Goal: Task Accomplishment & Management: Use online tool/utility

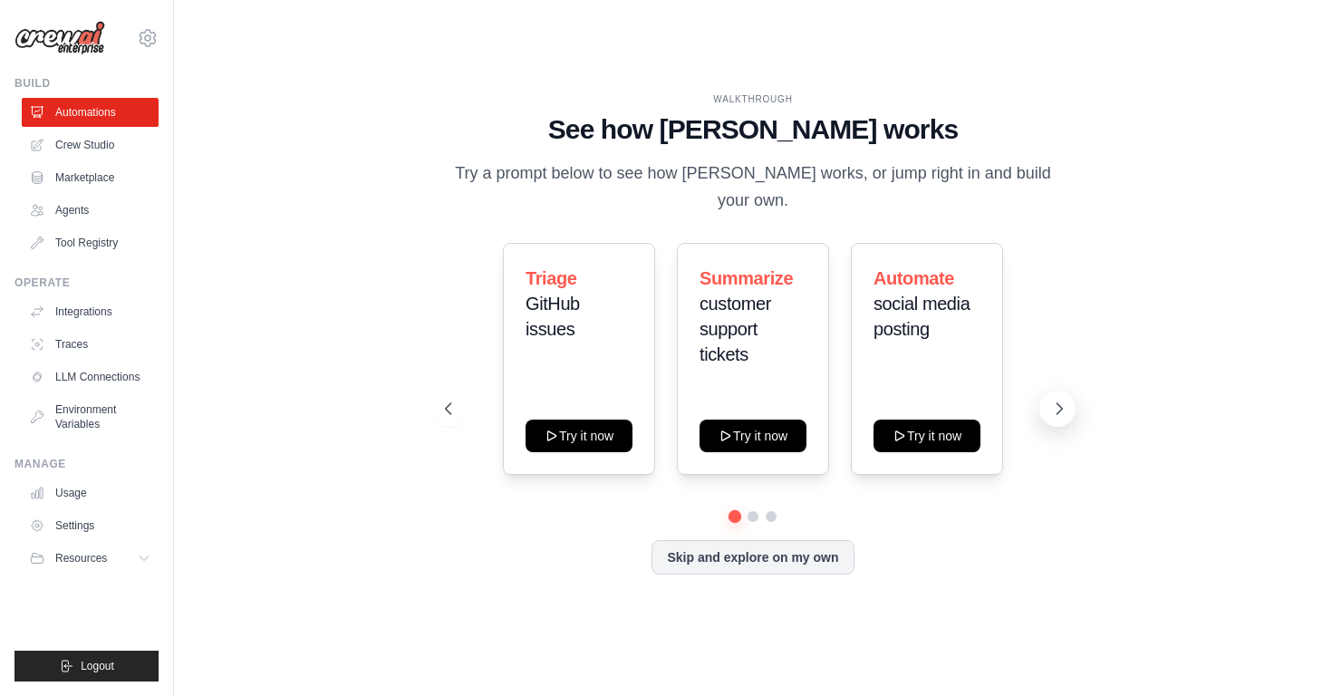
click at [1059, 400] on icon at bounding box center [1059, 409] width 18 height 18
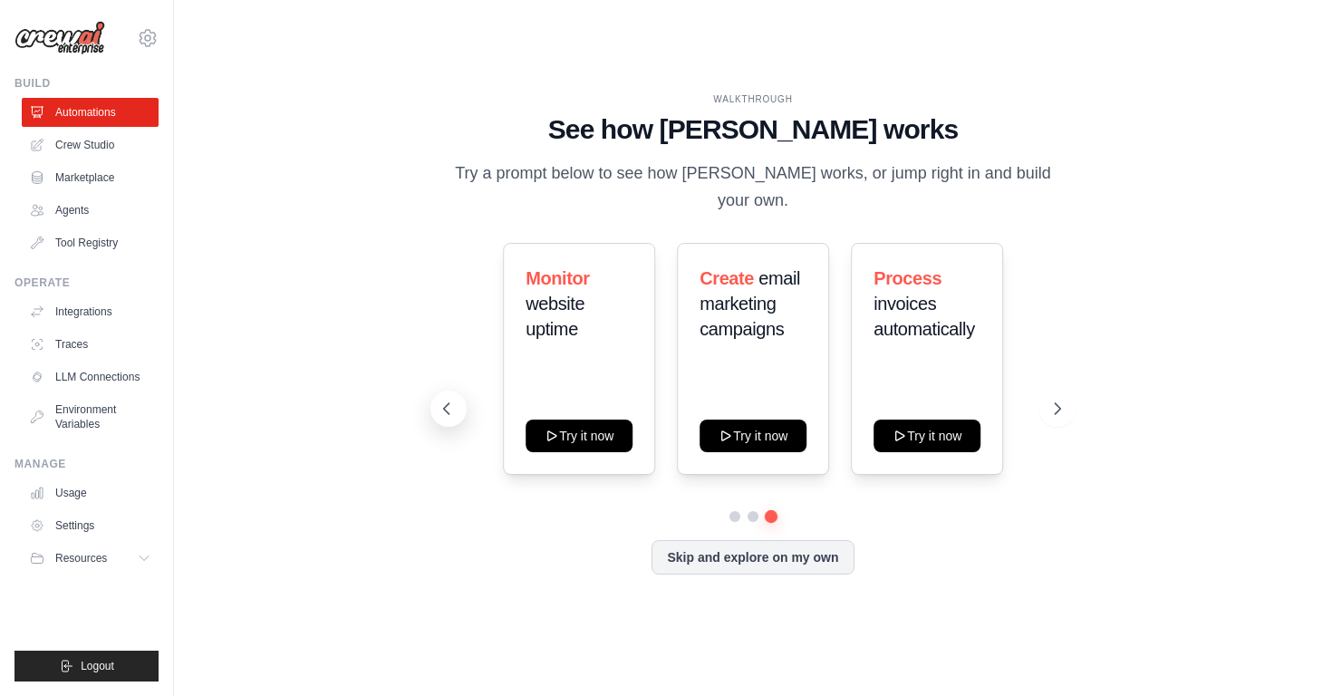
click at [447, 403] on icon at bounding box center [445, 408] width 5 height 11
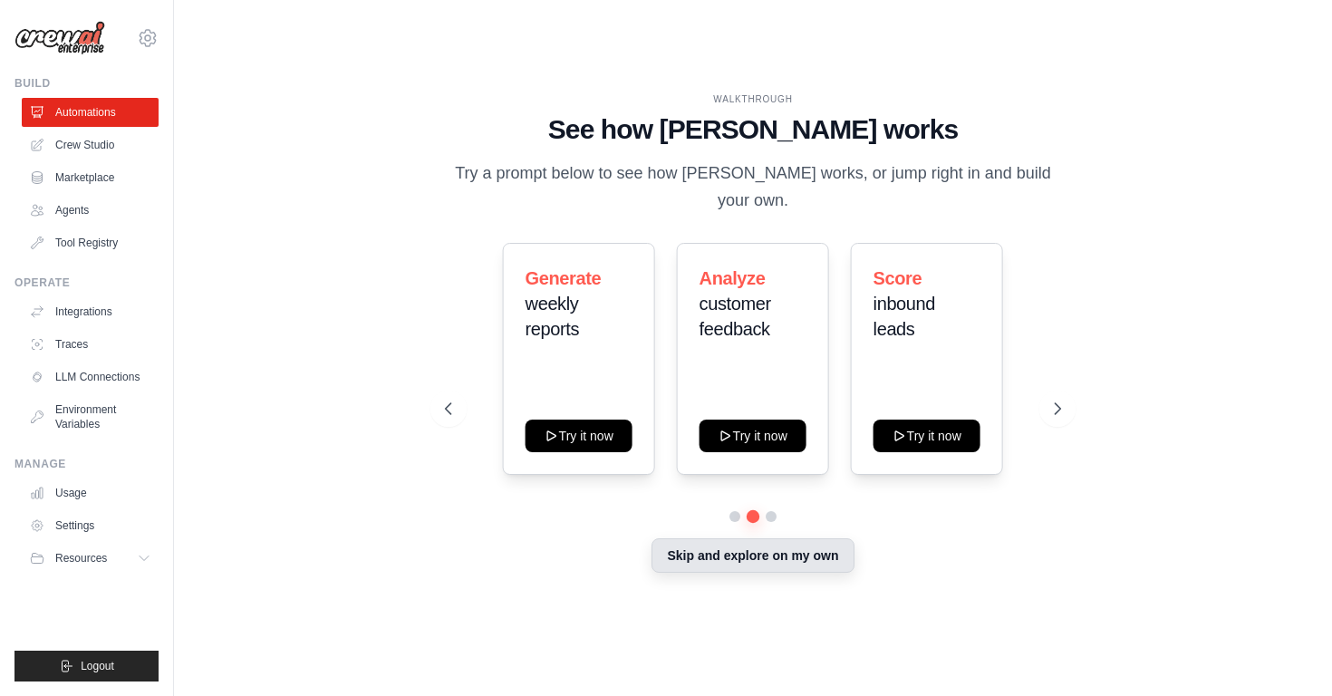
click at [729, 546] on button "Skip and explore on my own" at bounding box center [753, 555] width 202 height 34
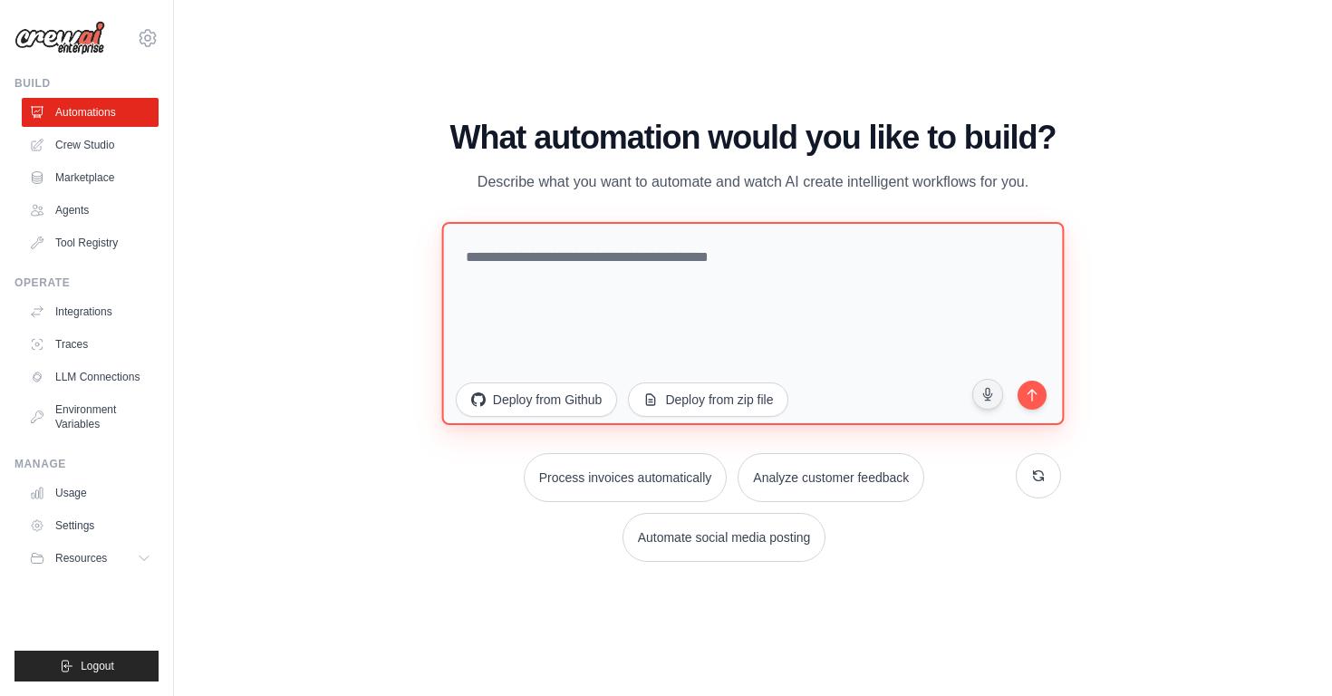
click at [571, 281] on textarea at bounding box center [752, 323] width 623 height 203
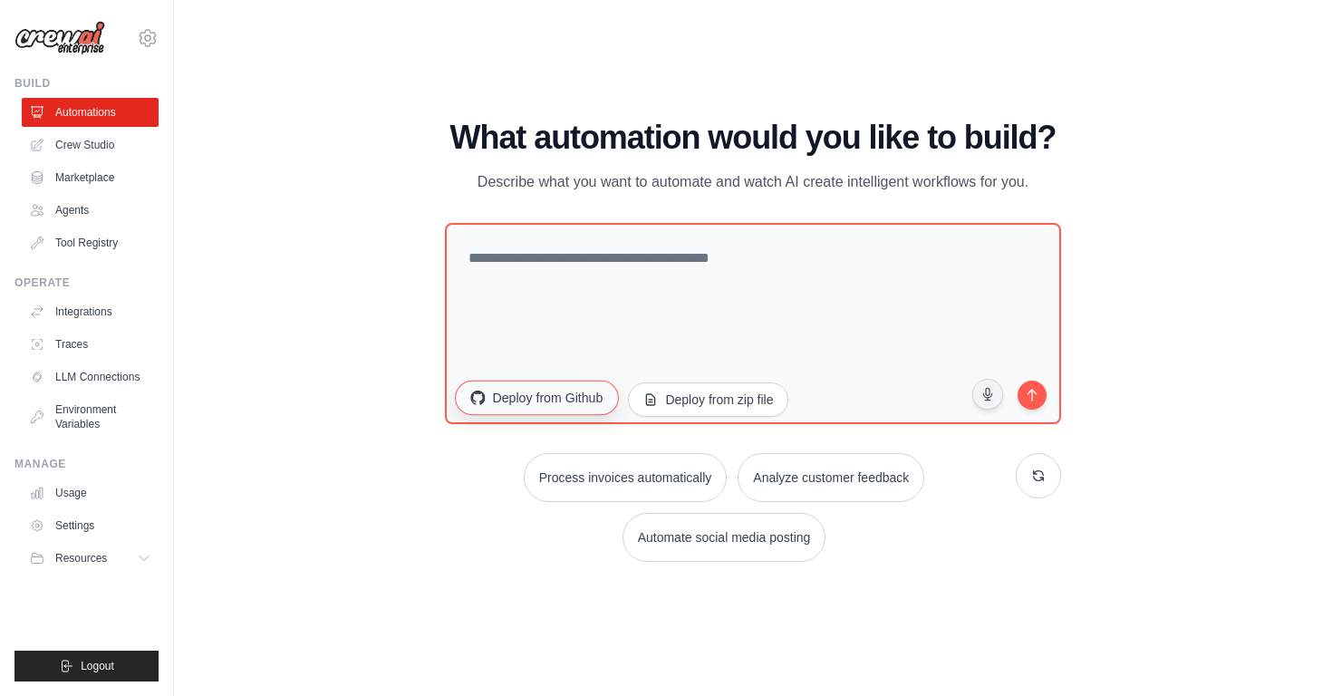
click at [578, 411] on button "Deploy from Github" at bounding box center [536, 398] width 163 height 34
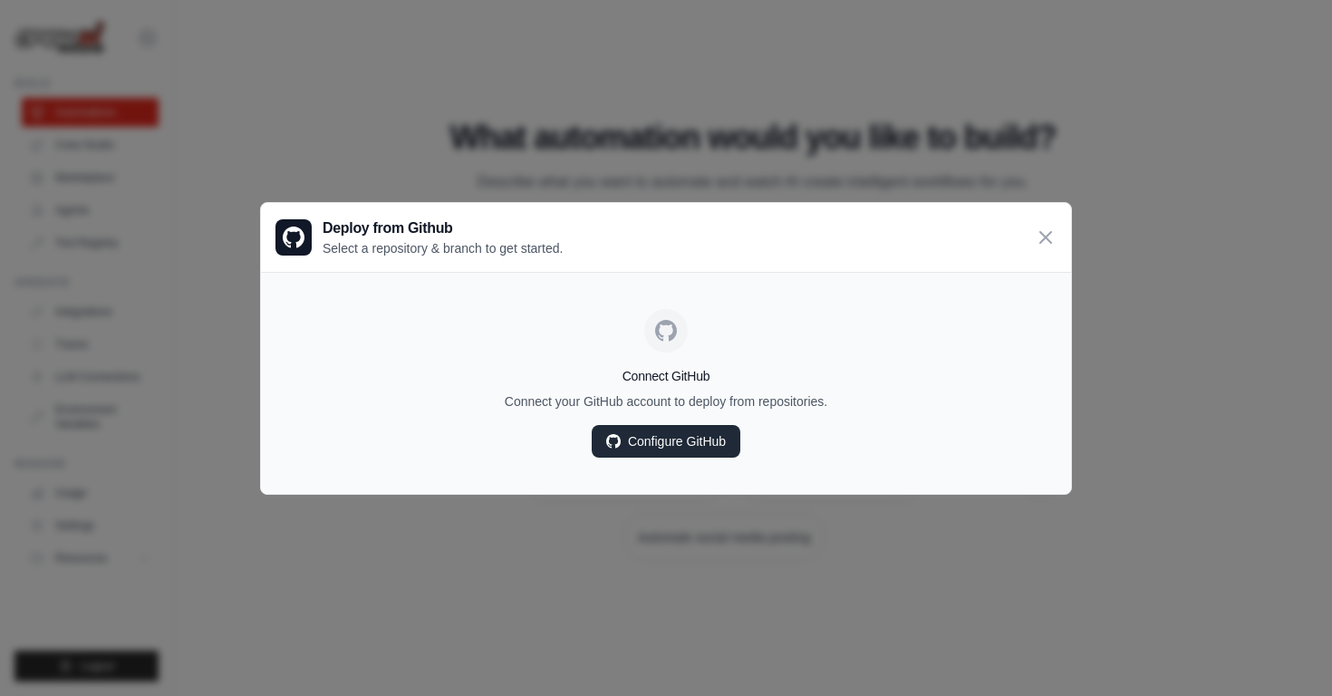
click at [656, 441] on link "Configure GitHub" at bounding box center [666, 441] width 149 height 33
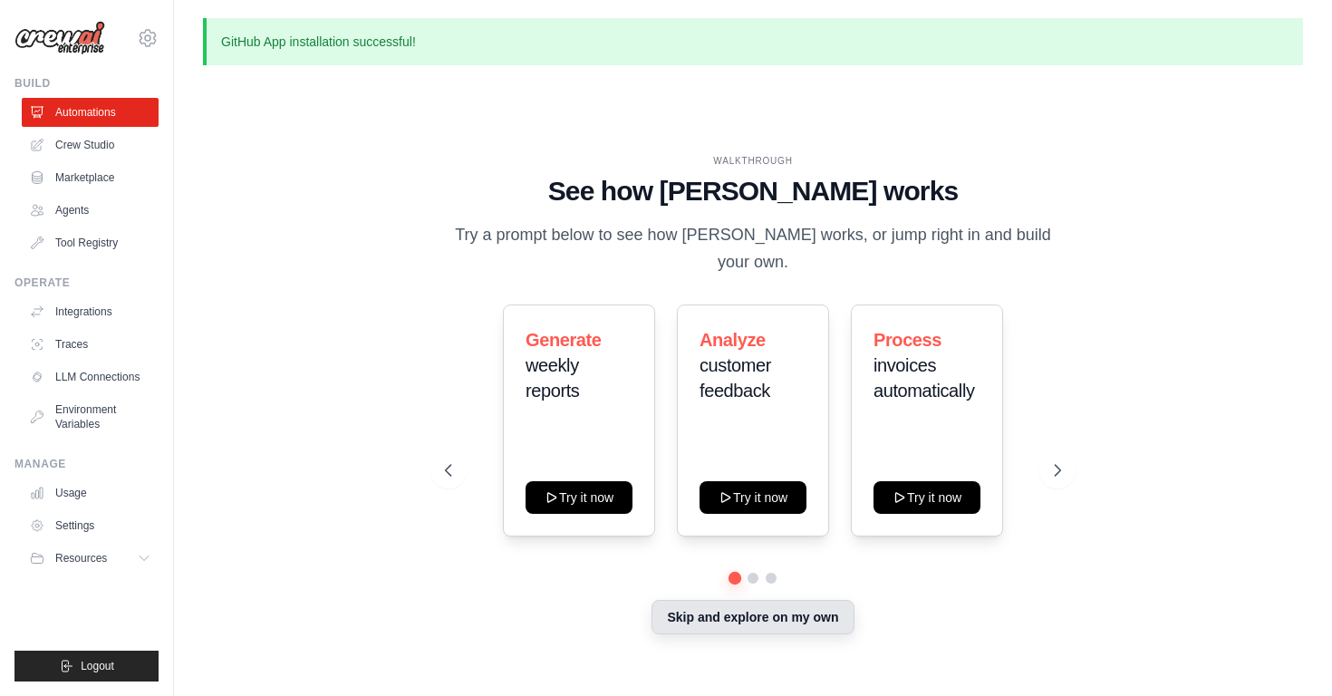
click at [692, 600] on button "Skip and explore on my own" at bounding box center [753, 617] width 202 height 34
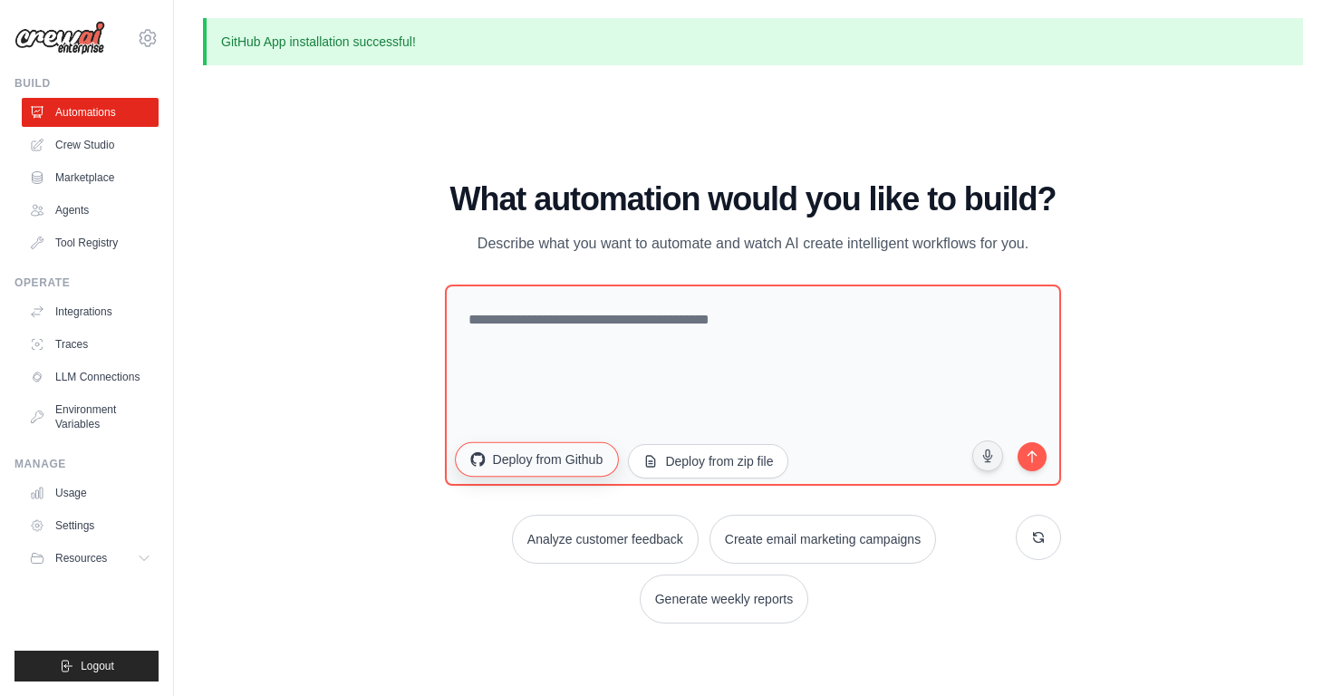
click at [564, 469] on button "Deploy from Github" at bounding box center [536, 459] width 163 height 34
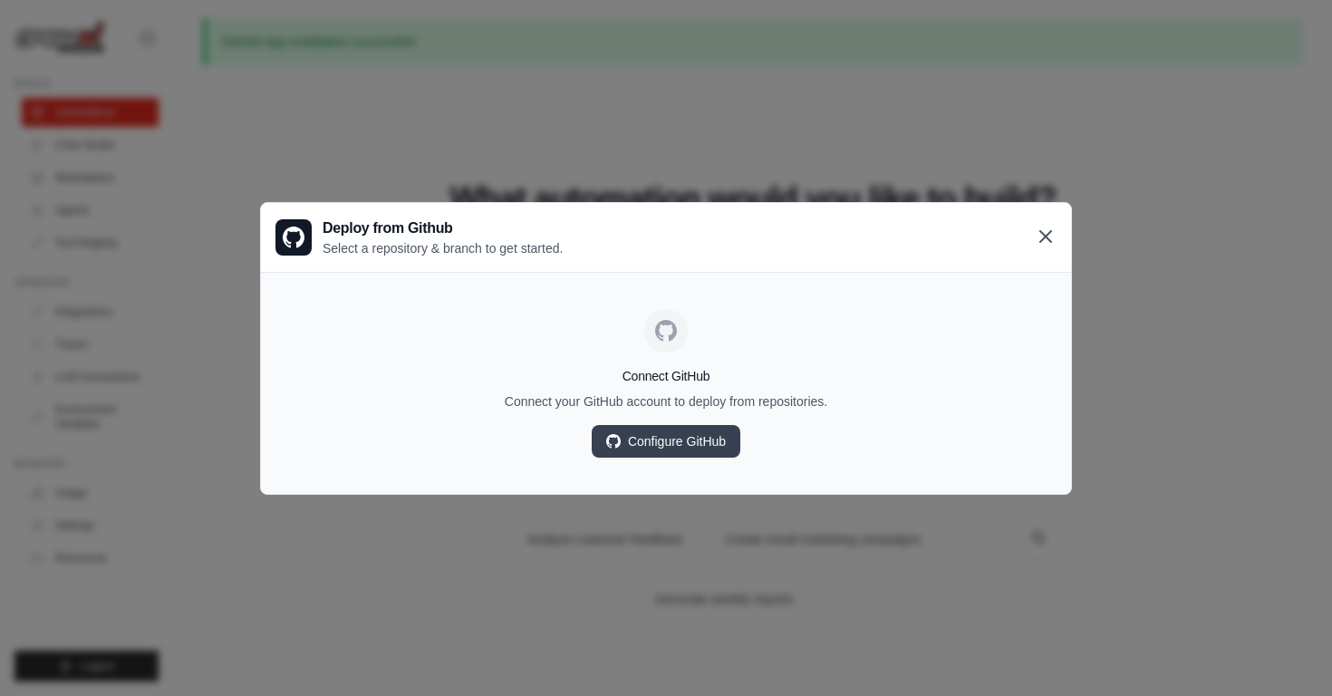
click at [1047, 231] on icon at bounding box center [1046, 237] width 22 height 22
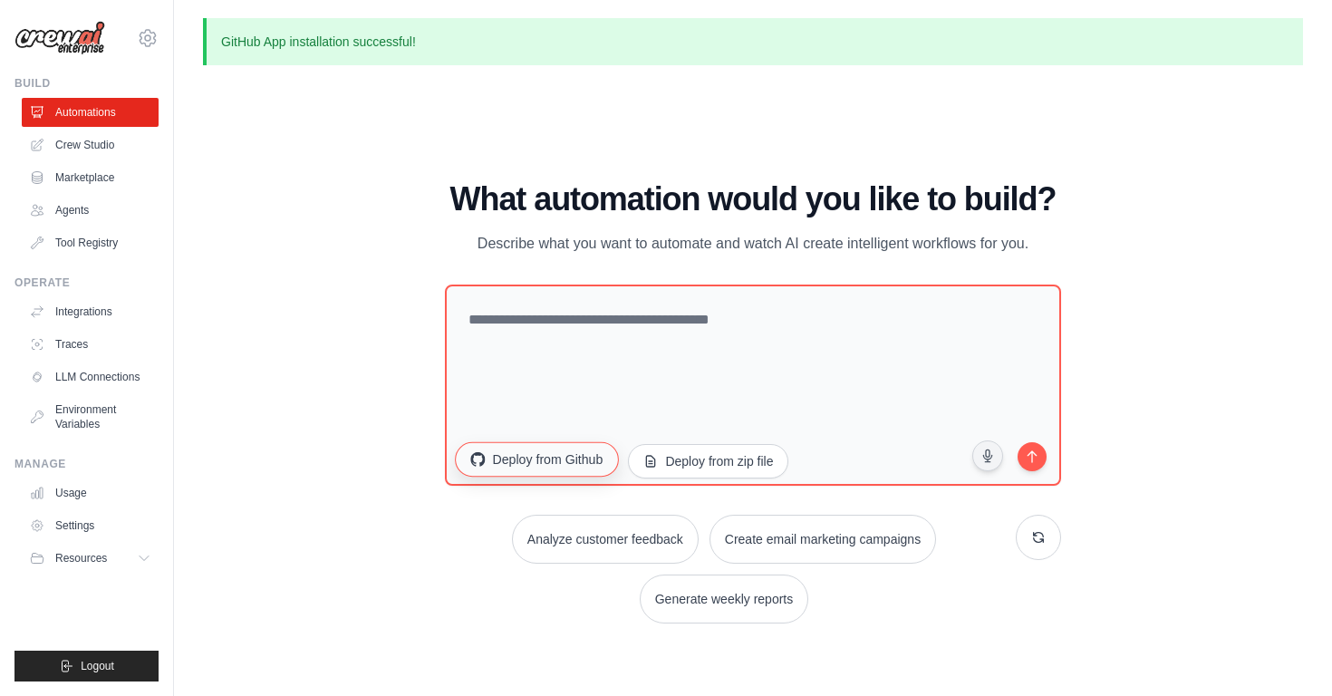
click at [531, 470] on button "Deploy from Github" at bounding box center [536, 459] width 163 height 34
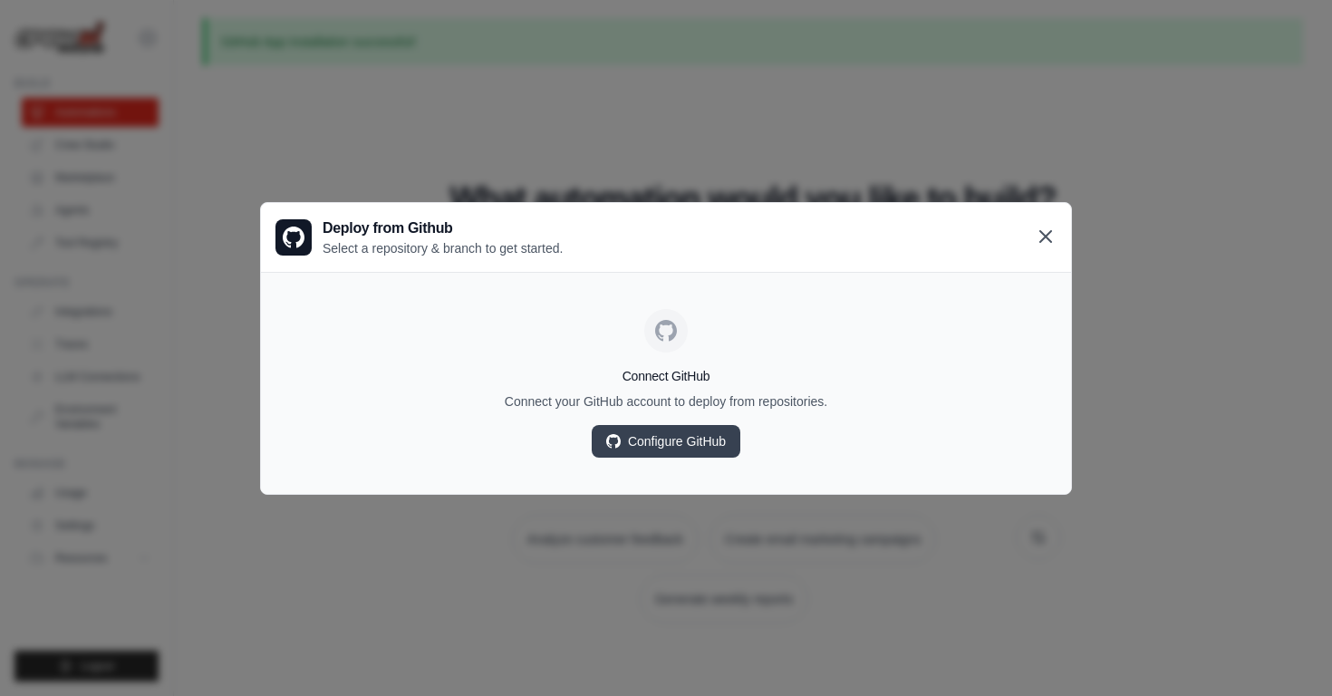
click at [1040, 229] on icon at bounding box center [1046, 237] width 22 height 22
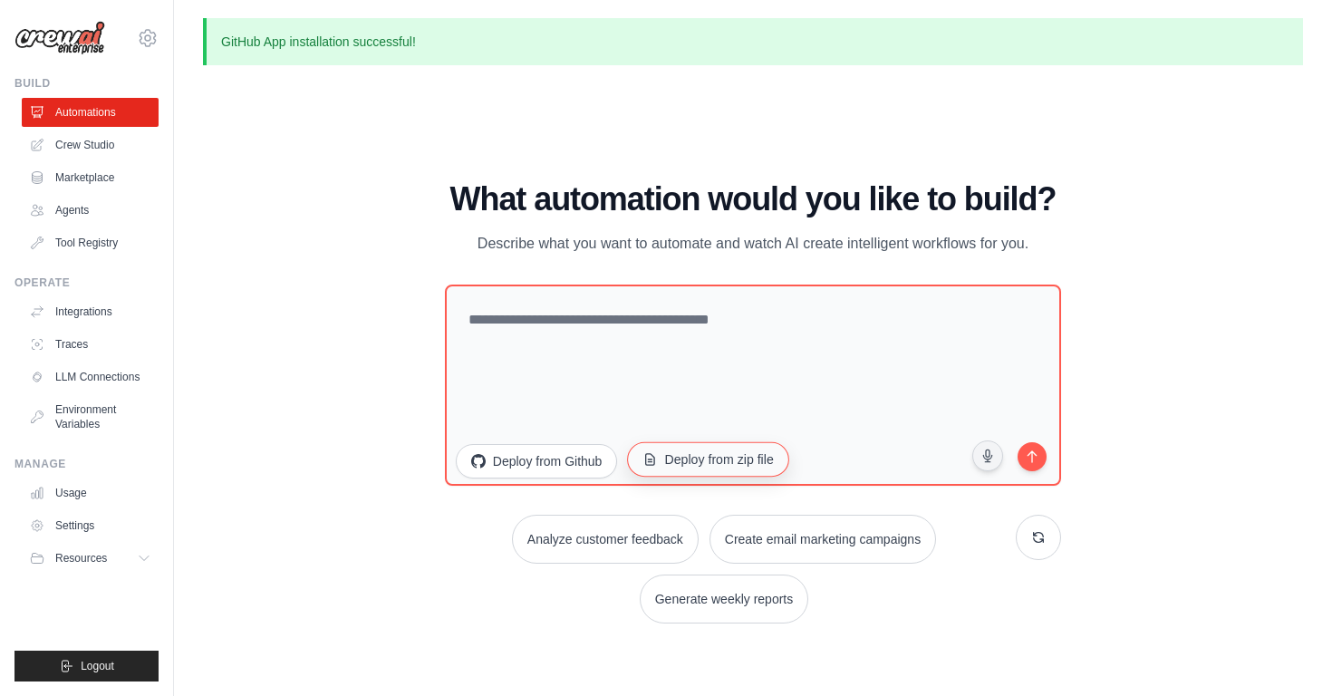
click at [742, 469] on button "Deploy from zip file" at bounding box center [709, 459] width 162 height 34
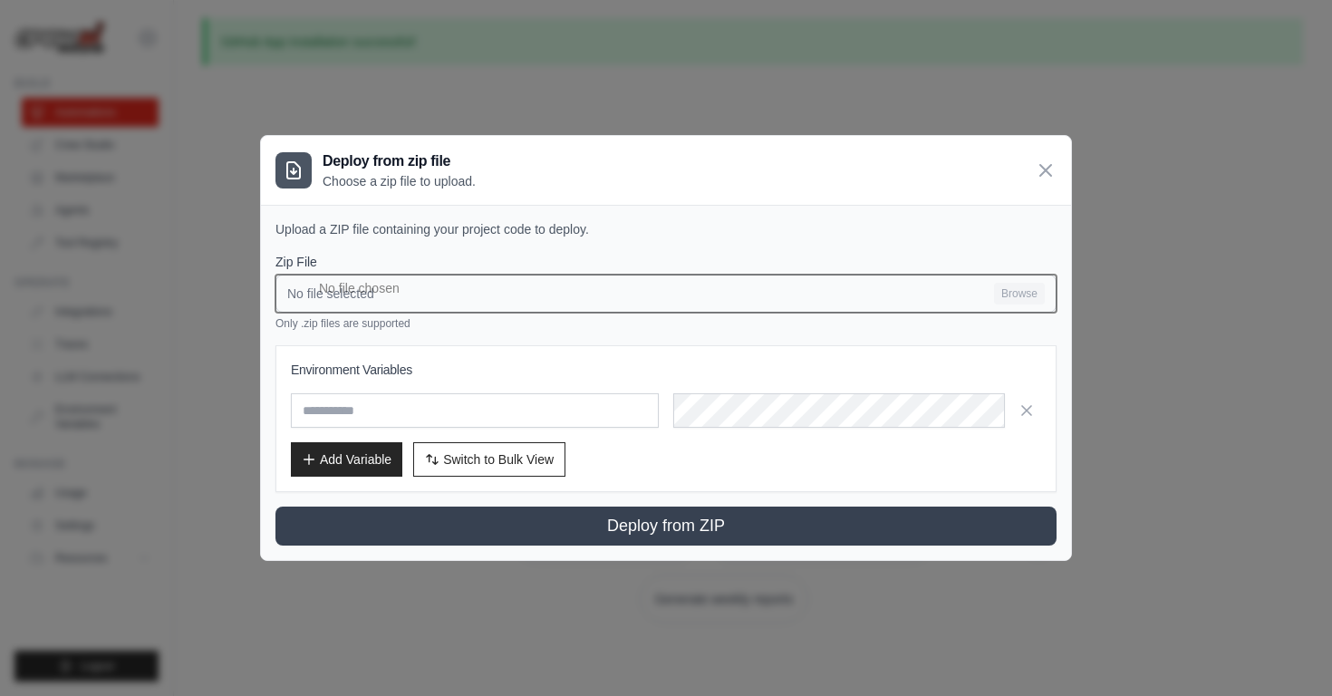
click at [977, 286] on input "No file selected Browse" at bounding box center [666, 294] width 781 height 38
type input "**********"
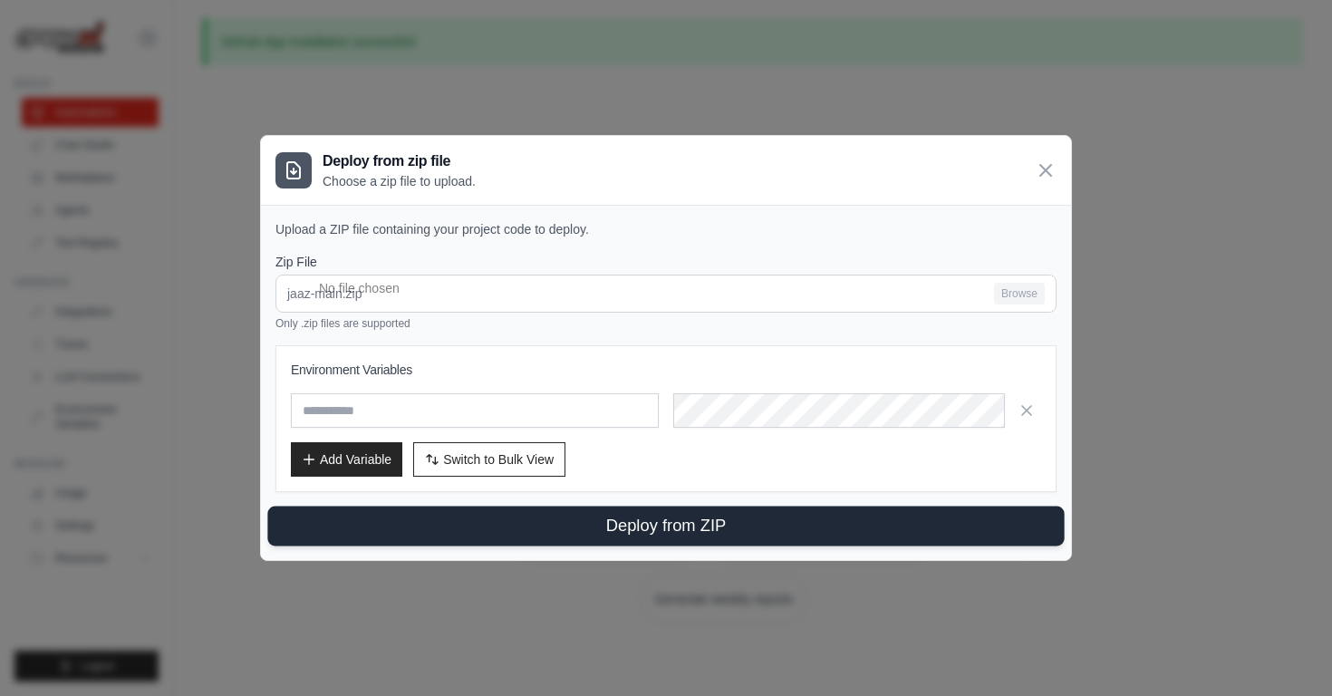
click at [593, 521] on button "Deploy from ZIP" at bounding box center [665, 527] width 797 height 40
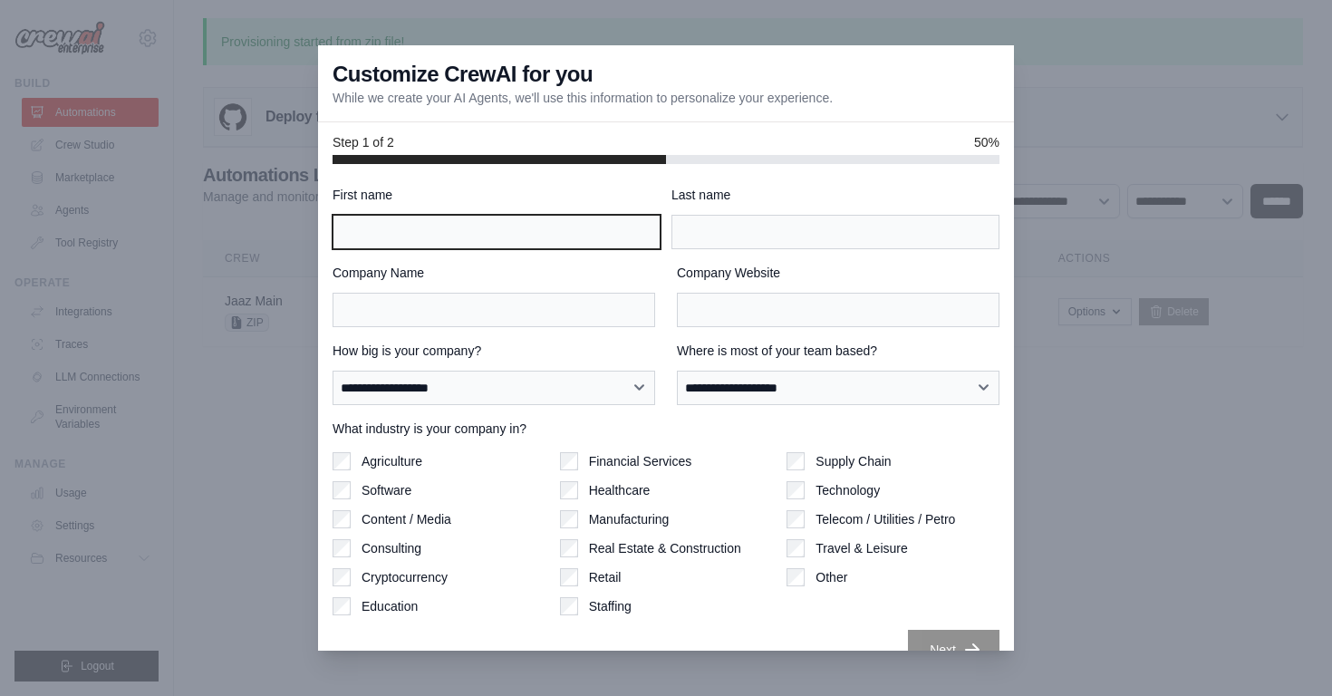
click at [556, 237] on input "First name" at bounding box center [497, 232] width 328 height 34
type input "********"
type input "*******"
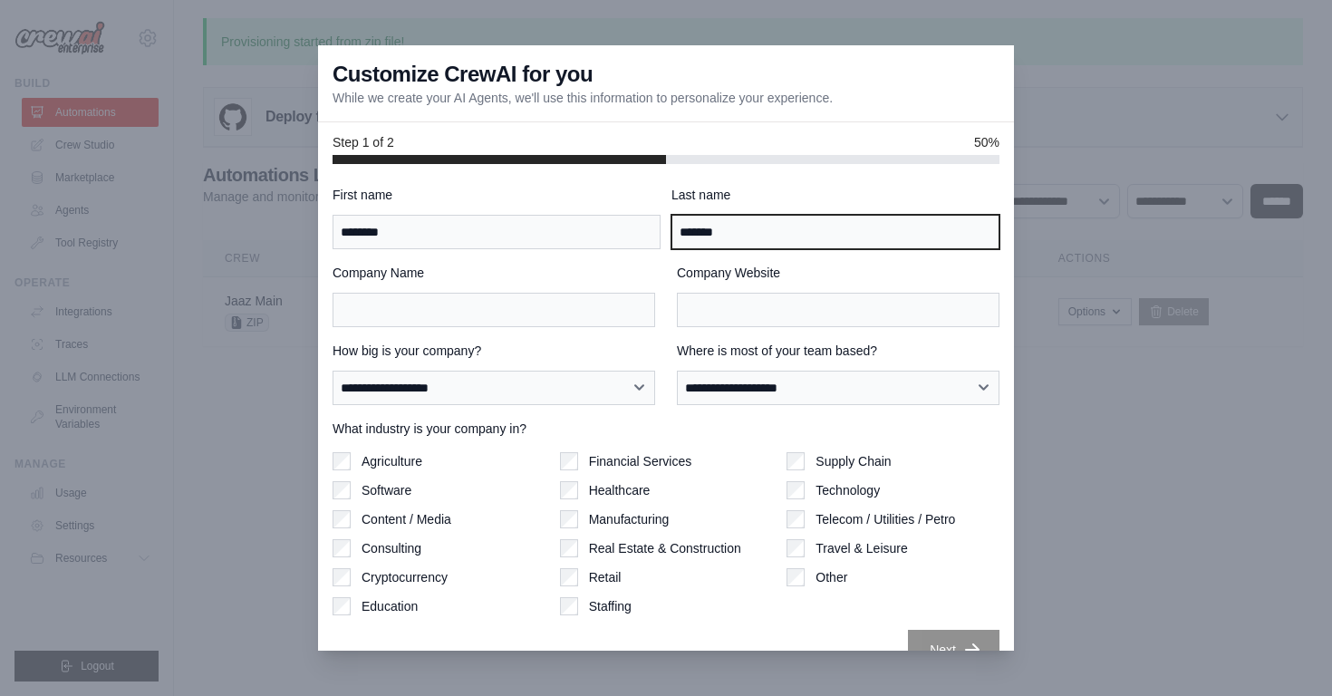
type input "**********"
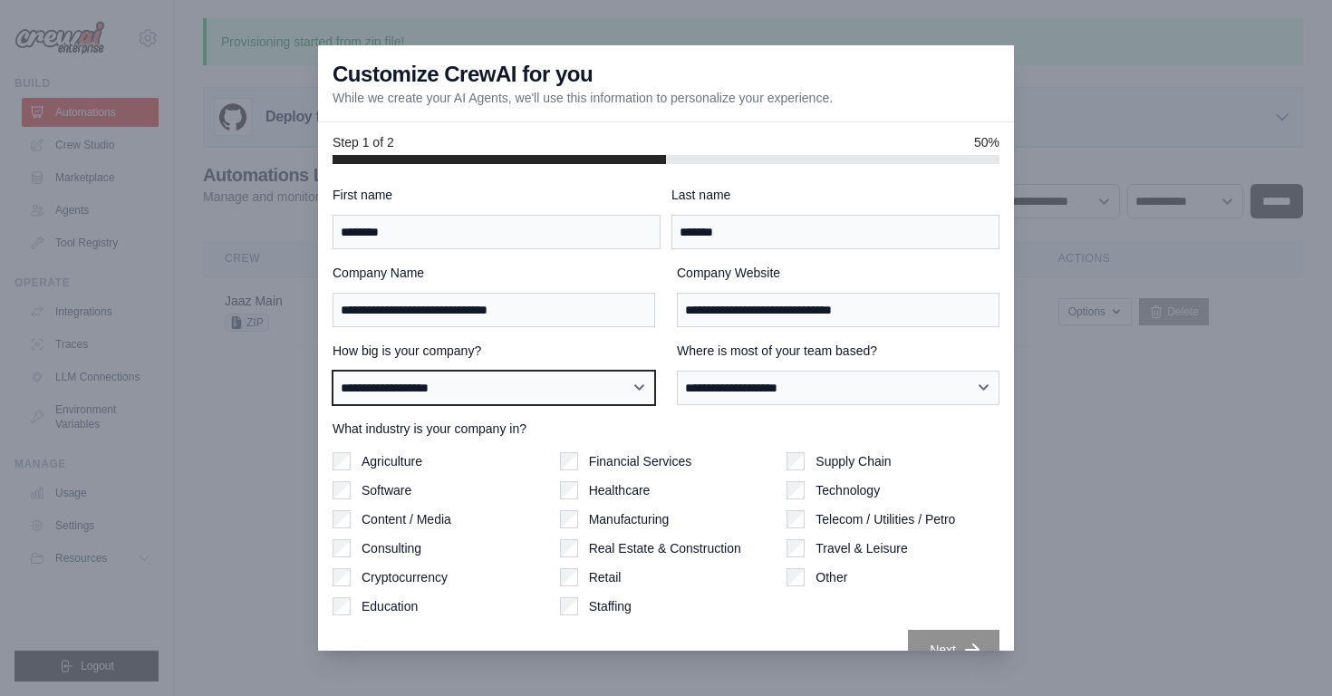
click at [495, 379] on select "**********" at bounding box center [494, 388] width 323 height 34
select select "**********"
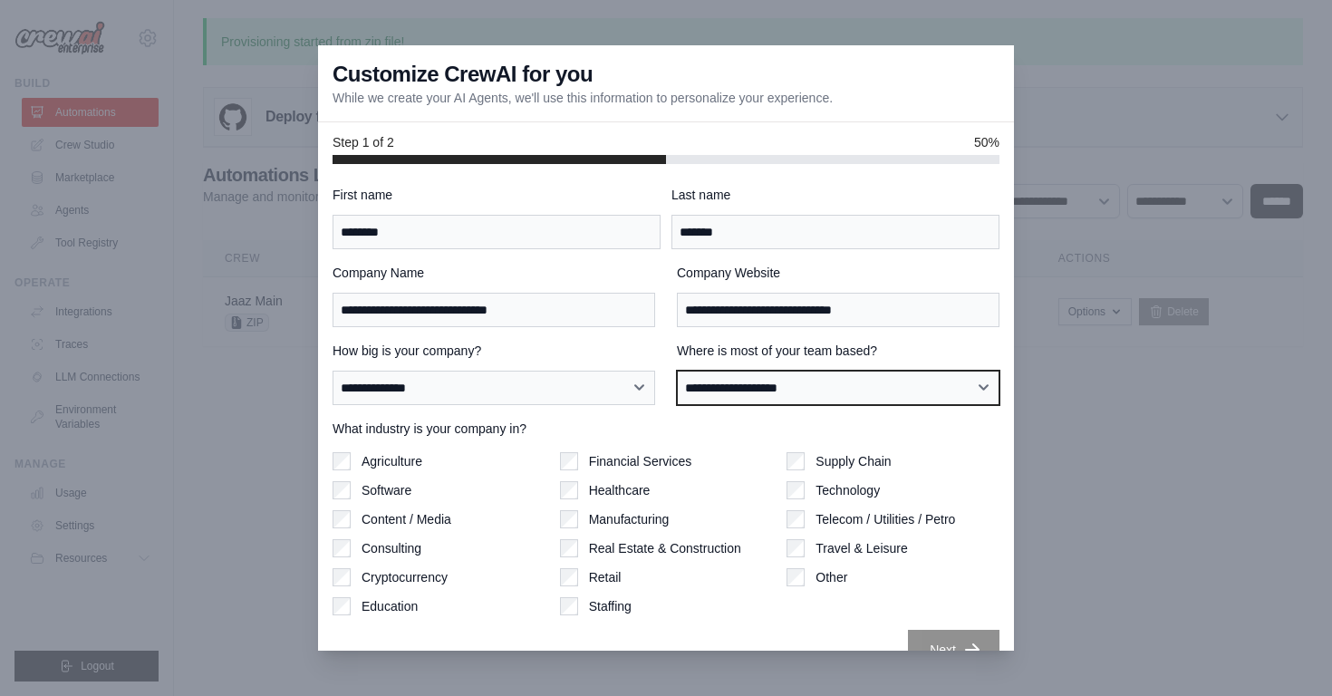
click at [787, 382] on select "**********" at bounding box center [838, 388] width 323 height 34
select select "******"
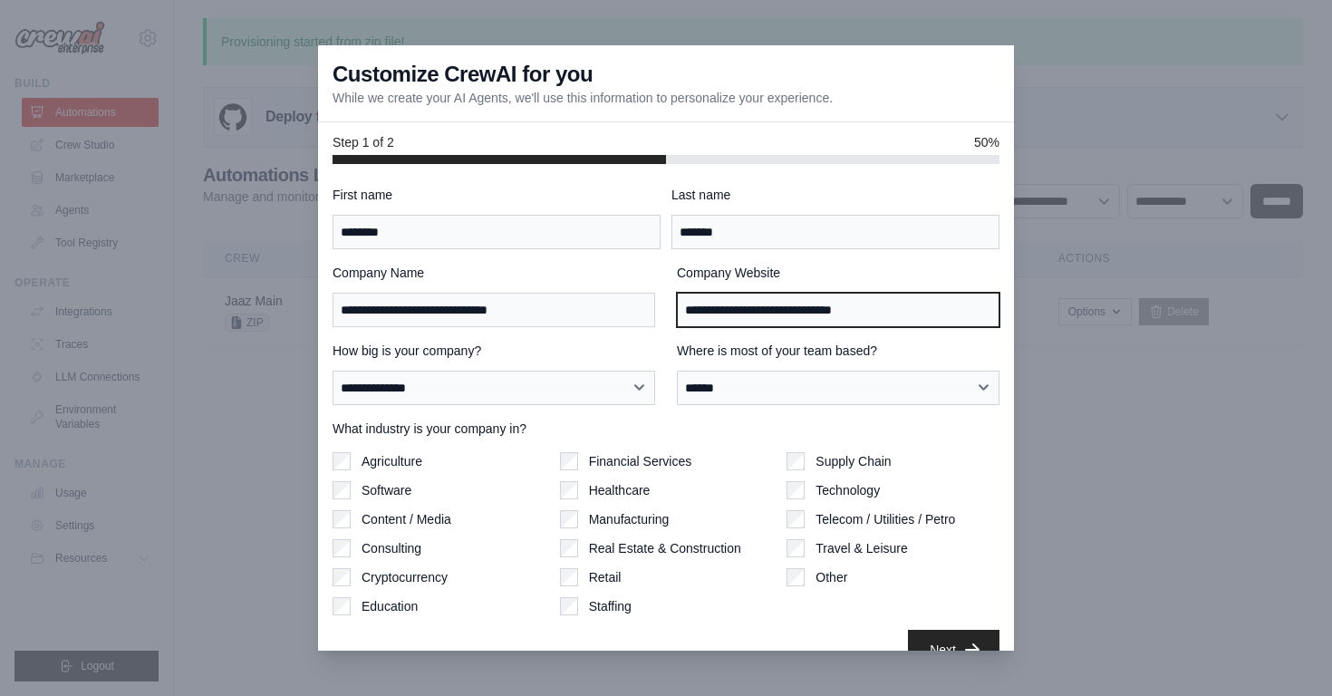
click at [788, 314] on input "**********" at bounding box center [838, 310] width 323 height 34
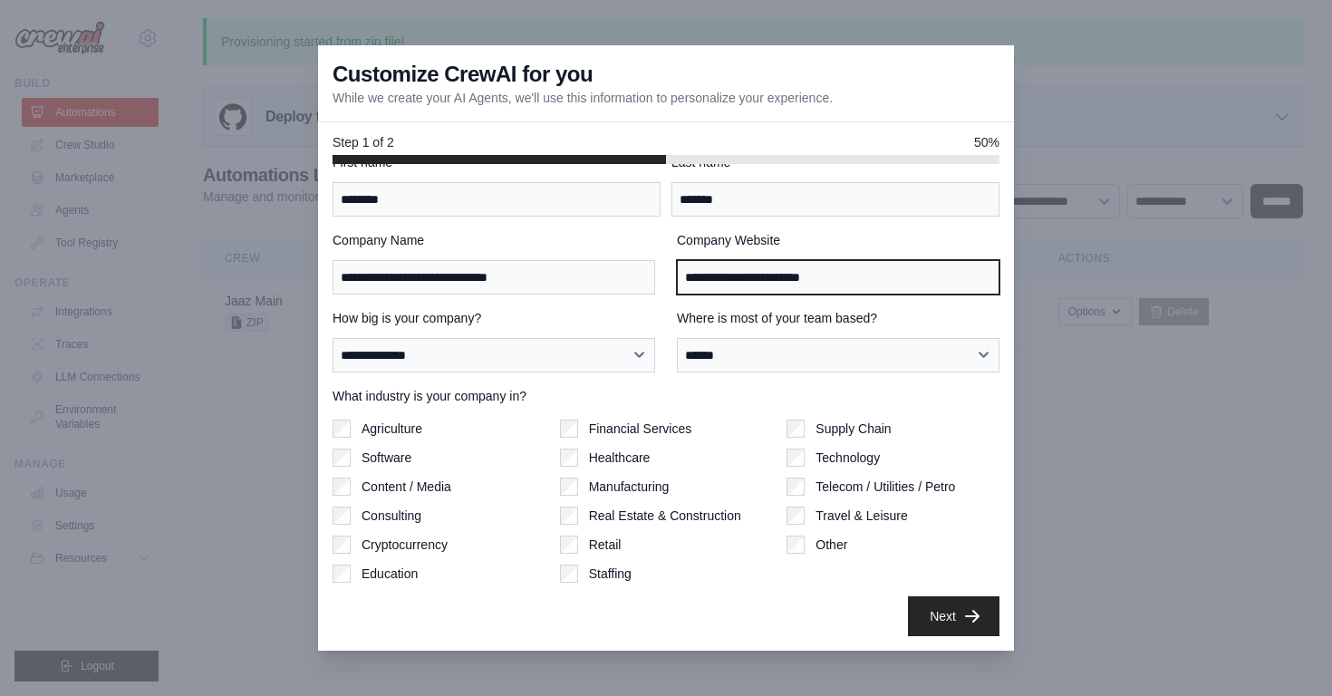
type input "**********"
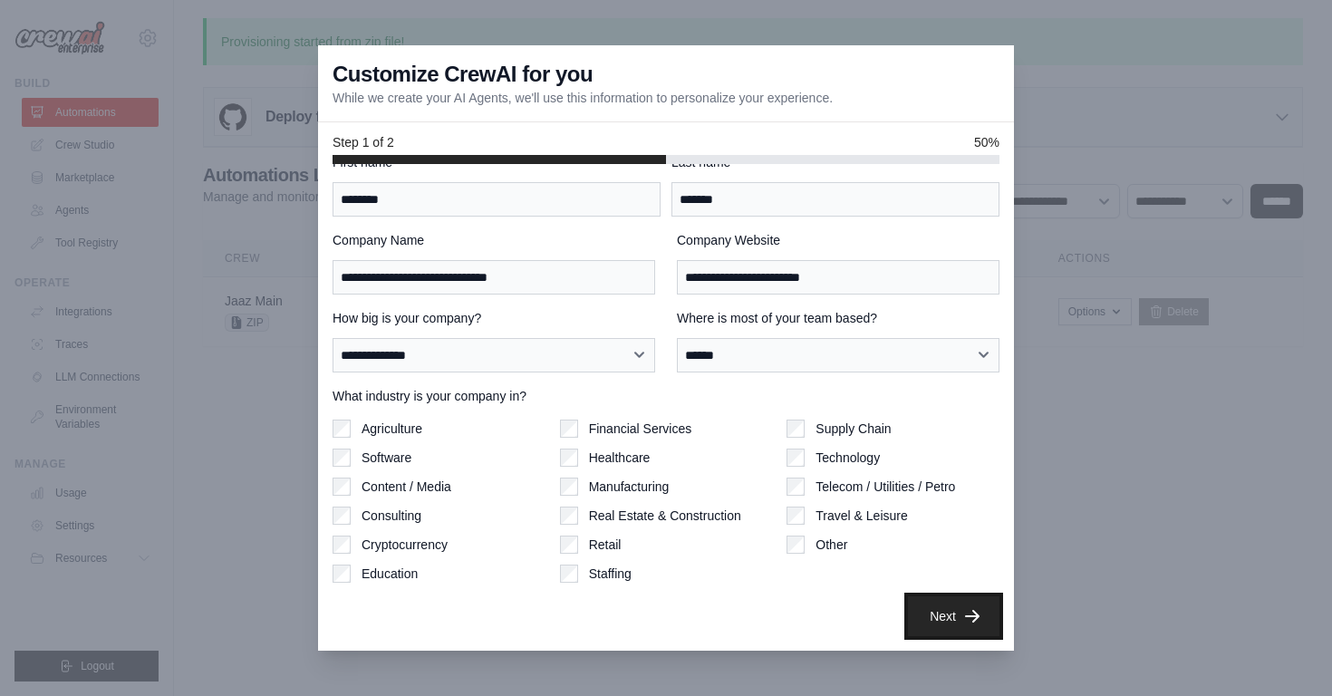
click at [941, 608] on button "Next" at bounding box center [954, 616] width 92 height 40
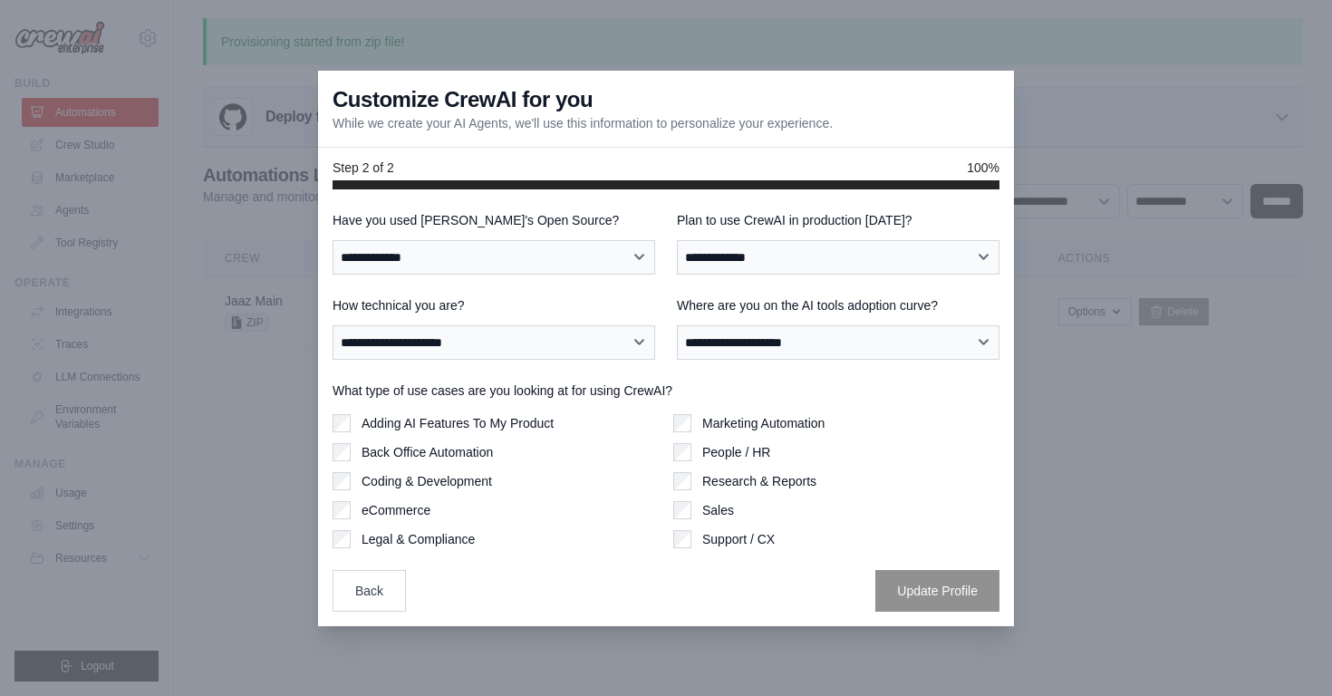
scroll to position [0, 0]
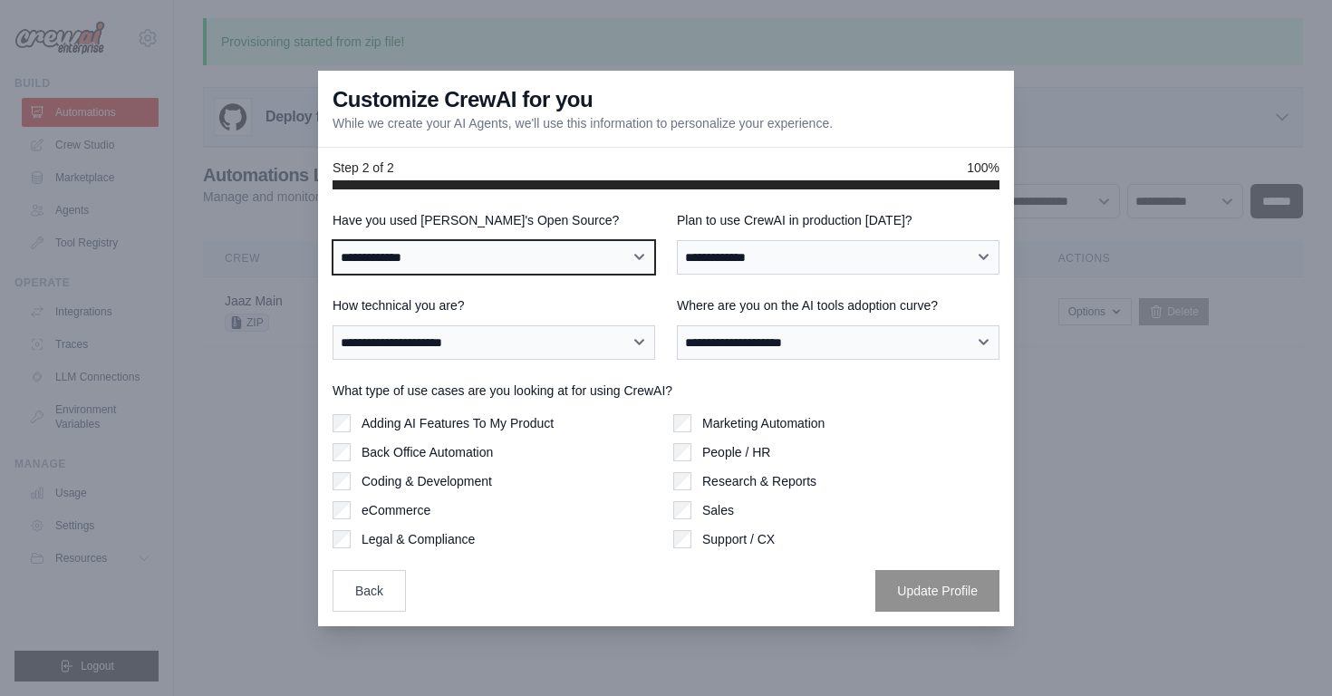
click at [562, 258] on select "**********" at bounding box center [494, 257] width 323 height 34
select select "**"
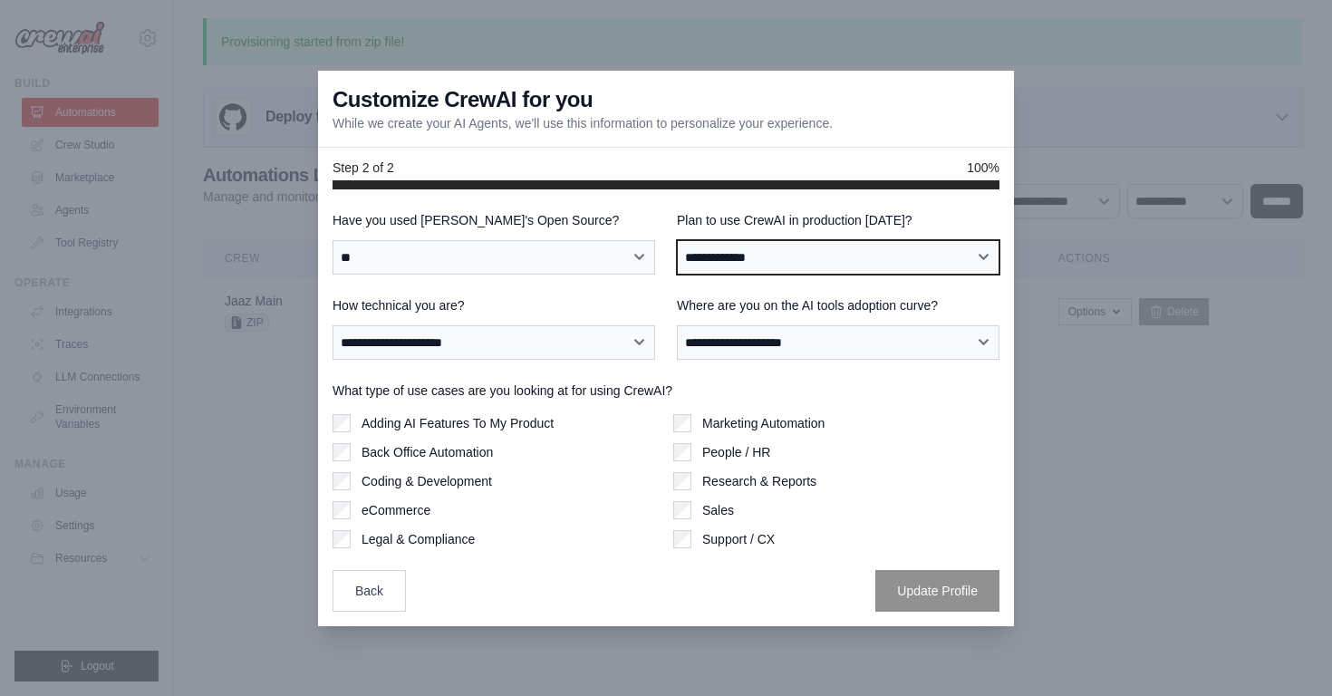
click at [745, 258] on select "**********" at bounding box center [838, 257] width 323 height 34
select select "****"
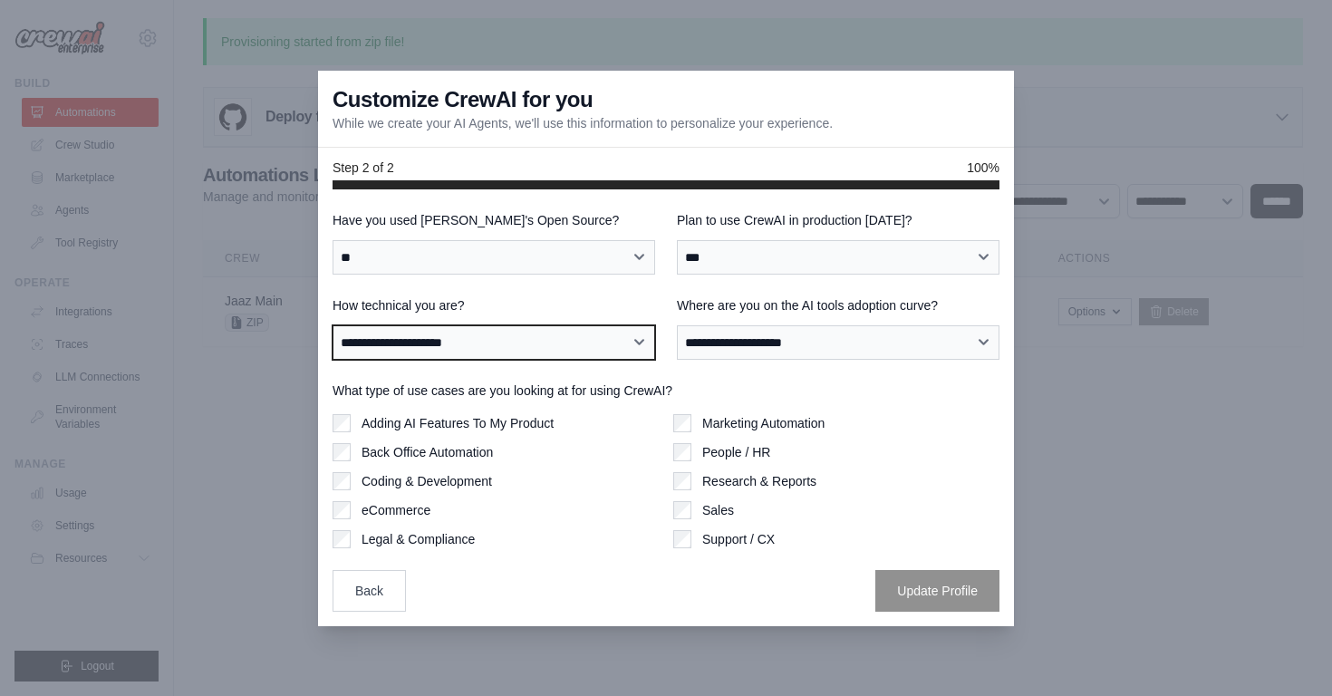
click at [584, 337] on select "**********" at bounding box center [494, 342] width 323 height 34
select select "**********"
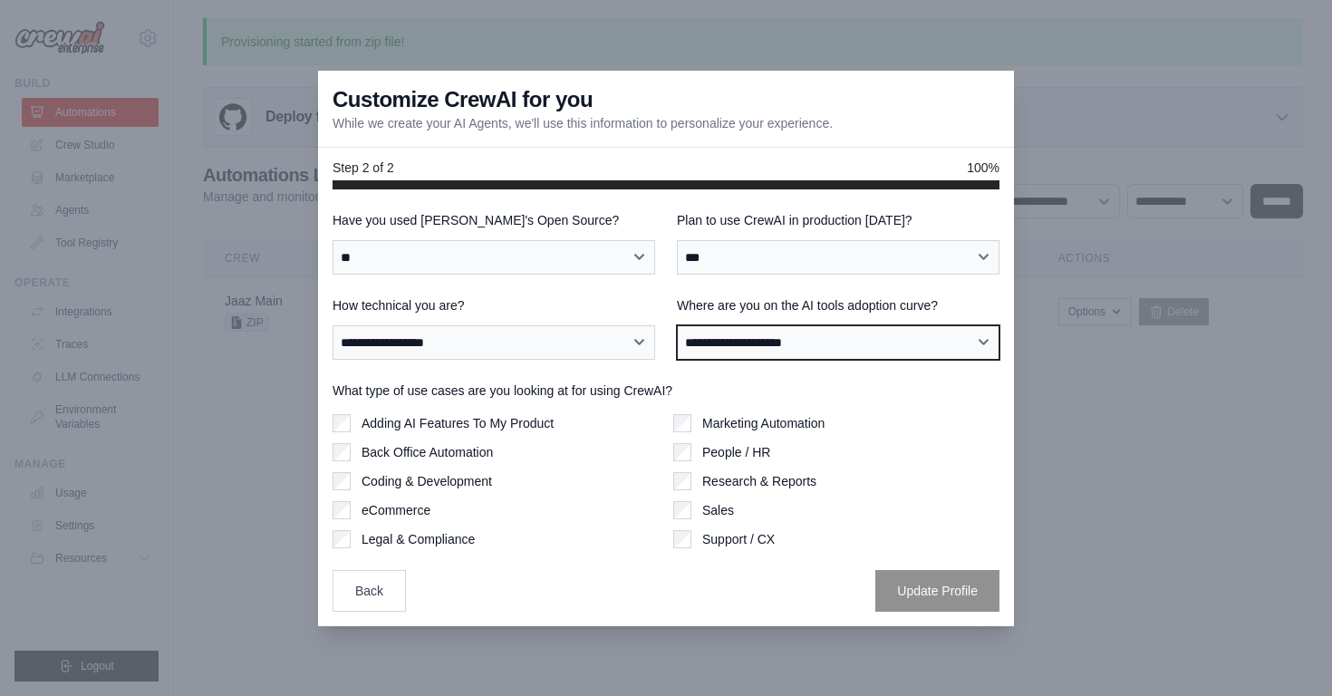
click at [726, 343] on select "**********" at bounding box center [838, 342] width 323 height 34
select select "**********"
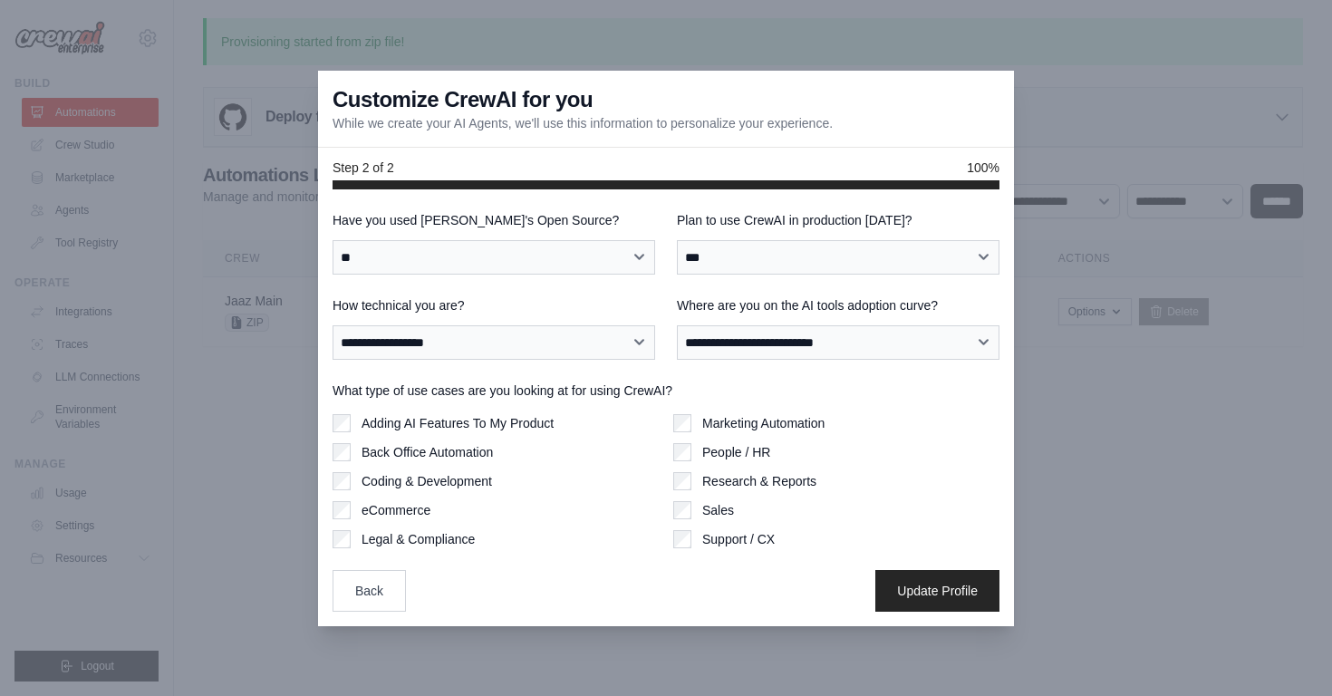
click at [695, 421] on div "Marketing Automation" at bounding box center [836, 423] width 326 height 18
click at [894, 587] on button "Update Profile" at bounding box center [937, 590] width 124 height 42
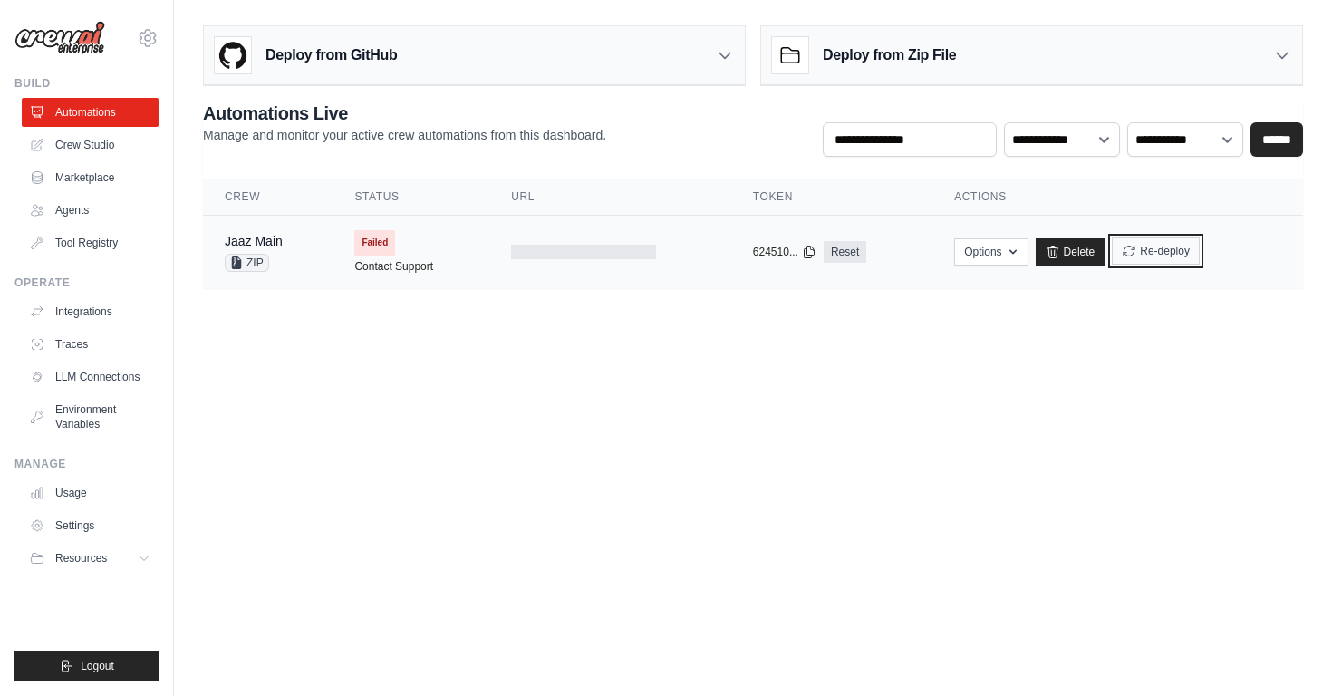
click at [1148, 252] on button "Re-deploy" at bounding box center [1156, 250] width 88 height 27
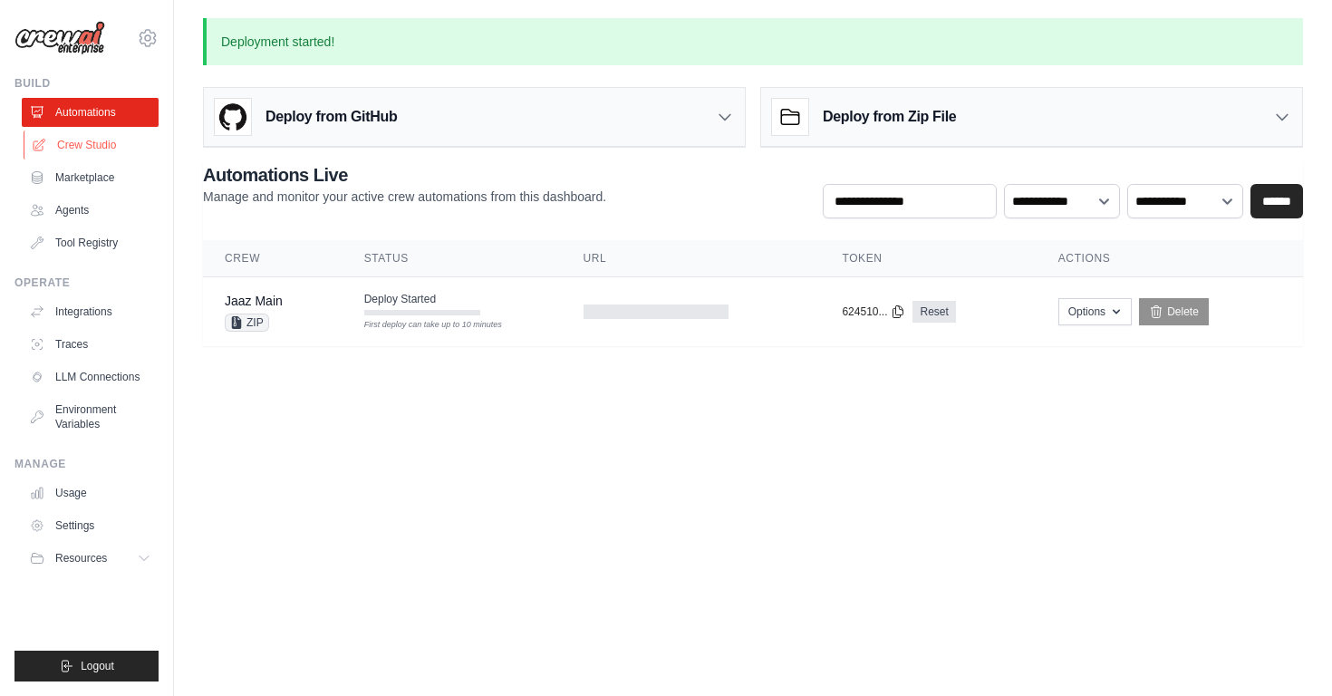
click at [119, 151] on link "Crew Studio" at bounding box center [92, 145] width 137 height 29
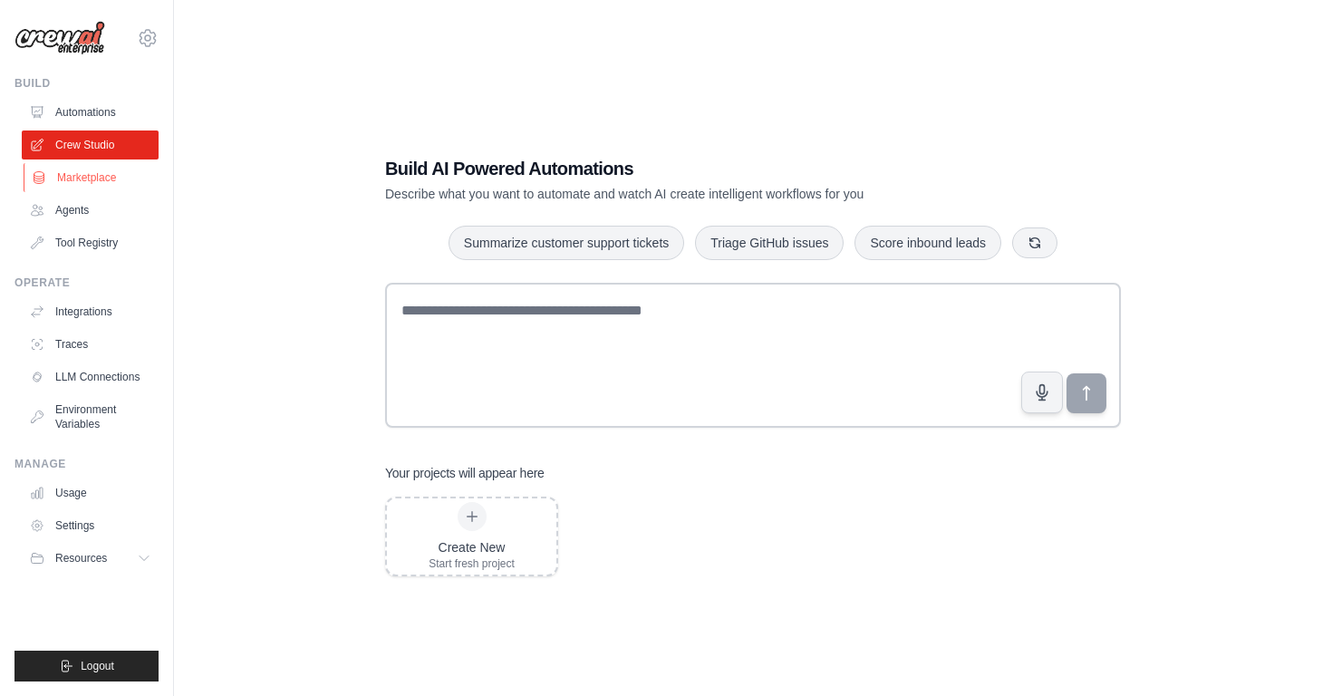
click at [82, 185] on link "Marketplace" at bounding box center [92, 177] width 137 height 29
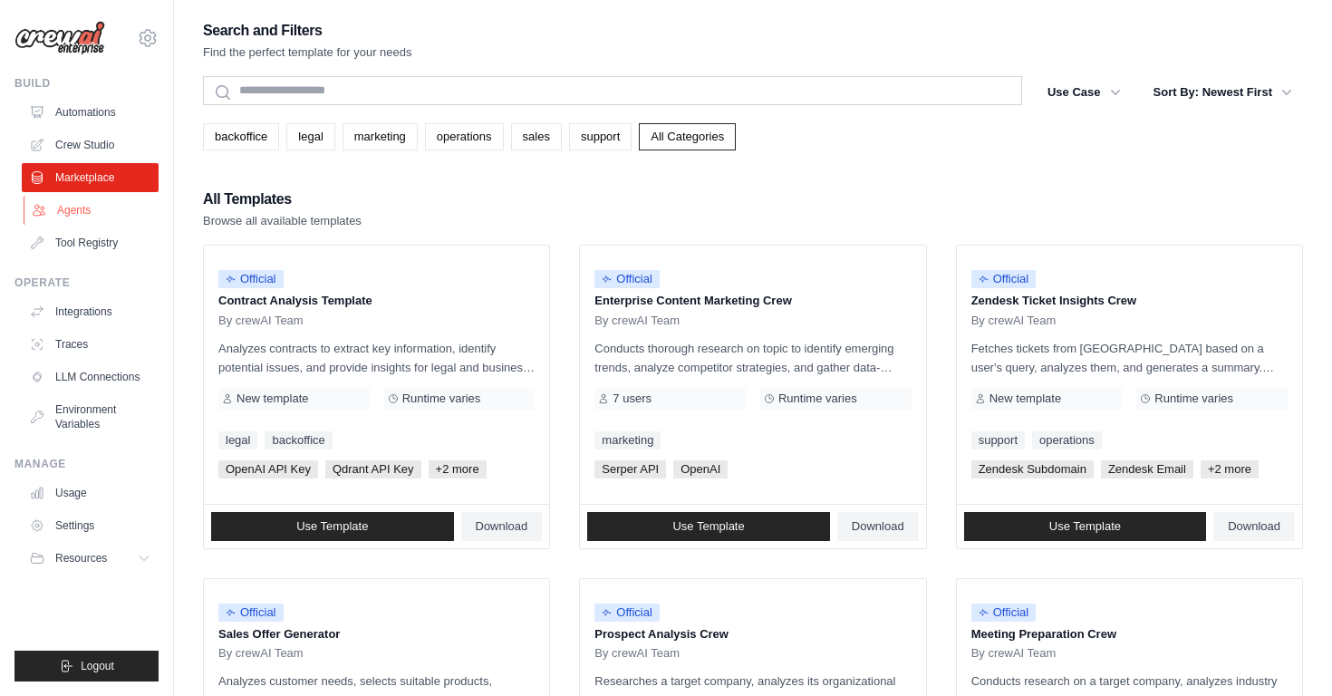
click at [79, 218] on link "Agents" at bounding box center [92, 210] width 137 height 29
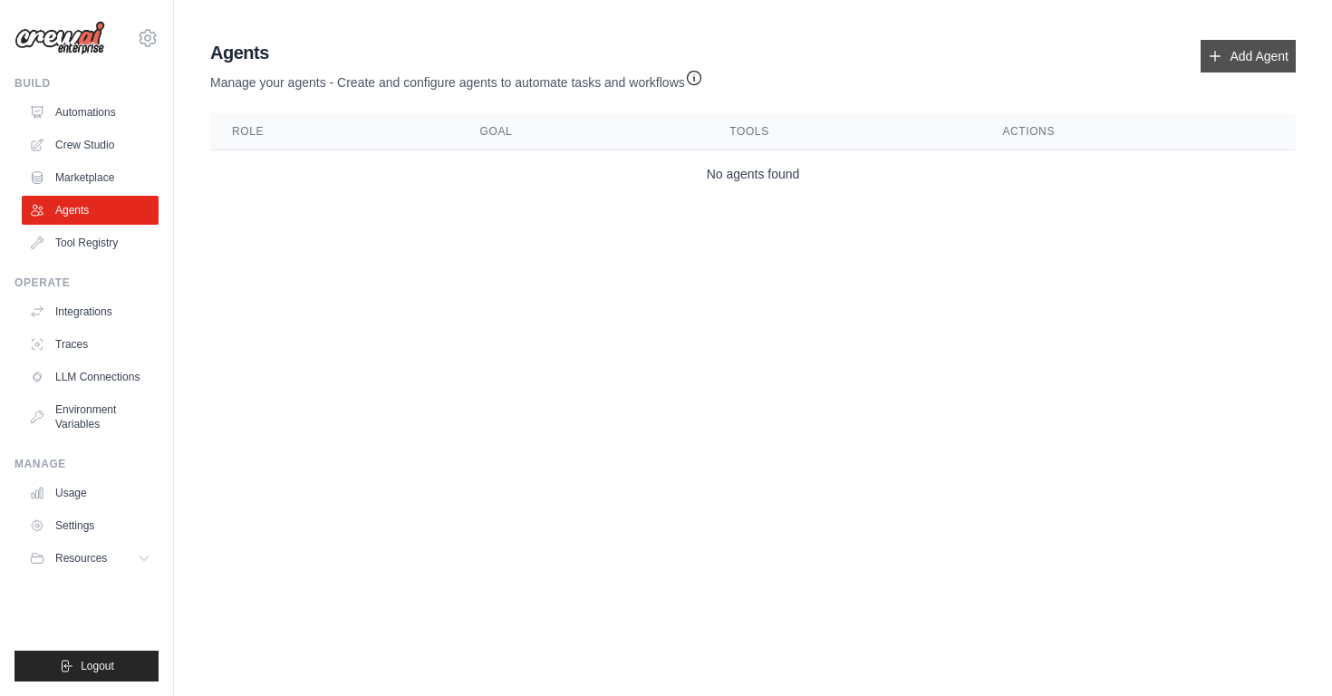
click at [1249, 55] on link "Add Agent" at bounding box center [1248, 56] width 95 height 33
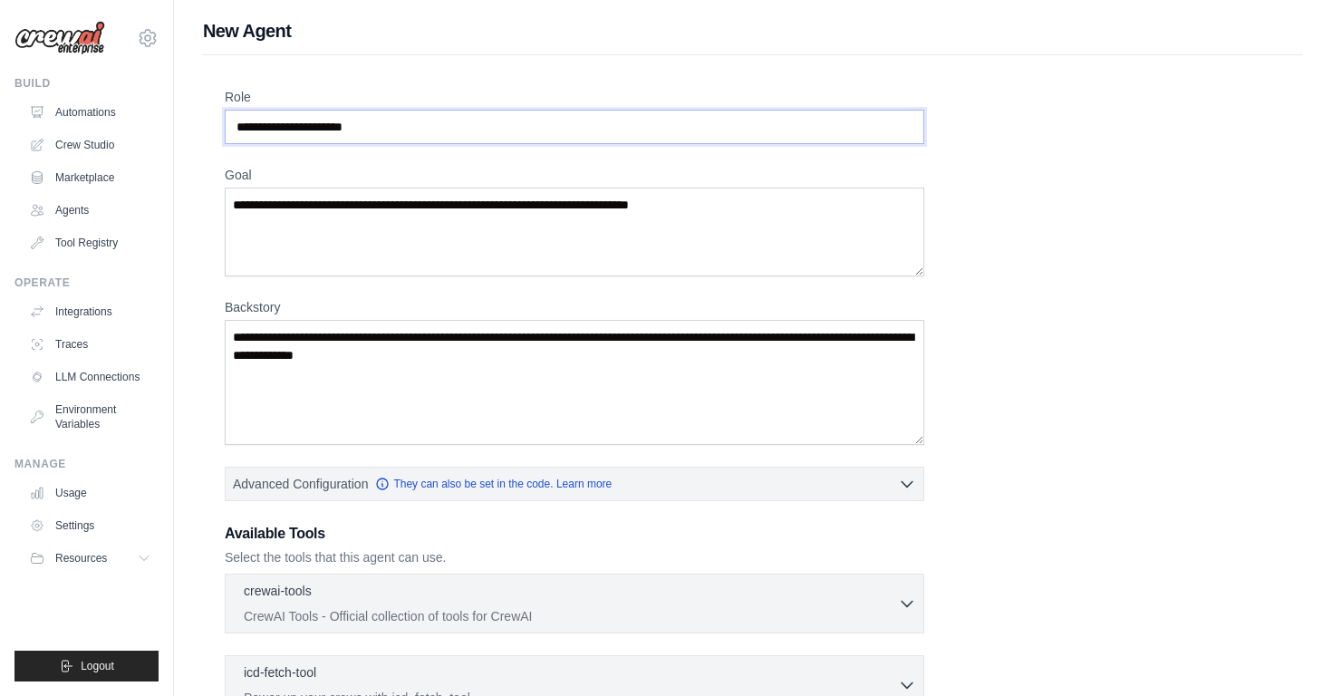
click at [511, 133] on input "Role" at bounding box center [575, 127] width 700 height 34
click at [450, 131] on input "Role" at bounding box center [575, 127] width 700 height 34
click at [430, 131] on input "Role" at bounding box center [575, 127] width 700 height 34
drag, startPoint x: 402, startPoint y: 129, endPoint x: 270, endPoint y: 111, distance: 133.4
click at [268, 111] on input "Role" at bounding box center [575, 127] width 700 height 34
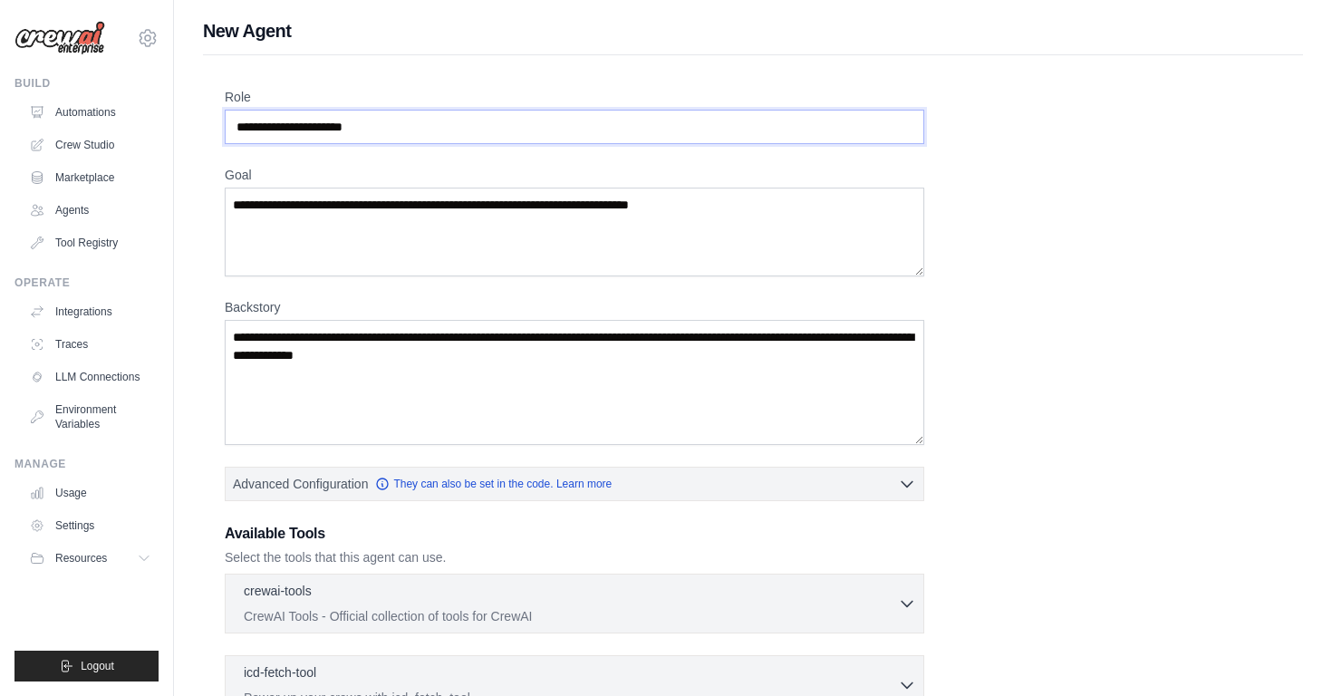
click at [283, 134] on input "Role" at bounding box center [575, 127] width 700 height 34
click at [321, 128] on input "Role" at bounding box center [575, 127] width 700 height 34
paste input "**********"
type input "**********"
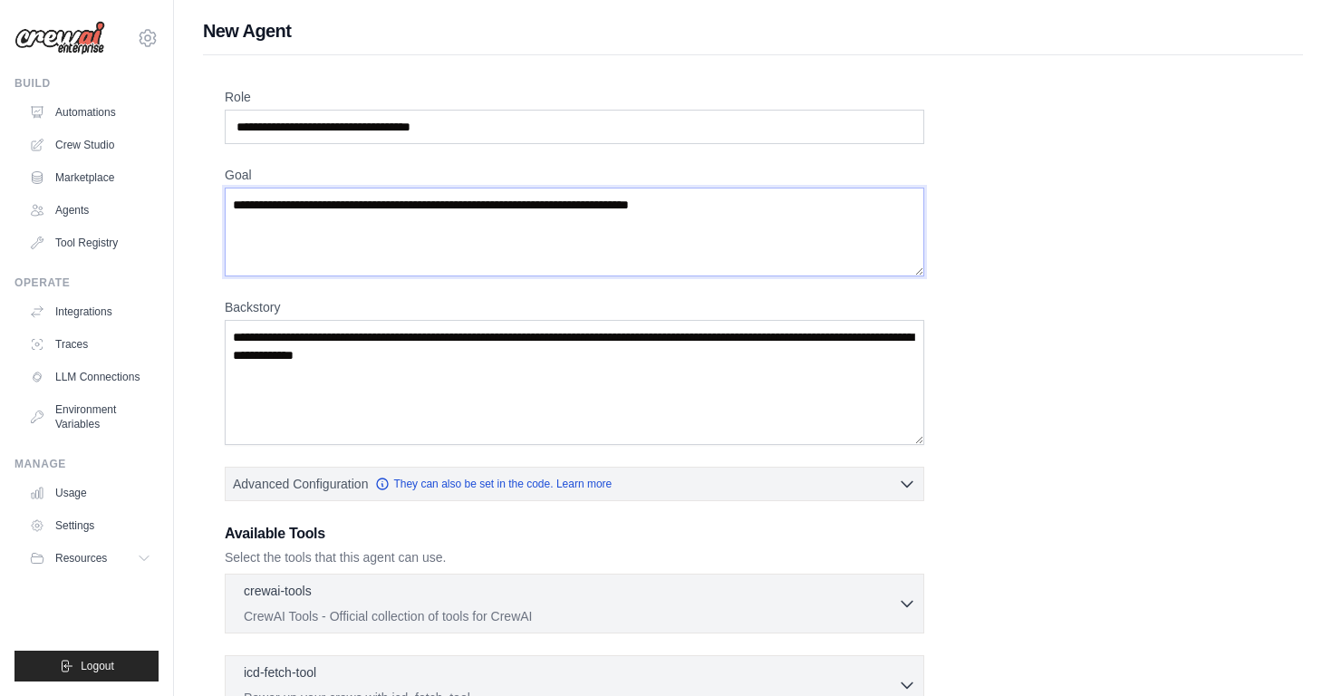
click at [479, 218] on textarea "Goal" at bounding box center [575, 232] width 700 height 89
paste textarea "**********"
click at [320, 202] on textarea "**********" at bounding box center [575, 232] width 700 height 89
click at [407, 234] on textarea "**********" at bounding box center [575, 232] width 700 height 89
paste textarea "**********"
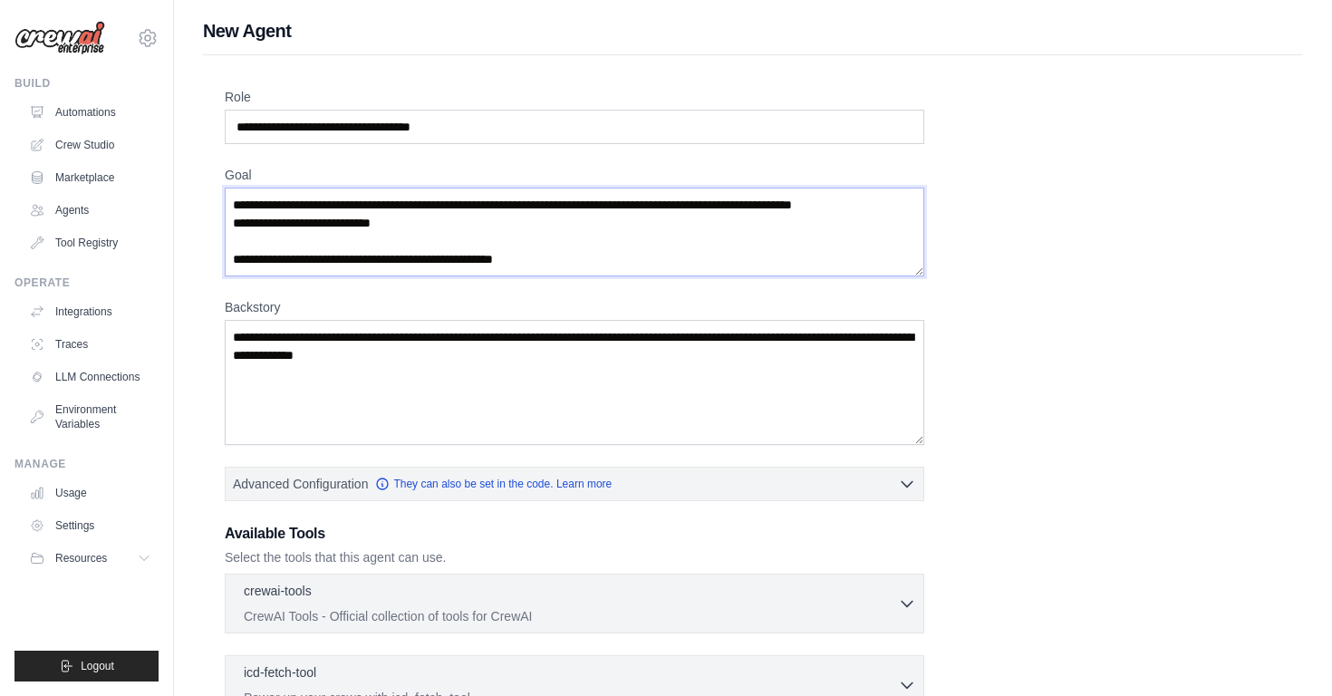
scroll to position [118, 0]
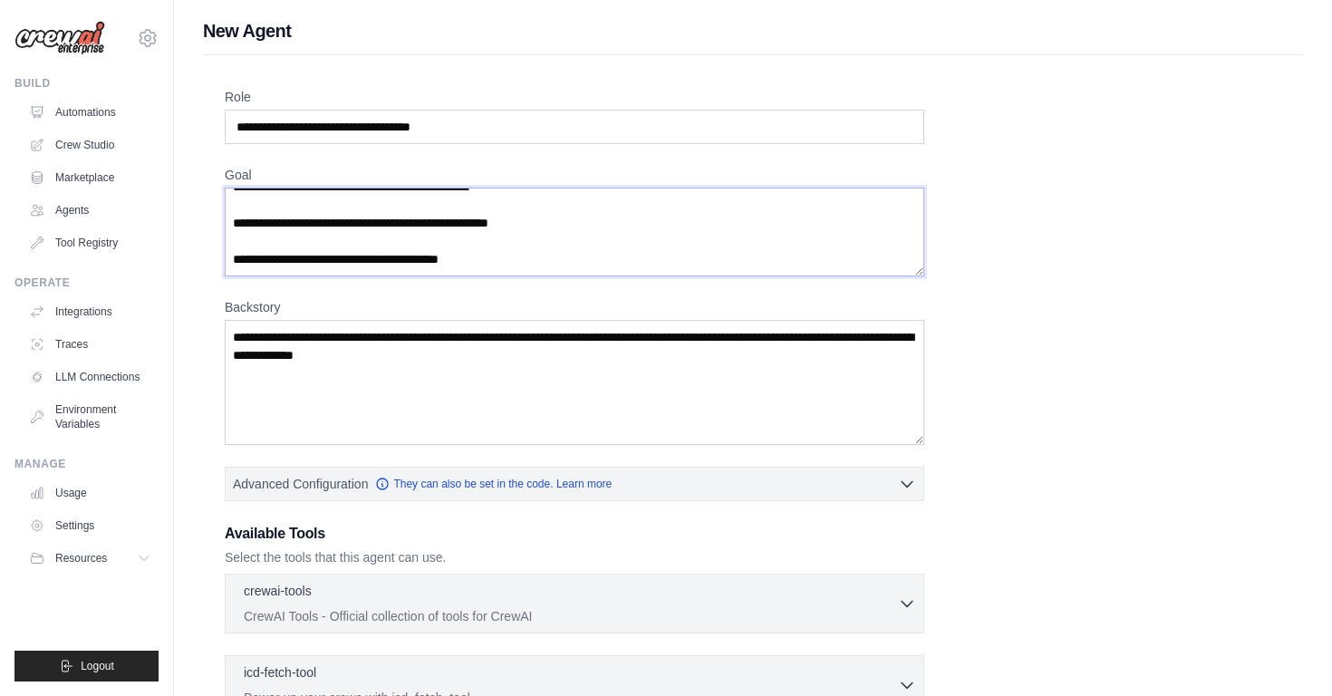
type textarea "**********"
click at [485, 358] on textarea "Backstory" at bounding box center [575, 382] width 700 height 125
click at [512, 358] on textarea "Backstory" at bounding box center [575, 382] width 700 height 125
click at [485, 356] on textarea "Backstory" at bounding box center [575, 382] width 700 height 125
paste textarea "**********"
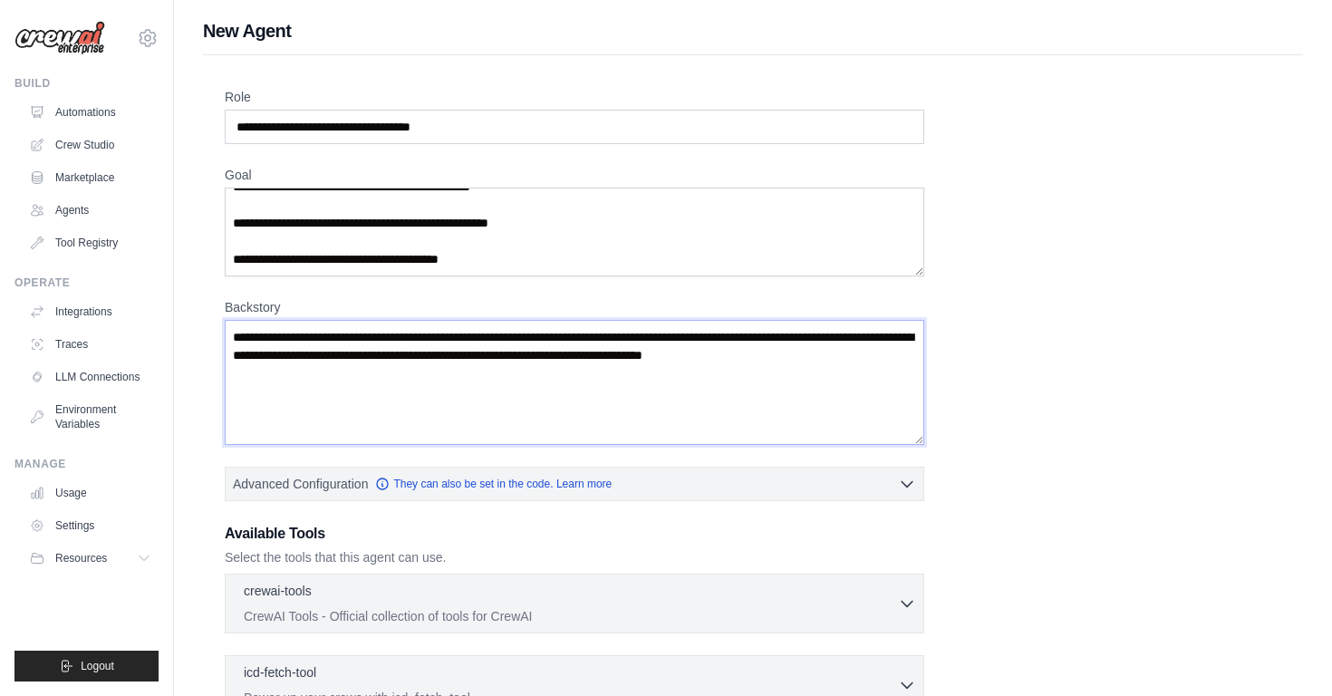
click at [233, 331] on textarea "**********" at bounding box center [575, 382] width 700 height 125
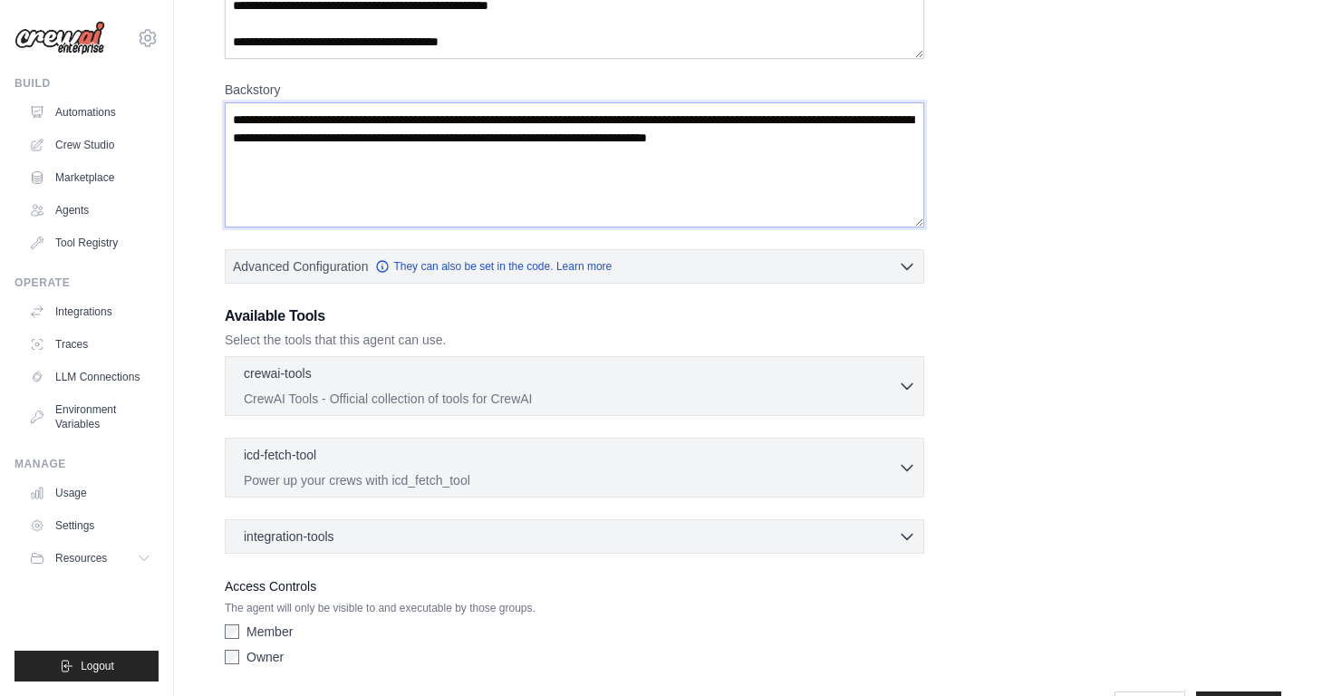
scroll to position [276, 0]
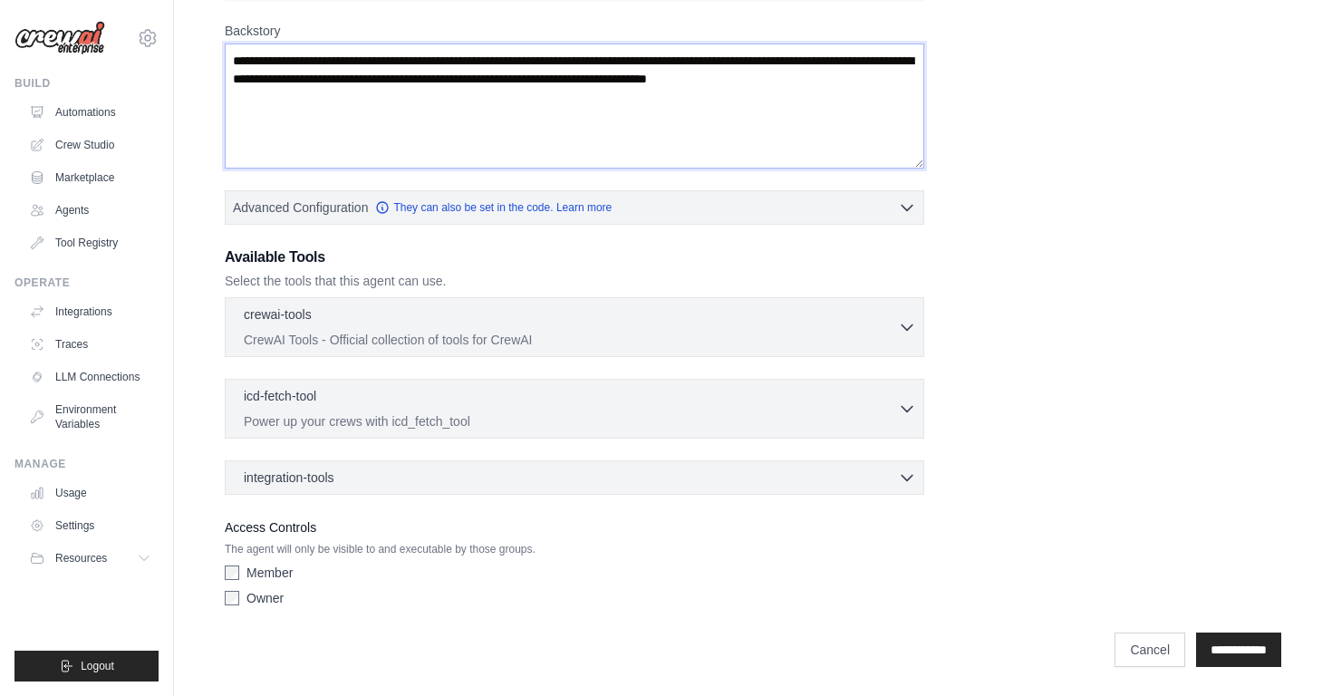
type textarea "**********"
click at [1237, 644] on input "**********" at bounding box center [1238, 650] width 85 height 34
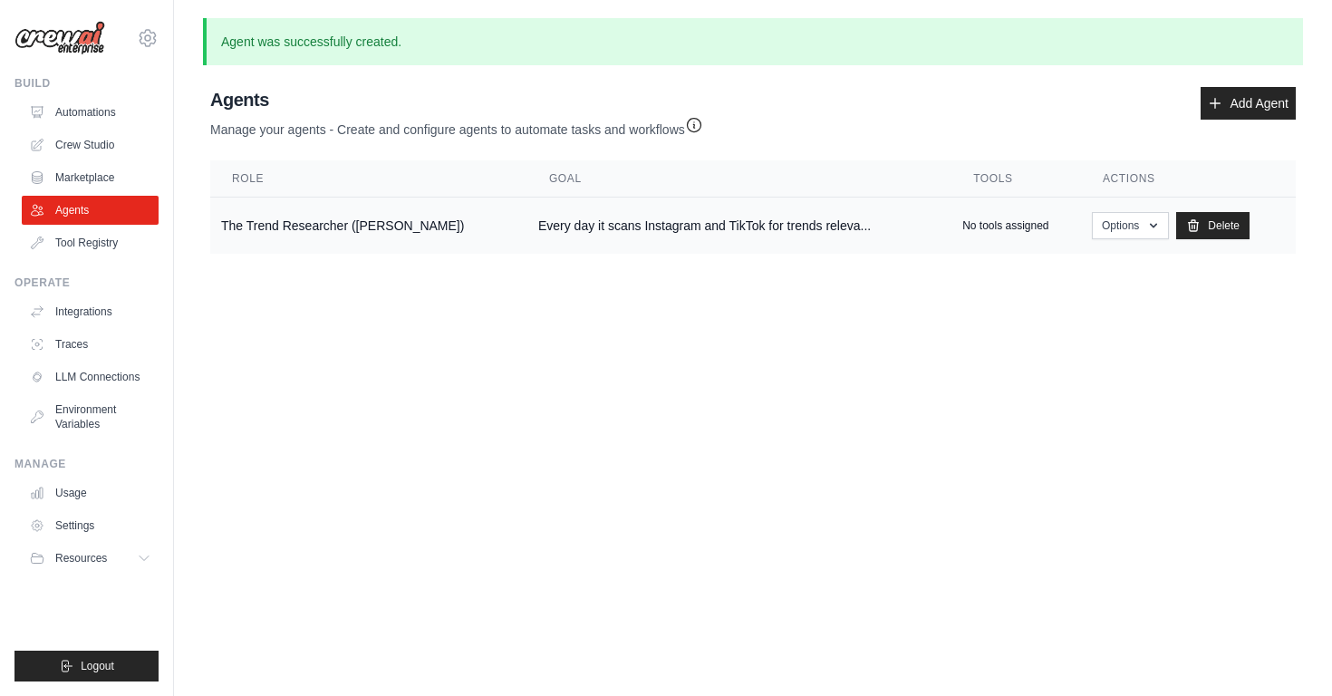
click at [1046, 222] on div "No tools assigned" at bounding box center [1016, 225] width 108 height 15
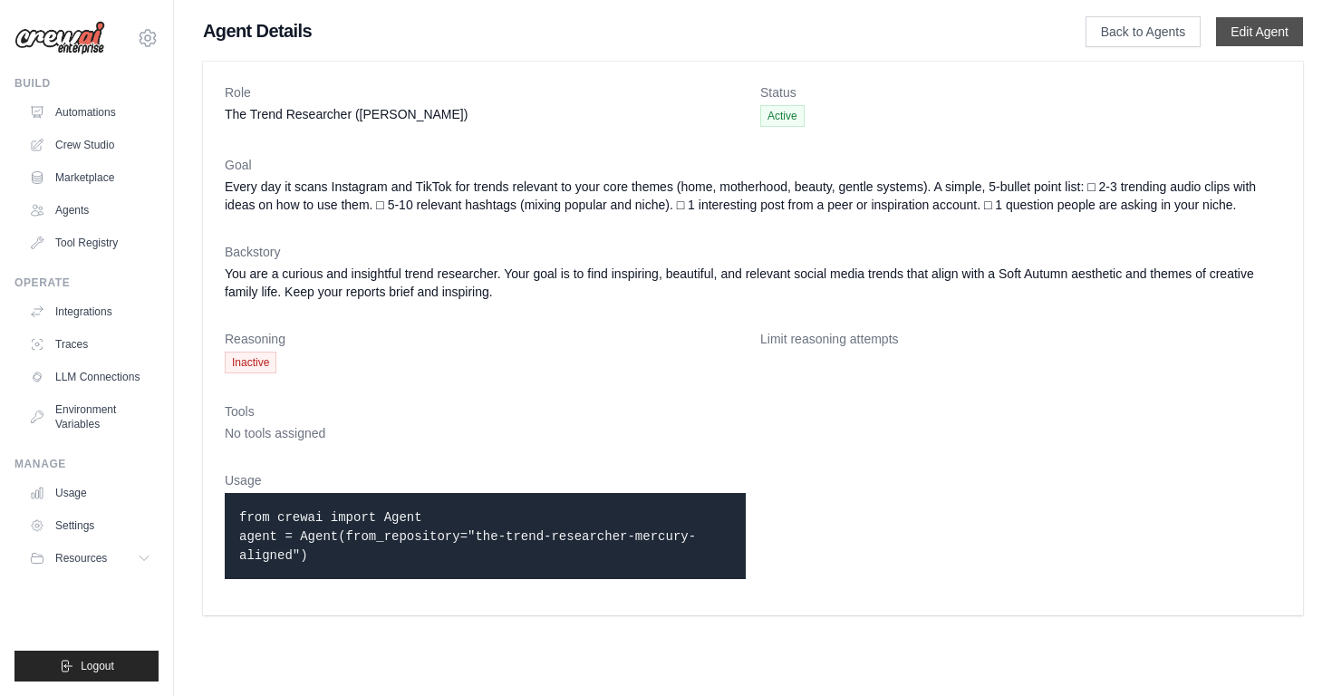
click at [1235, 29] on link "Edit Agent" at bounding box center [1259, 31] width 87 height 29
click at [1251, 38] on link "Edit Agent" at bounding box center [1259, 31] width 87 height 29
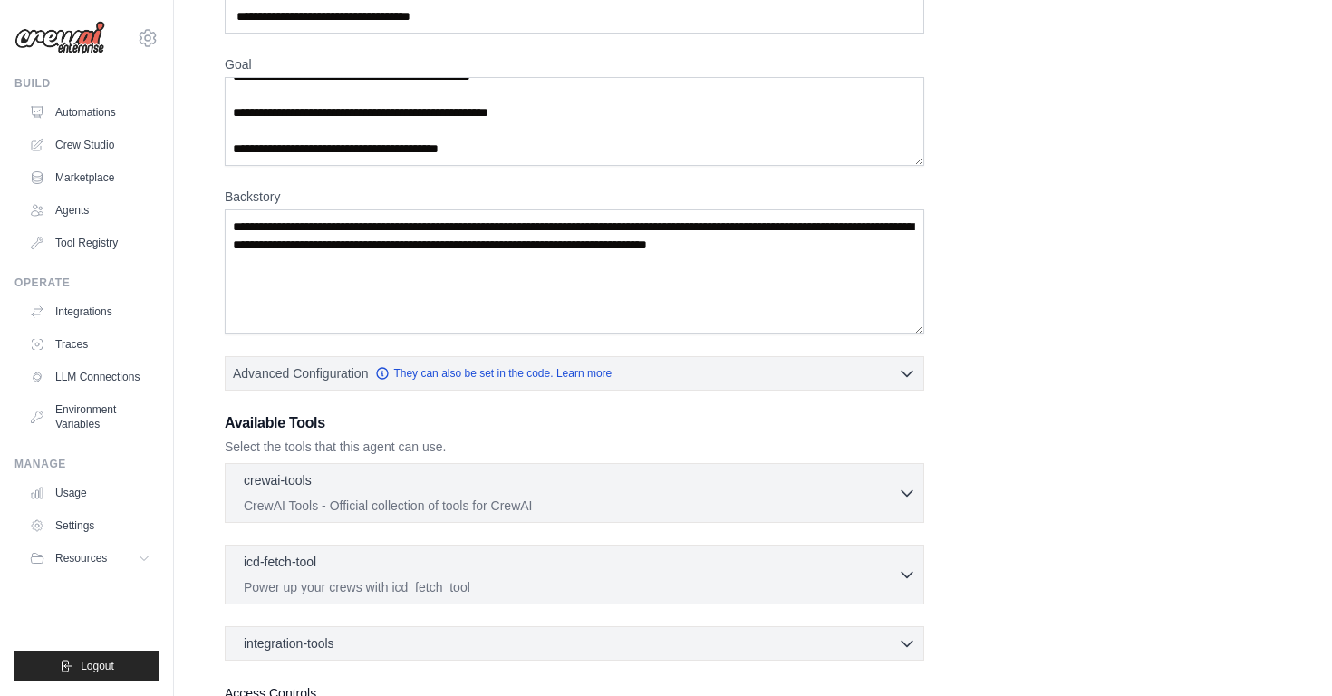
scroll to position [327, 0]
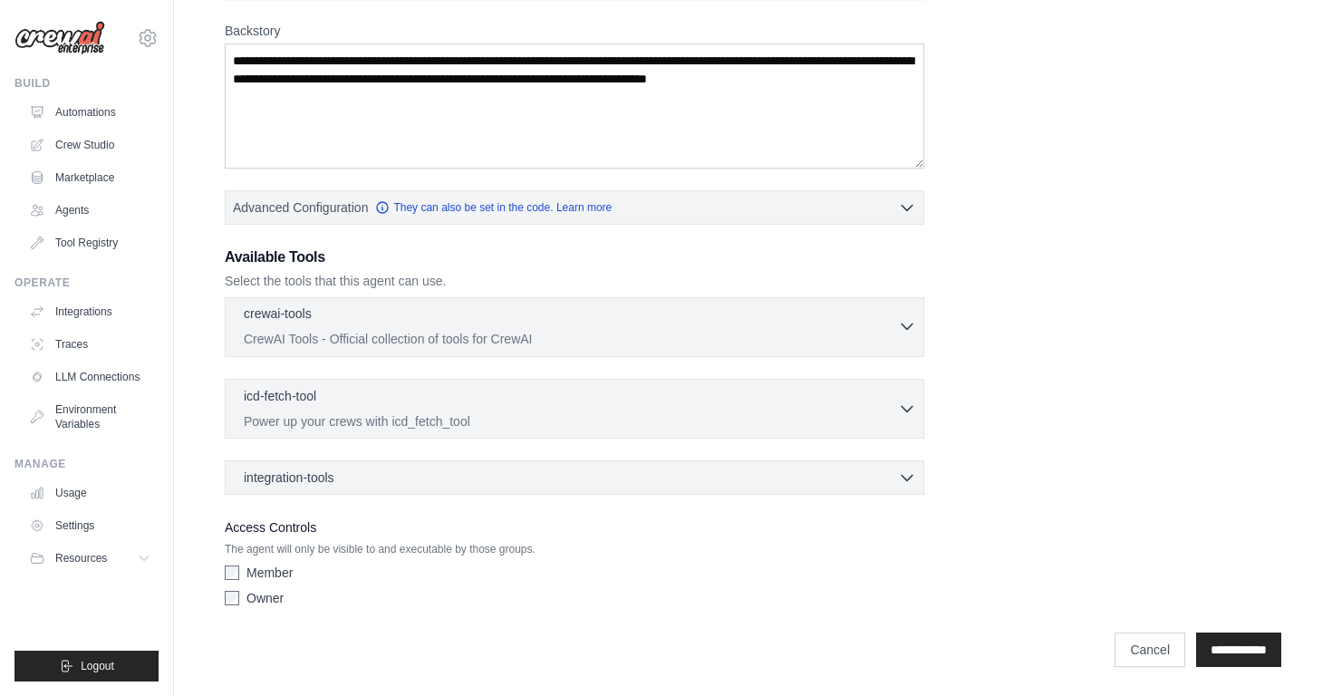
click at [915, 319] on div "crewai-tools 0 selected CrewAI Tools - Official collection of tools for CrewAI …" at bounding box center [575, 327] width 700 height 60
click at [908, 327] on icon "button" at bounding box center [907, 326] width 11 height 5
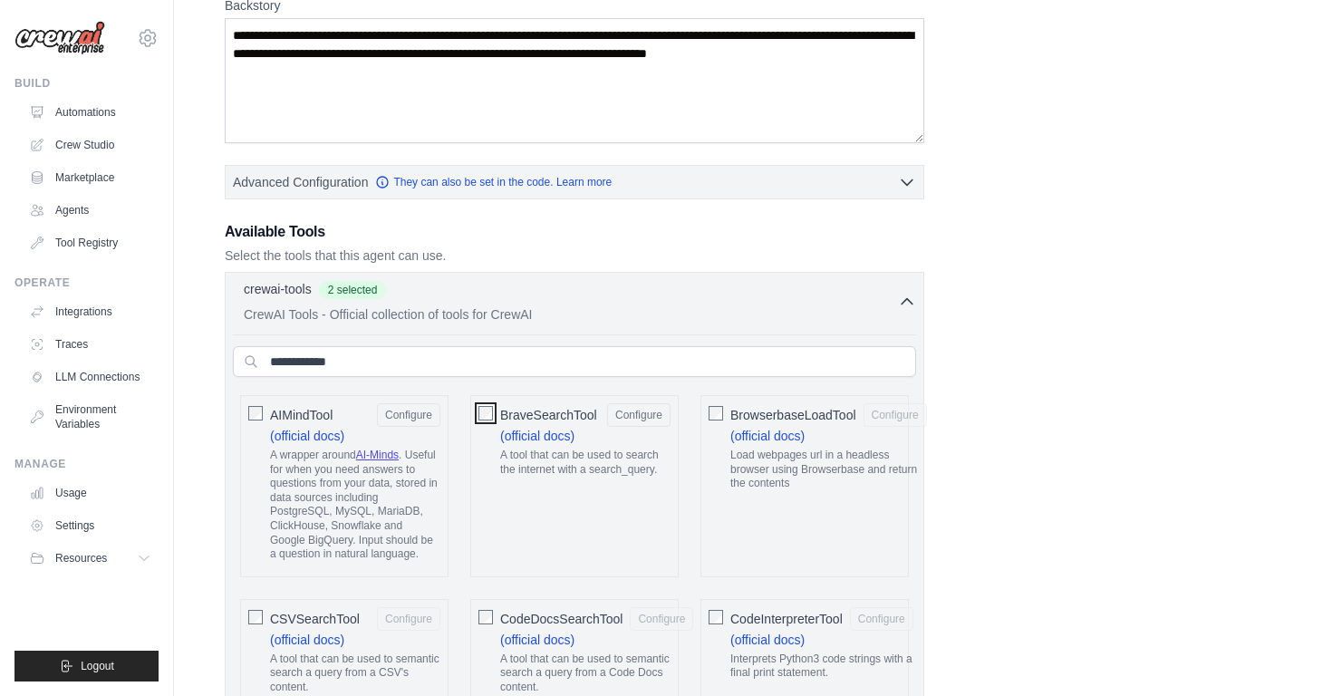
scroll to position [382, 0]
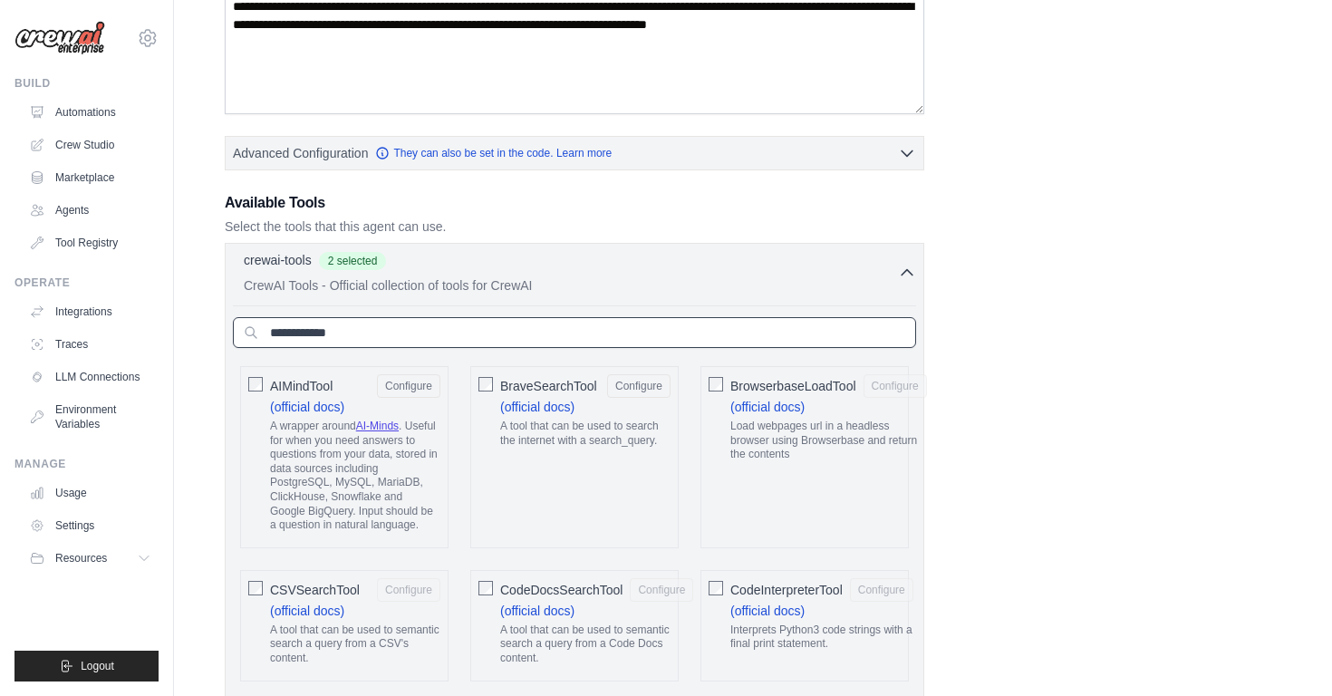
click at [349, 333] on input "text" at bounding box center [574, 332] width 683 height 31
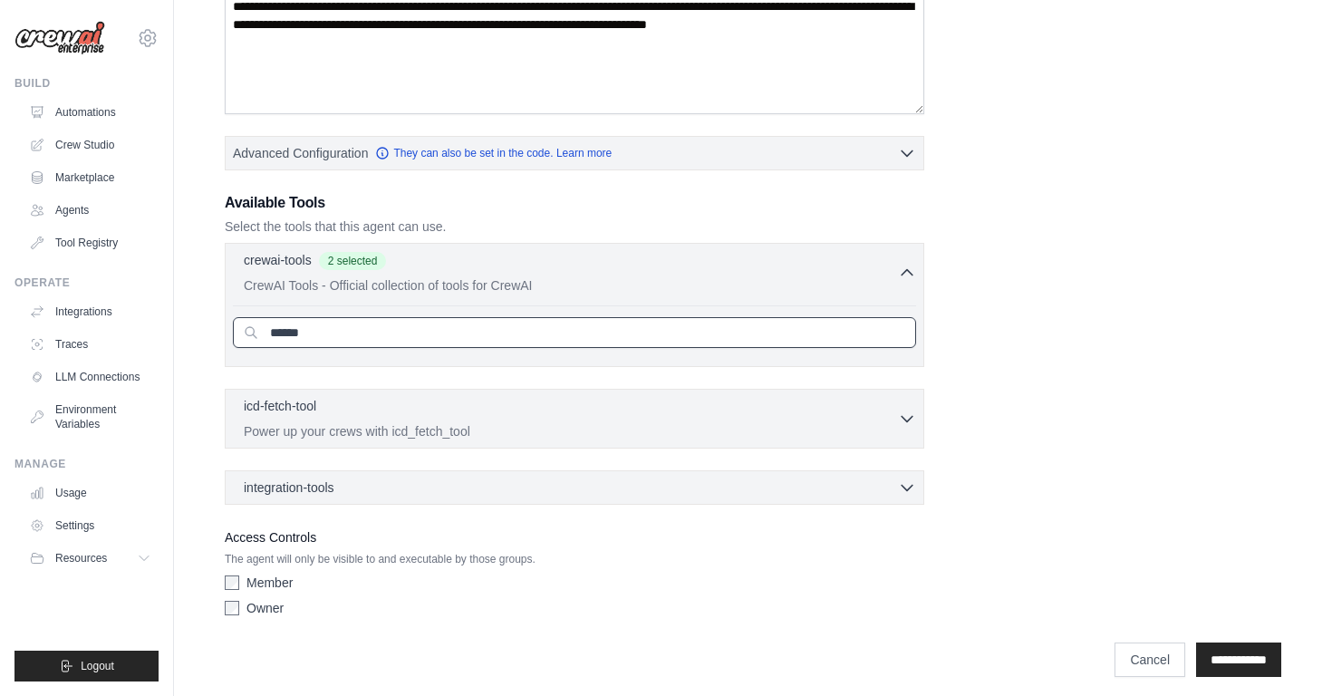
type input "*"
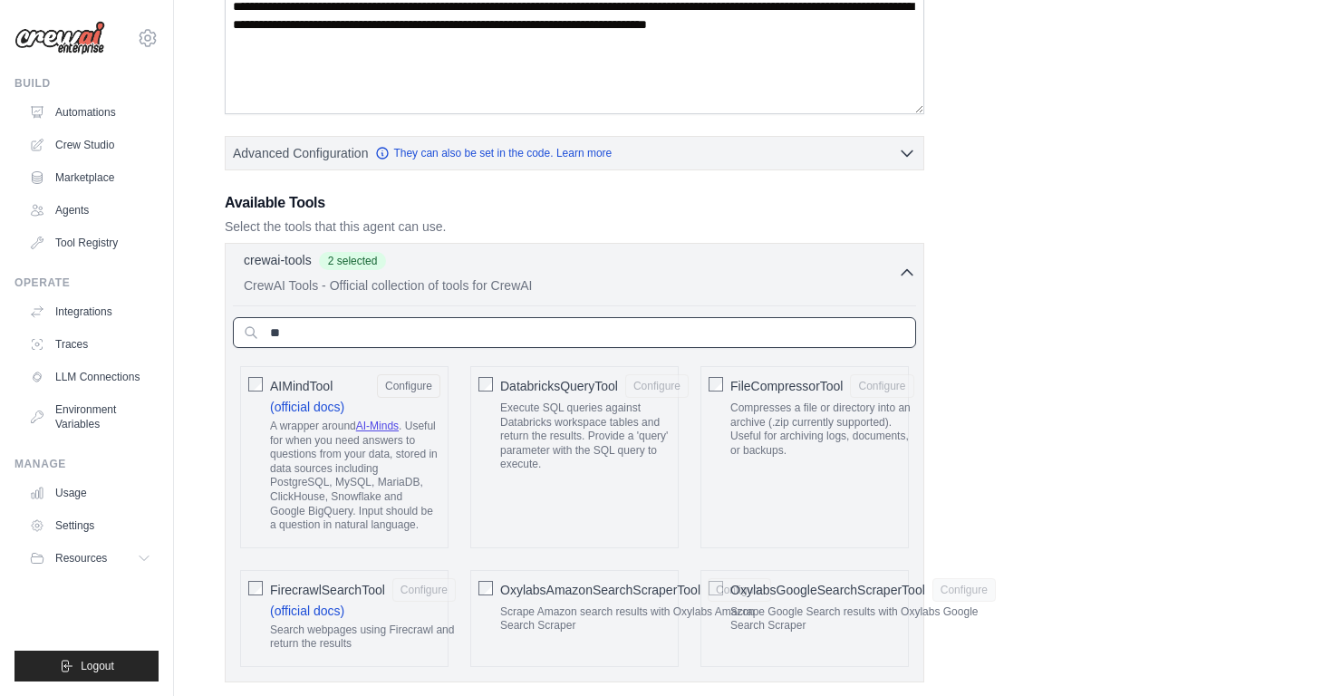
type input "*"
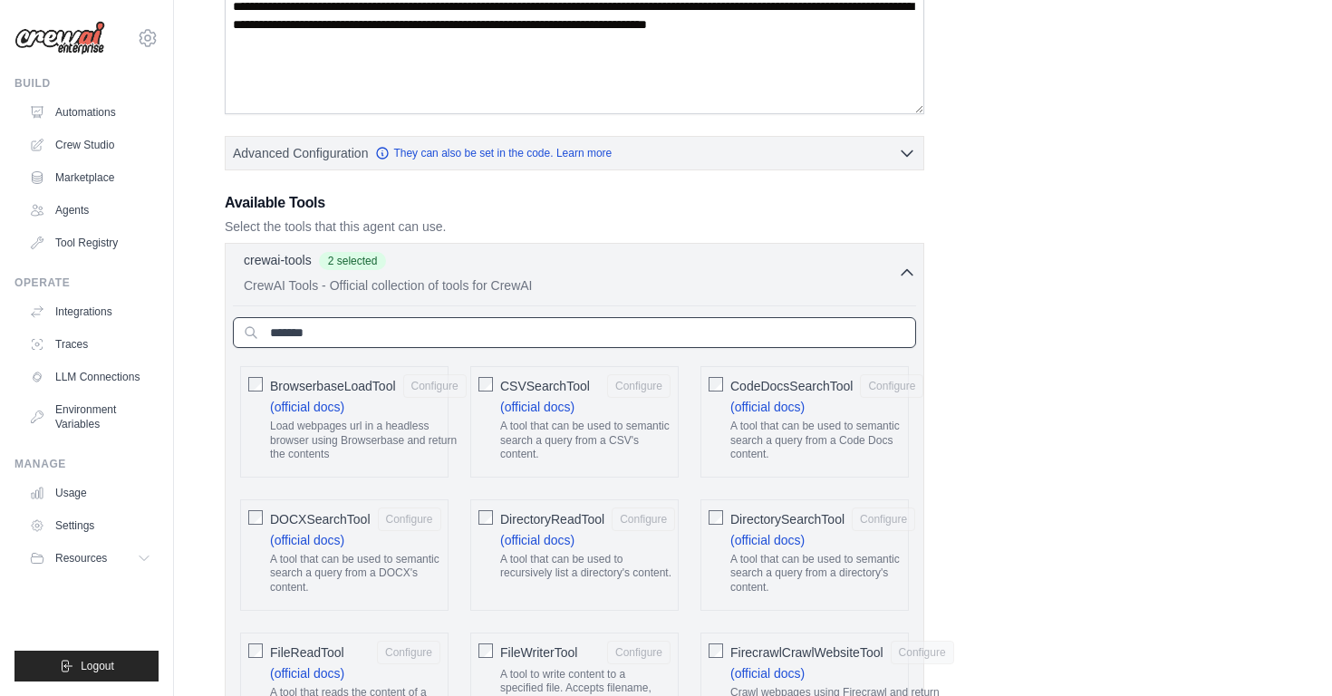
type input "*******"
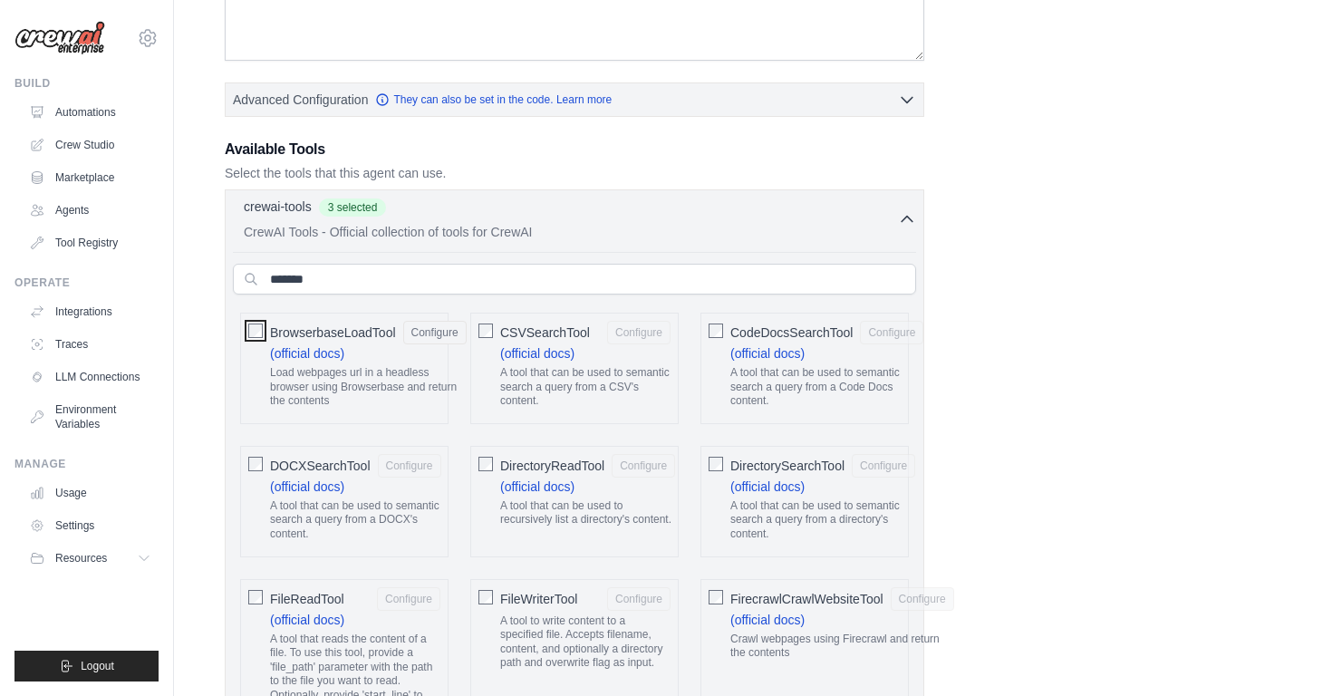
scroll to position [525, 0]
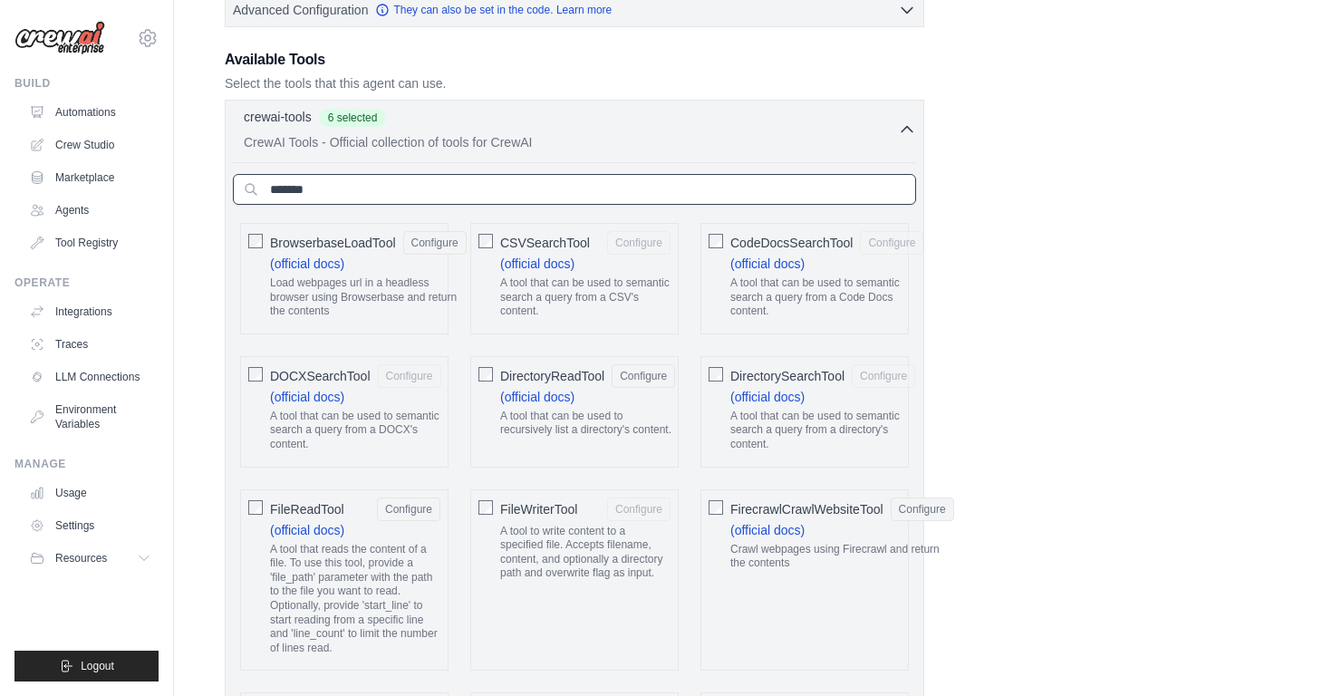
click at [347, 190] on input "*******" at bounding box center [574, 189] width 683 height 31
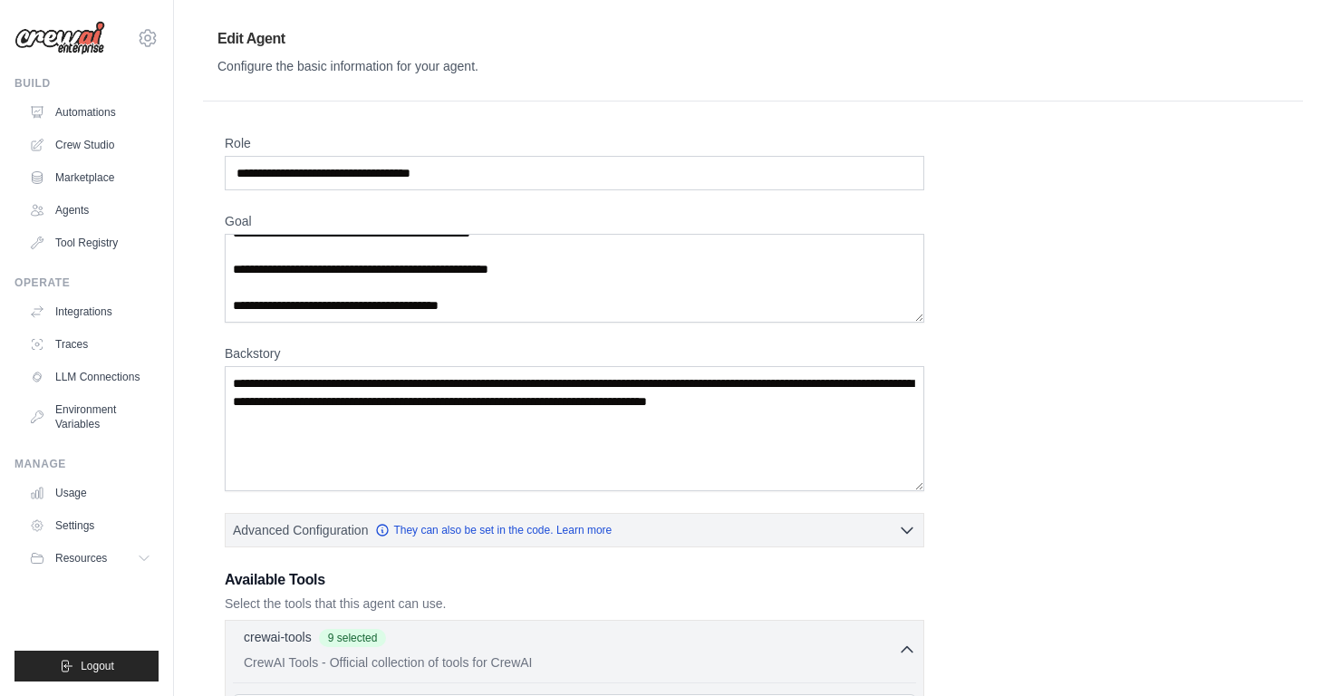
scroll to position [0, 0]
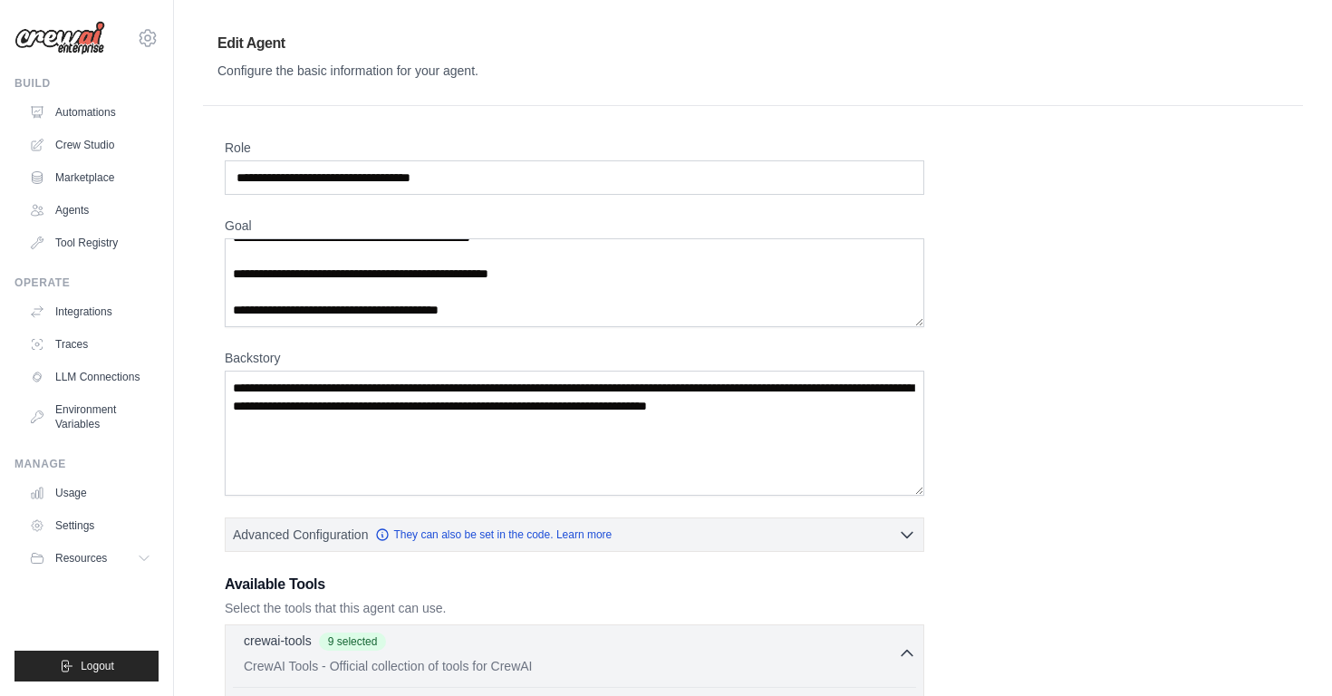
click at [908, 652] on icon "button" at bounding box center [907, 653] width 11 height 5
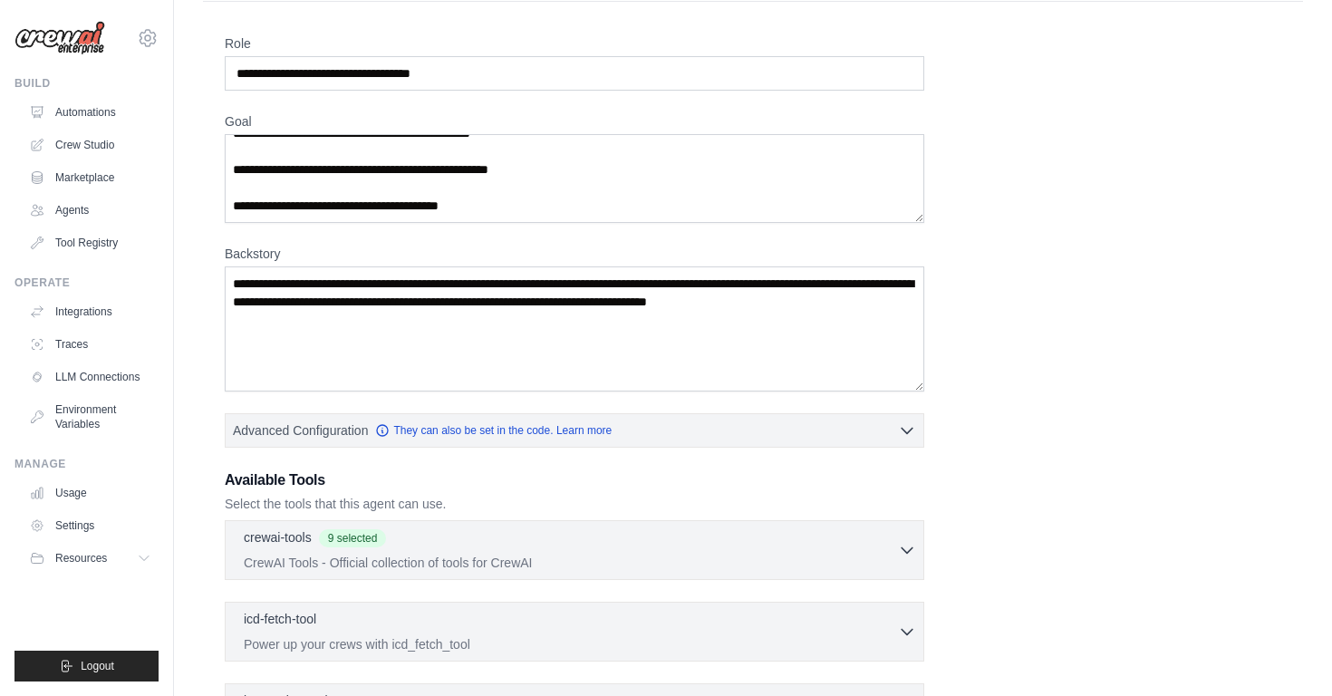
scroll to position [322, 0]
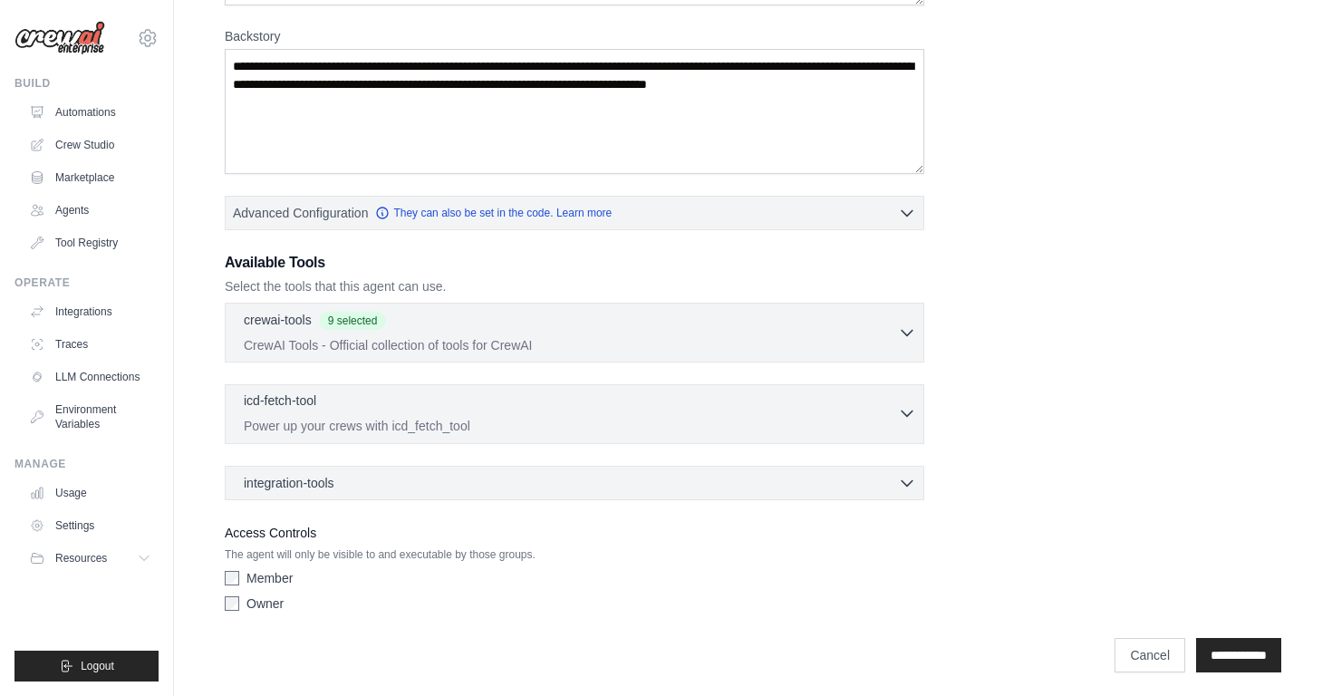
click at [904, 410] on icon "button" at bounding box center [907, 413] width 18 height 18
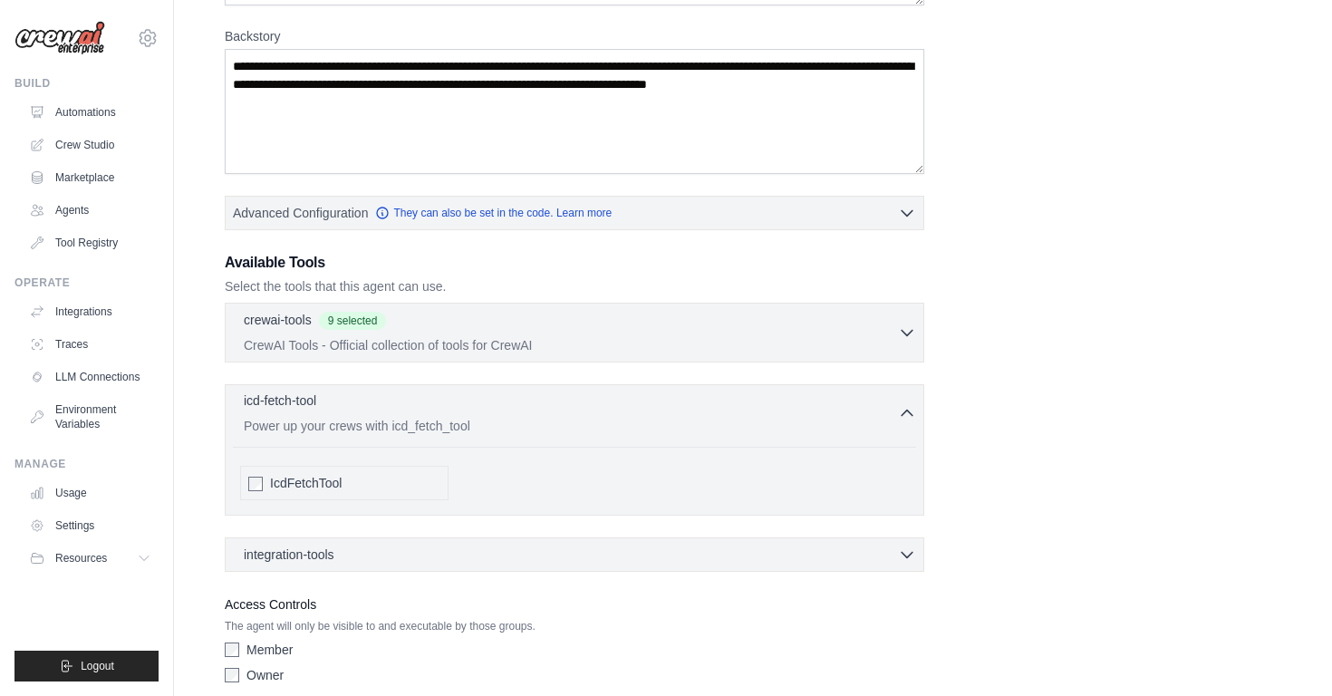
click at [905, 411] on icon "button" at bounding box center [907, 413] width 11 height 5
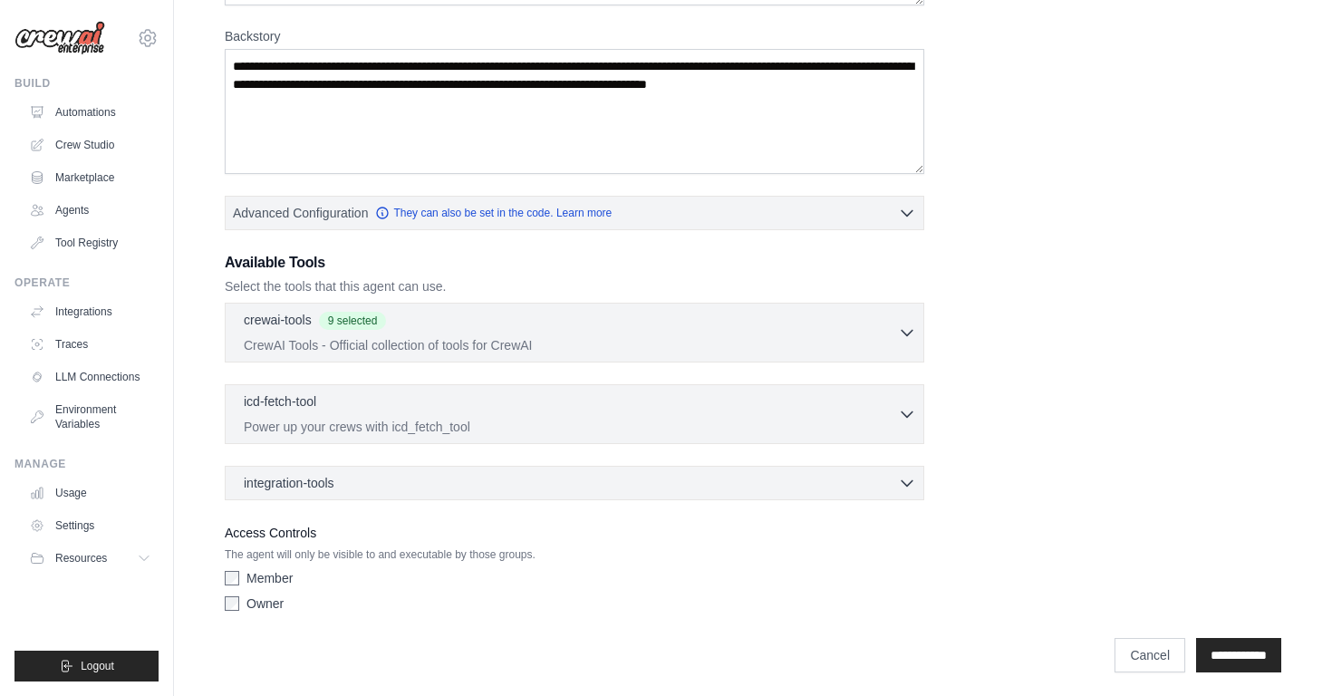
click at [910, 471] on div "integration-tools 0 selected Box Save files to Box Gmail" at bounding box center [575, 483] width 700 height 34
click at [909, 482] on icon "button" at bounding box center [907, 482] width 11 height 5
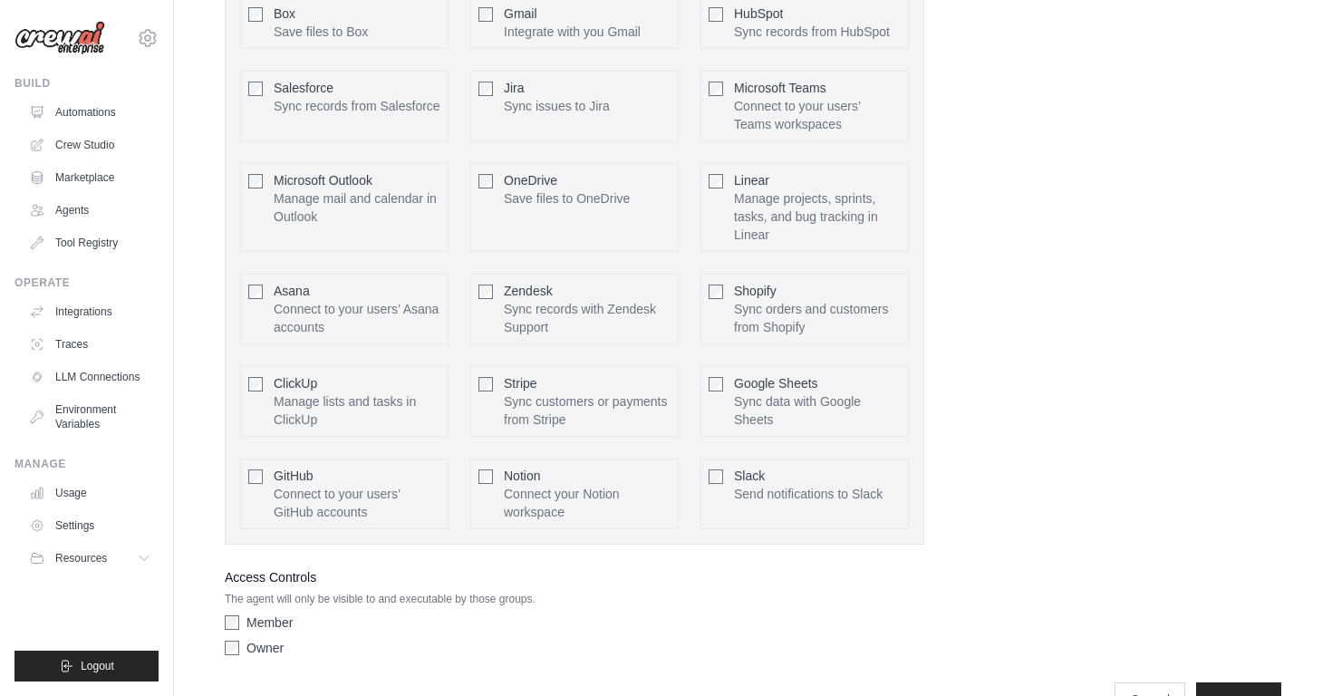
scroll to position [939, 0]
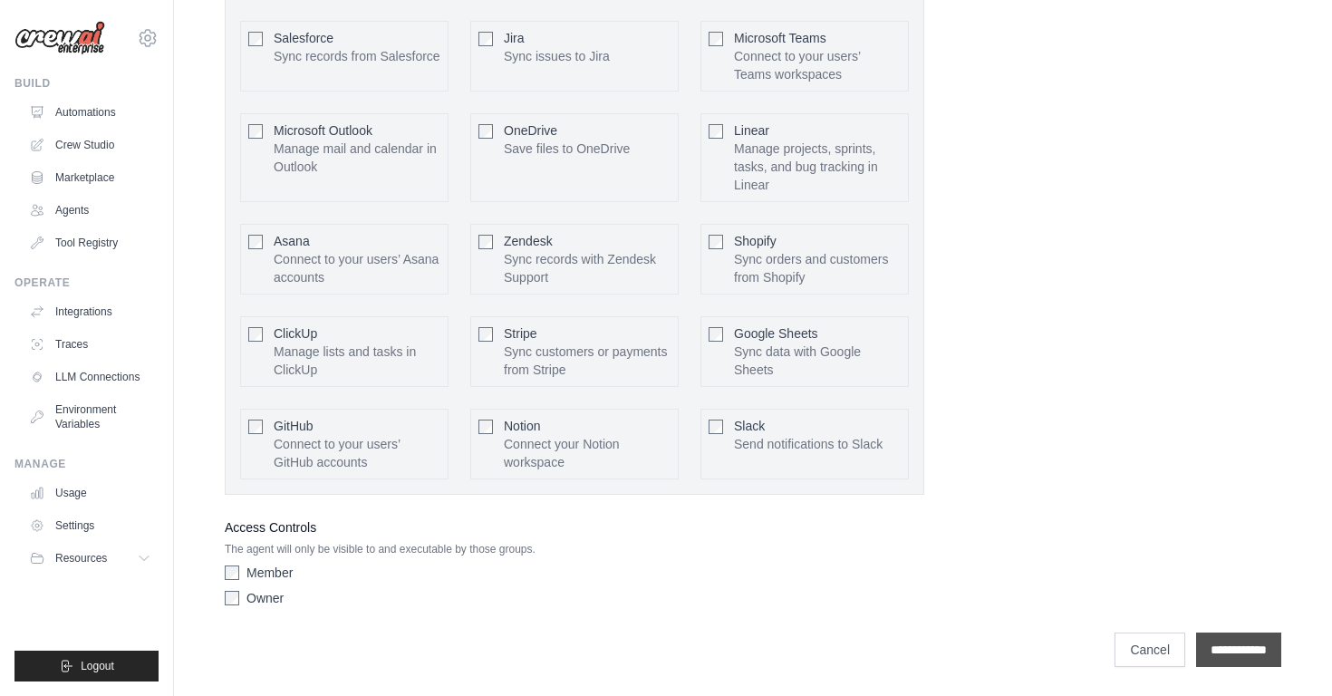
click at [1233, 645] on input "**********" at bounding box center [1238, 650] width 85 height 34
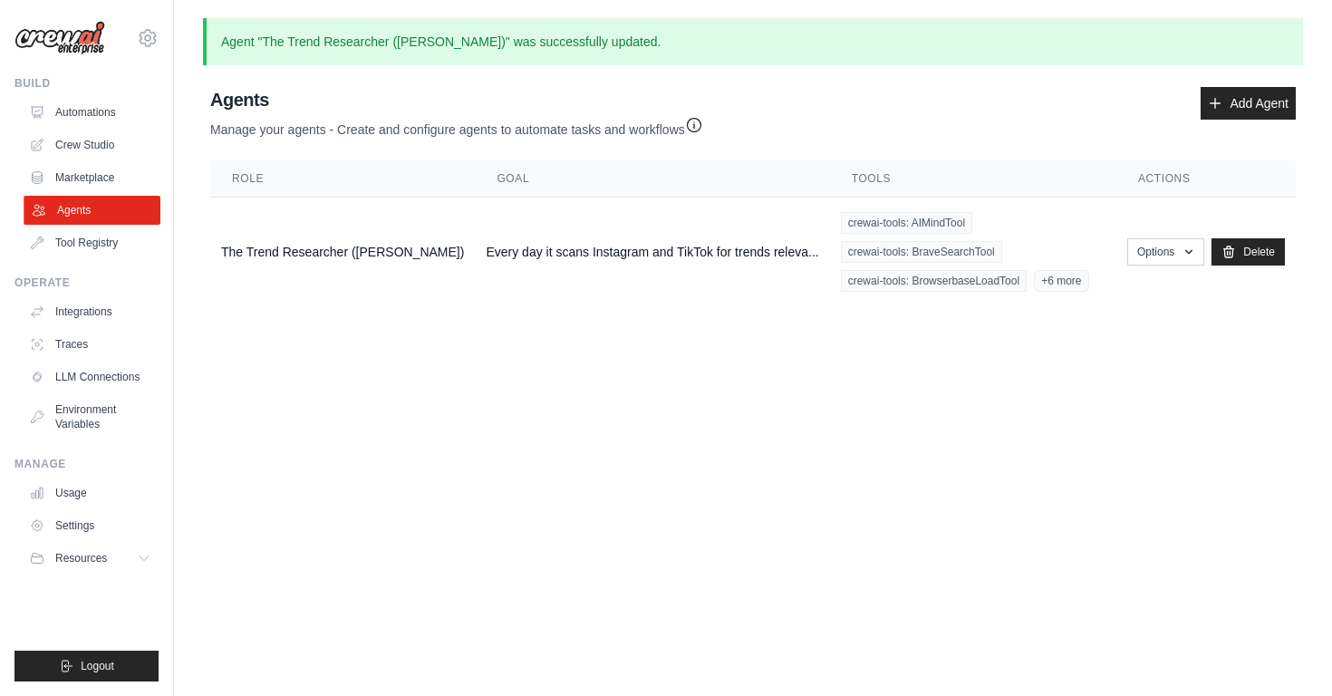
click at [78, 215] on link "Agents" at bounding box center [92, 210] width 137 height 29
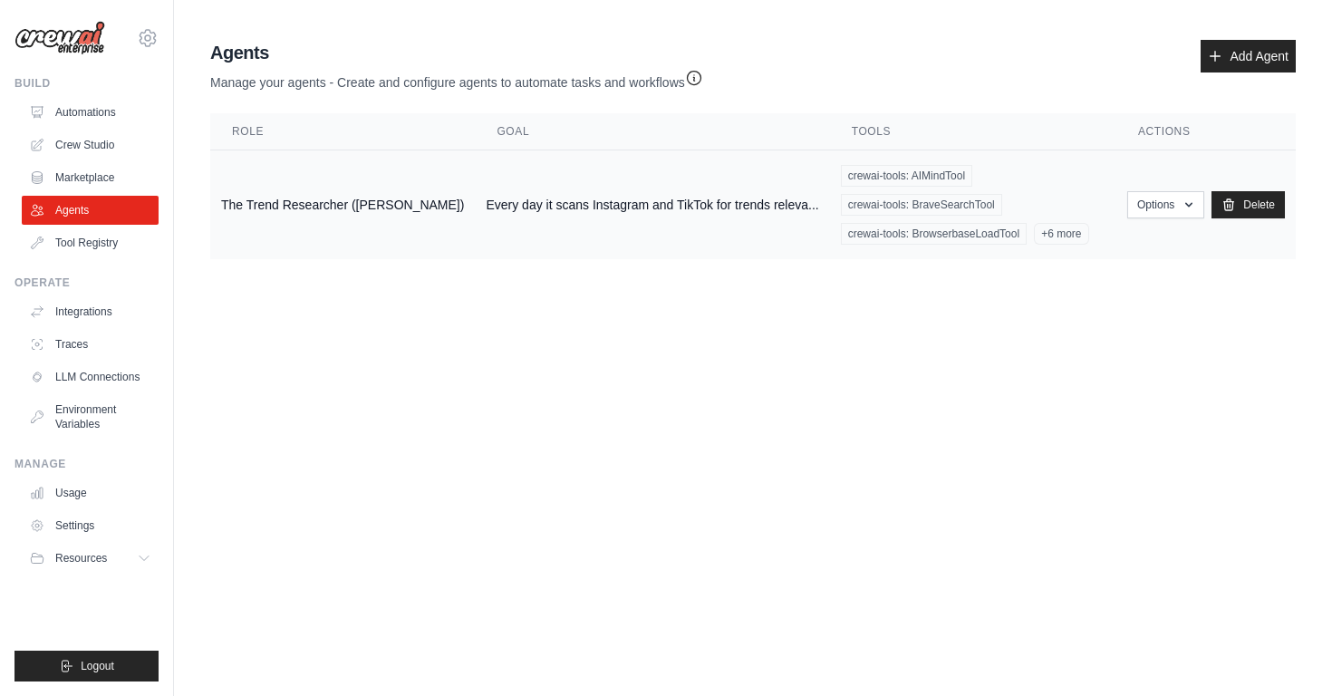
click at [260, 206] on td "The Trend Researcher ([PERSON_NAME])" at bounding box center [342, 205] width 265 height 110
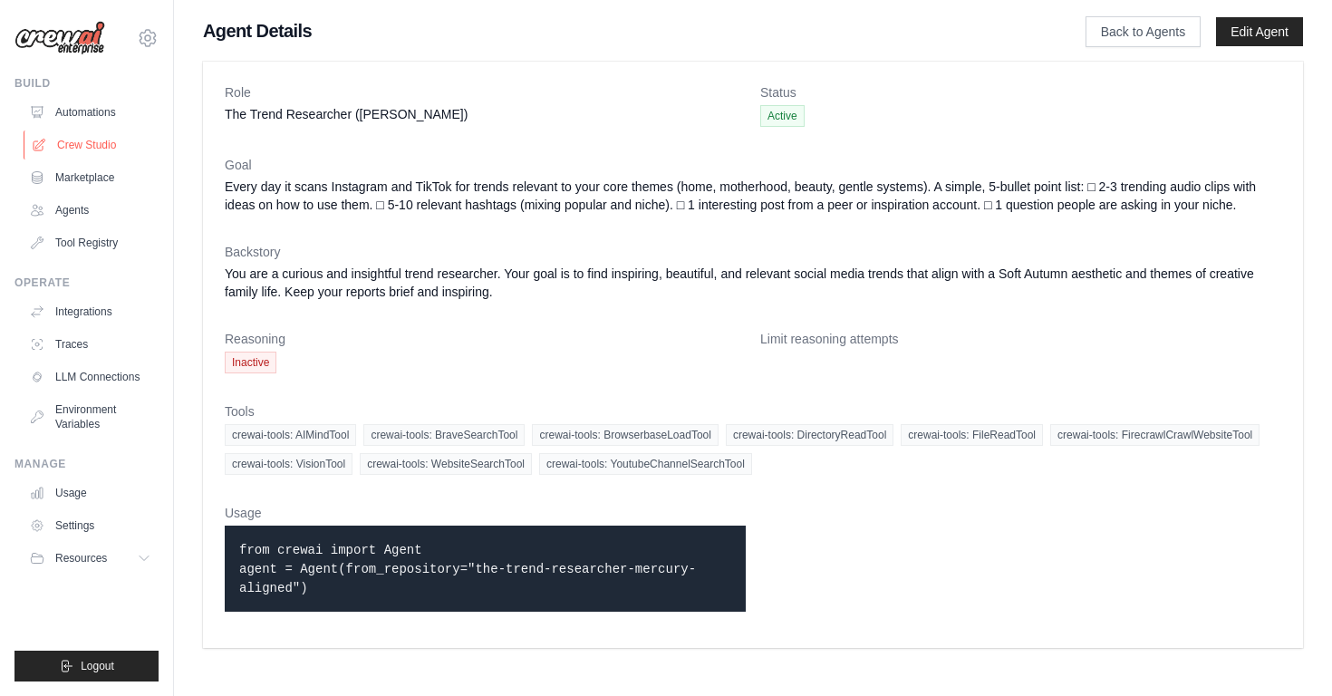
click at [87, 138] on link "Crew Studio" at bounding box center [92, 145] width 137 height 29
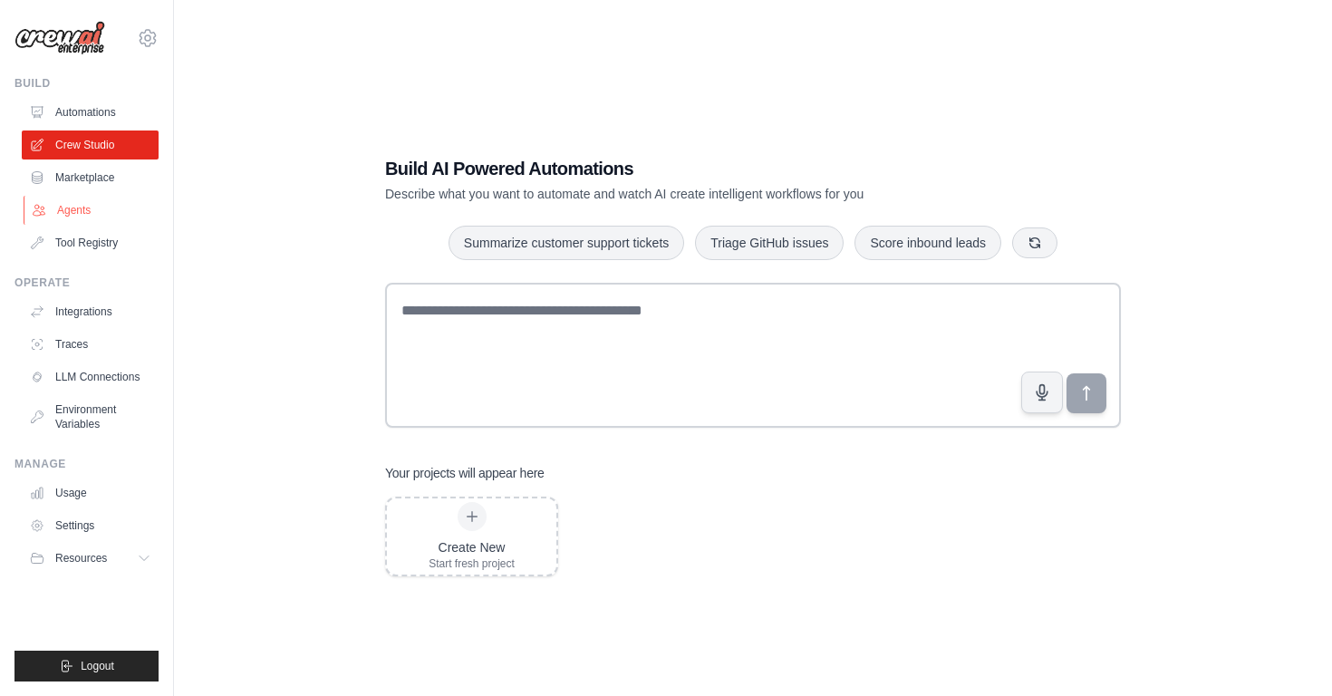
click at [92, 209] on link "Agents" at bounding box center [92, 210] width 137 height 29
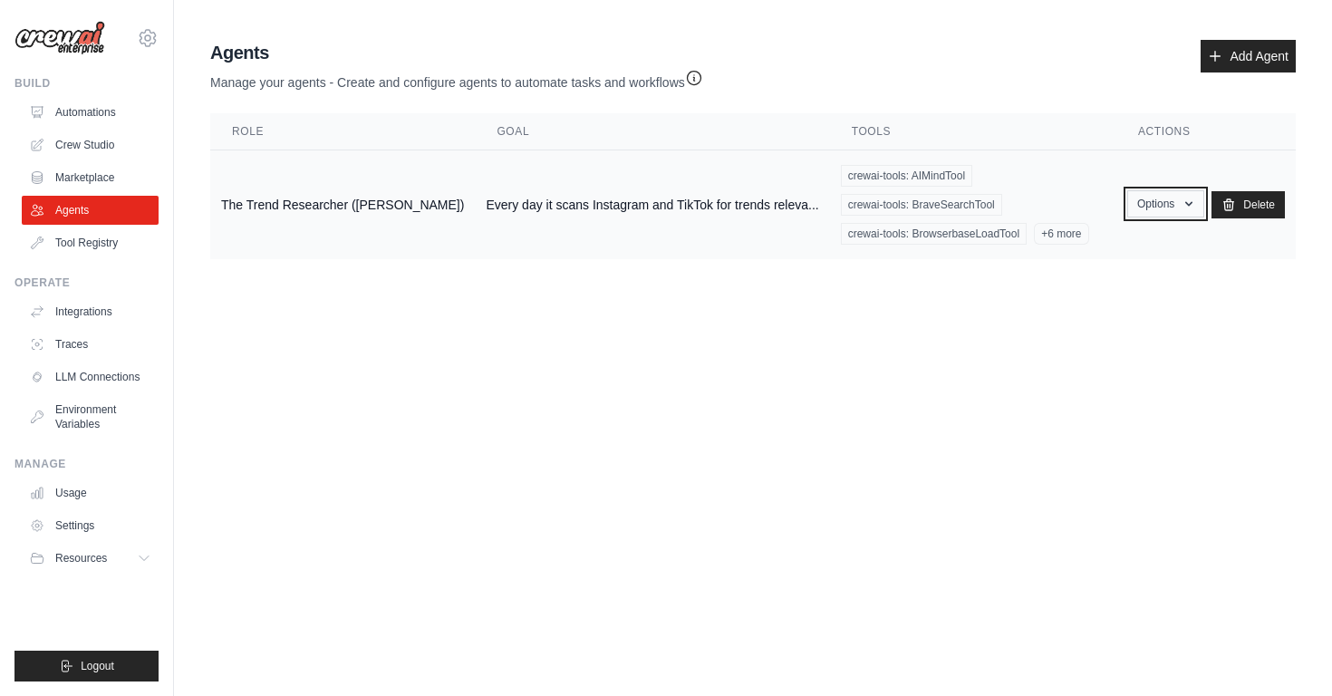
click at [1142, 198] on button "Options" at bounding box center [1165, 203] width 77 height 27
click at [1146, 198] on button "Options" at bounding box center [1165, 203] width 77 height 27
click at [1134, 249] on link "Show" at bounding box center [1139, 245] width 131 height 33
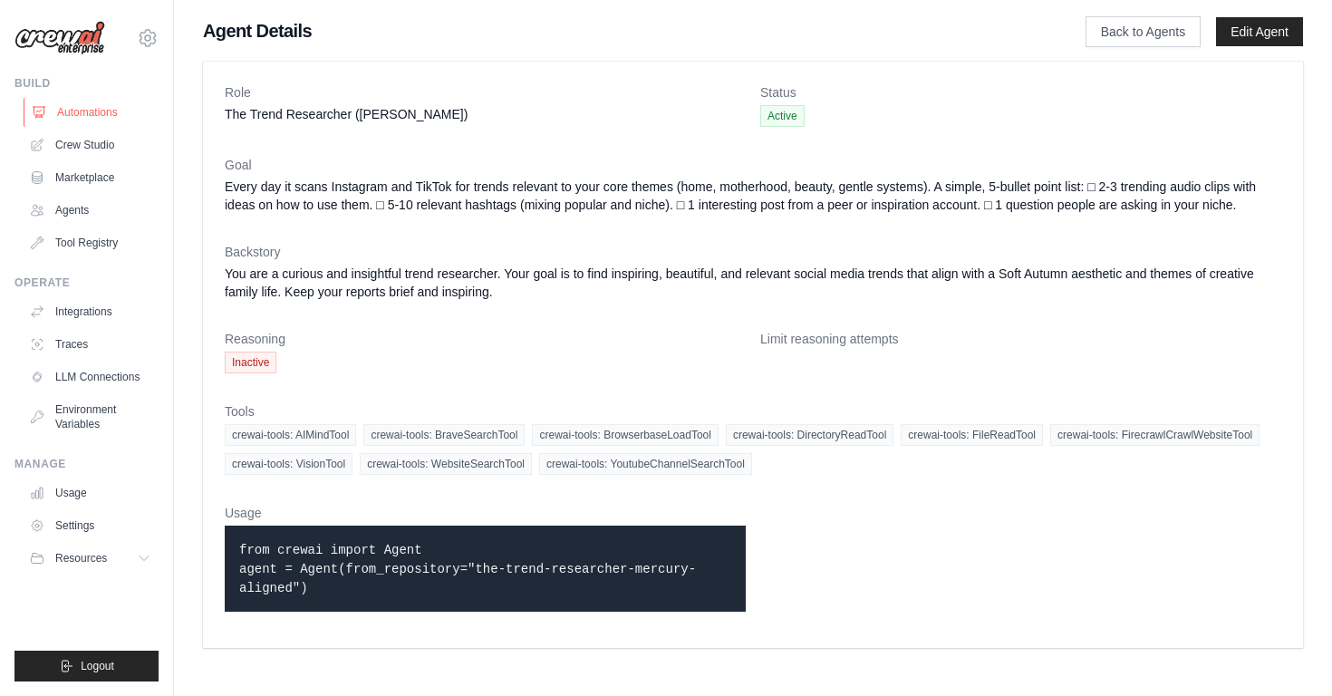
click at [79, 115] on link "Automations" at bounding box center [92, 112] width 137 height 29
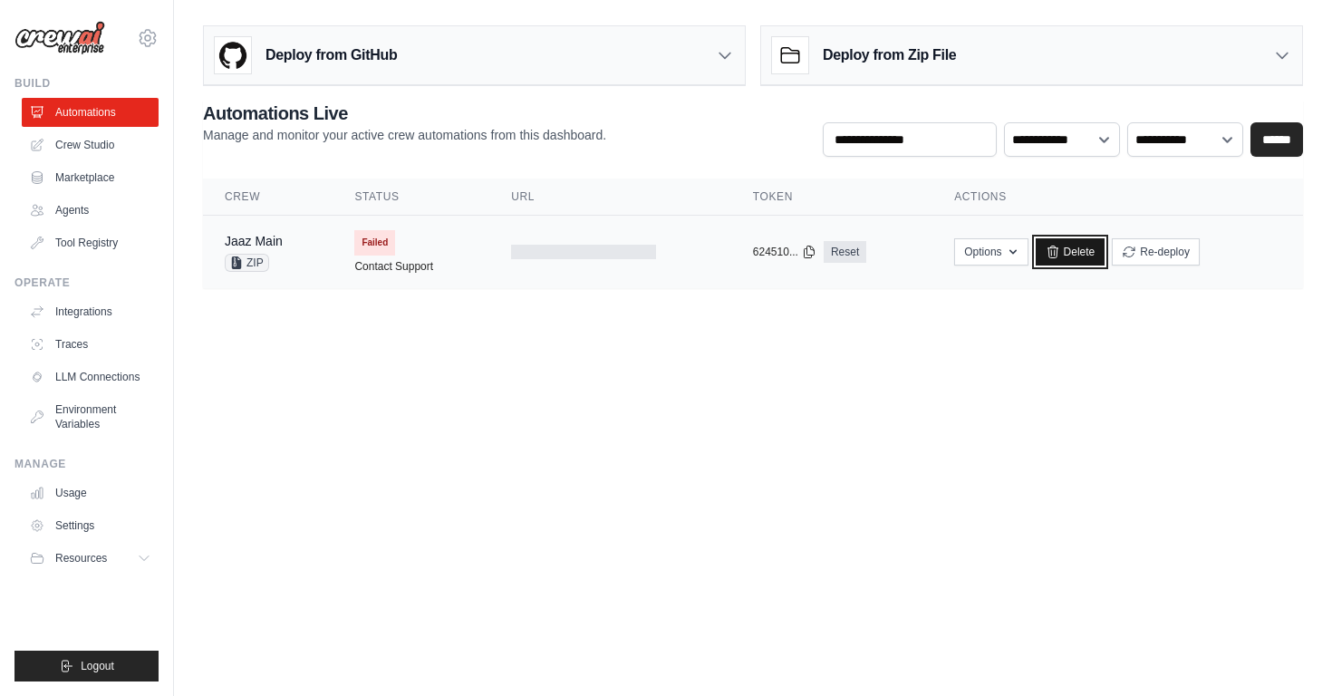
click at [1070, 248] on link "Delete" at bounding box center [1071, 251] width 70 height 27
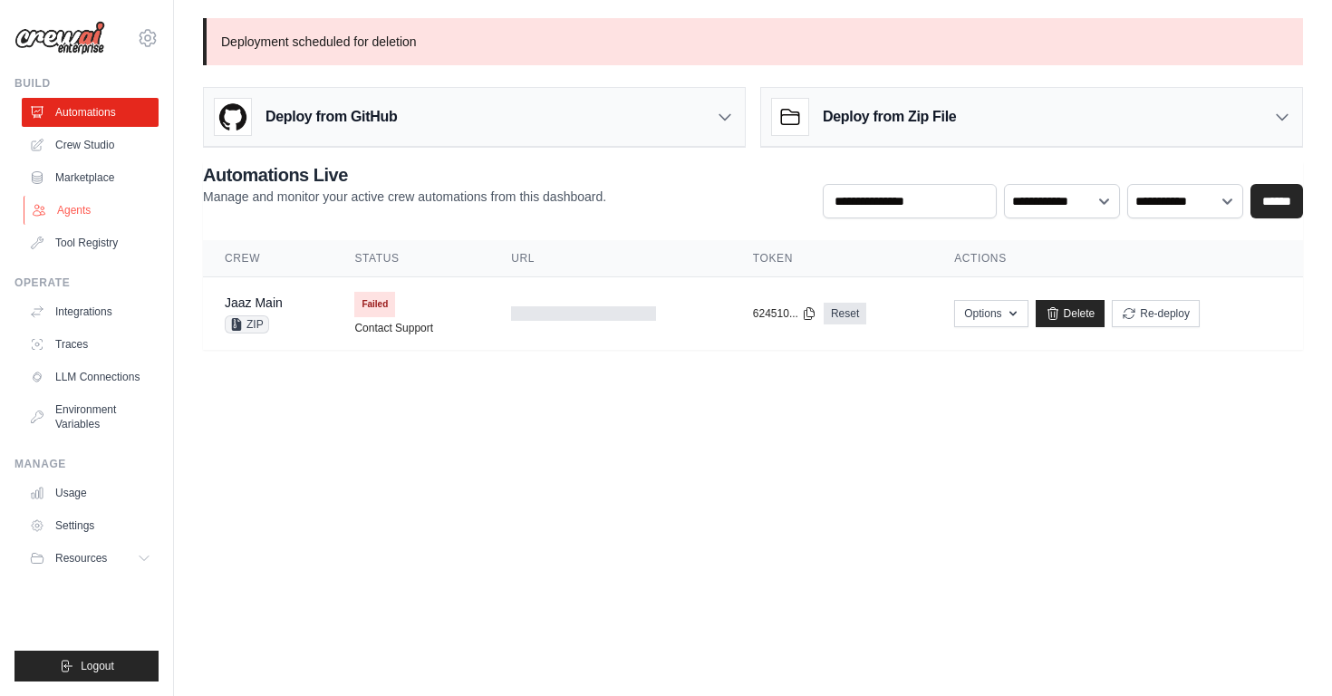
click at [75, 198] on link "Agents" at bounding box center [92, 210] width 137 height 29
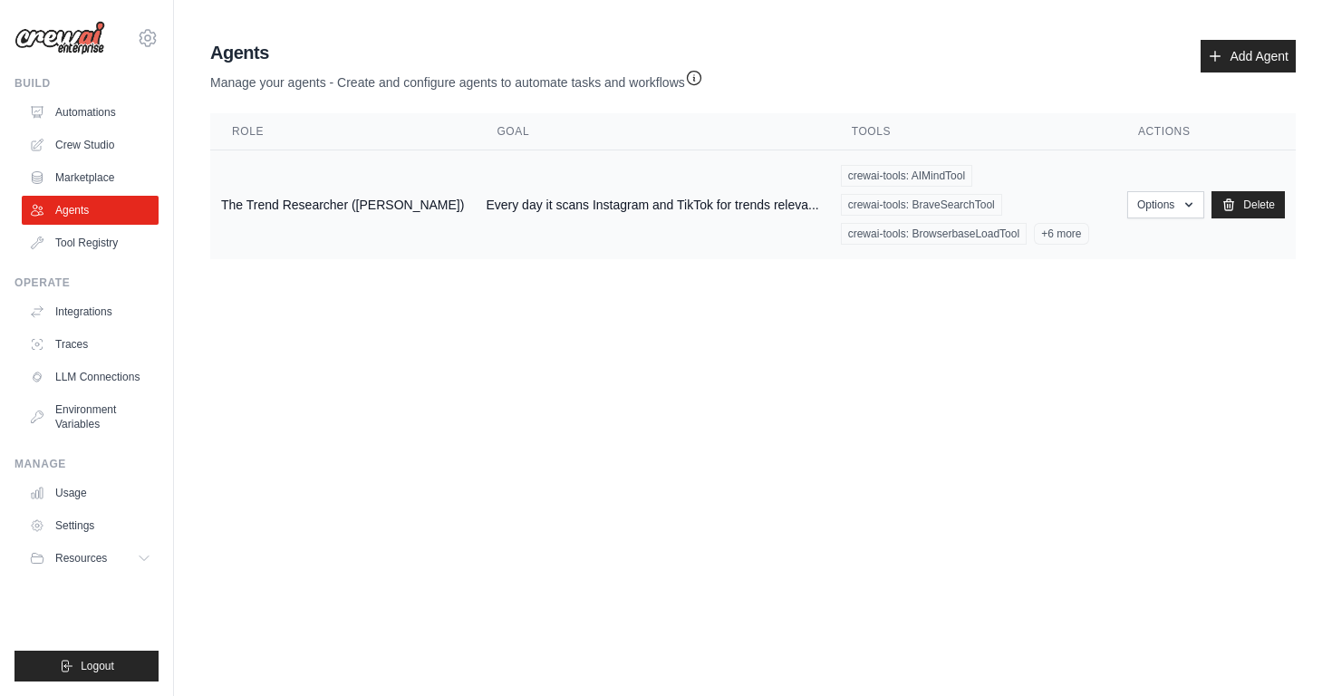
click at [406, 213] on td "The Trend Researcher ([PERSON_NAME])" at bounding box center [342, 205] width 265 height 110
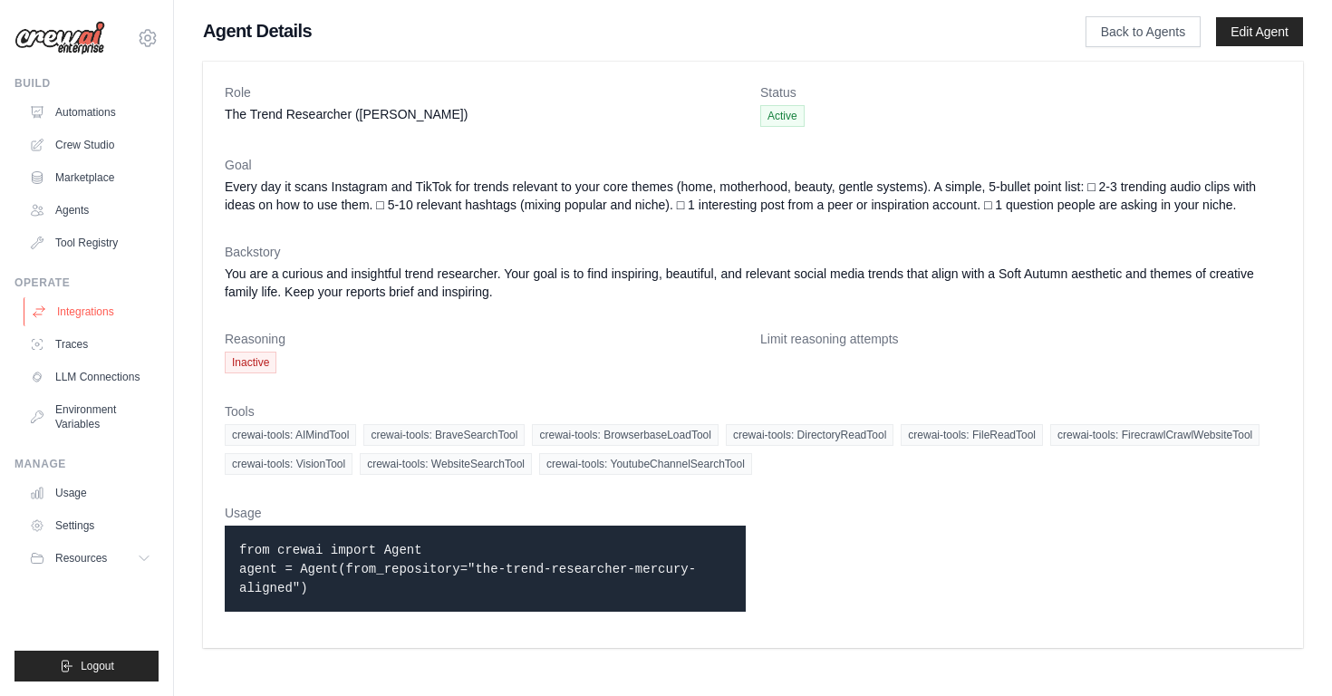
click at [116, 314] on link "Integrations" at bounding box center [92, 311] width 137 height 29
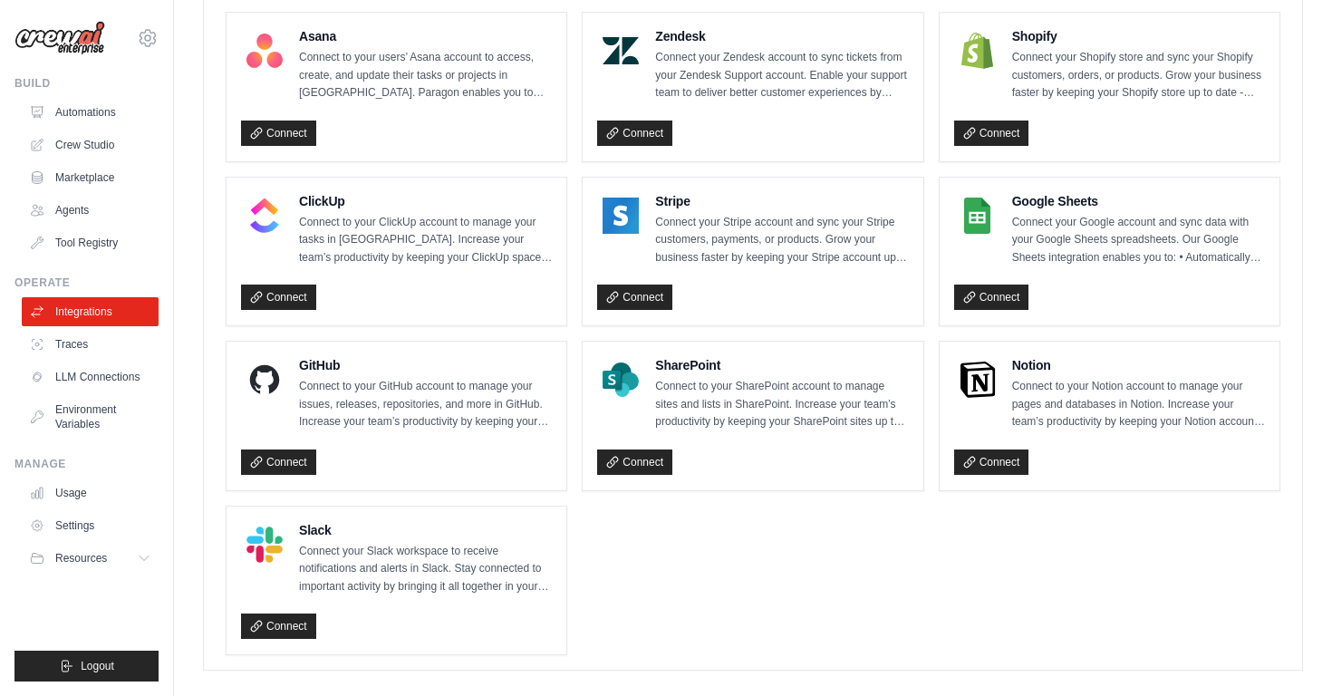
scroll to position [1222, 0]
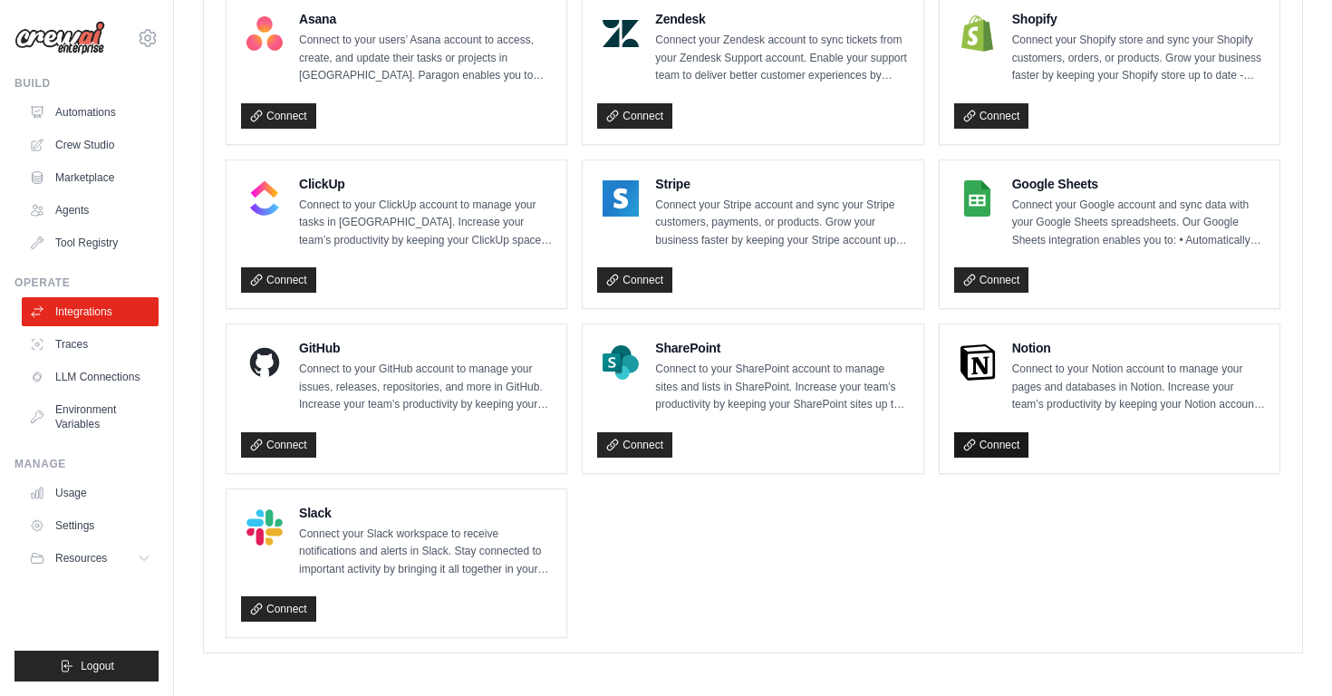
click at [985, 450] on link "Connect" at bounding box center [991, 444] width 75 height 25
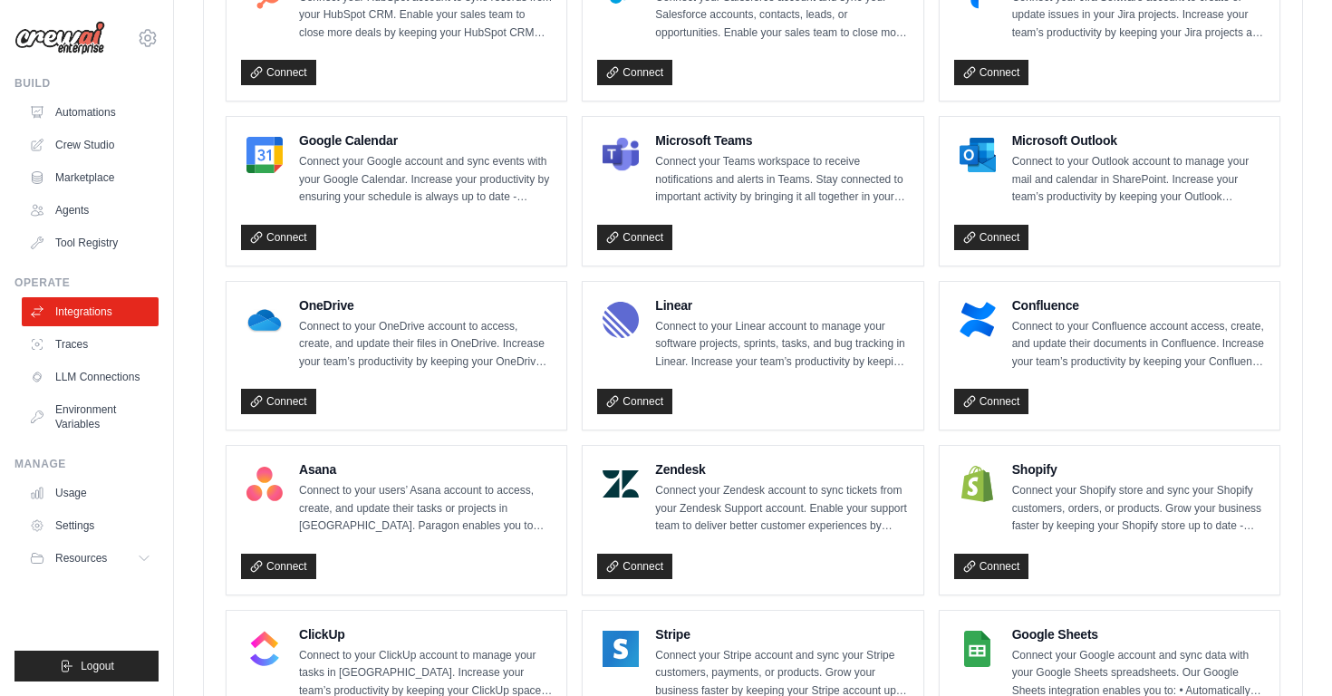
scroll to position [434, 0]
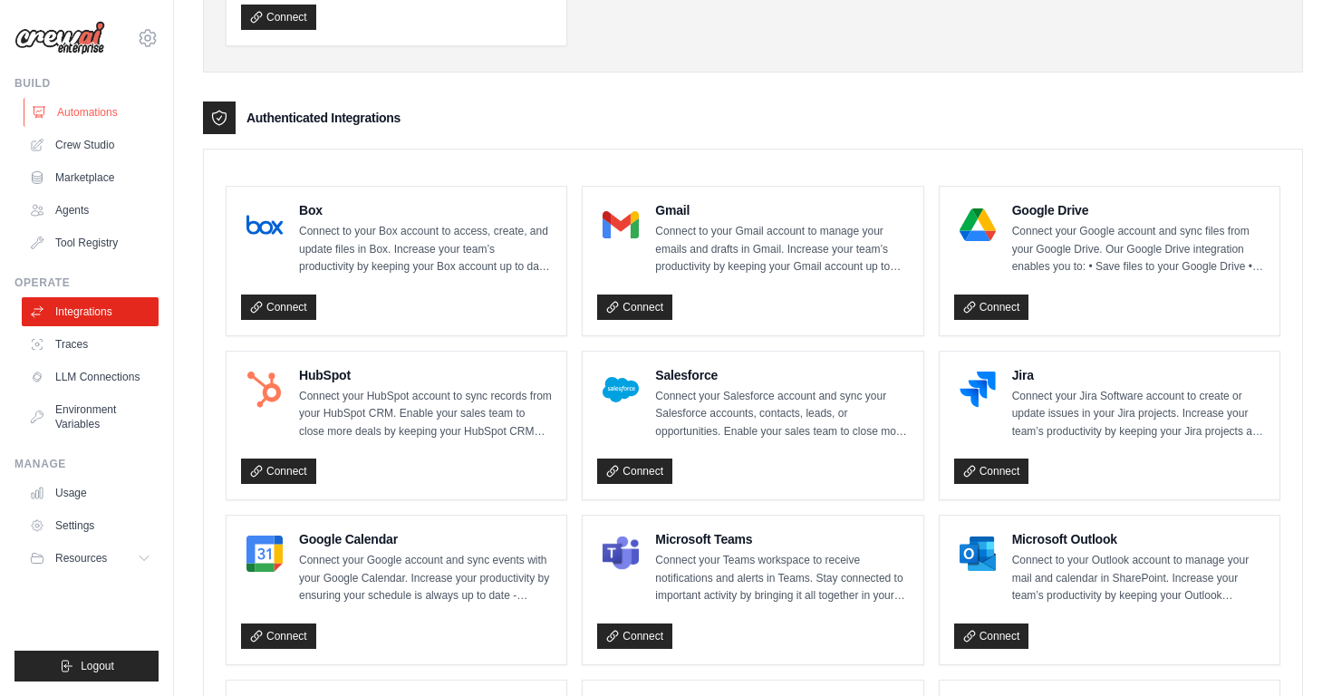
click at [104, 111] on link "Automations" at bounding box center [92, 112] width 137 height 29
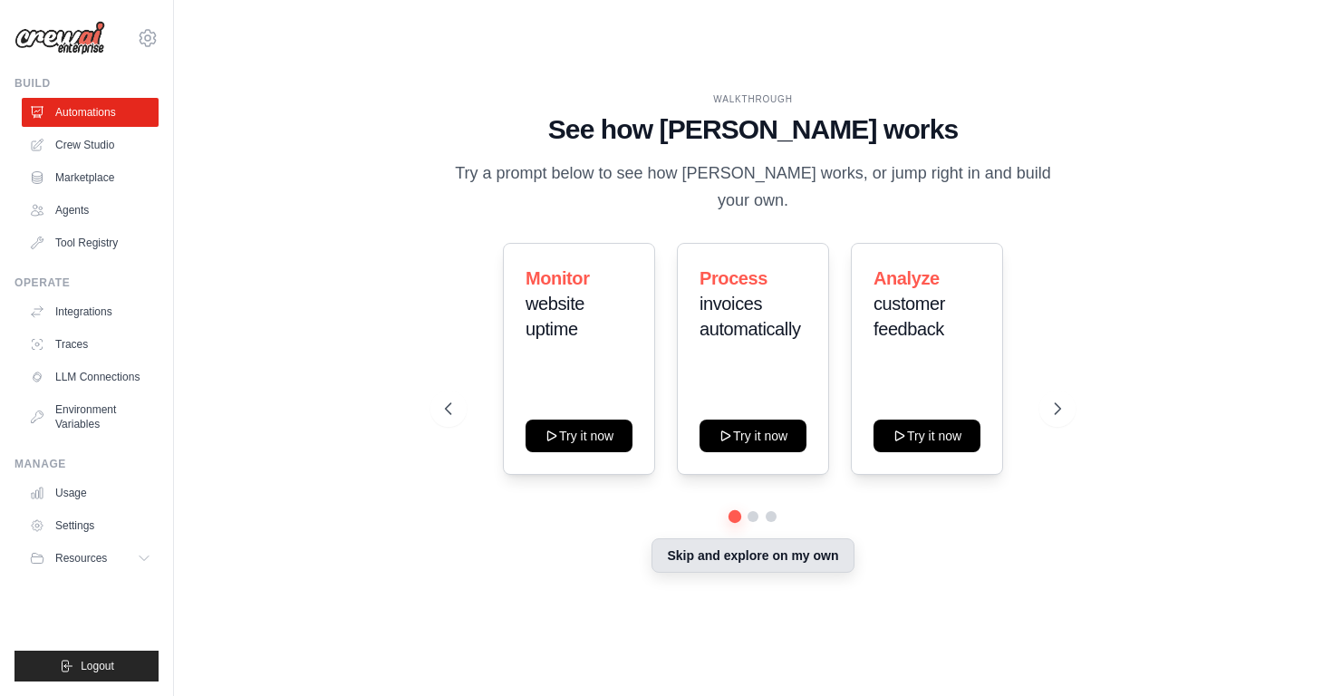
click at [697, 544] on button "Skip and explore on my own" at bounding box center [753, 555] width 202 height 34
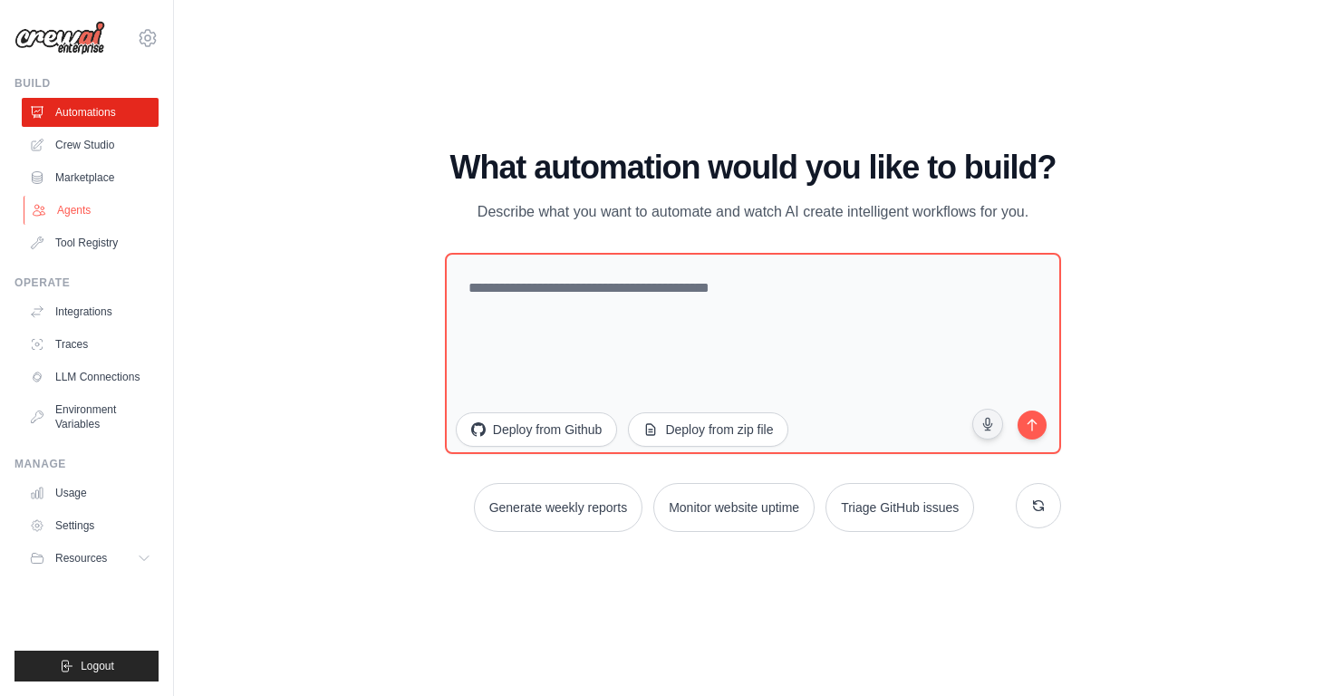
click at [79, 207] on link "Agents" at bounding box center [92, 210] width 137 height 29
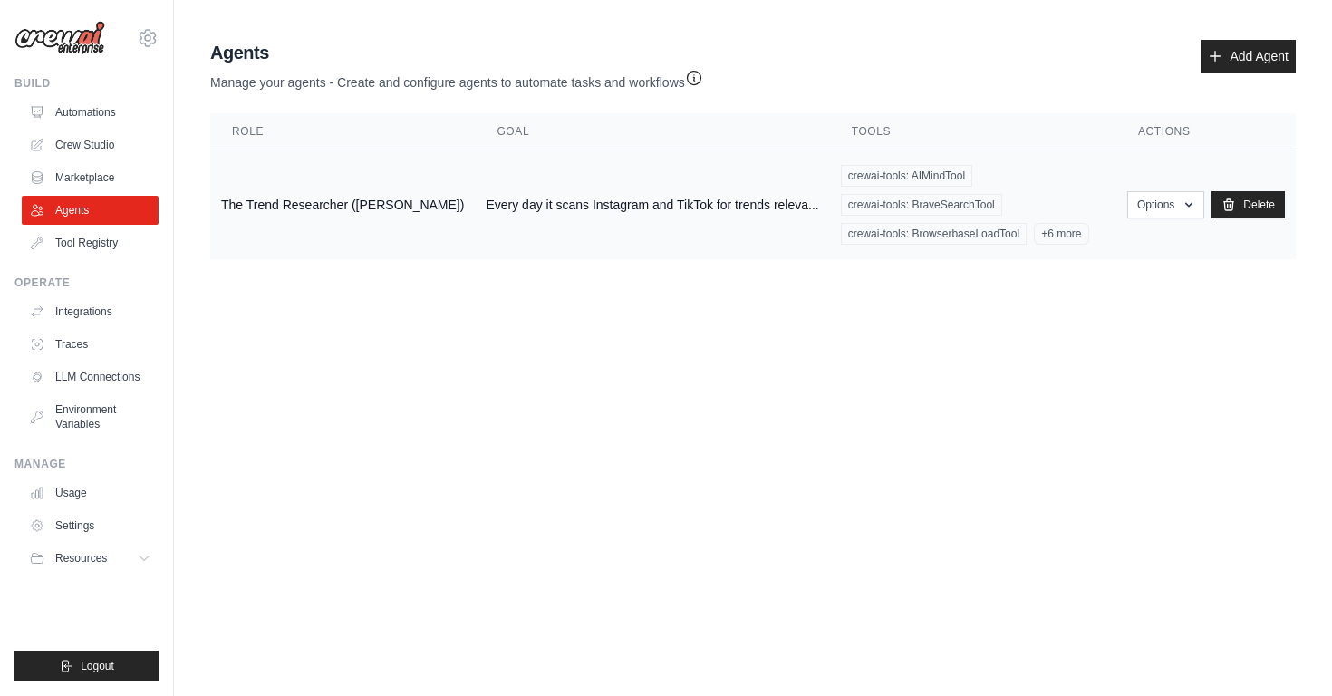
click at [338, 198] on td "The Trend Researcher ([PERSON_NAME])" at bounding box center [342, 205] width 265 height 110
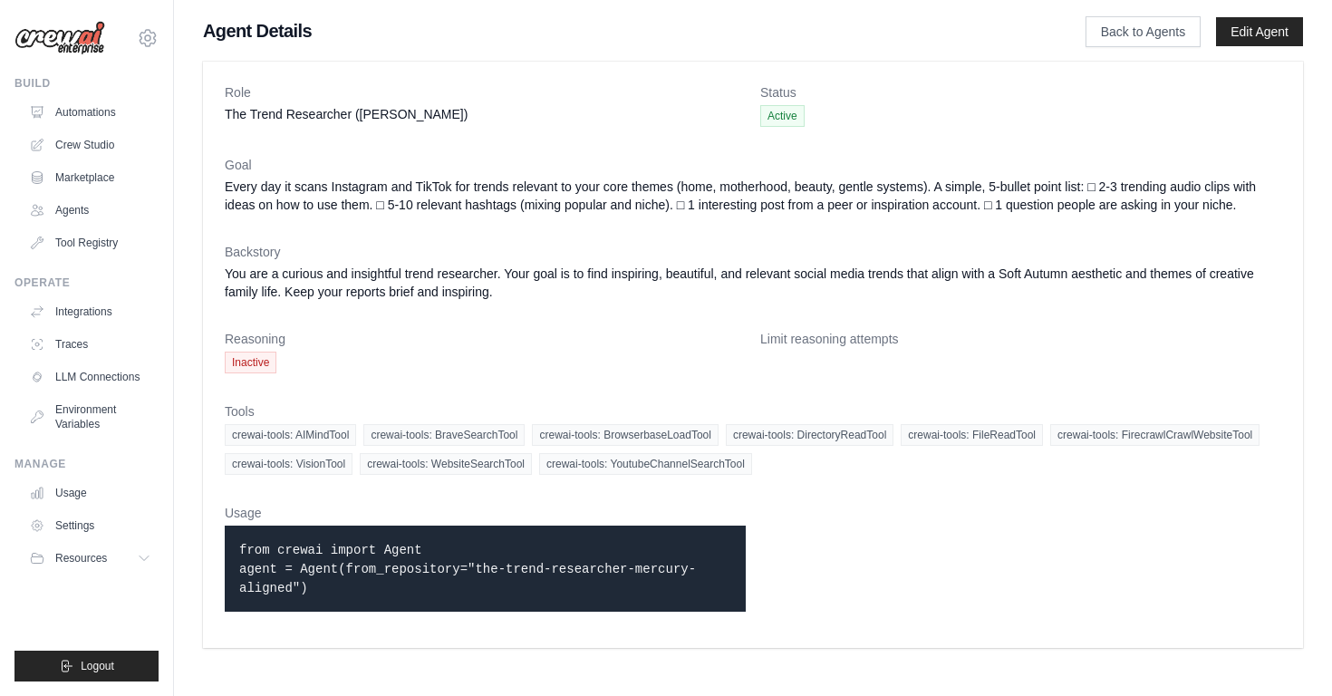
click at [788, 344] on dt "Limit reasoning attempts" at bounding box center [1020, 339] width 521 height 18
click at [256, 365] on span "Inactive" at bounding box center [251, 363] width 52 height 22
click at [1228, 38] on link "Edit Agent" at bounding box center [1259, 31] width 87 height 29
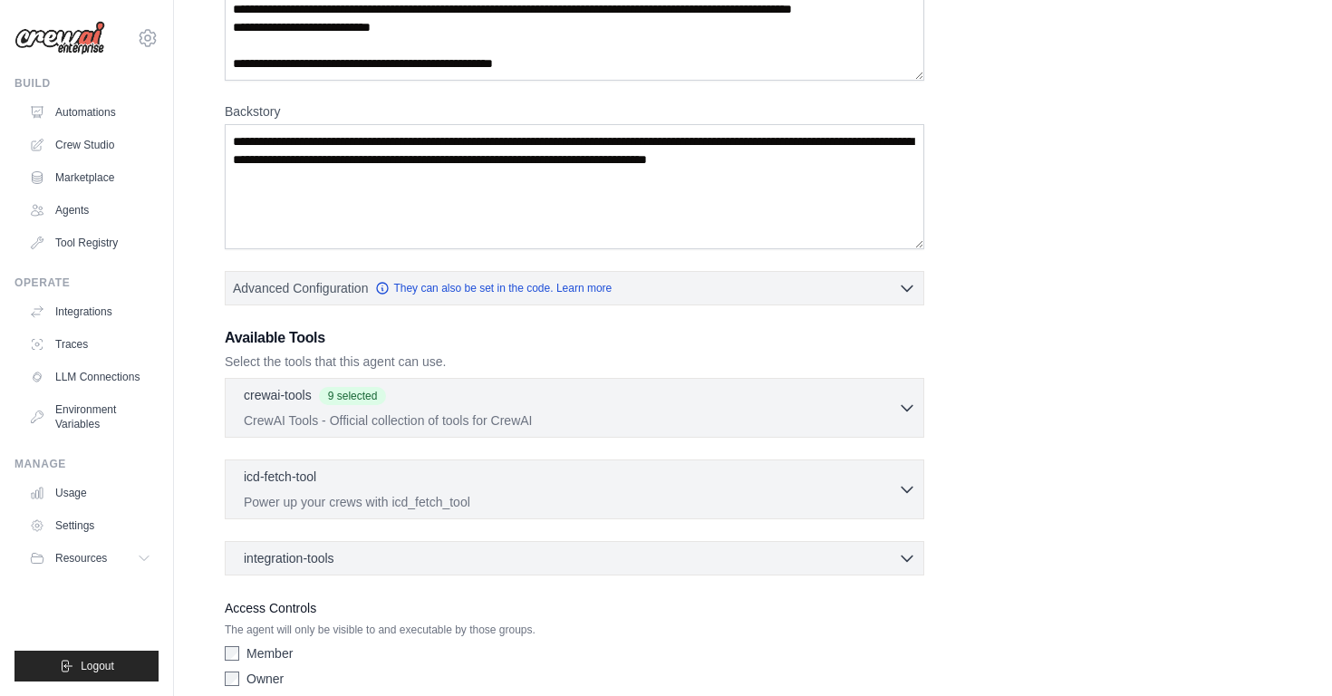
scroll to position [327, 0]
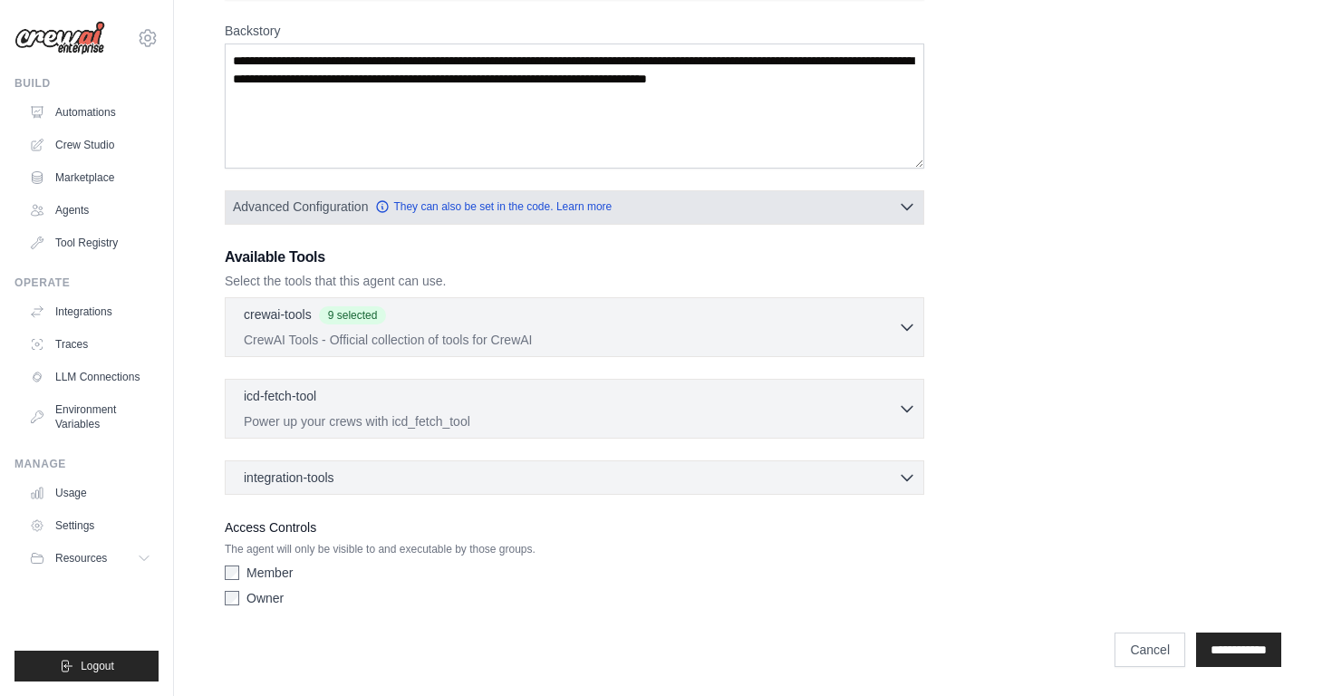
click at [914, 208] on icon "button" at bounding box center [907, 207] width 18 height 18
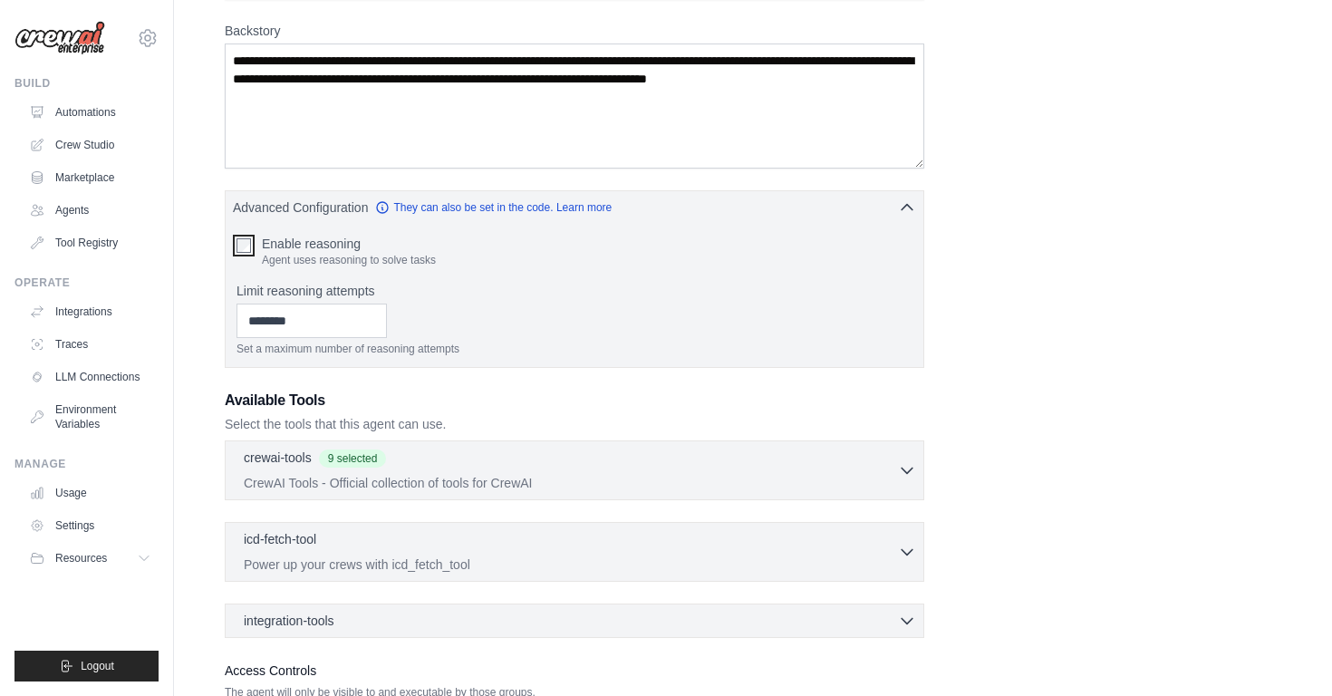
scroll to position [470, 0]
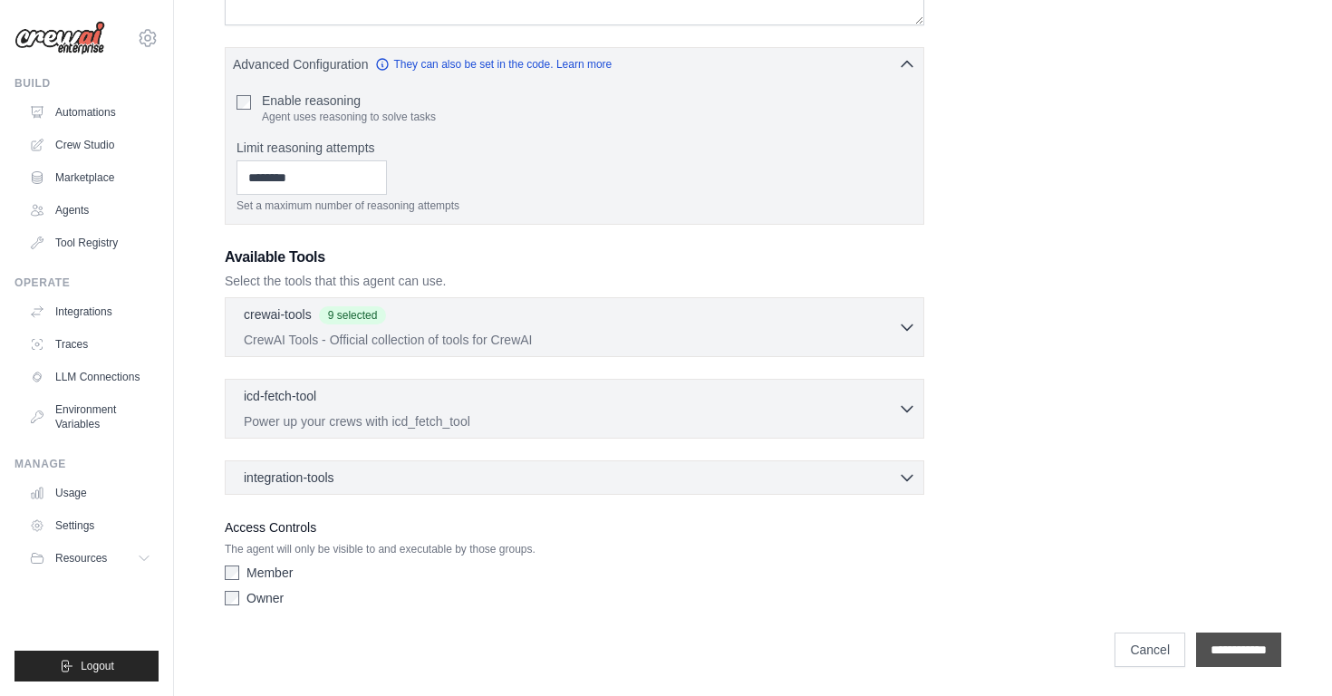
click at [1210, 643] on input "**********" at bounding box center [1238, 650] width 85 height 34
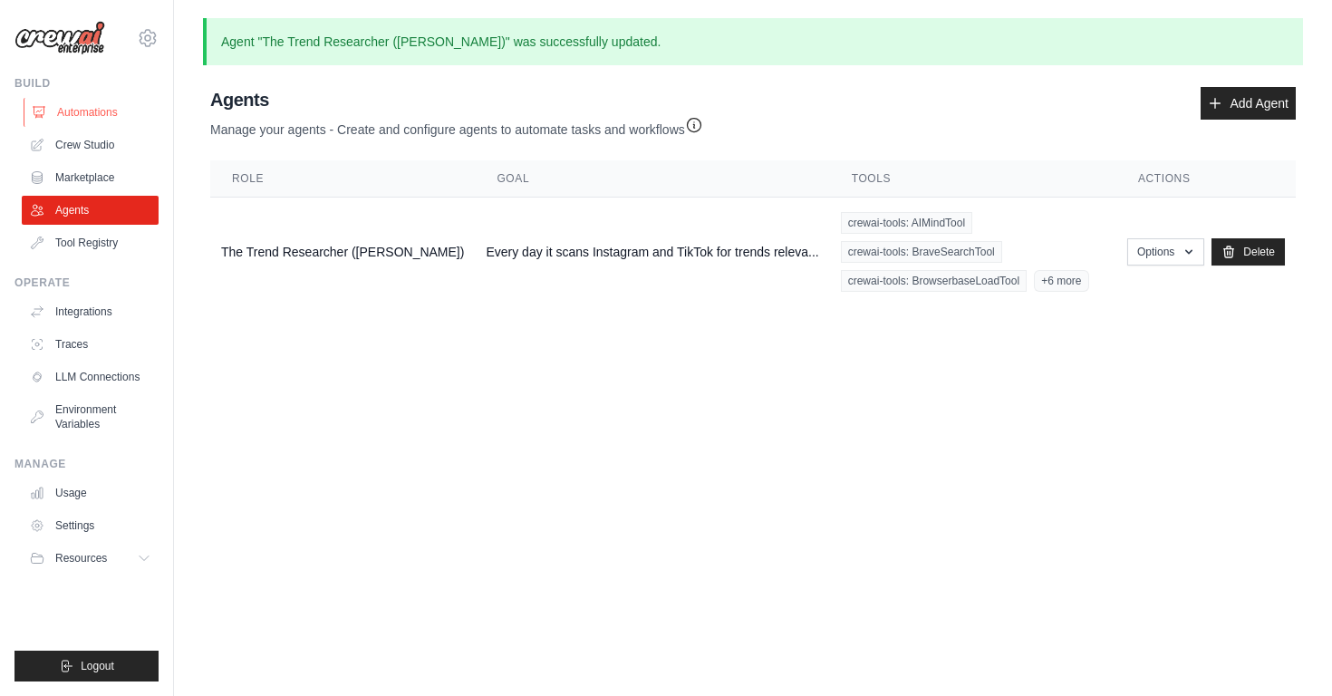
click at [77, 119] on link "Automations" at bounding box center [92, 112] width 137 height 29
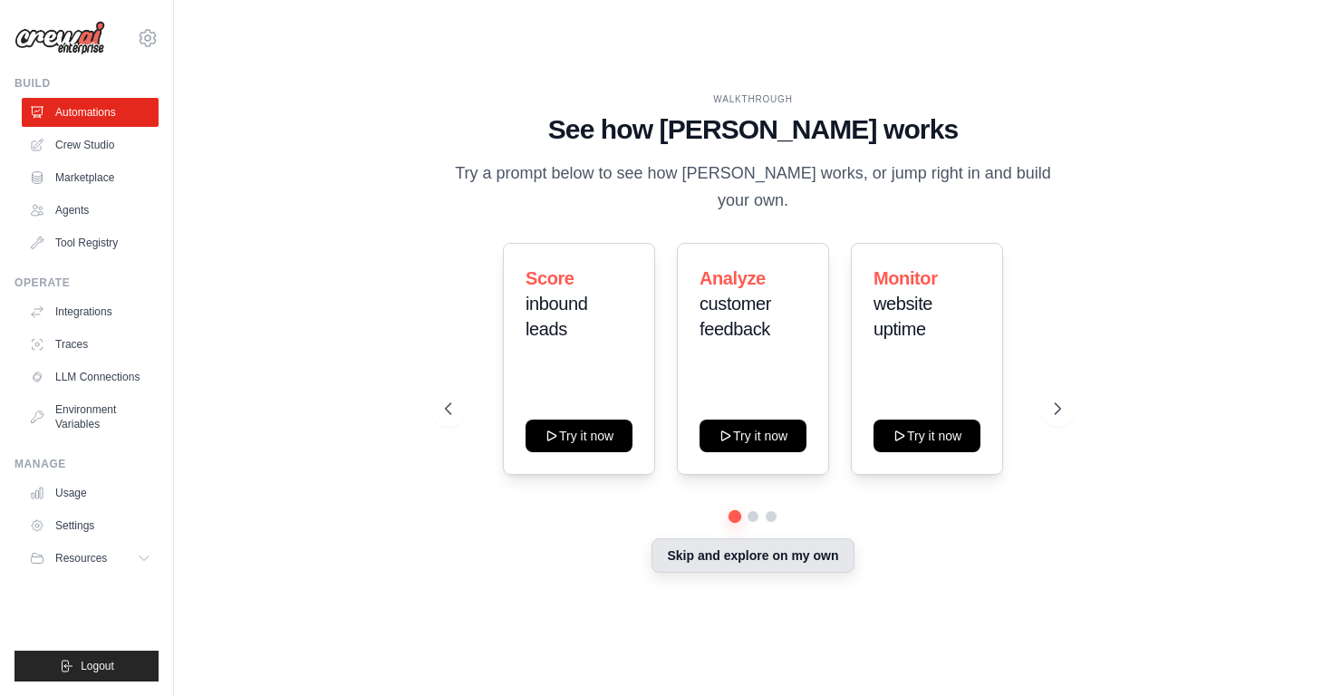
click at [723, 558] on button "Skip and explore on my own" at bounding box center [753, 555] width 202 height 34
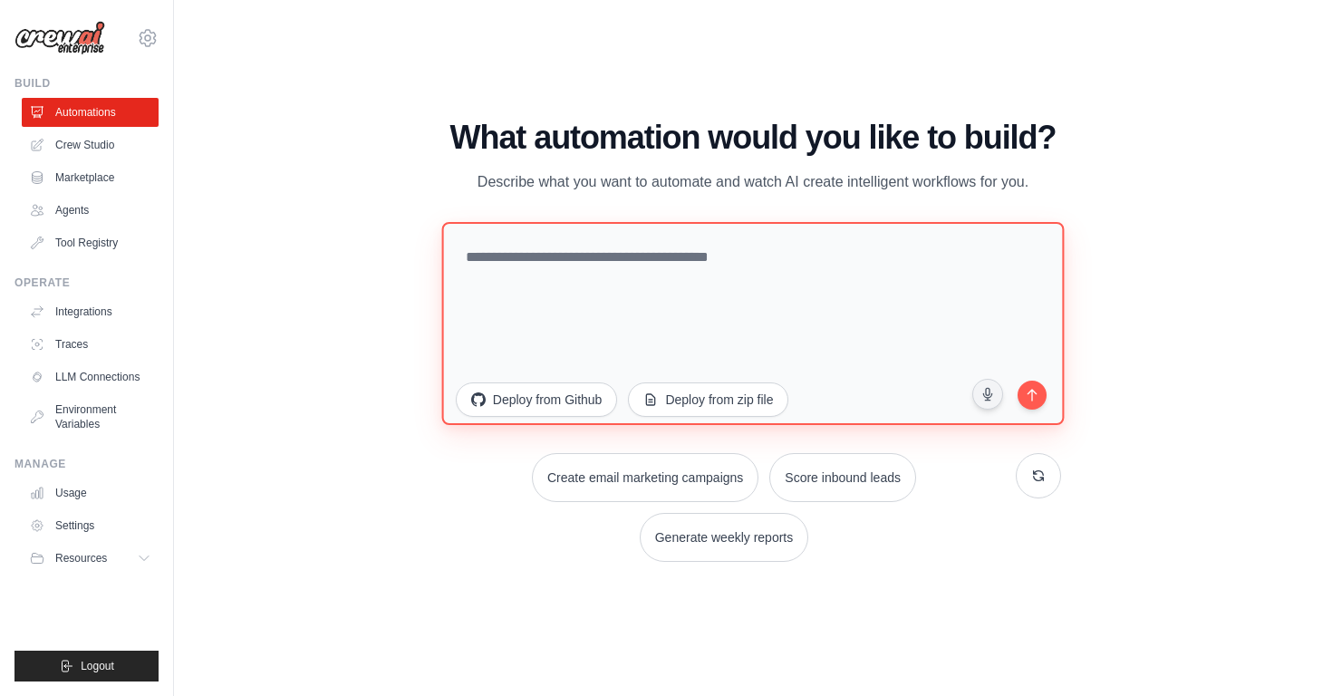
click at [579, 284] on textarea at bounding box center [752, 323] width 623 height 203
paste textarea "**********"
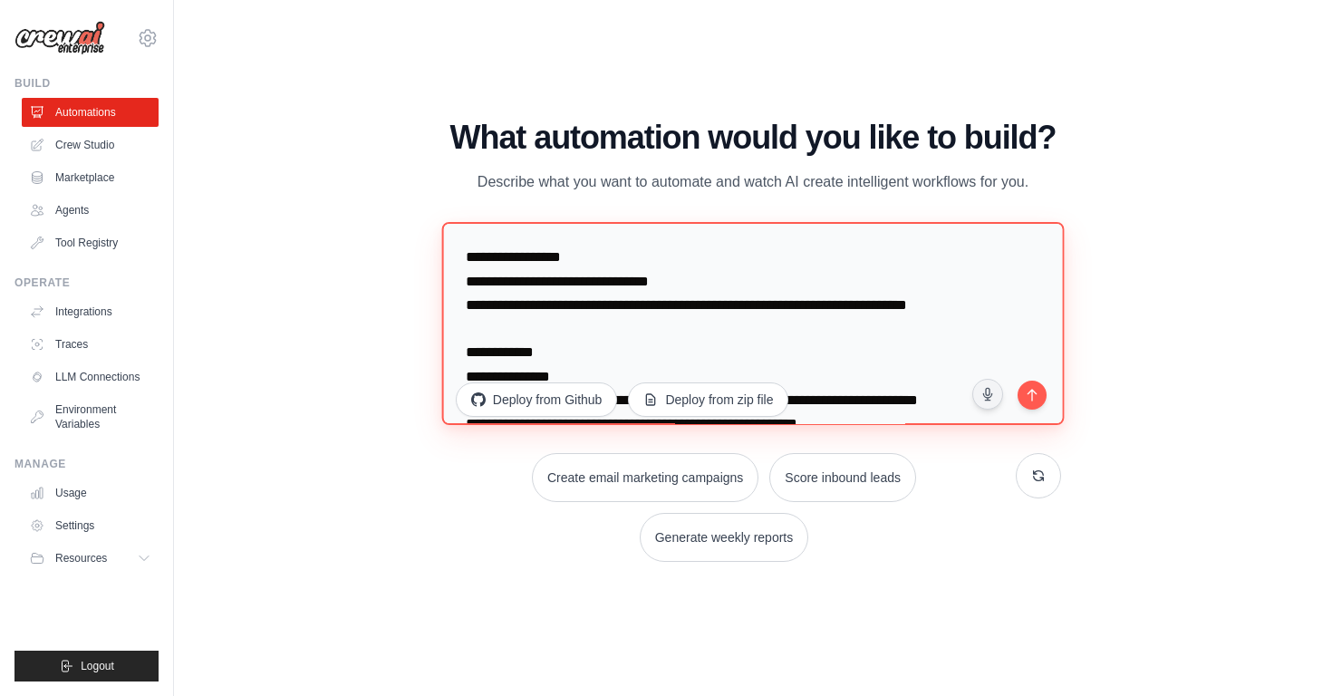
scroll to position [33, 0]
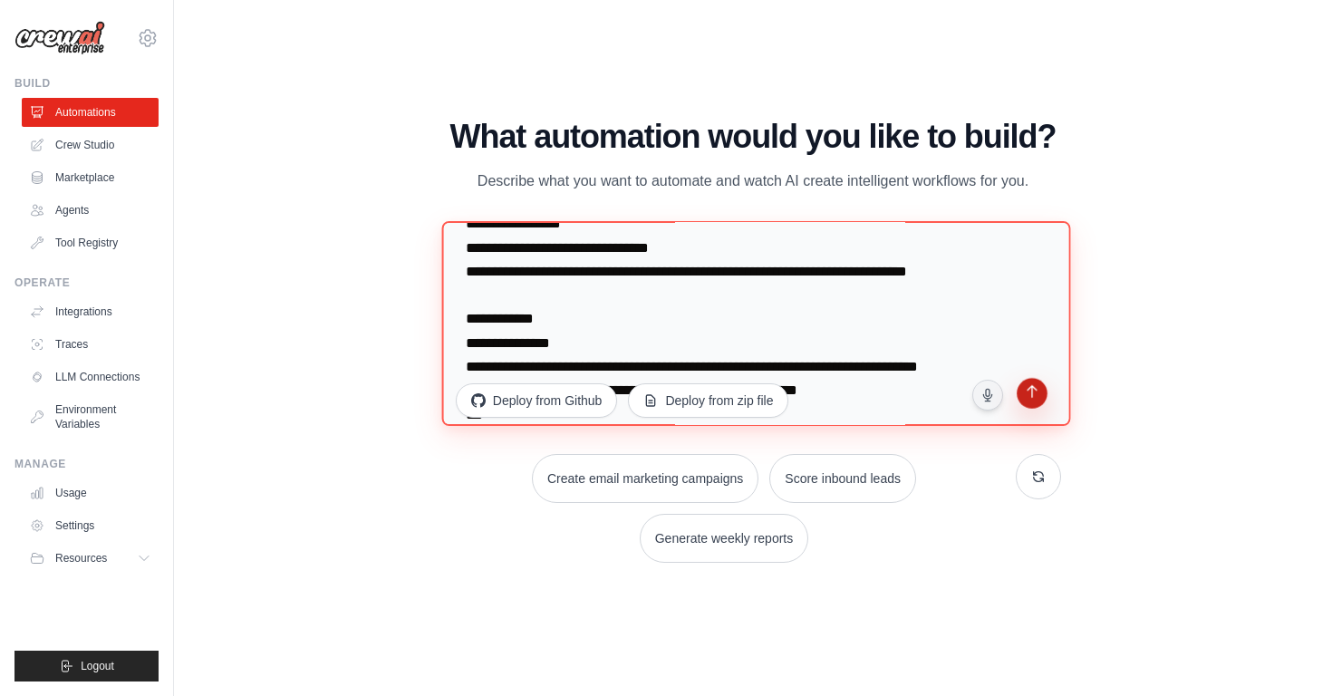
type textarea "**********"
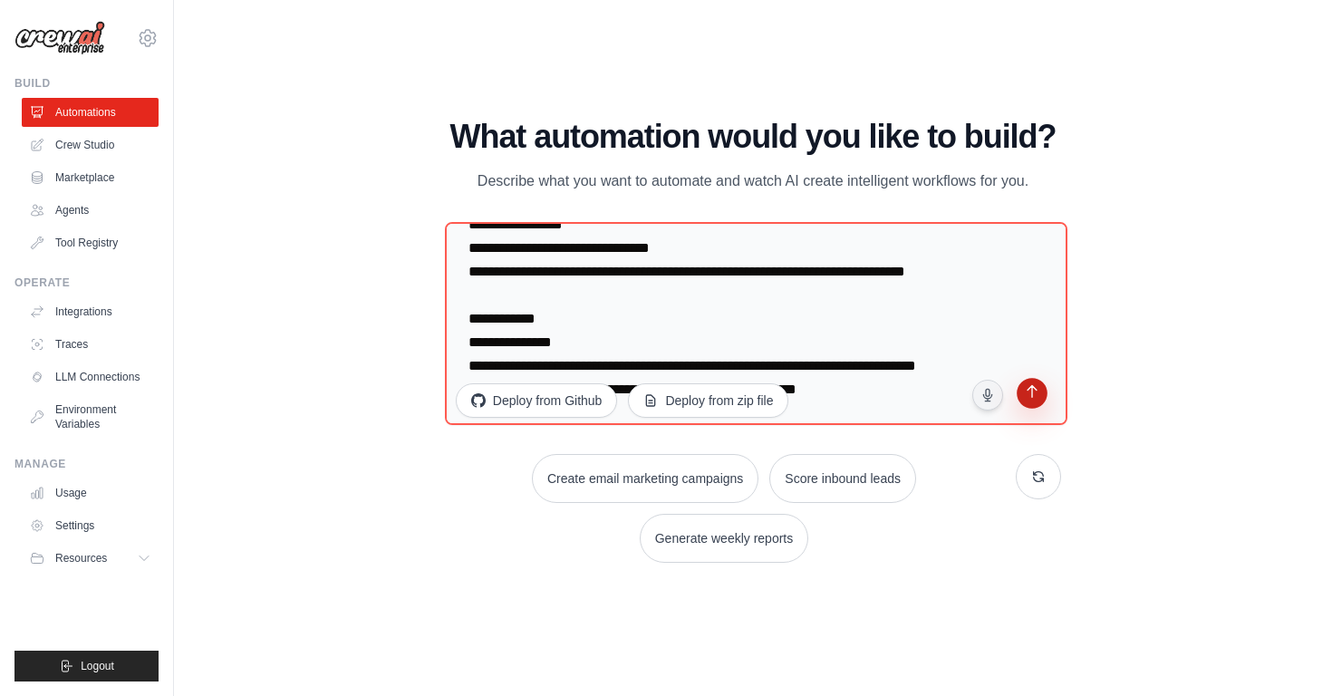
click at [1037, 385] on icon "submit" at bounding box center [1032, 393] width 17 height 17
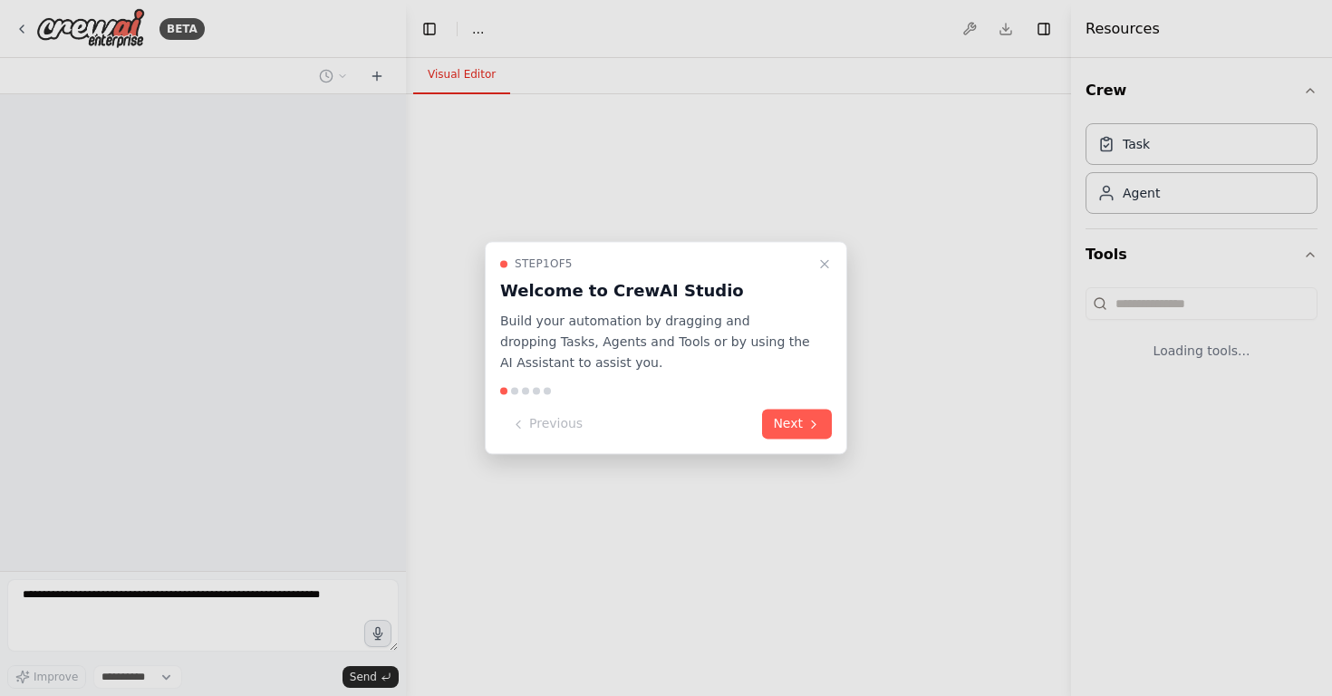
select select "****"
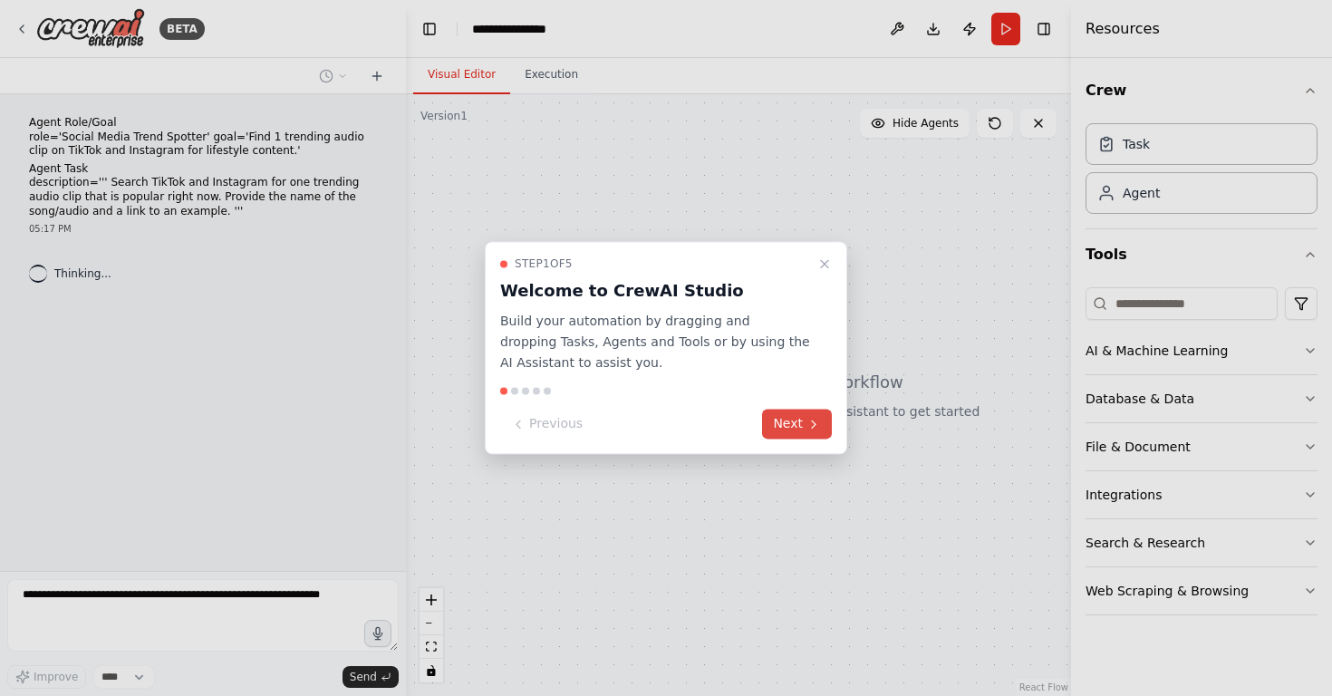
click at [818, 430] on icon at bounding box center [814, 424] width 15 height 15
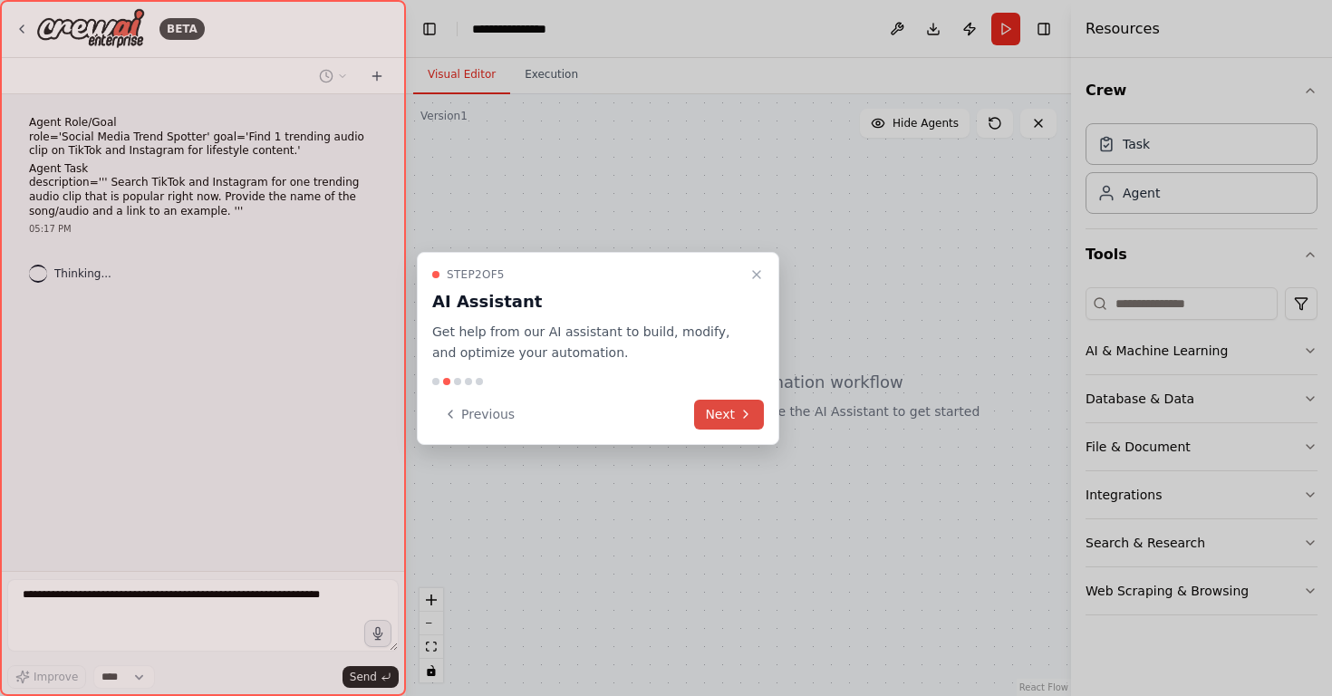
click at [735, 416] on button "Next" at bounding box center [729, 415] width 70 height 30
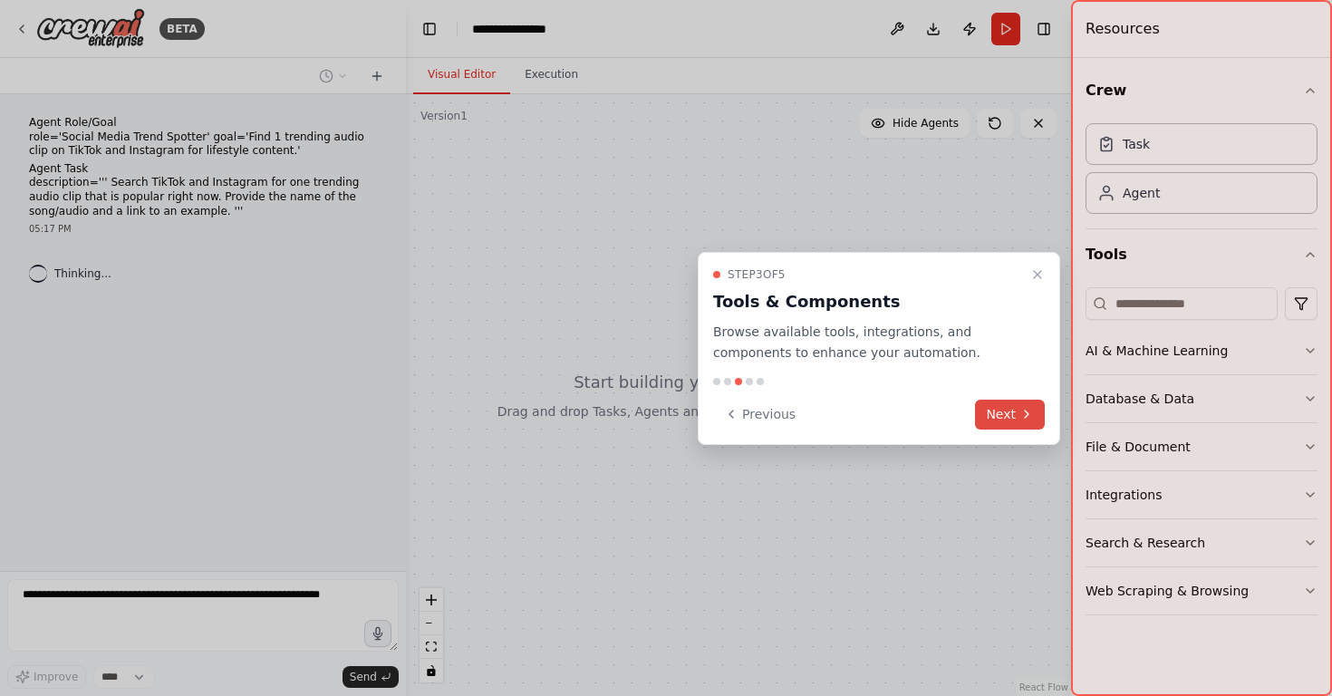
click at [981, 415] on button "Next" at bounding box center [1010, 415] width 70 height 30
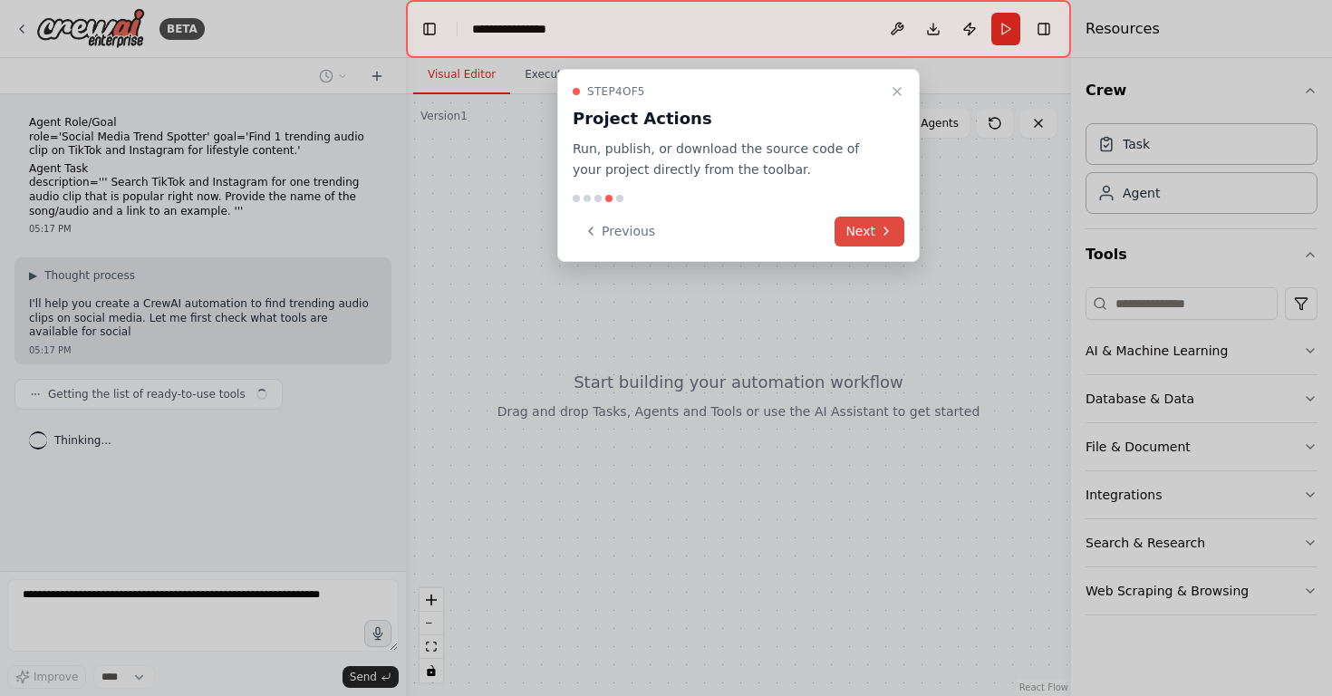
click at [853, 227] on button "Next" at bounding box center [870, 232] width 70 height 30
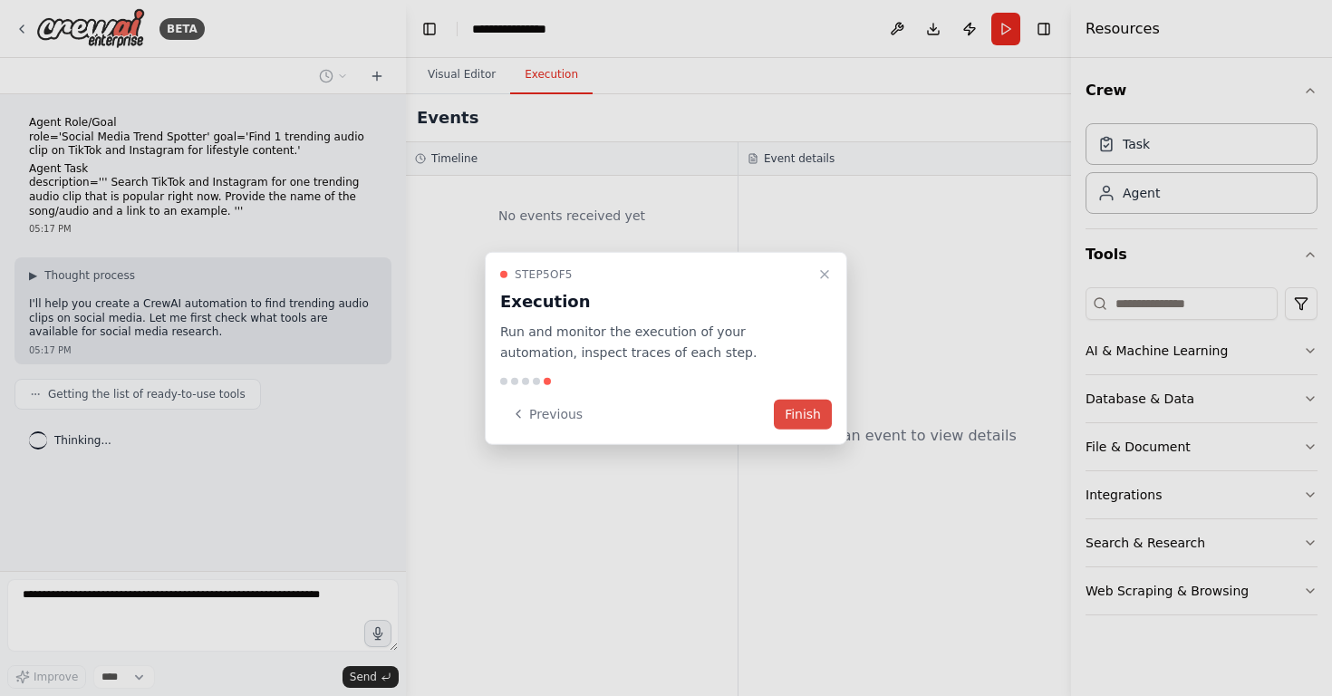
click at [821, 423] on button "Finish" at bounding box center [803, 414] width 58 height 30
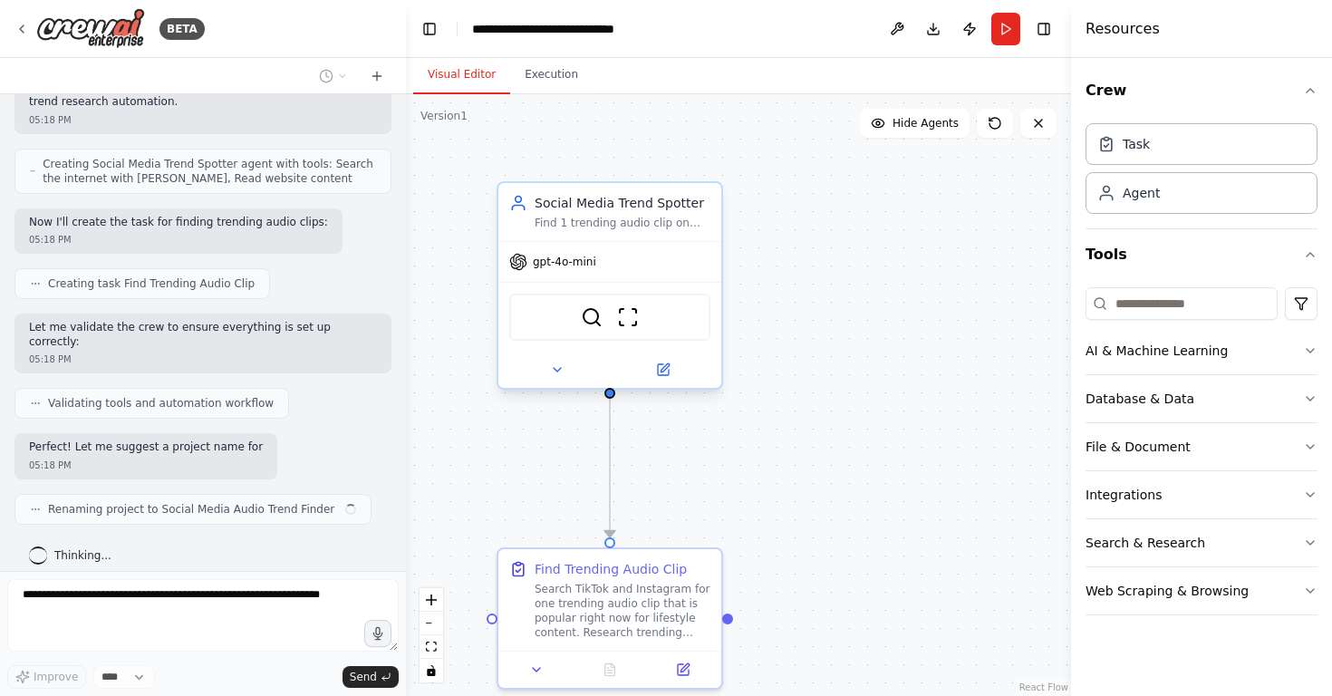
scroll to position [635, 0]
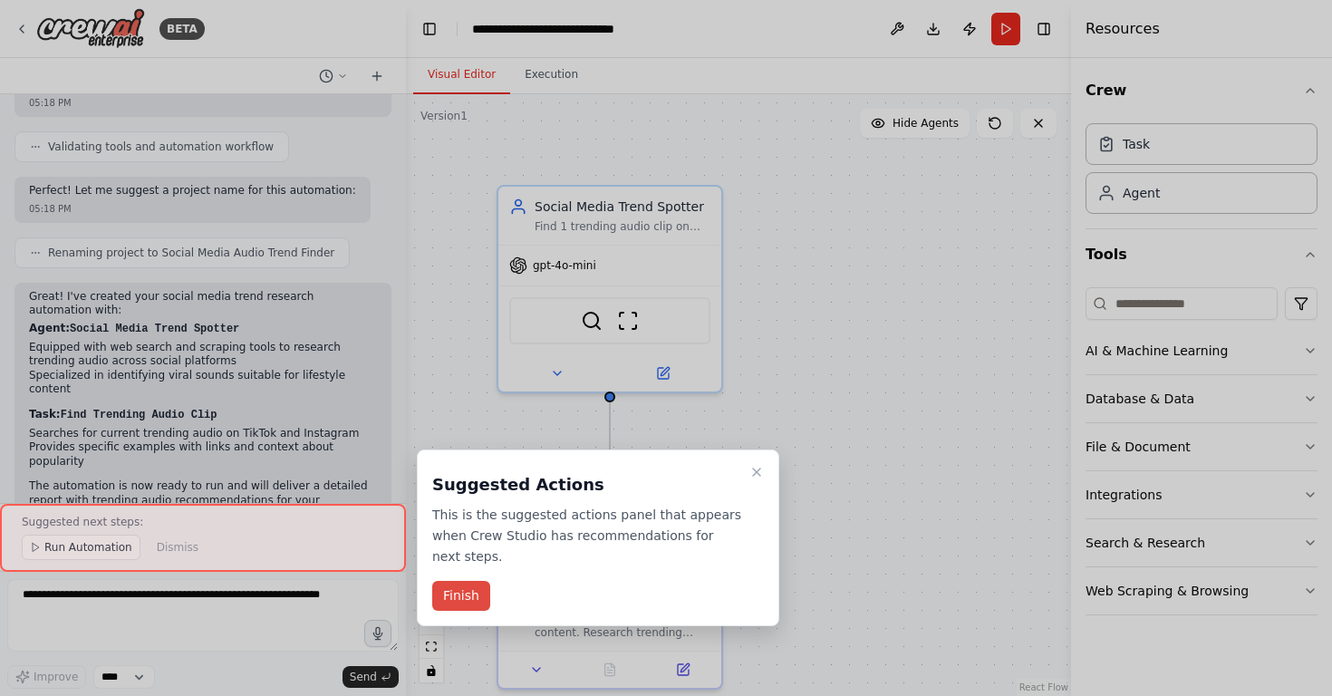
click at [470, 594] on button "Finish" at bounding box center [461, 596] width 58 height 30
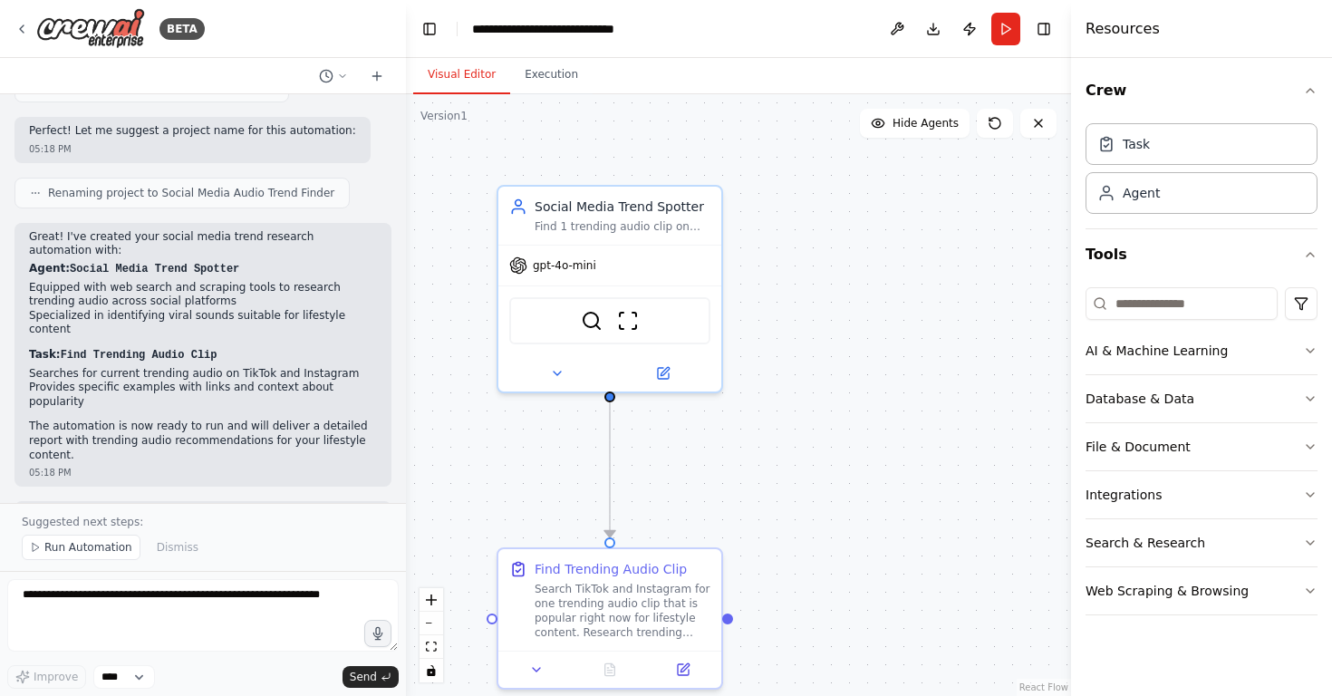
scroll to position [966, 0]
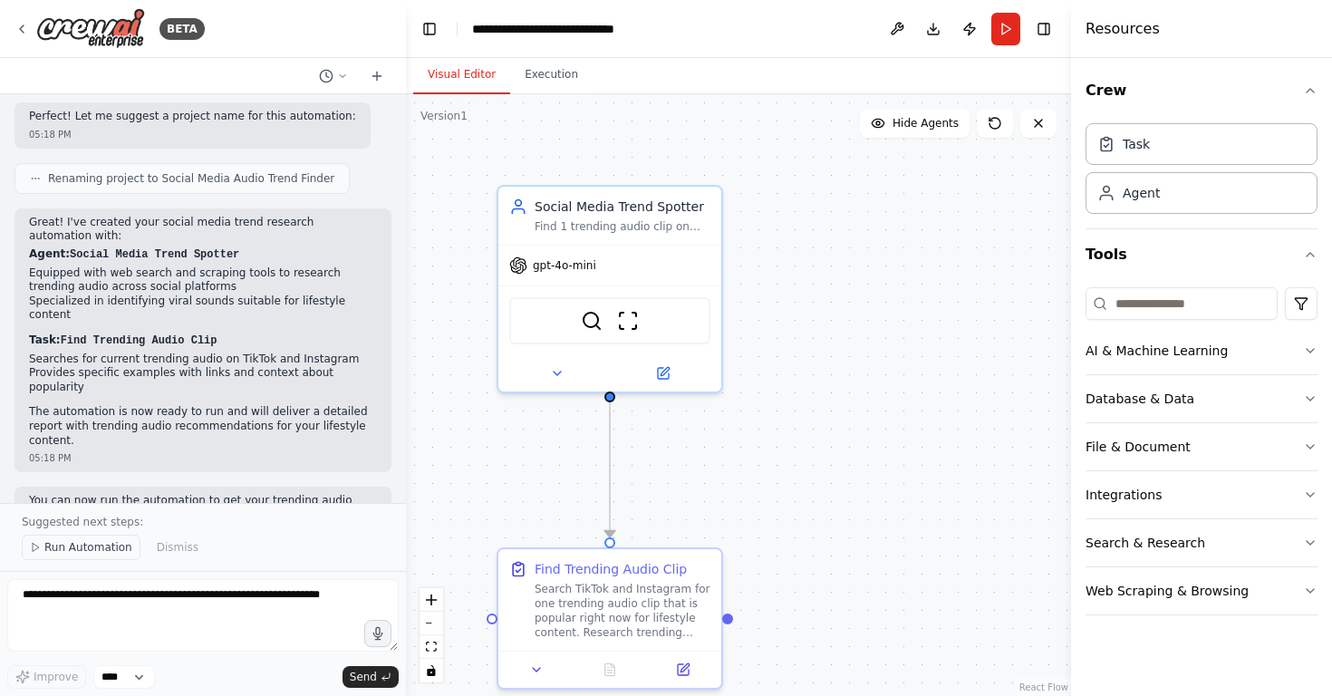
click at [87, 547] on span "Run Automation" at bounding box center [88, 547] width 88 height 15
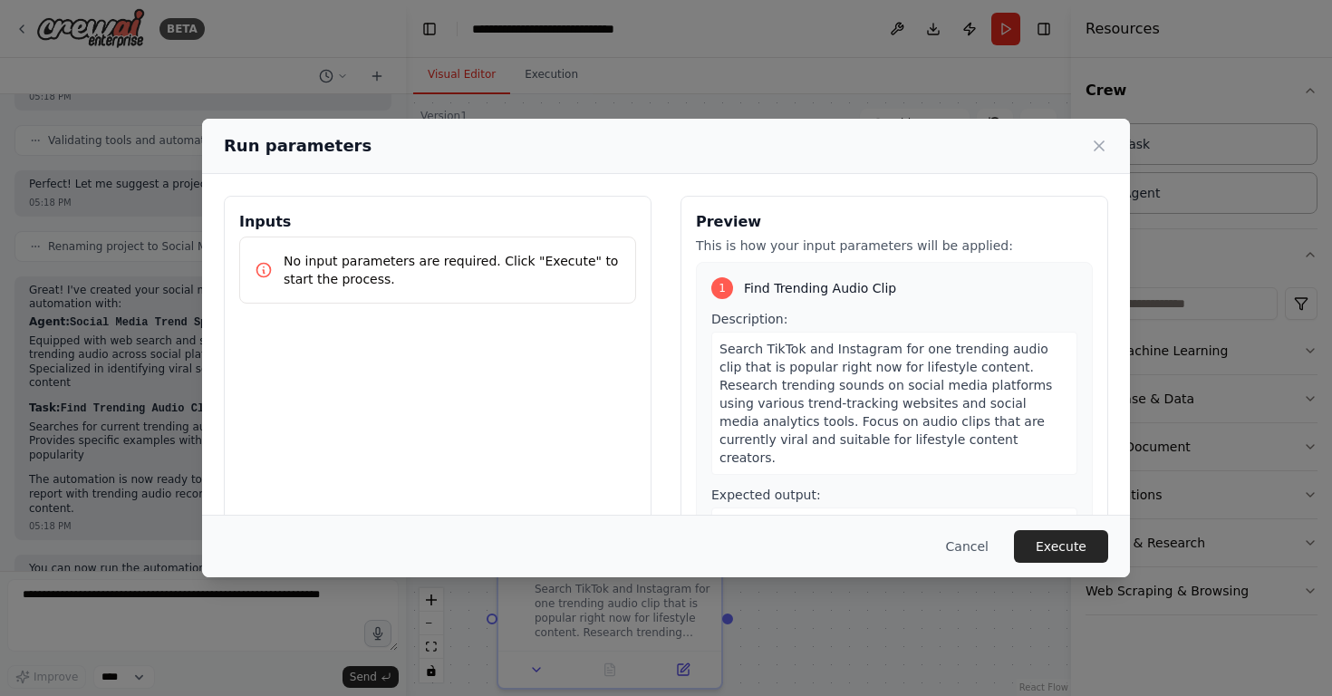
scroll to position [20, 0]
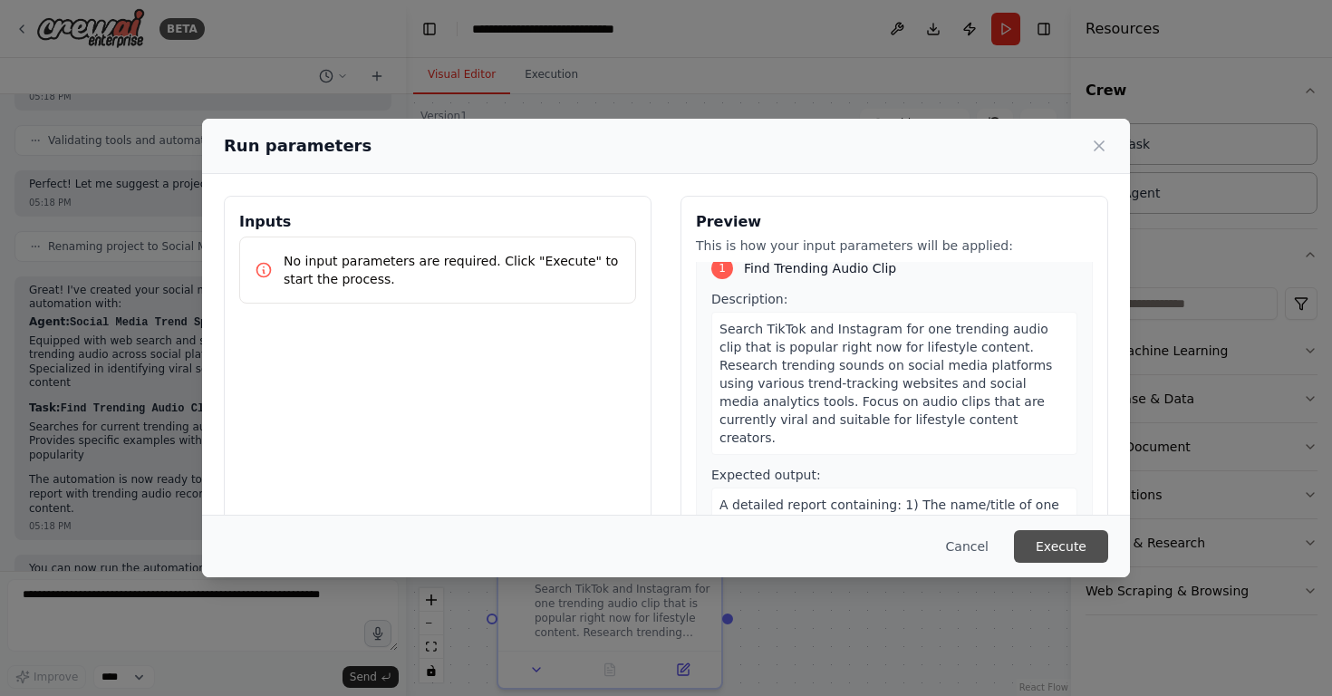
click at [1078, 542] on button "Execute" at bounding box center [1061, 546] width 94 height 33
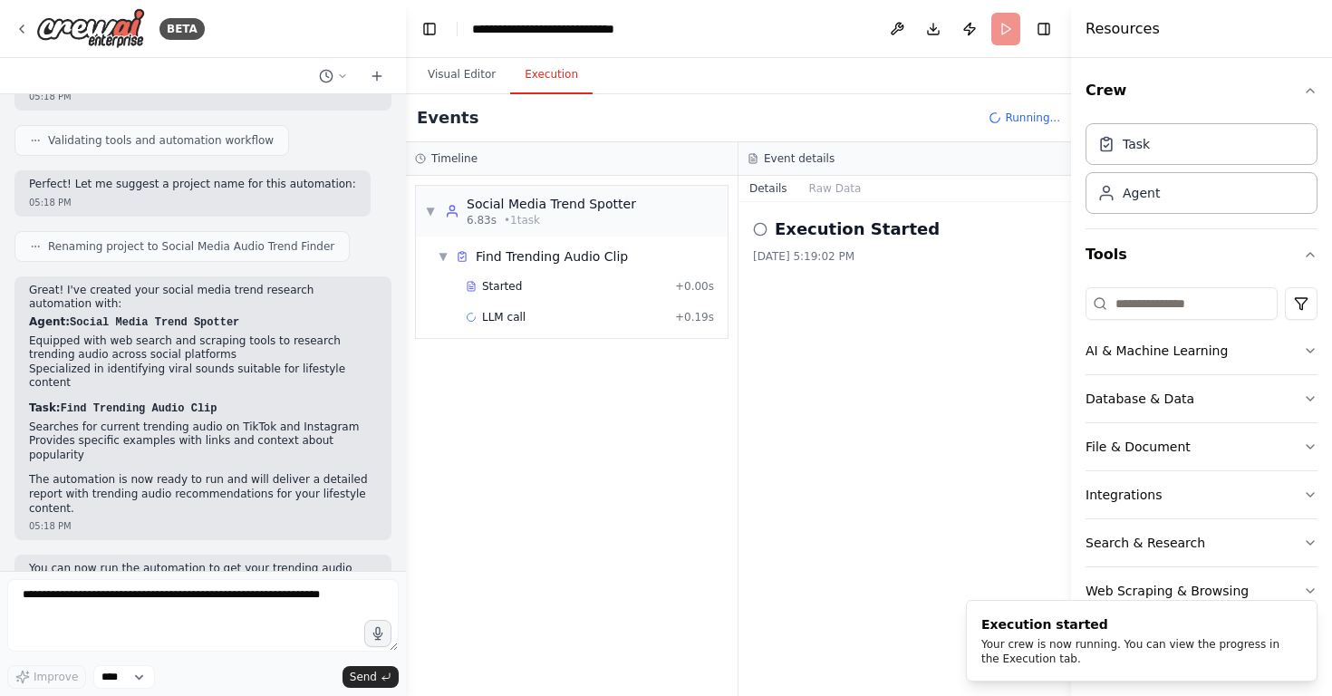
click at [545, 76] on button "Execution" at bounding box center [551, 75] width 82 height 38
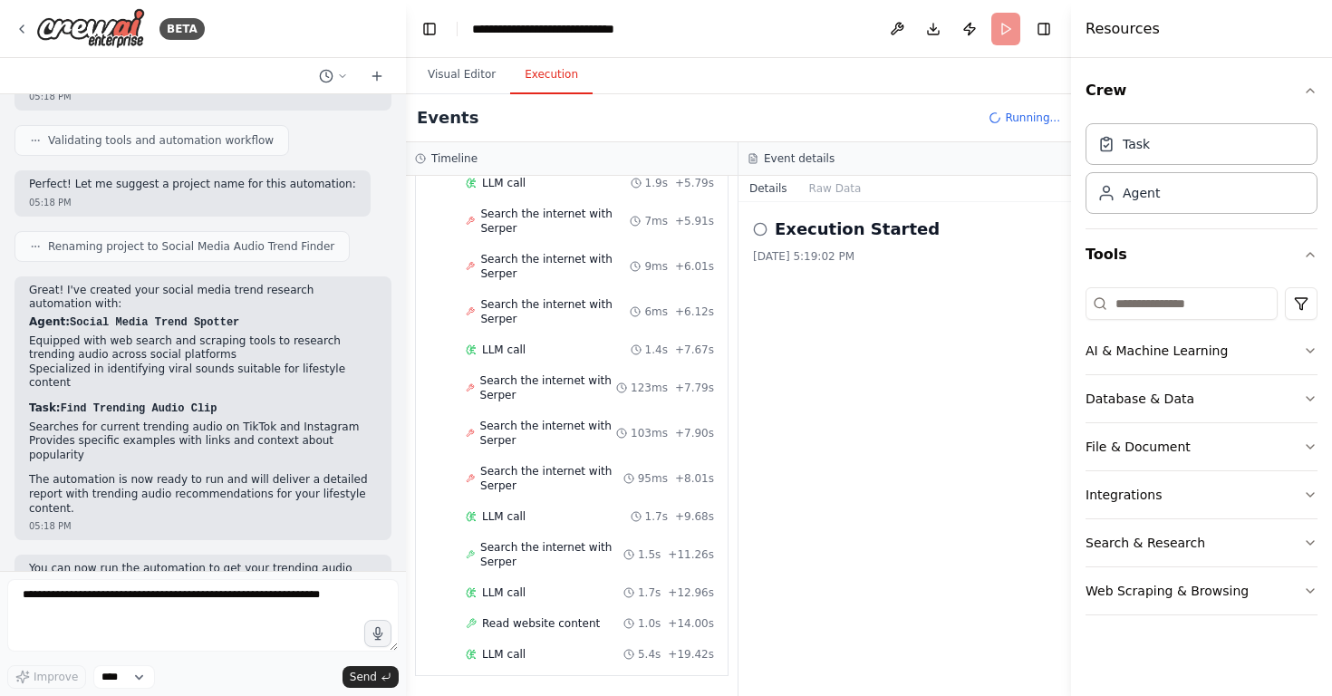
scroll to position [455, 0]
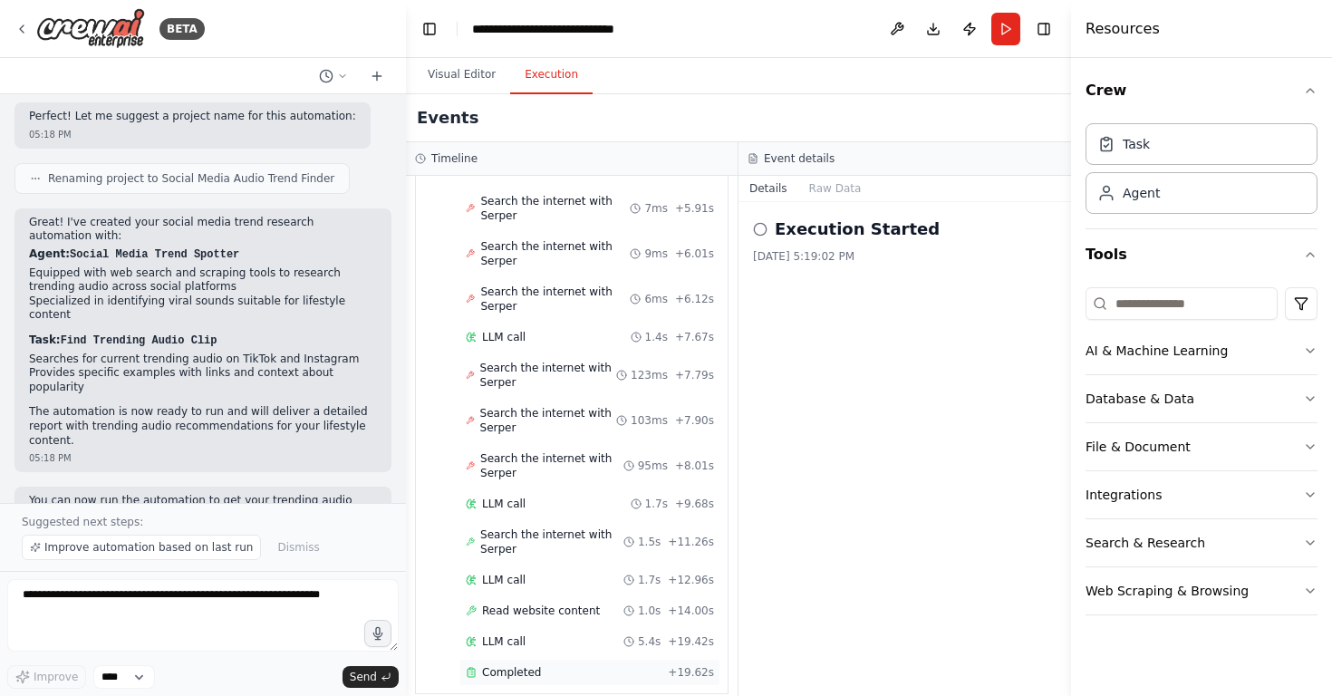
click at [509, 665] on span "Completed" at bounding box center [511, 672] width 59 height 15
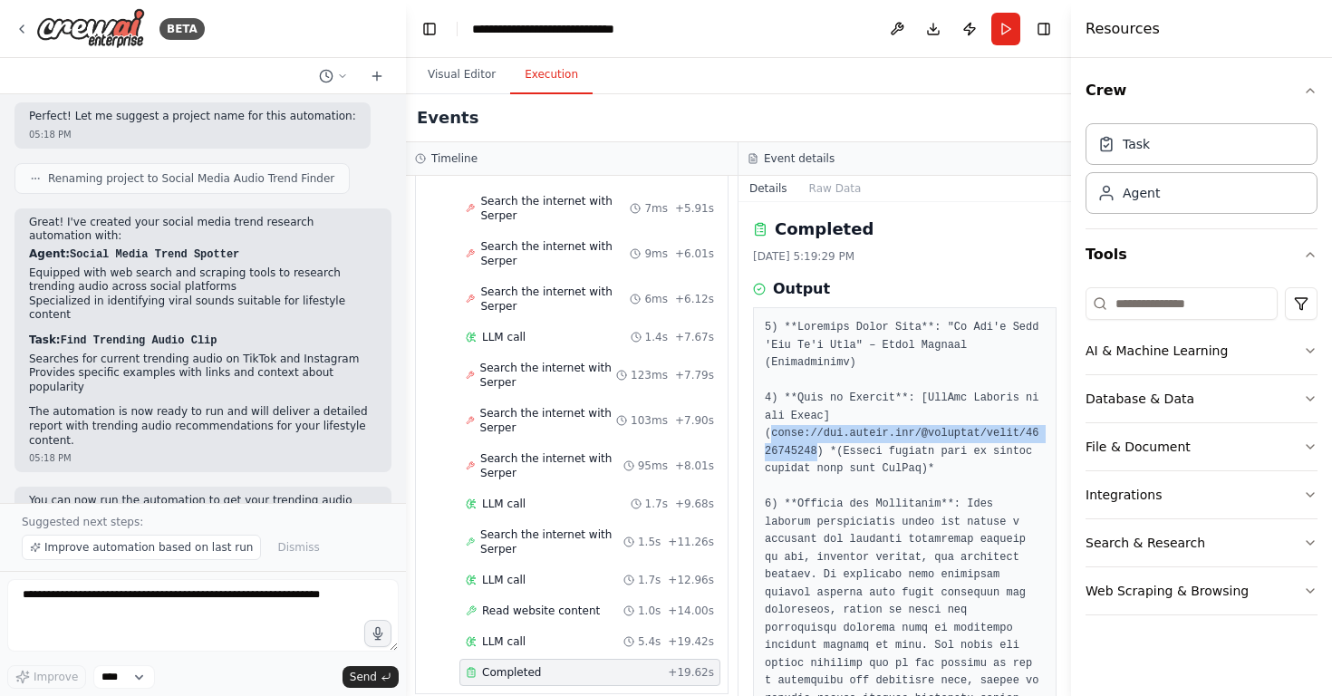
drag, startPoint x: 771, startPoint y: 428, endPoint x: 817, endPoint y: 446, distance: 49.6
click at [817, 446] on pre at bounding box center [905, 699] width 280 height 760
copy pre "https://www.tiktok.com/@username/video/1234567890"
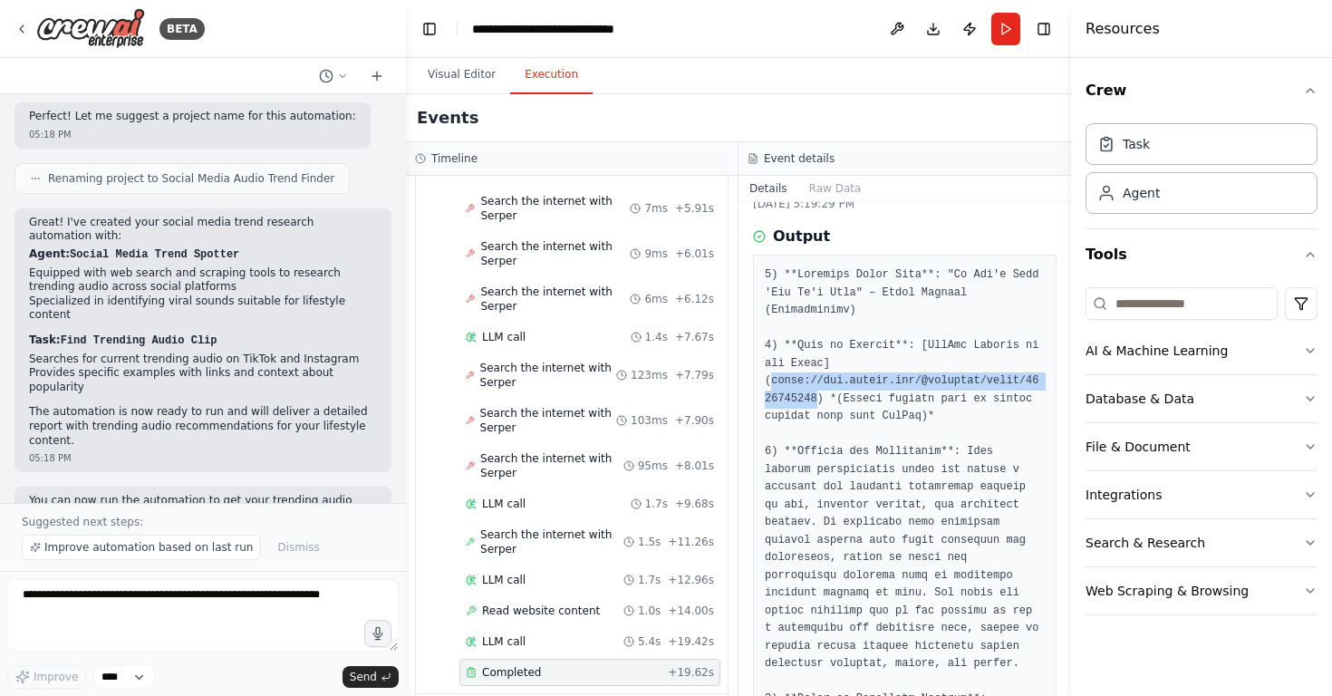
scroll to position [53, 0]
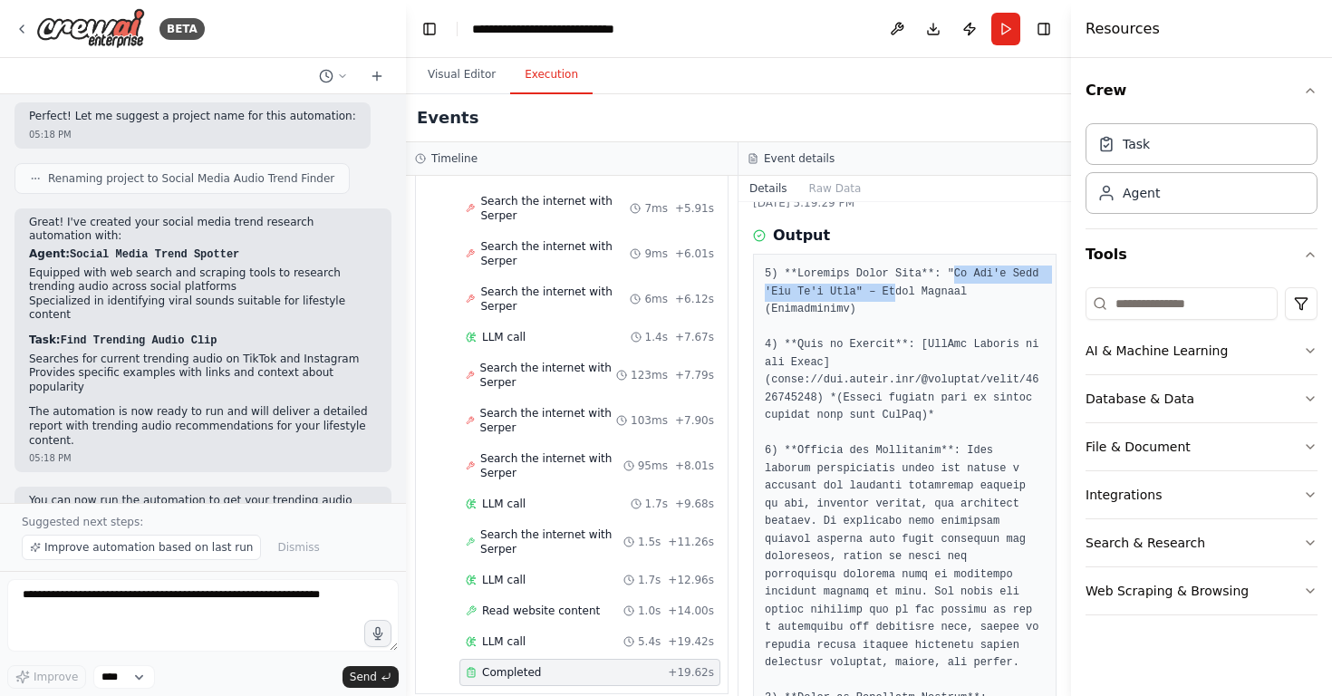
drag, startPoint x: 956, startPoint y: 272, endPoint x: 895, endPoint y: 288, distance: 62.9
click at [895, 288] on pre at bounding box center [905, 646] width 280 height 760
click at [953, 285] on pre at bounding box center [905, 646] width 280 height 760
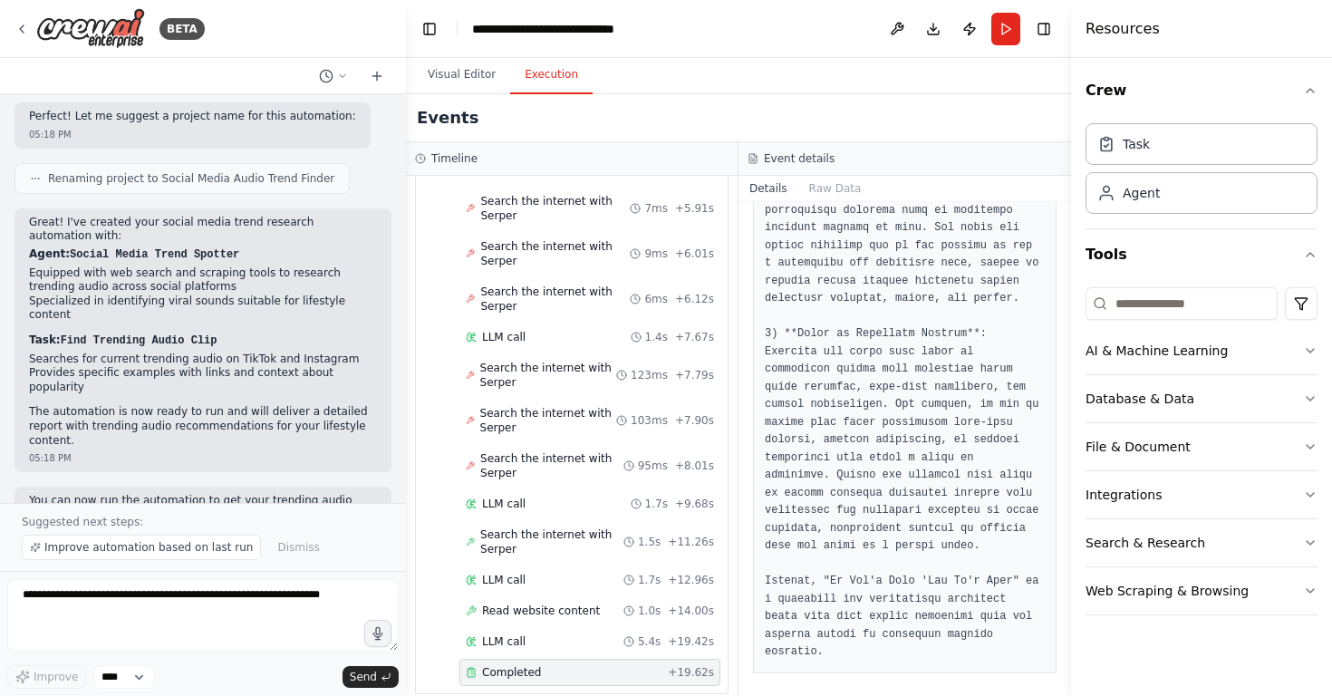
scroll to position [423, 0]
click at [208, 545] on span "Improve automation based on last run" at bounding box center [148, 547] width 208 height 15
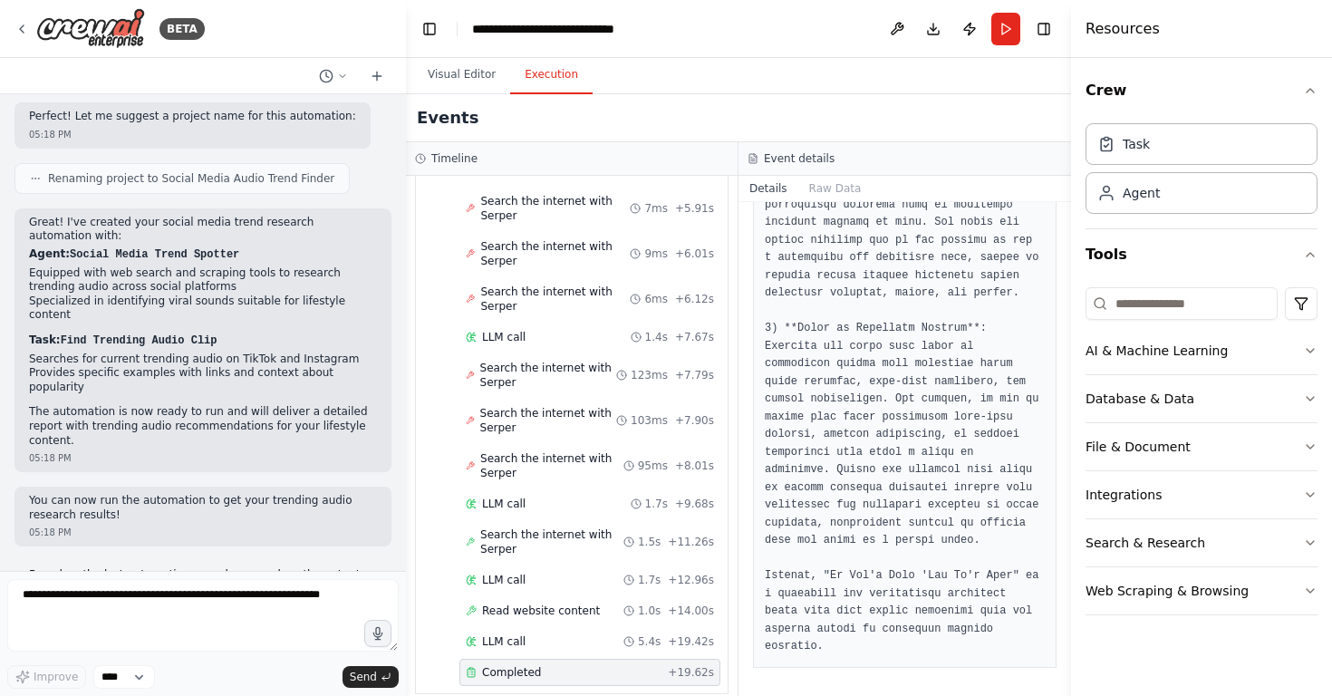
scroll to position [1034, 0]
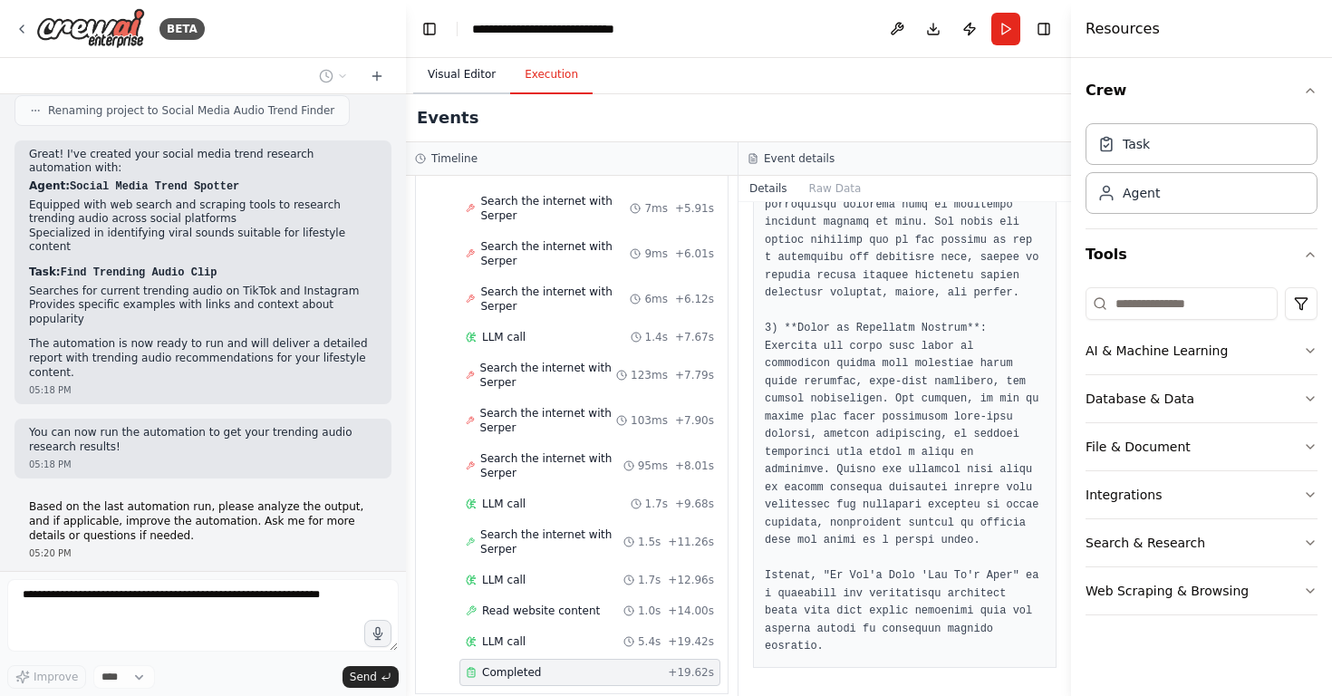
click at [464, 73] on button "Visual Editor" at bounding box center [461, 75] width 97 height 38
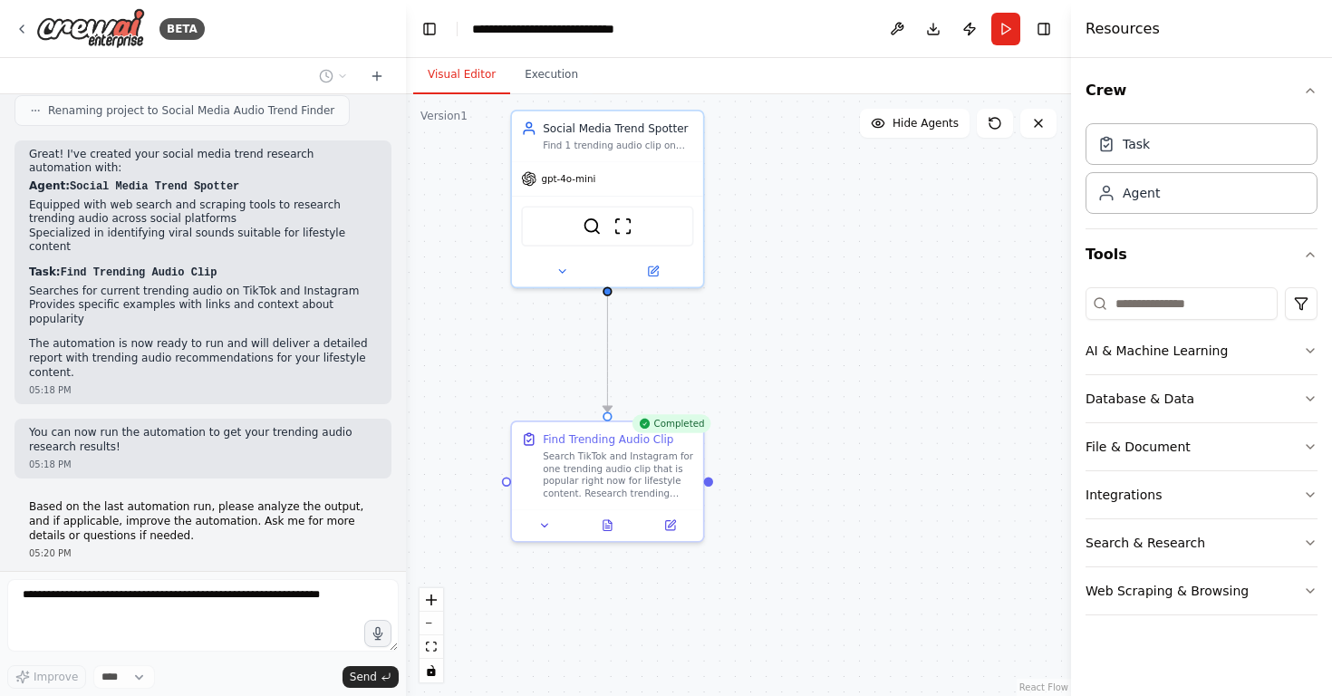
drag, startPoint x: 787, startPoint y: 575, endPoint x: 764, endPoint y: 456, distance: 120.9
click at [764, 456] on div ".deletable-edge-delete-btn { width: 20px; height: 20px; border: 0px solid #ffff…" at bounding box center [738, 395] width 665 height 602
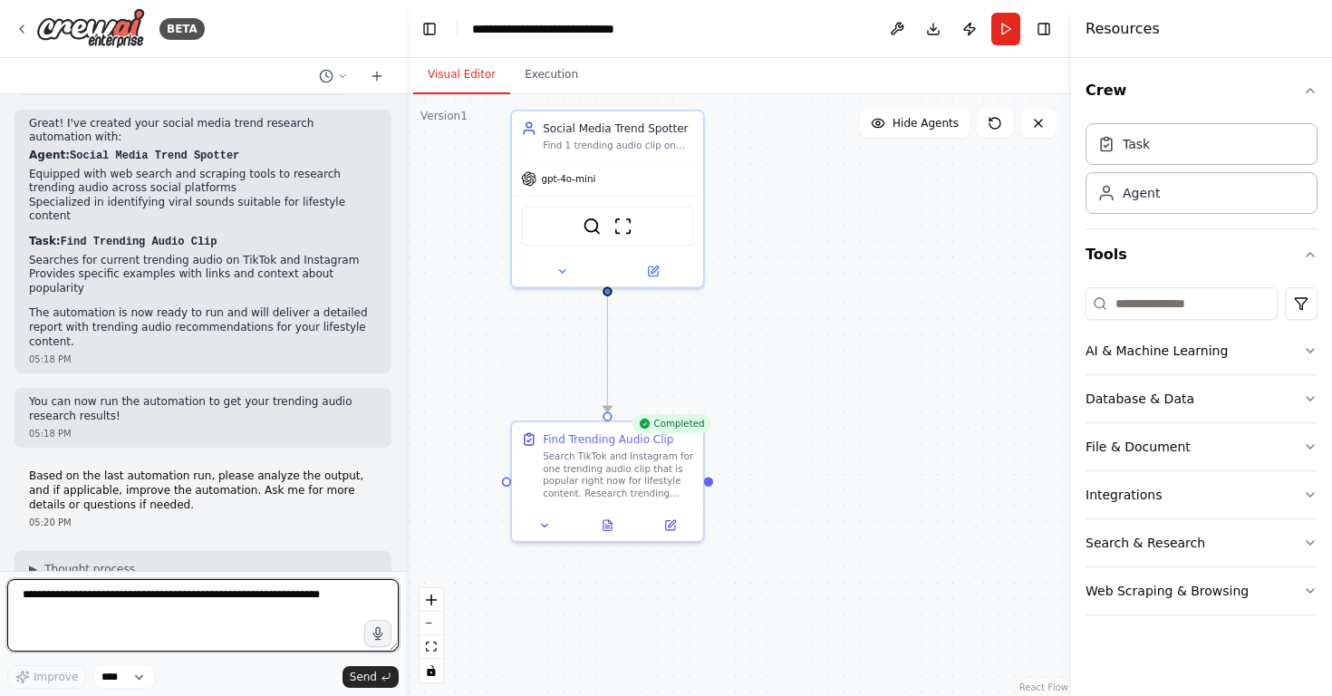
scroll to position [1032, 0]
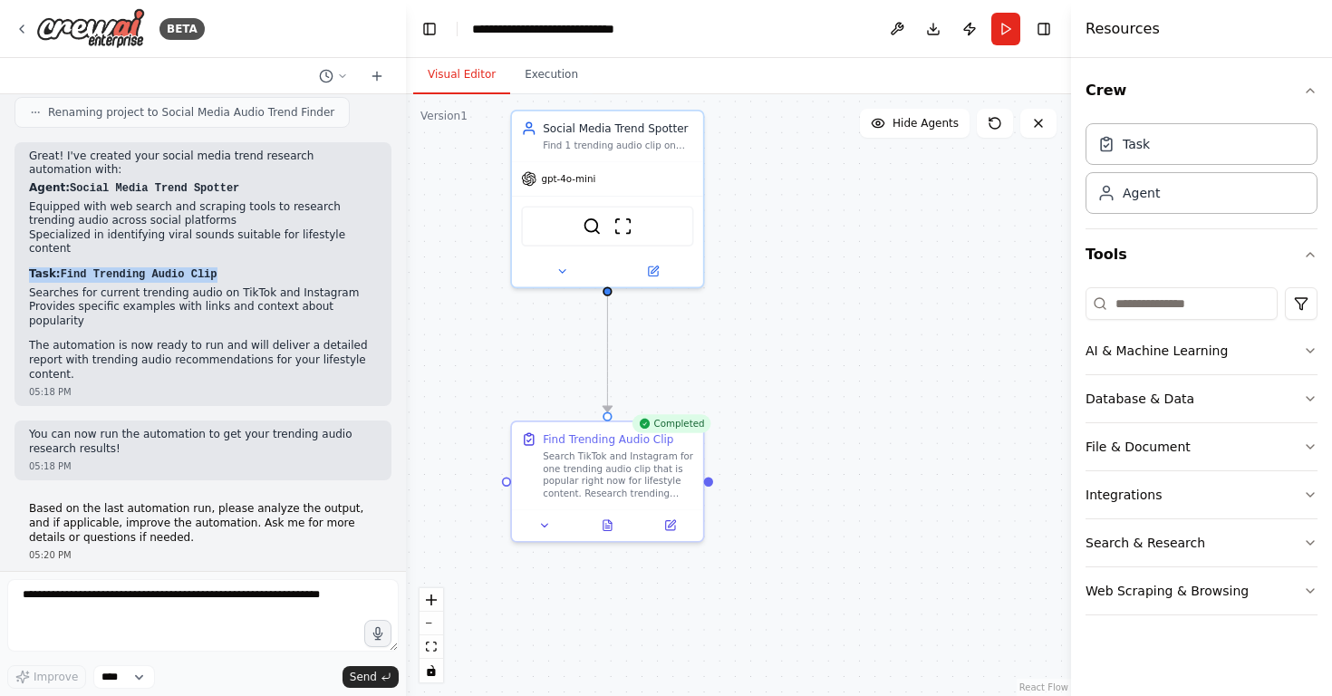
drag, startPoint x: 218, startPoint y: 241, endPoint x: 30, endPoint y: 248, distance: 188.6
click at [30, 267] on p "Task: Find Trending Audio Clip" at bounding box center [203, 274] width 348 height 15
copy strong "Task: Find Trending Audio Clip"
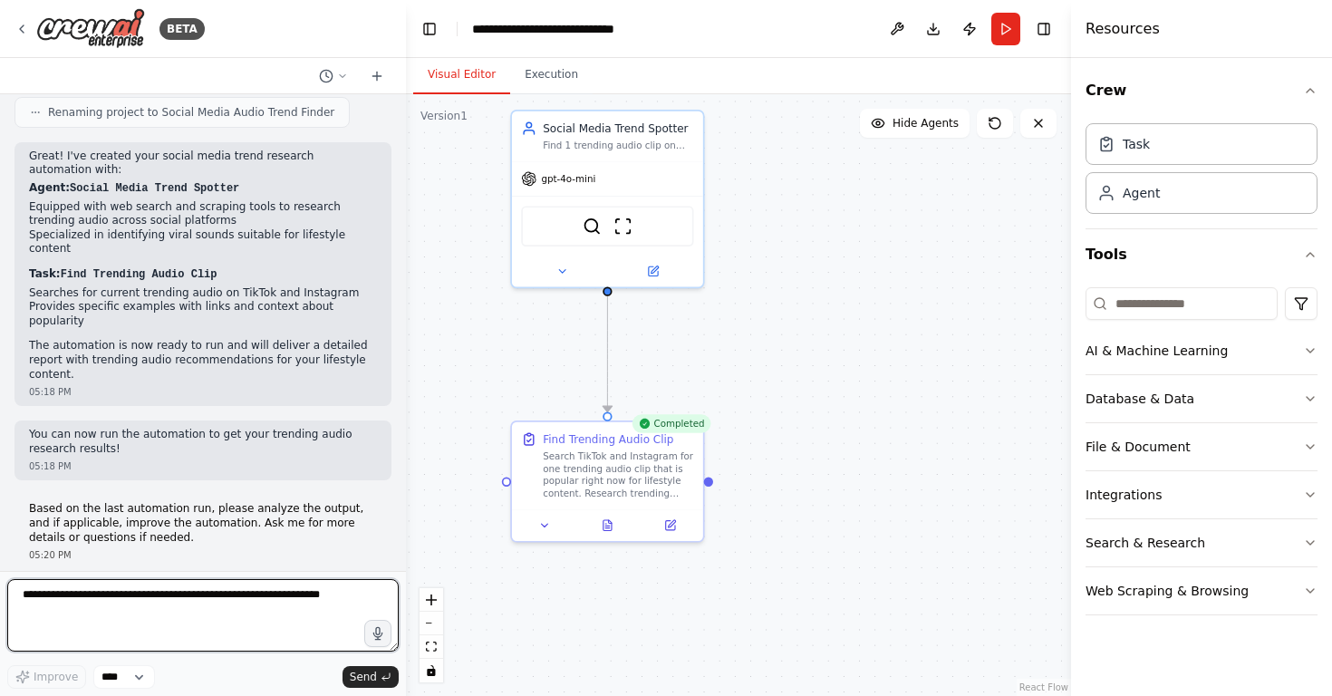
click at [42, 589] on textarea at bounding box center [203, 615] width 392 height 73
paste textarea "**********"
drag, startPoint x: 125, startPoint y: 595, endPoint x: 187, endPoint y: 594, distance: 61.6
click at [188, 595] on textarea "**********" at bounding box center [203, 615] width 392 height 73
click at [19, 595] on textarea "**********" at bounding box center [203, 615] width 392 height 73
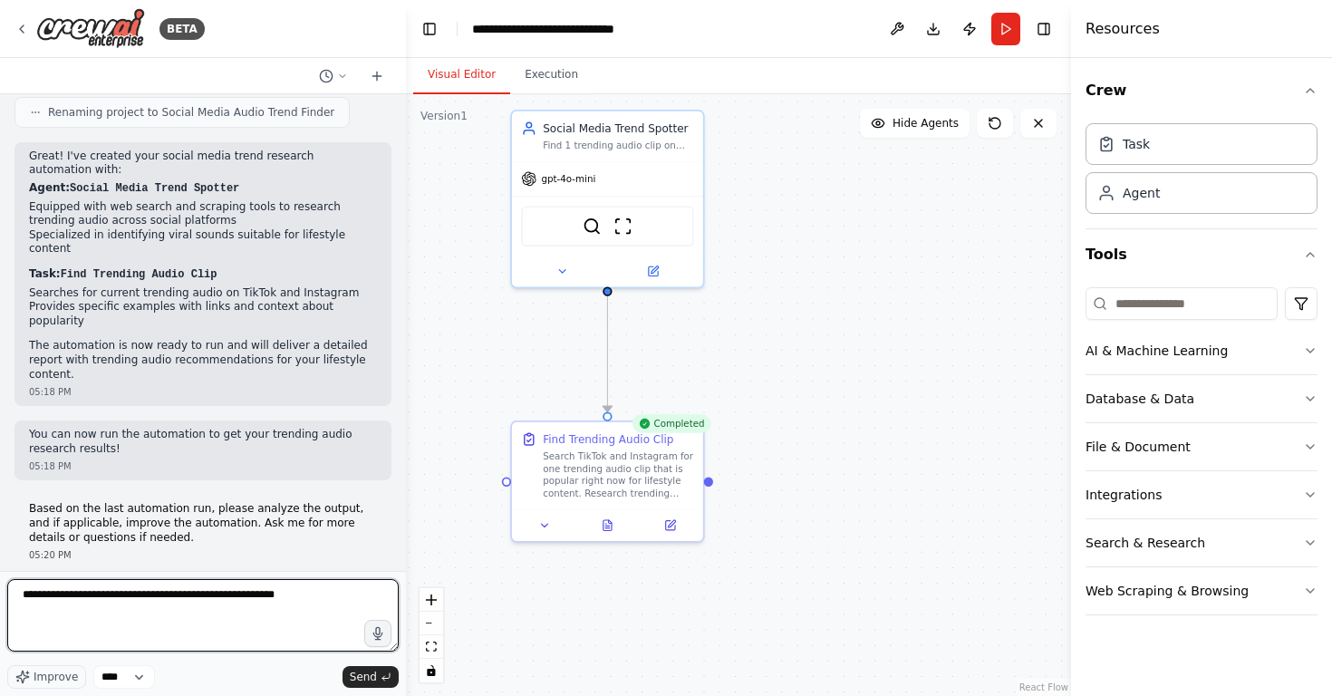
type textarea "**********"
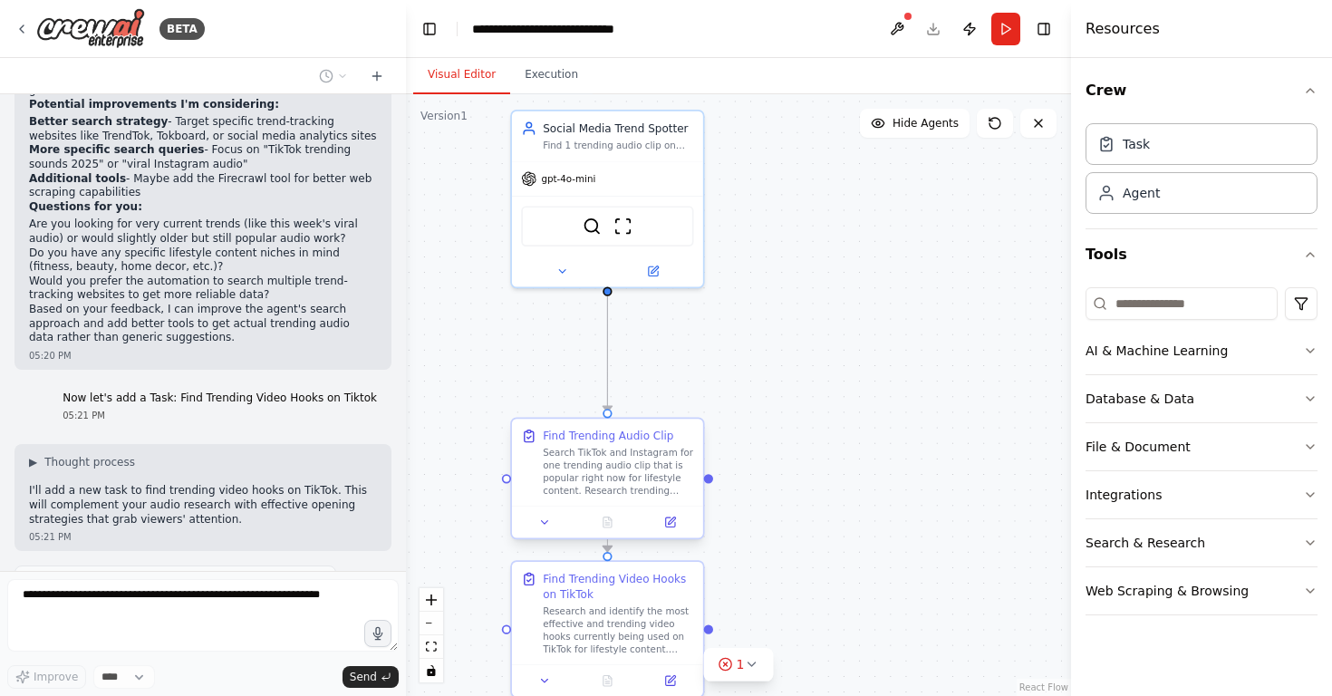
scroll to position [1767, 0]
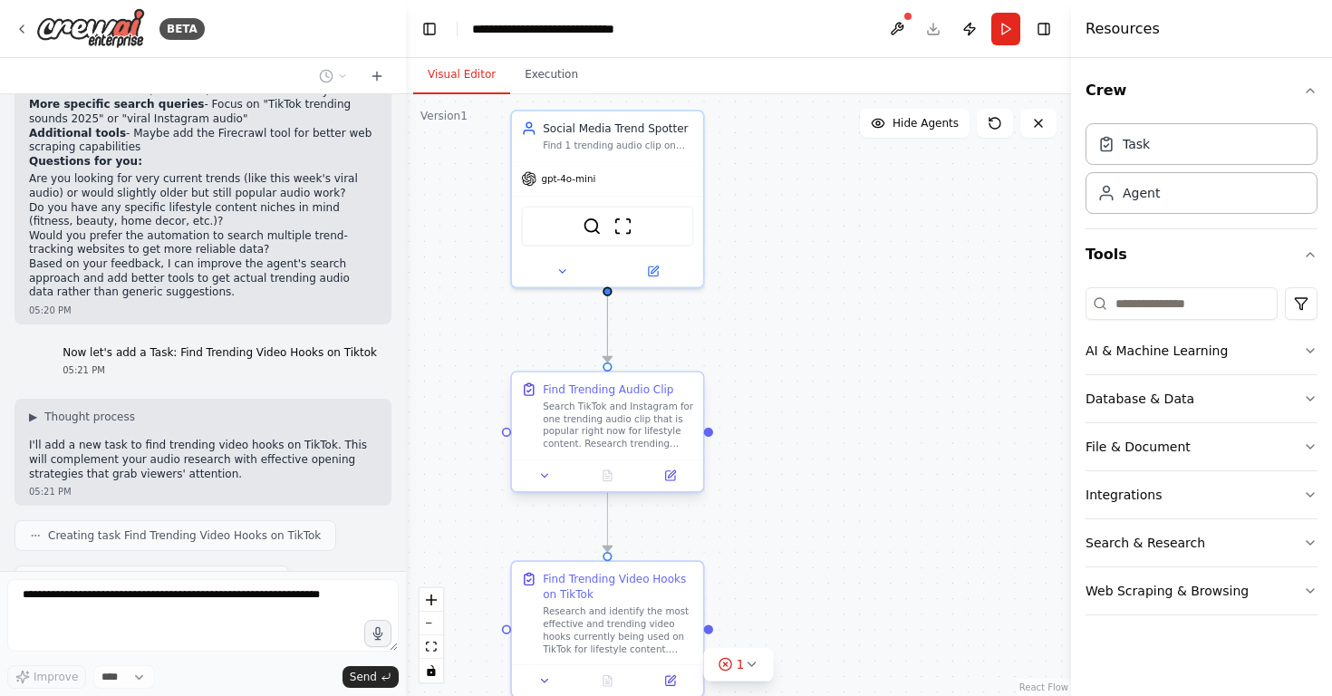
drag, startPoint x: 667, startPoint y: 431, endPoint x: 665, endPoint y: 382, distance: 49.9
click at [665, 382] on div "Find Trending Audio Clip" at bounding box center [608, 389] width 131 height 15
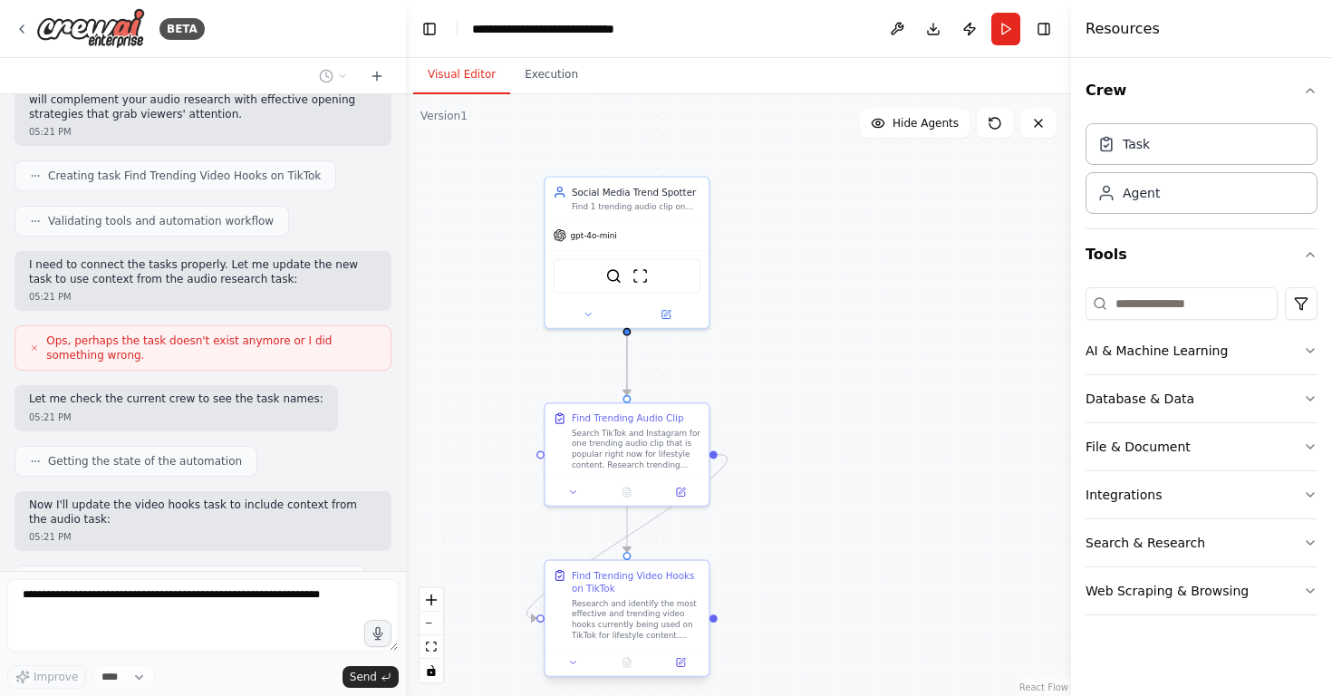
scroll to position [2180, 0]
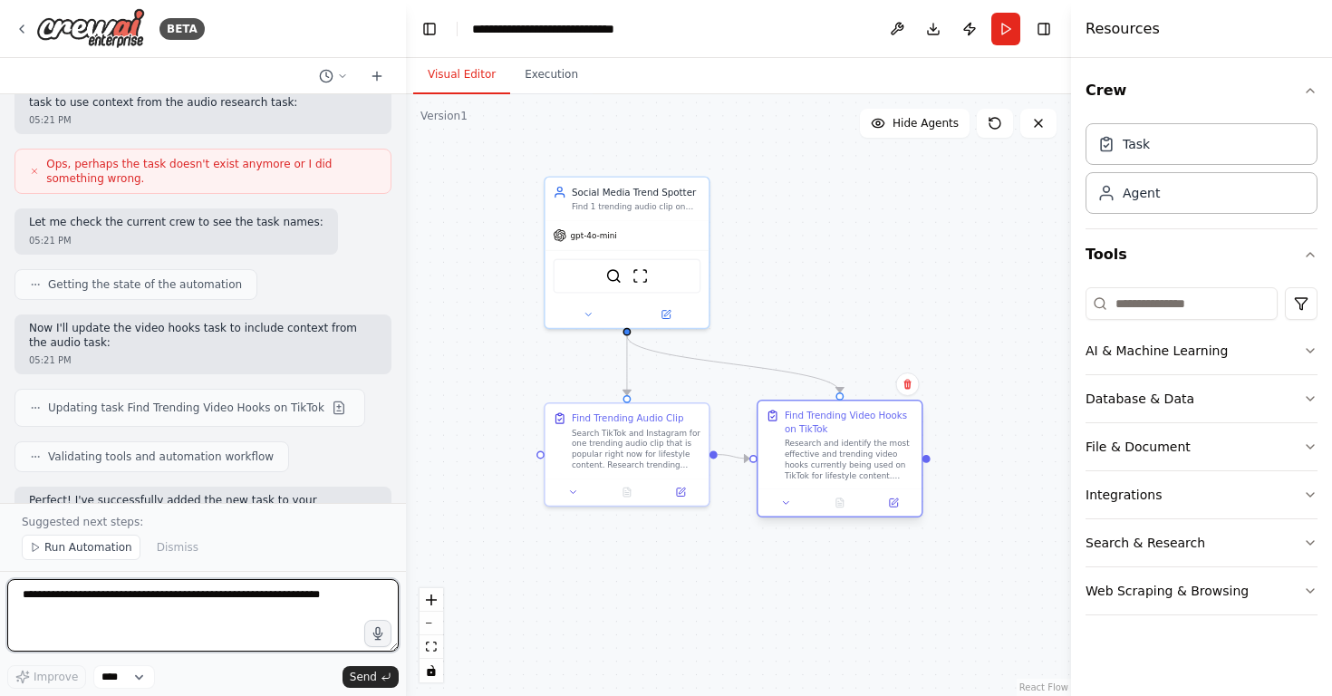
drag, startPoint x: 680, startPoint y: 594, endPoint x: 888, endPoint y: 428, distance: 266.4
click at [888, 428] on div "Find Trending Video Hooks on TikTok" at bounding box center [849, 422] width 129 height 26
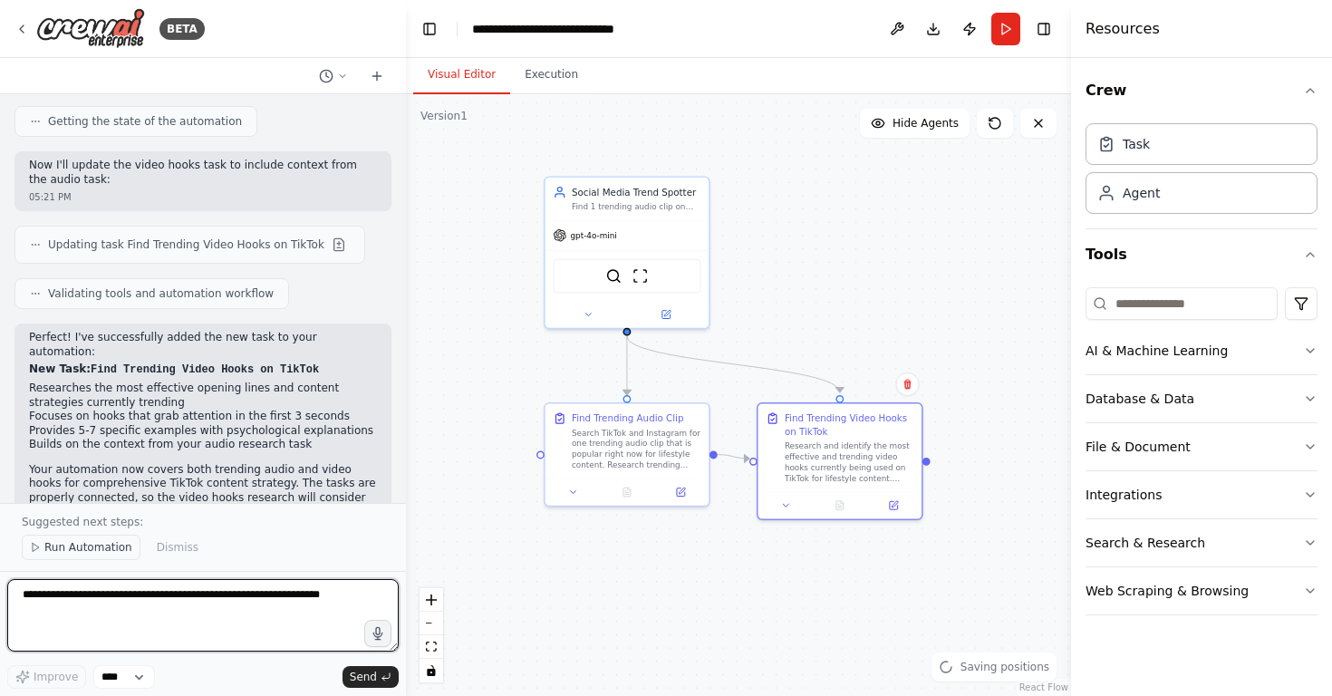
scroll to position [2495, 0]
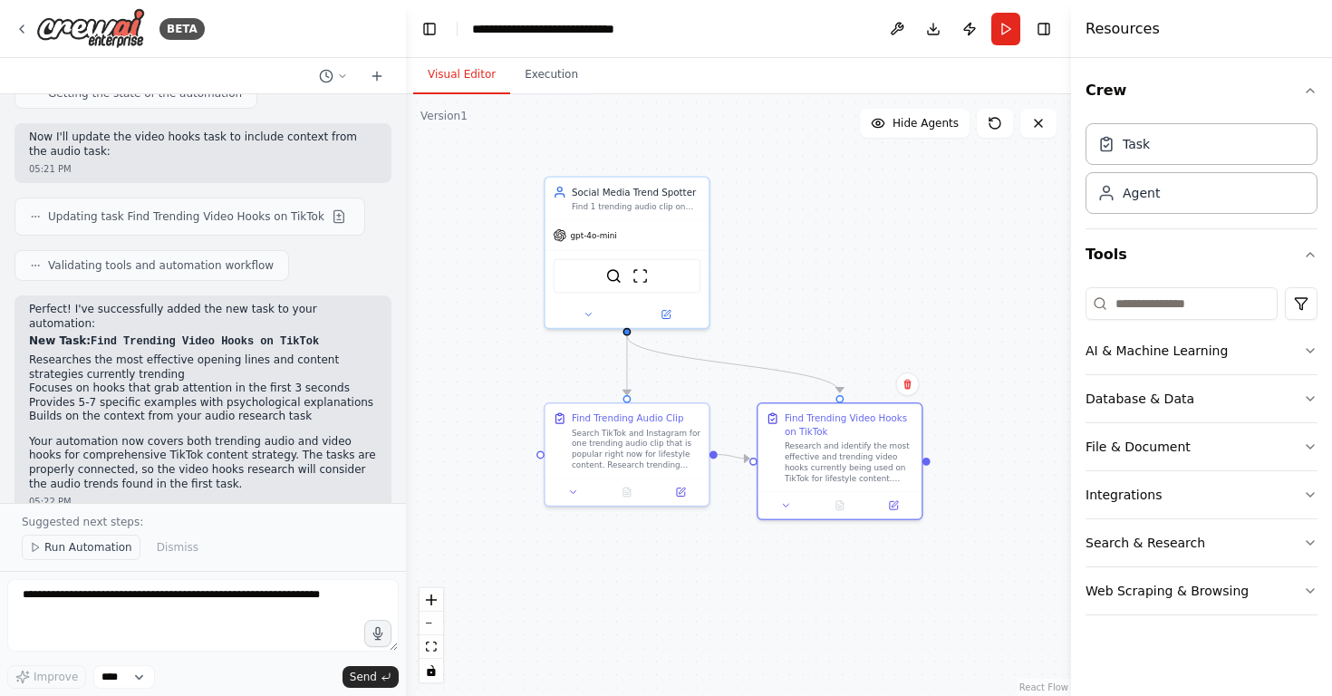
click at [71, 551] on span "Run Automation" at bounding box center [88, 547] width 88 height 15
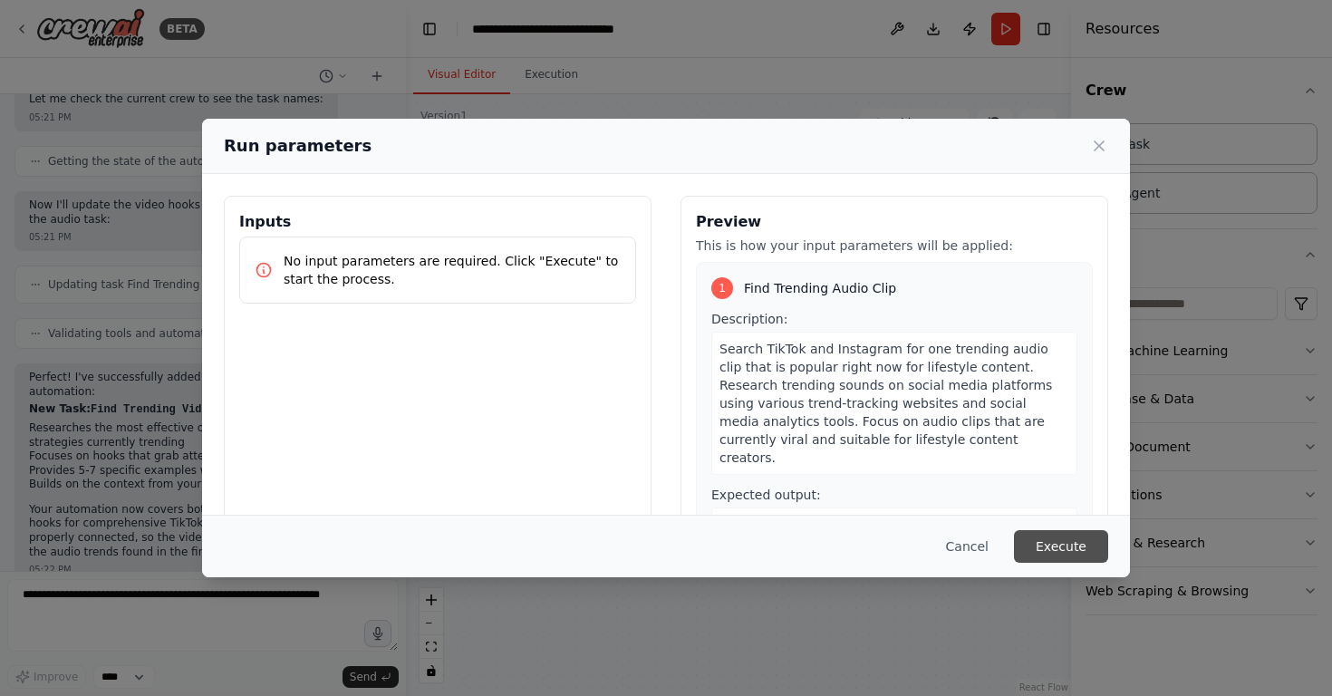
click at [1073, 547] on button "Execute" at bounding box center [1061, 546] width 94 height 33
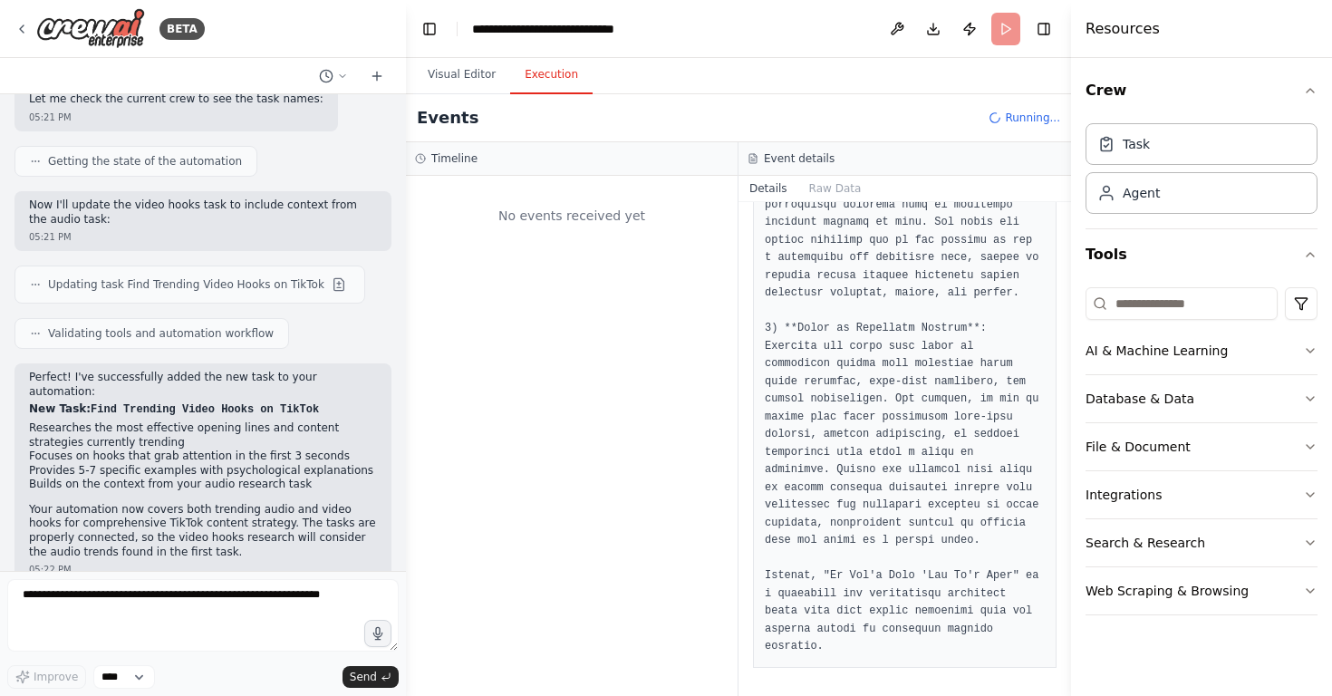
scroll to position [0, 0]
click at [545, 72] on button "Execution" at bounding box center [551, 75] width 82 height 38
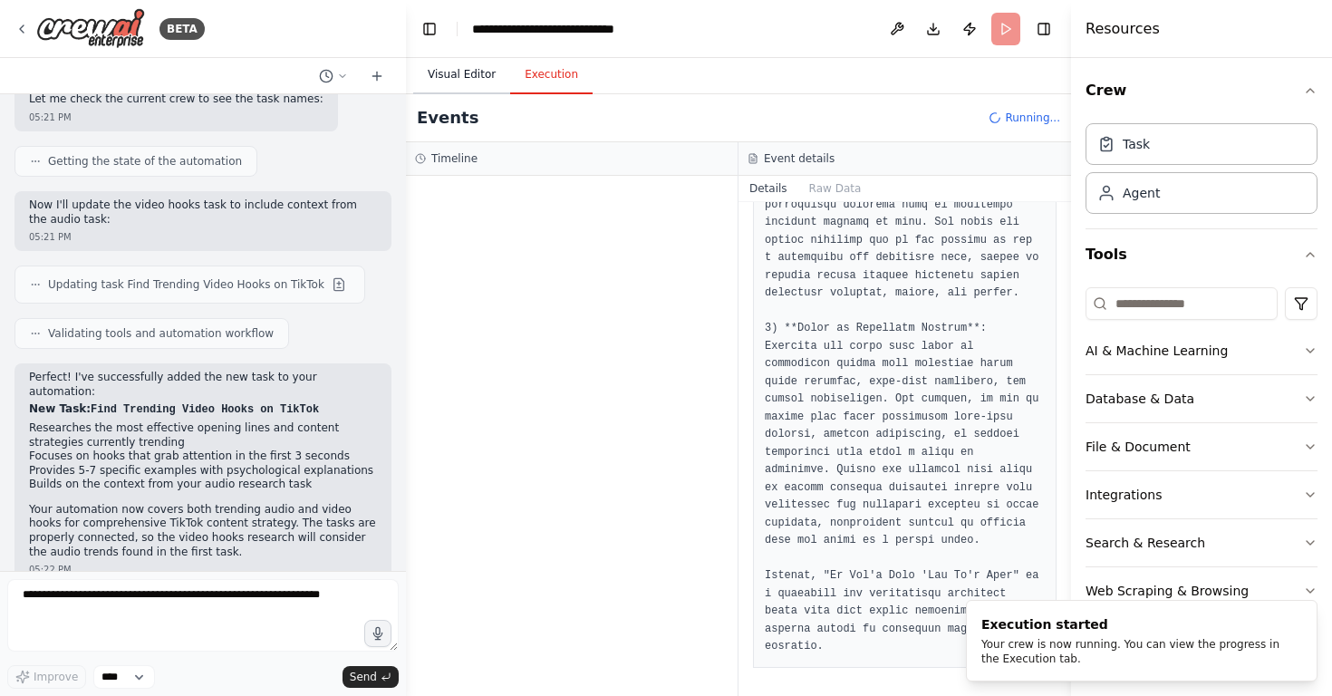
click at [450, 63] on button "Visual Editor" at bounding box center [461, 75] width 97 height 38
click at [529, 71] on button "Execution" at bounding box center [551, 75] width 82 height 38
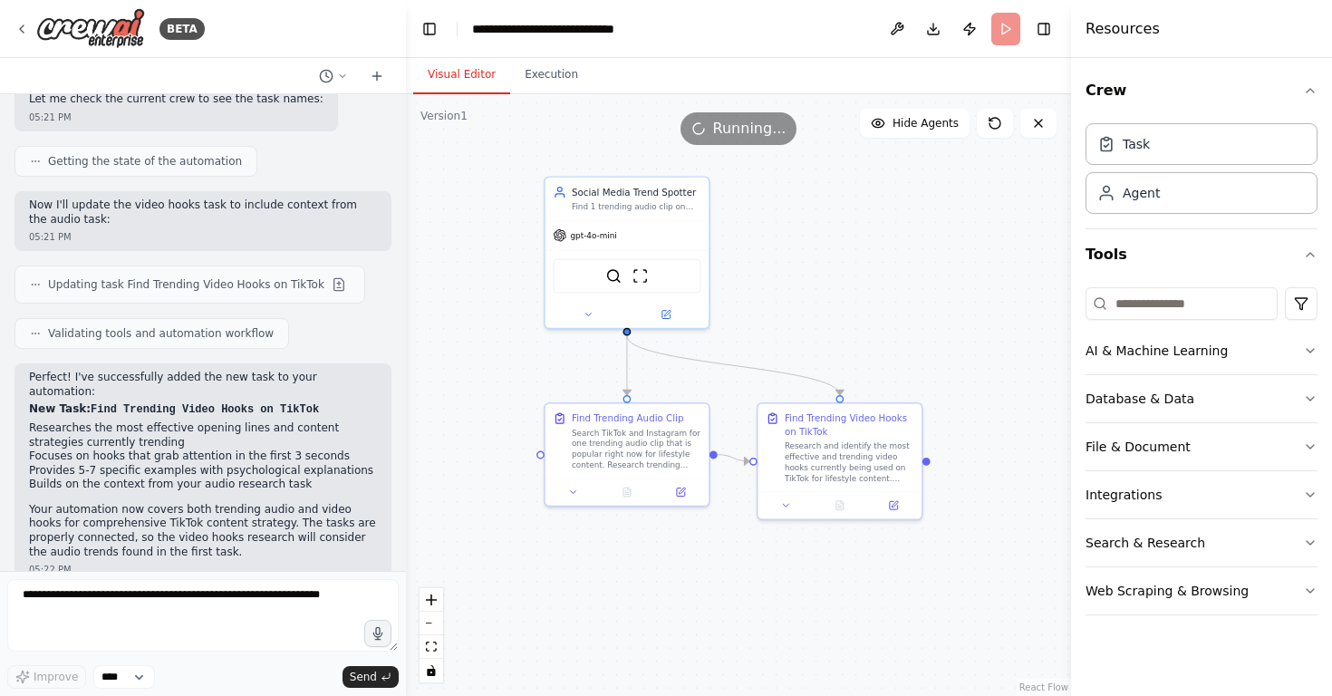
click at [468, 75] on button "Visual Editor" at bounding box center [461, 75] width 97 height 38
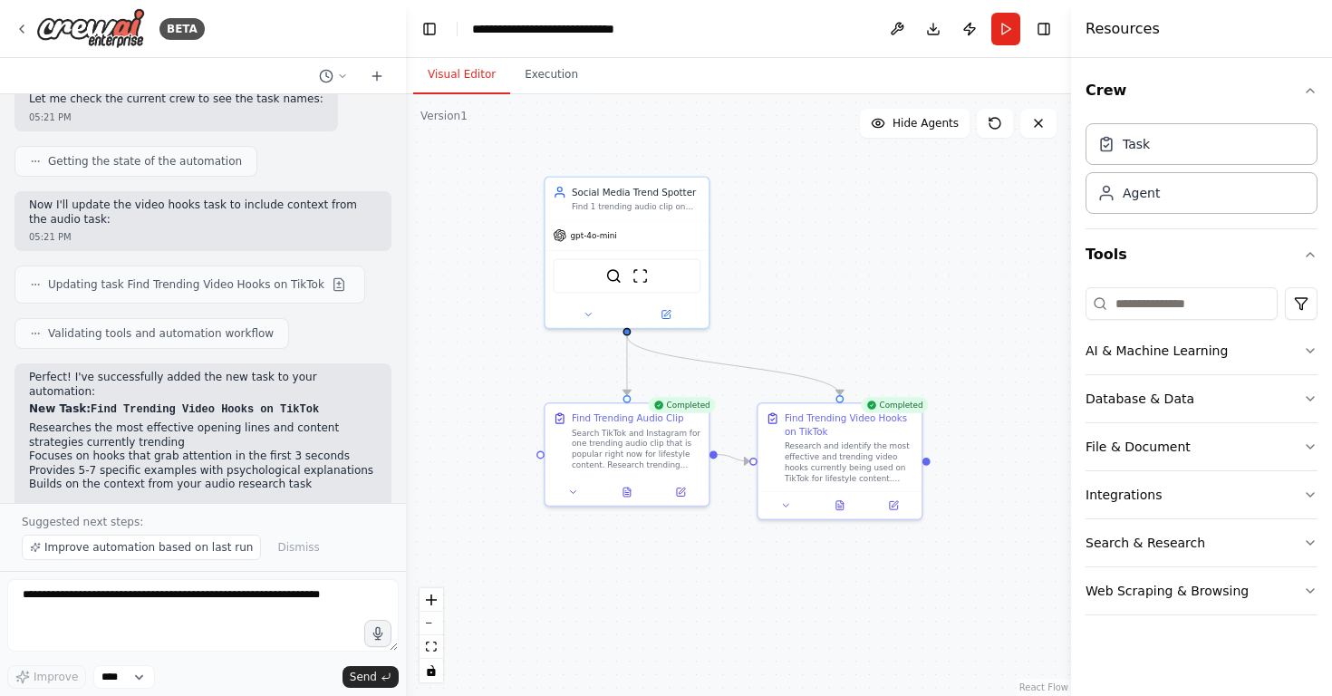
scroll to position [2495, 0]
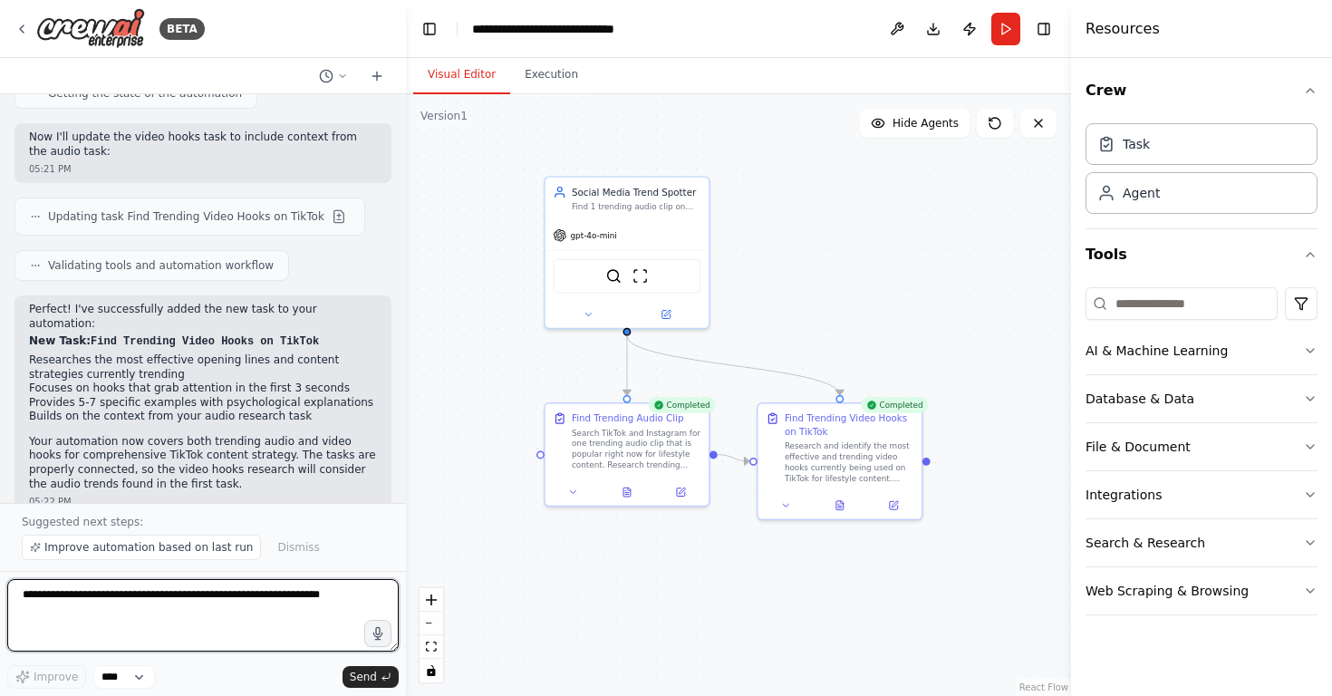
click at [225, 595] on textarea at bounding box center [203, 615] width 392 height 73
click at [543, 85] on button "Execution" at bounding box center [551, 75] width 82 height 38
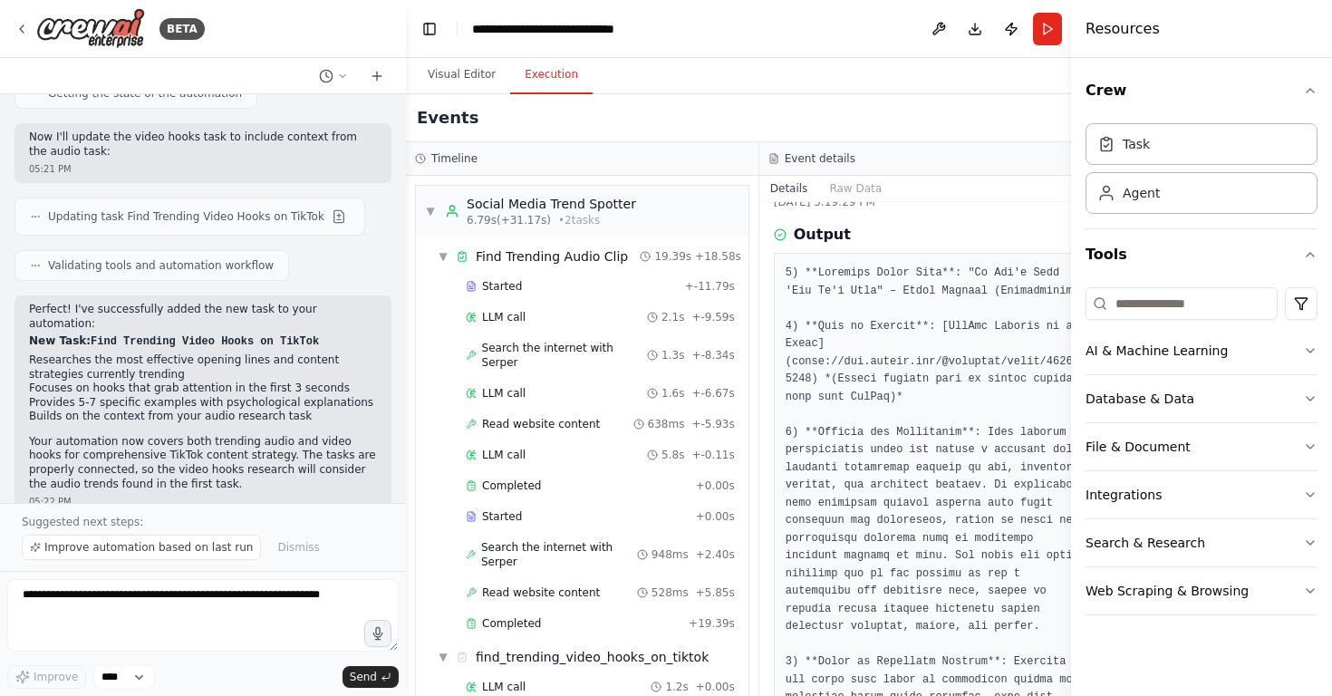
scroll to position [0, 0]
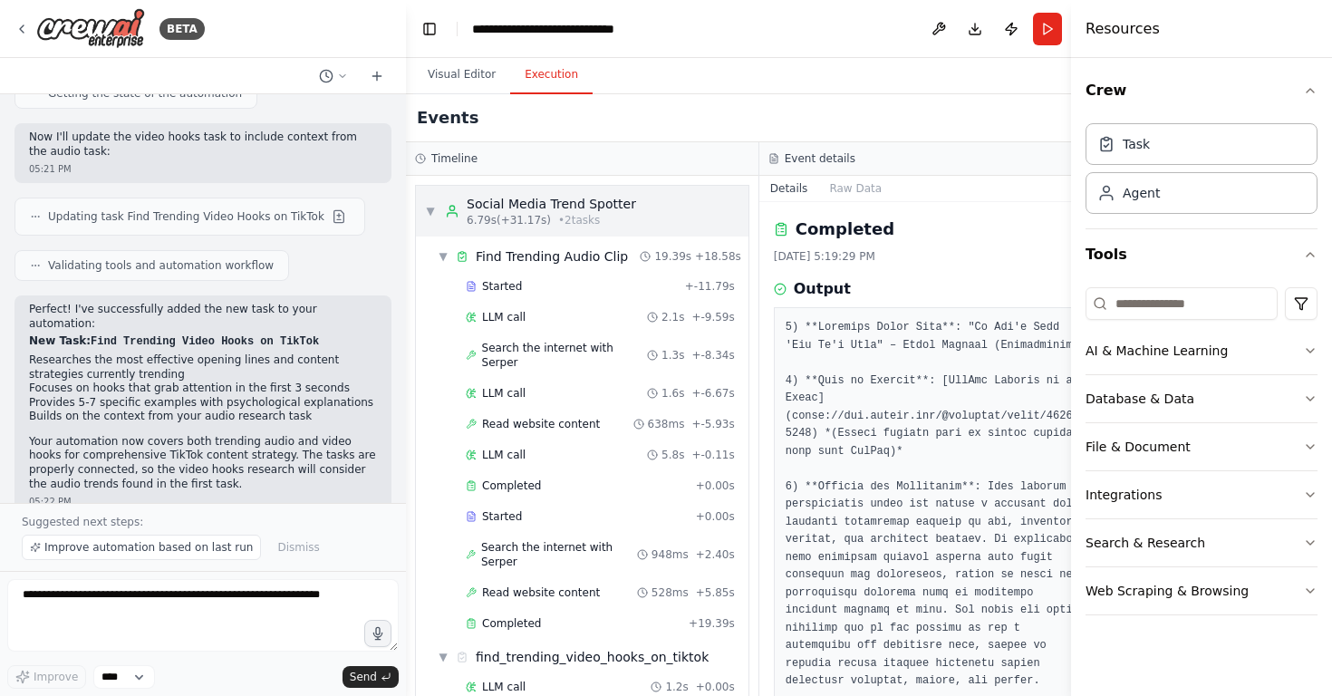
click at [429, 211] on span "▼" at bounding box center [430, 211] width 11 height 15
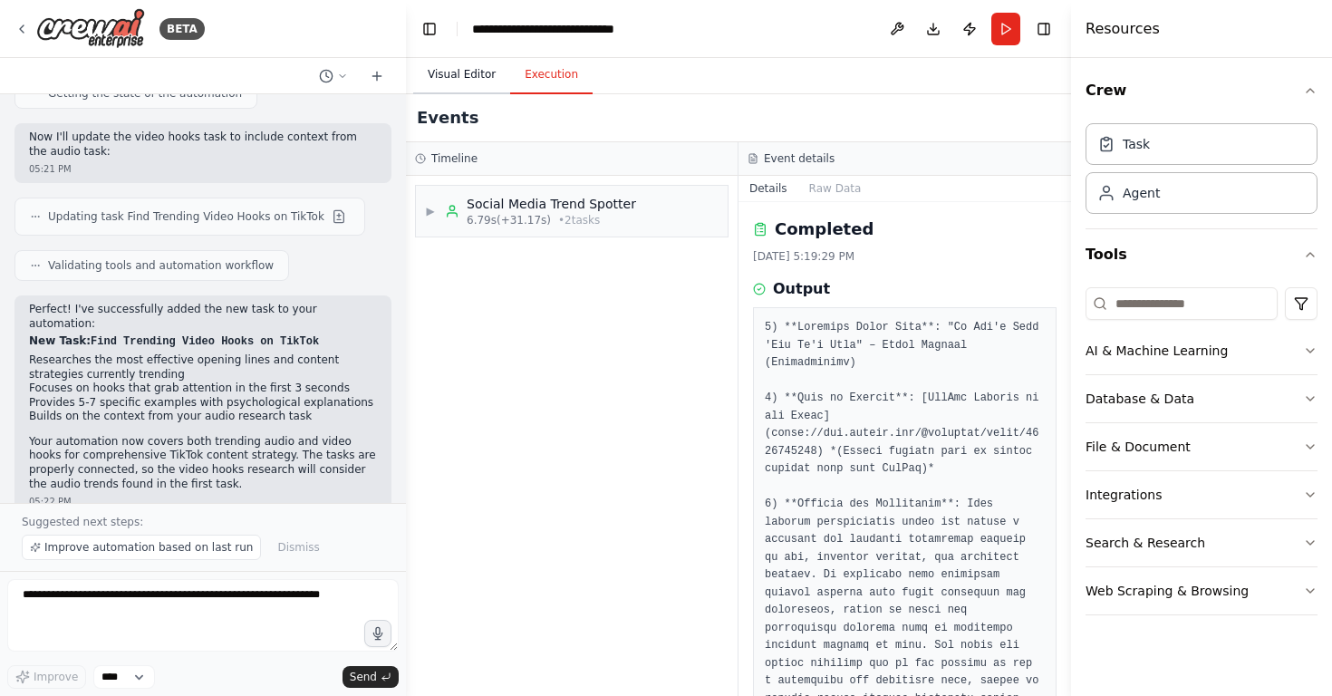
click at [452, 86] on button "Visual Editor" at bounding box center [461, 75] width 97 height 38
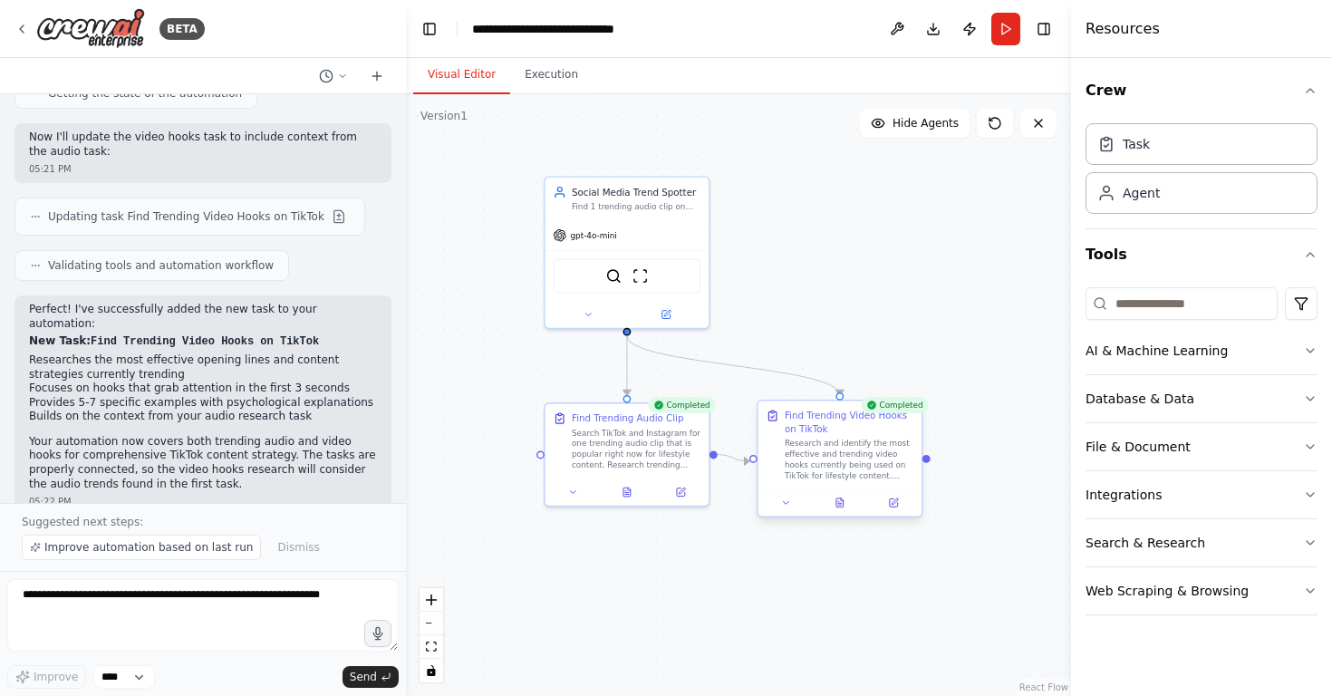
click at [868, 436] on div "Find Trending Video Hooks on TikTok Research and identify the most effective an…" at bounding box center [849, 445] width 129 height 72
click at [61, 602] on textarea at bounding box center [203, 615] width 392 height 73
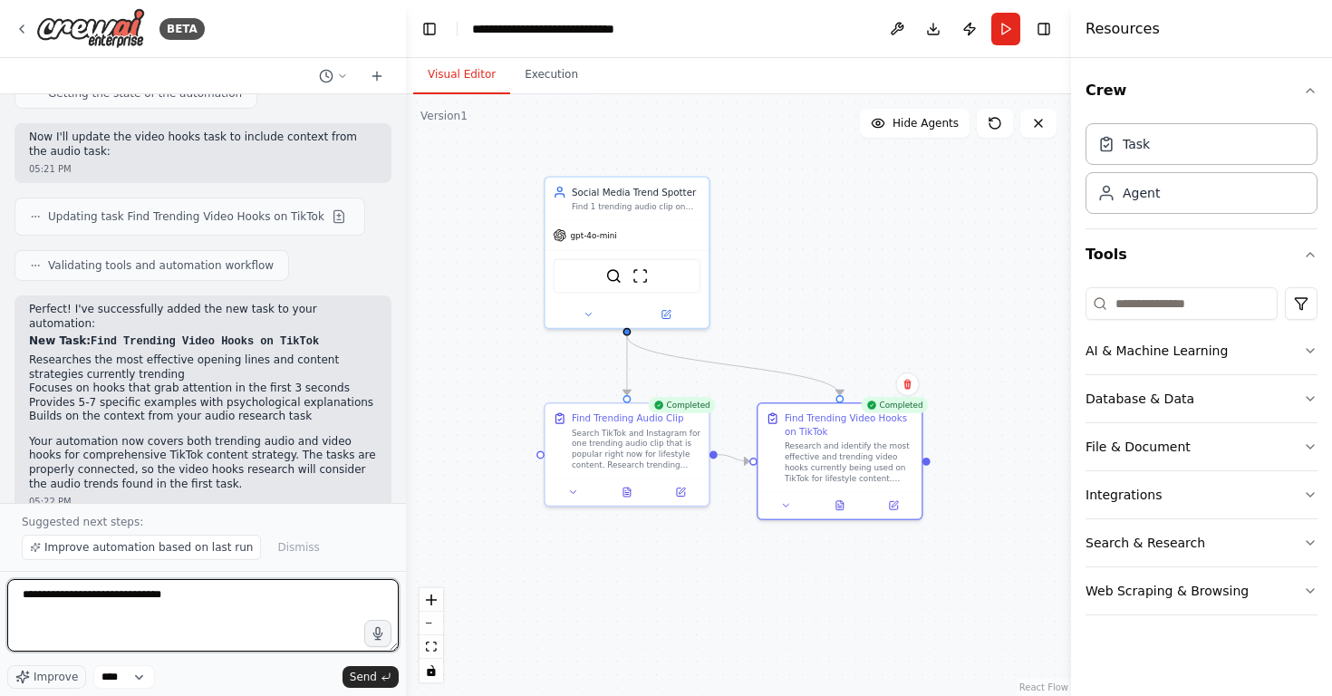
paste textarea "**********"
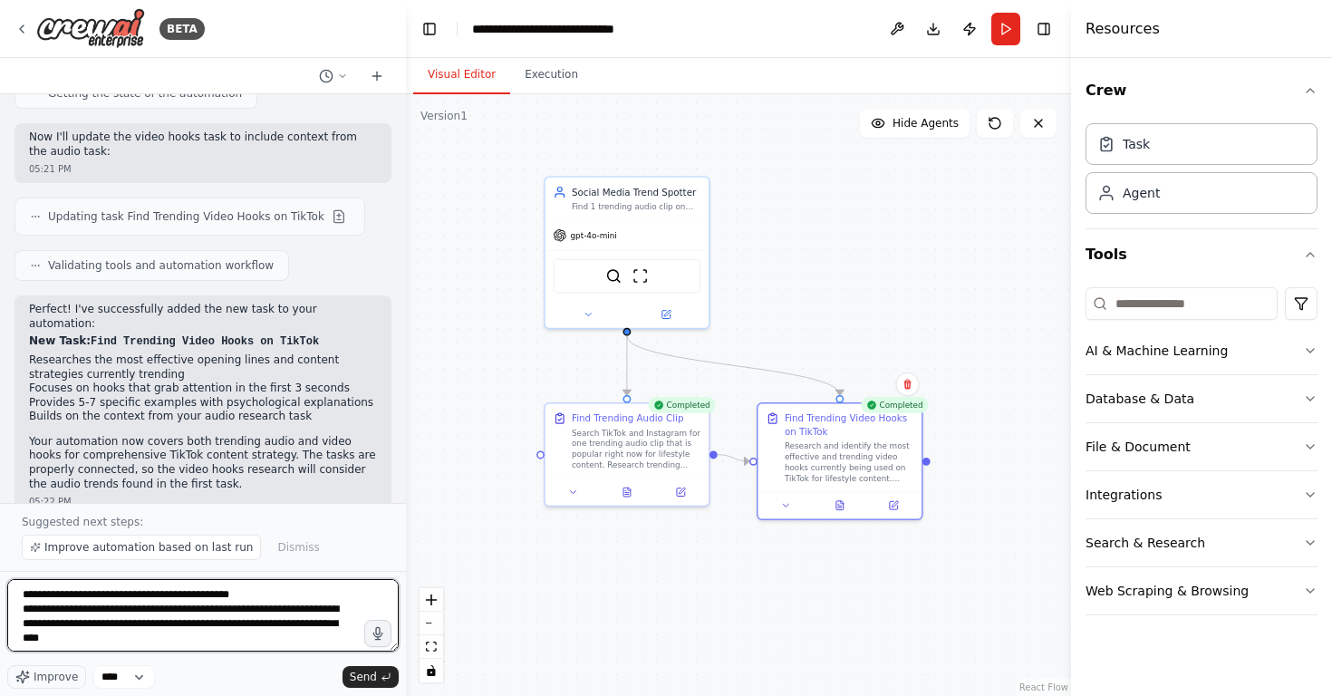
scroll to position [284, 0]
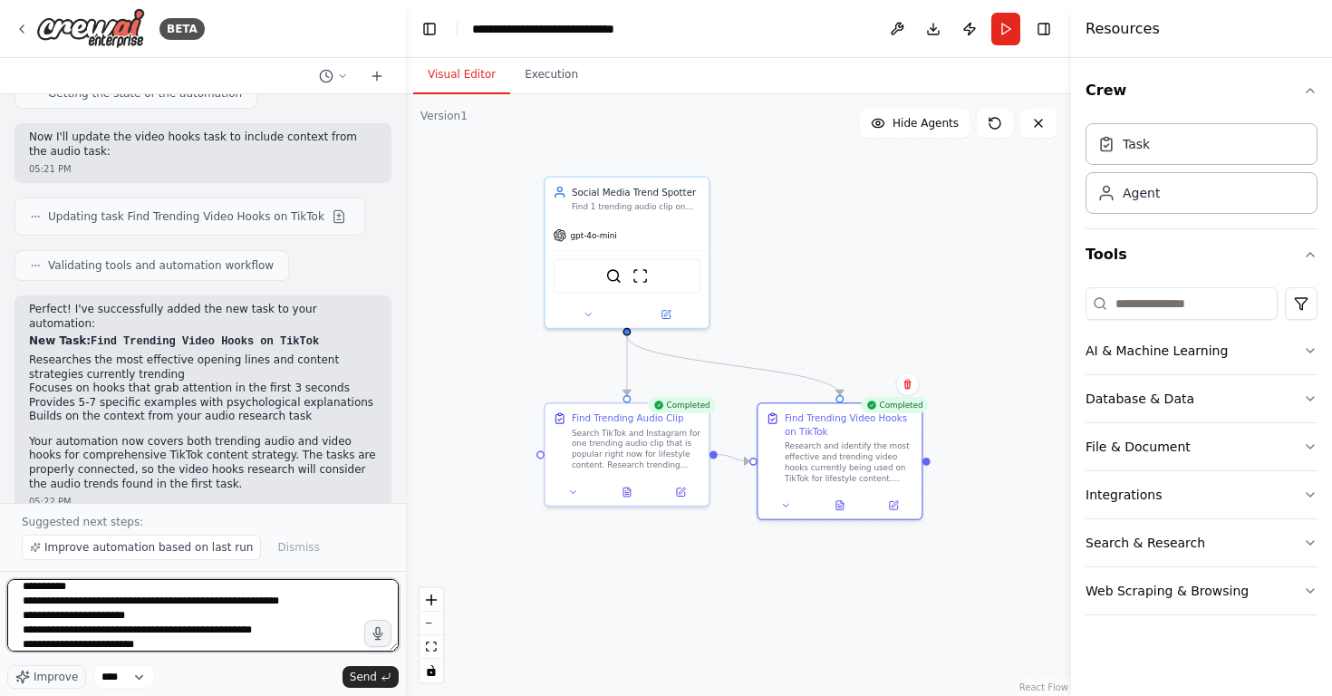
type textarea "**********"
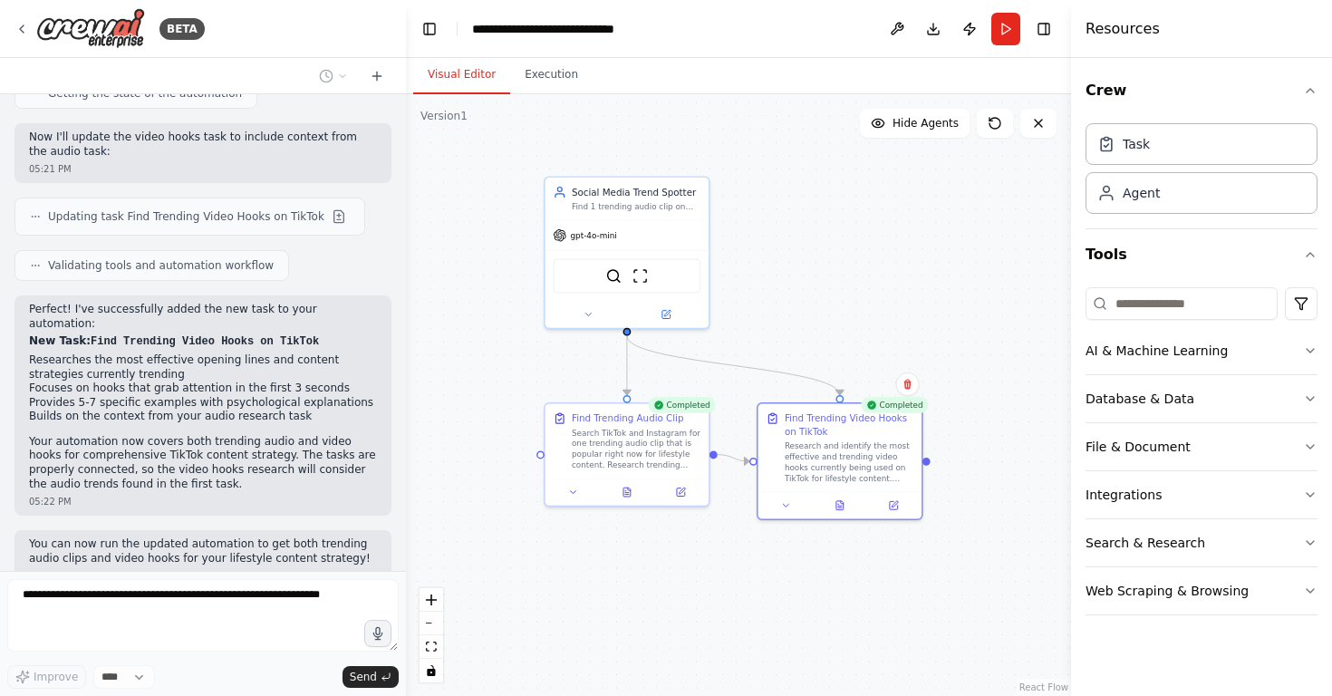
scroll to position [2725, 0]
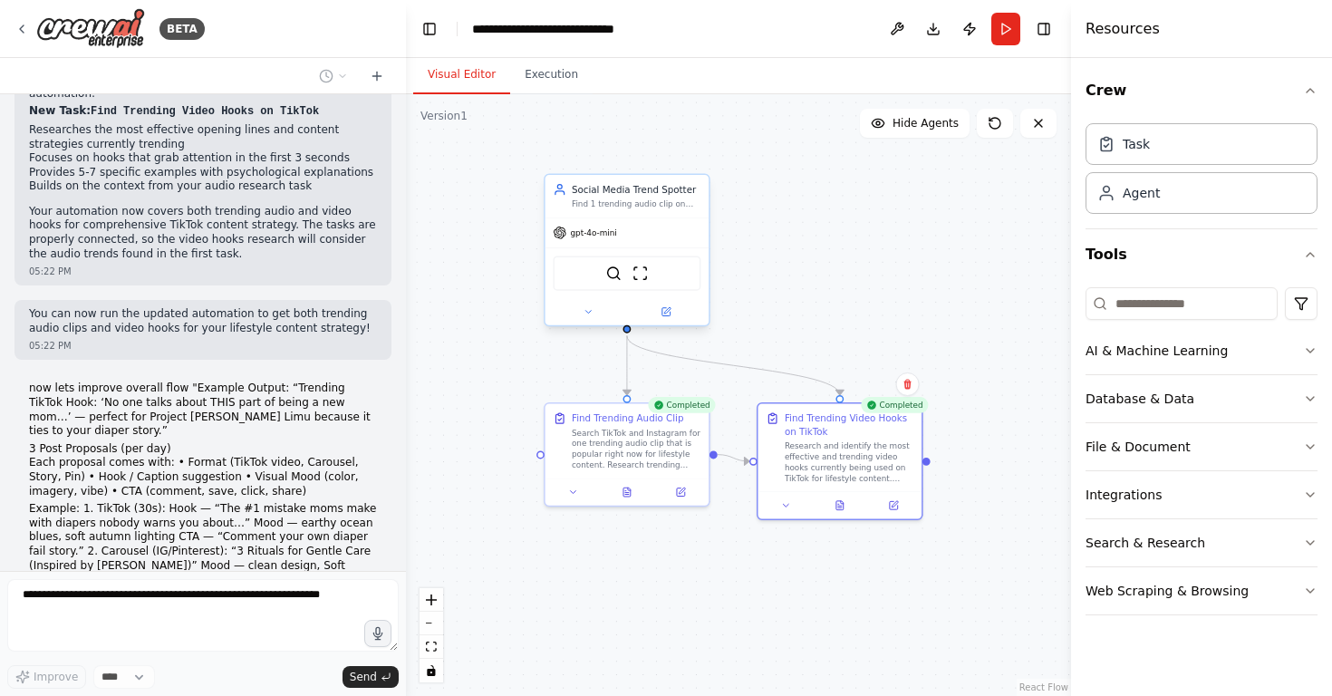
click at [629, 230] on div "gpt-4o-mini" at bounding box center [628, 232] width 164 height 29
click at [633, 230] on div "gpt-4o-mini" at bounding box center [628, 232] width 164 height 29
click at [666, 307] on icon at bounding box center [666, 311] width 11 height 11
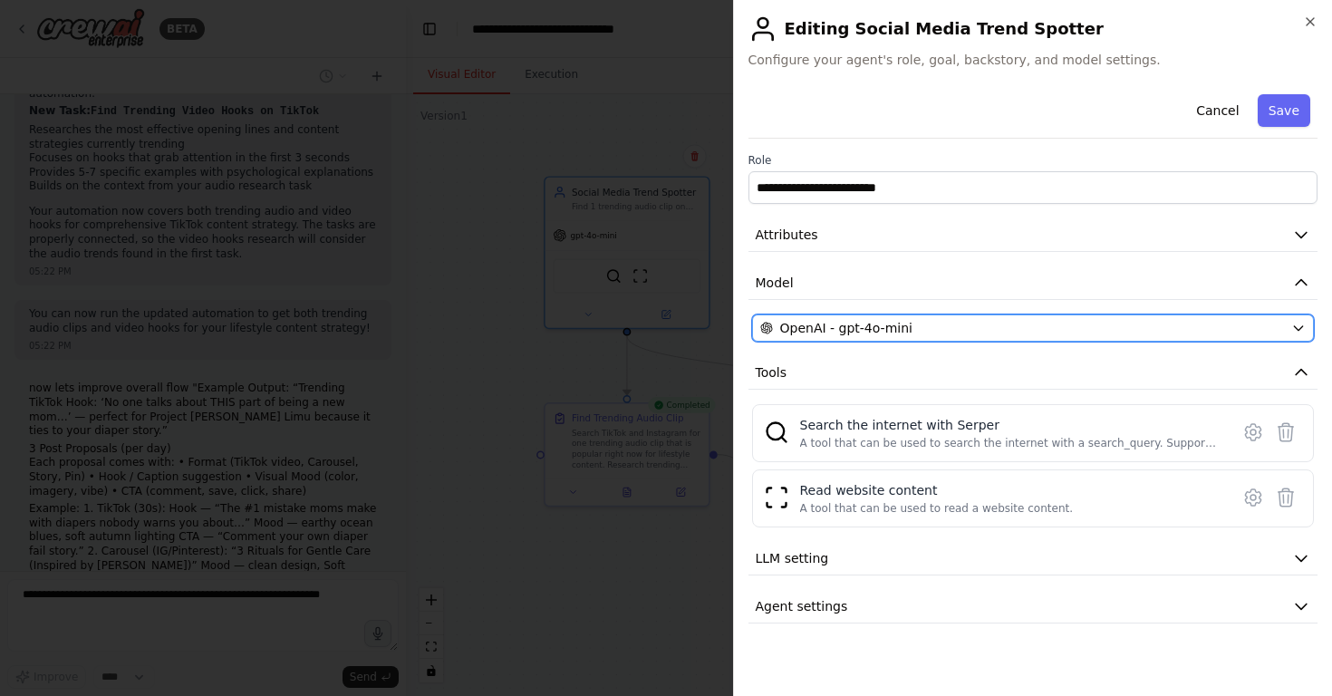
click at [1207, 330] on div "OpenAI - gpt-4o-mini" at bounding box center [1022, 328] width 525 height 18
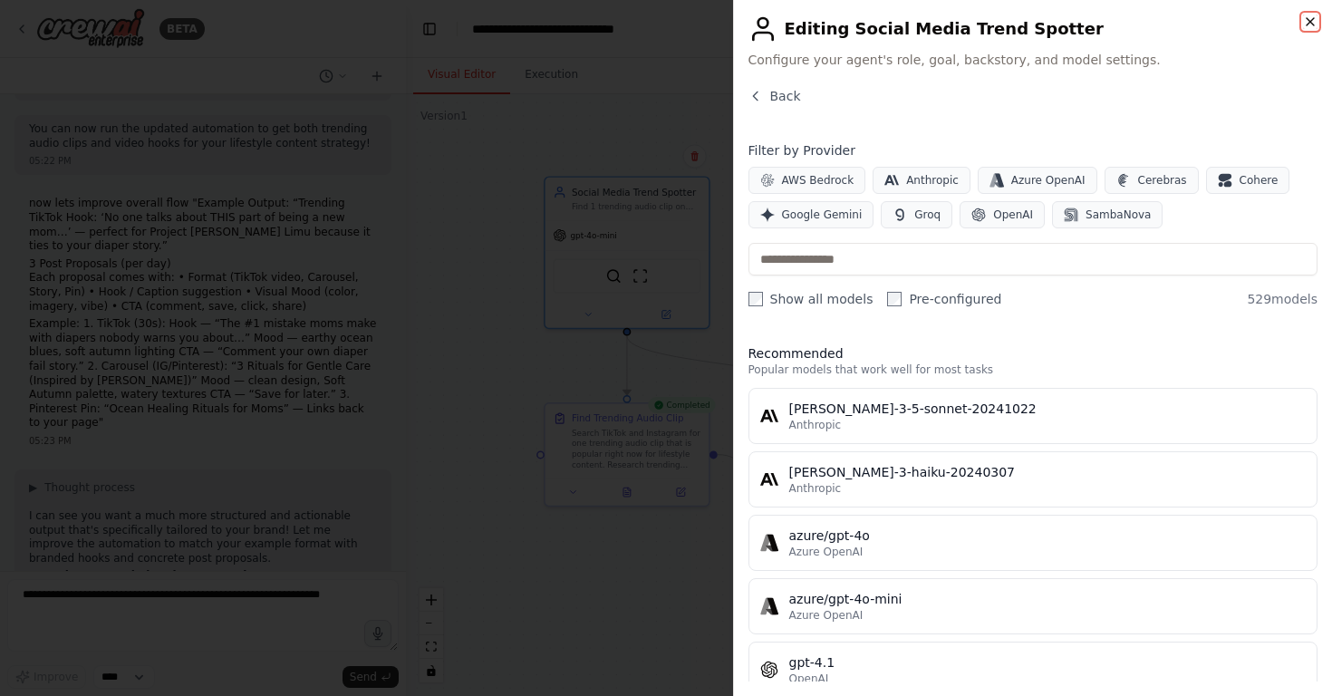
click at [1308, 15] on icon "button" at bounding box center [1310, 22] width 15 height 15
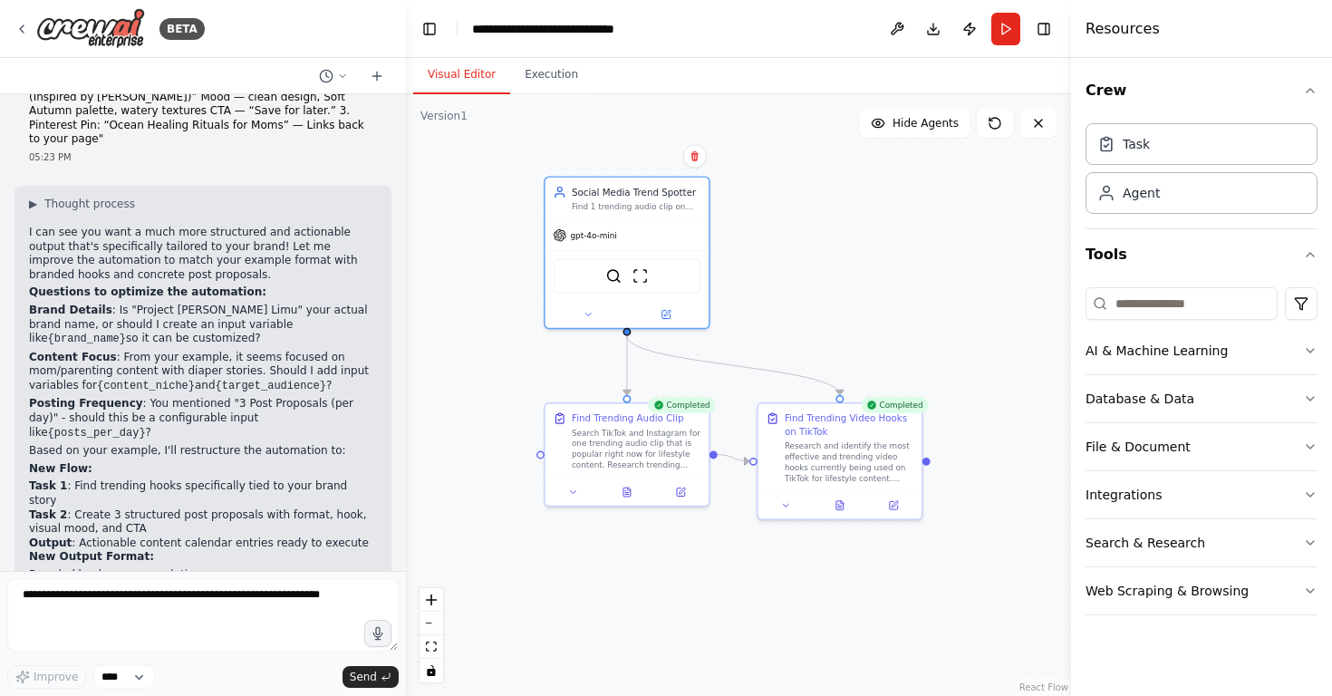
scroll to position [3208, 0]
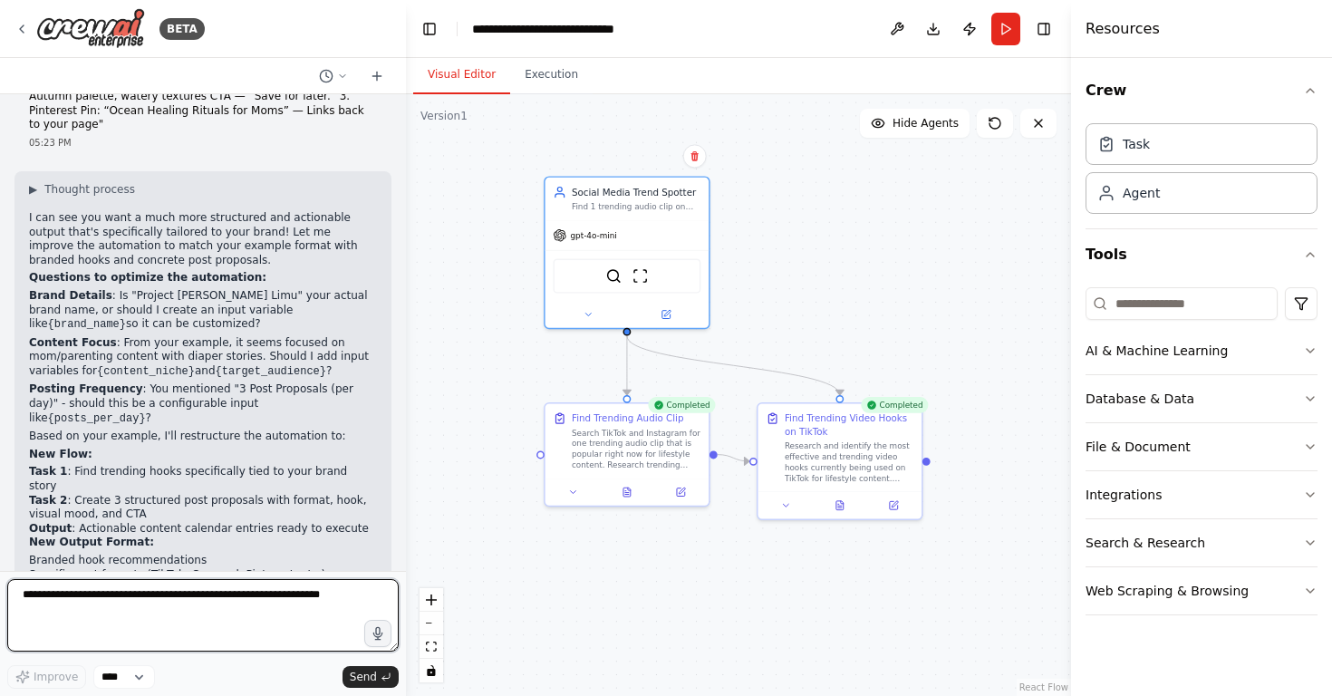
click at [147, 585] on textarea at bounding box center [203, 615] width 392 height 73
paste textarea "**********"
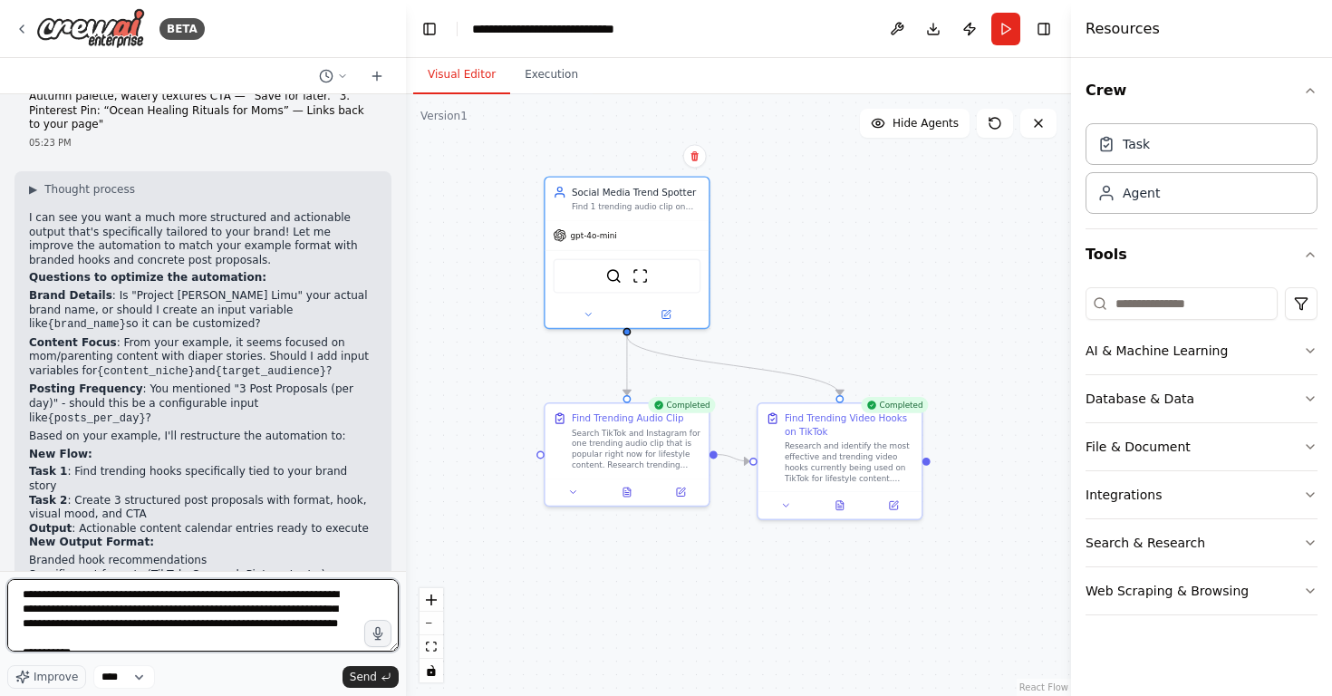
scroll to position [8723, 0]
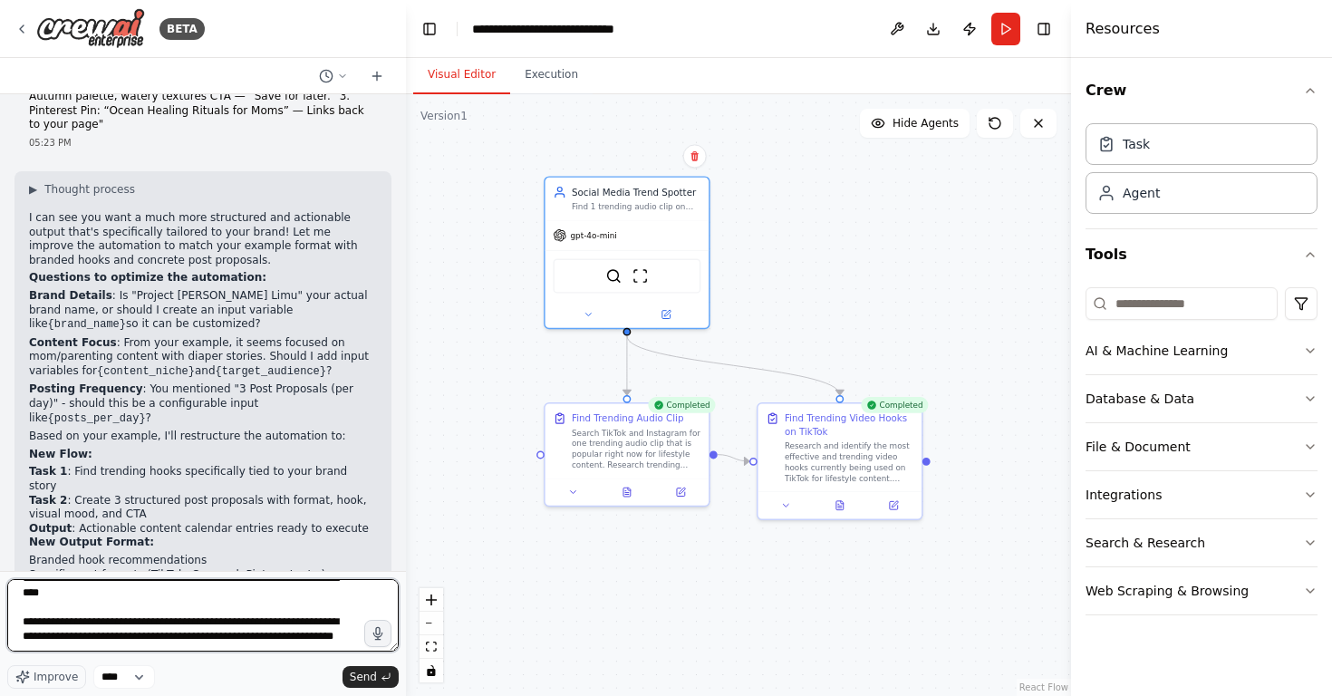
type textarea "**********"
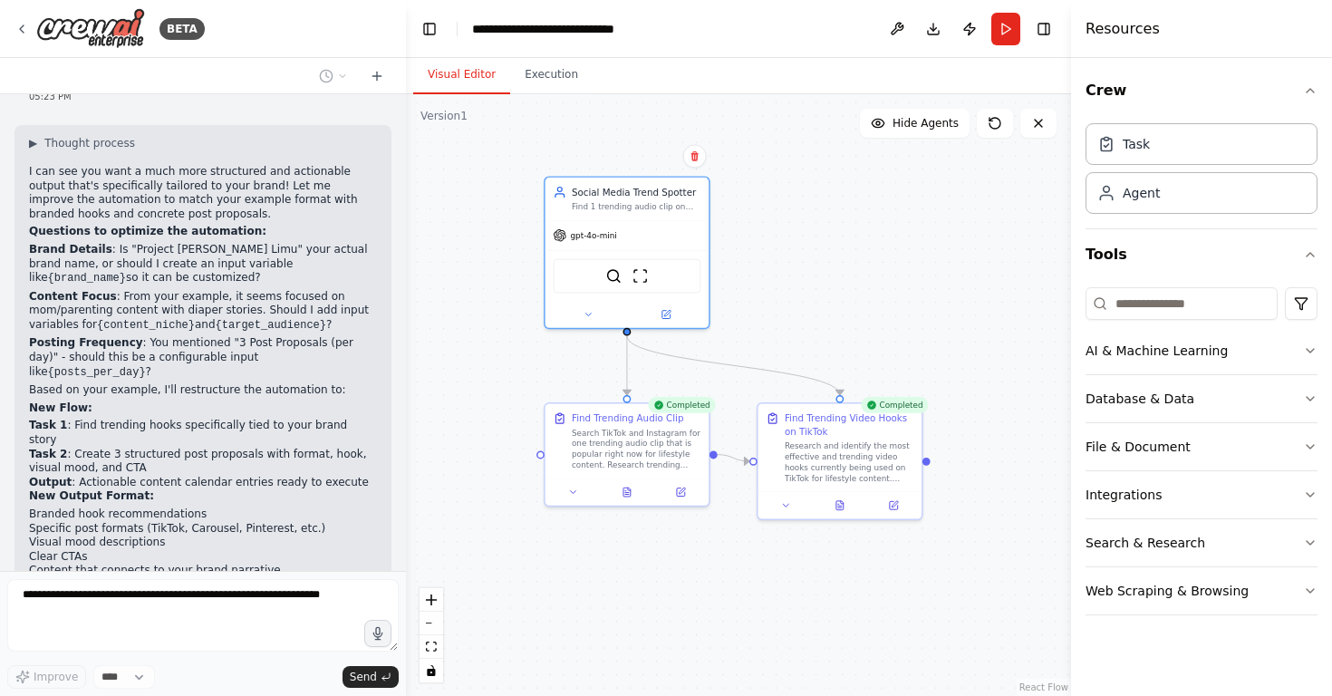
scroll to position [8585, 0]
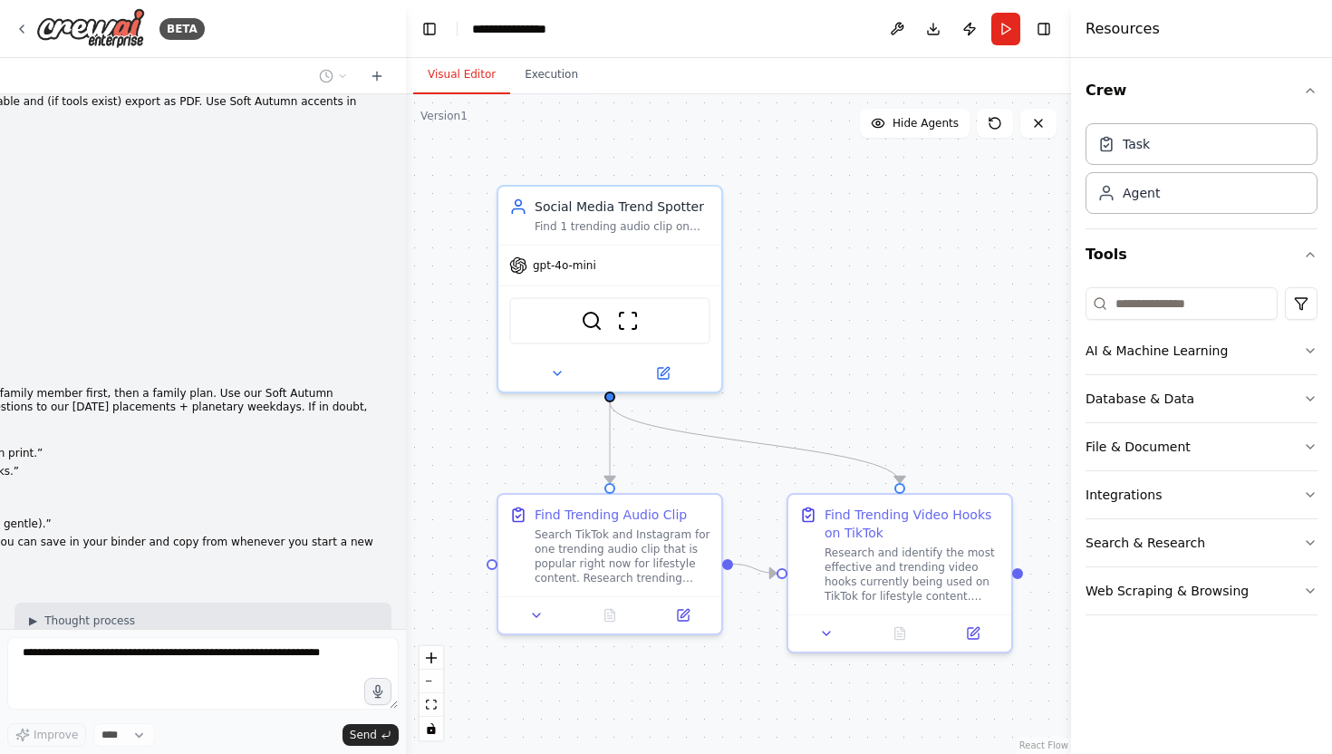
scroll to position [8722, 0]
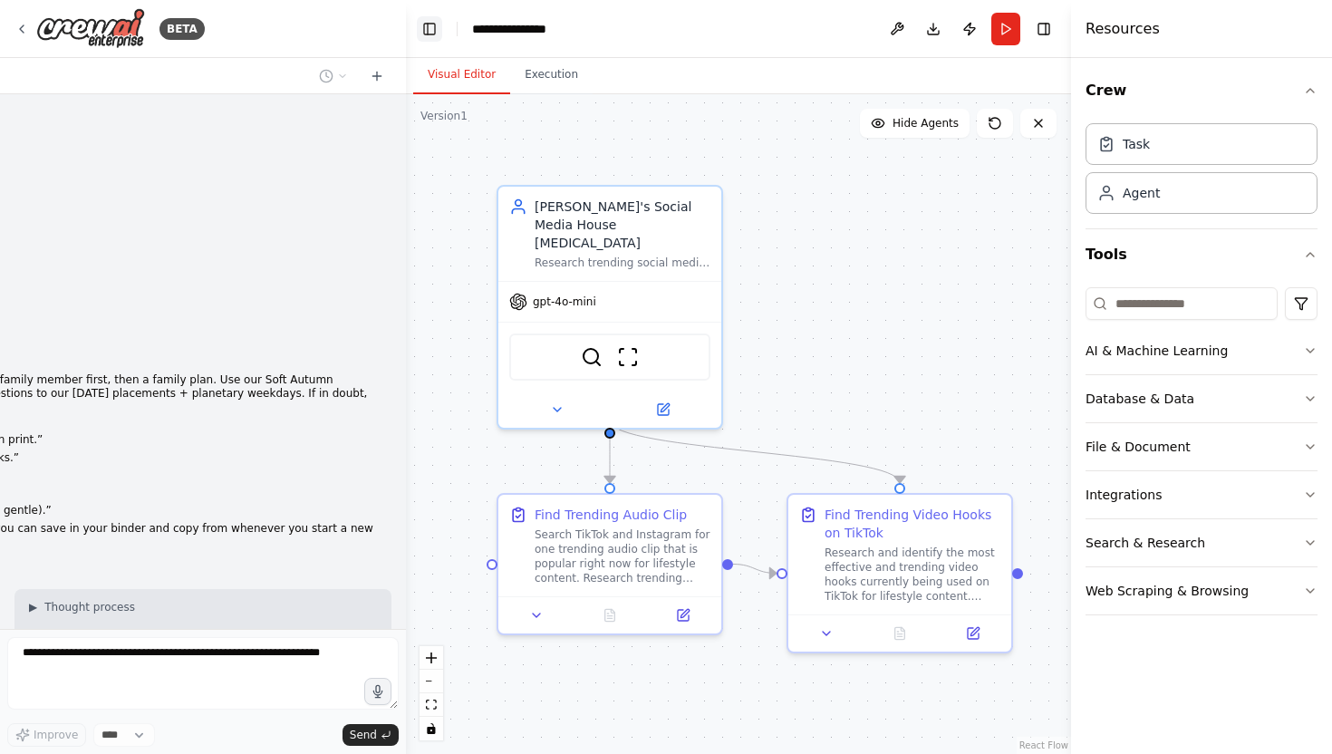
click at [435, 16] on button "Toggle Left Sidebar" at bounding box center [429, 28] width 25 height 25
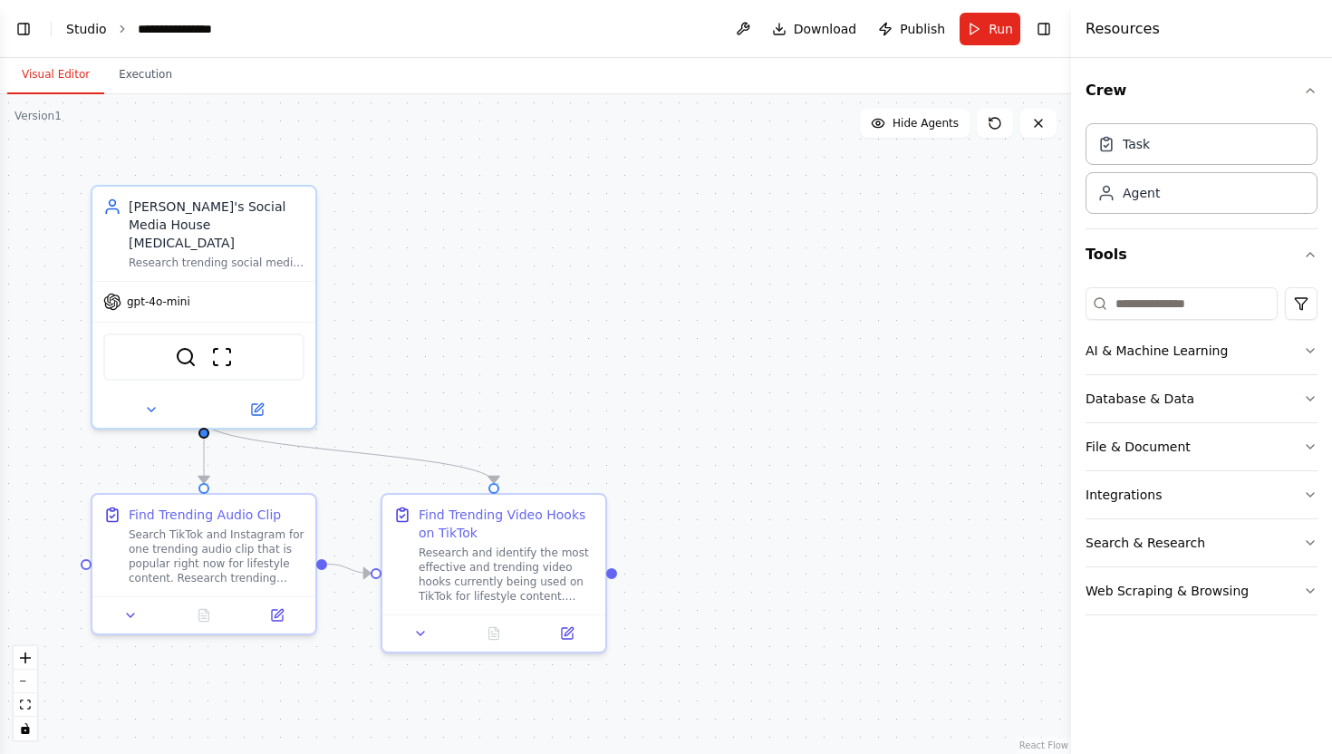
click at [93, 26] on link "Studio" at bounding box center [86, 29] width 41 height 15
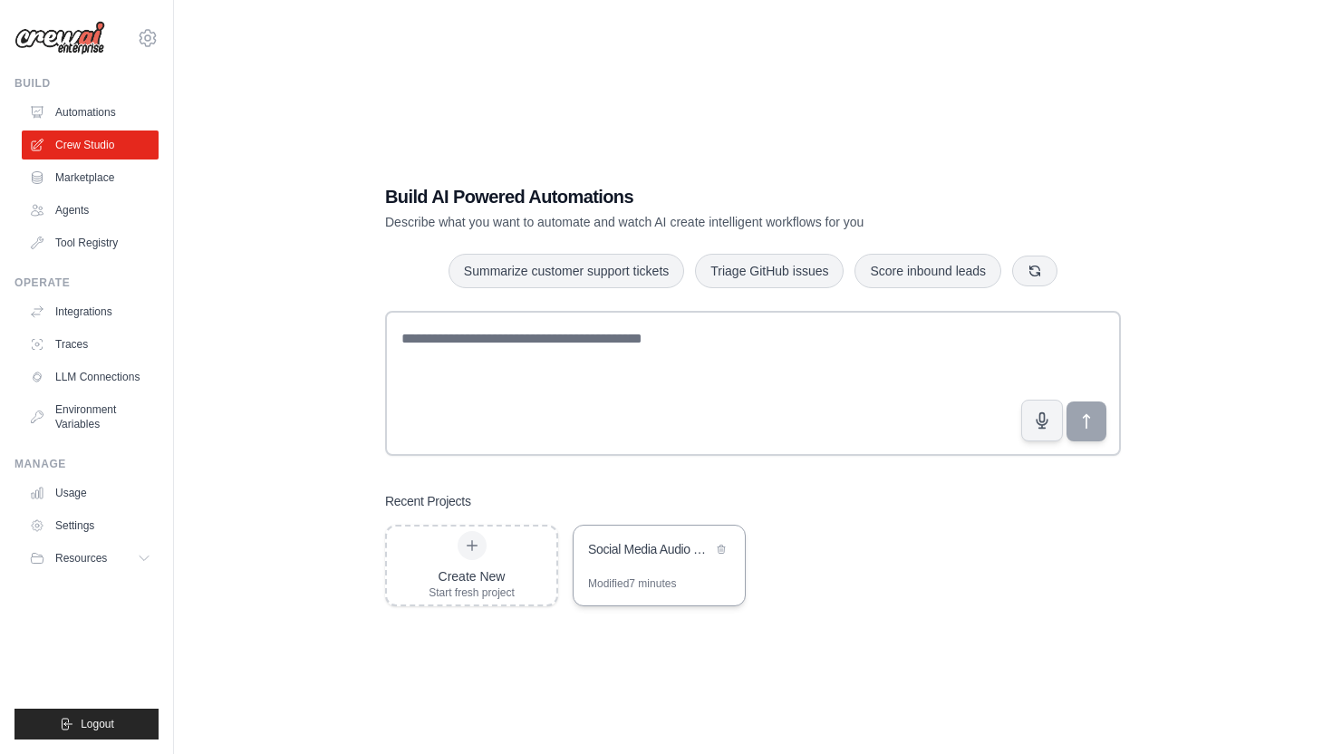
click at [633, 553] on div "Social Media Audio Trend Finder" at bounding box center [650, 549] width 124 height 18
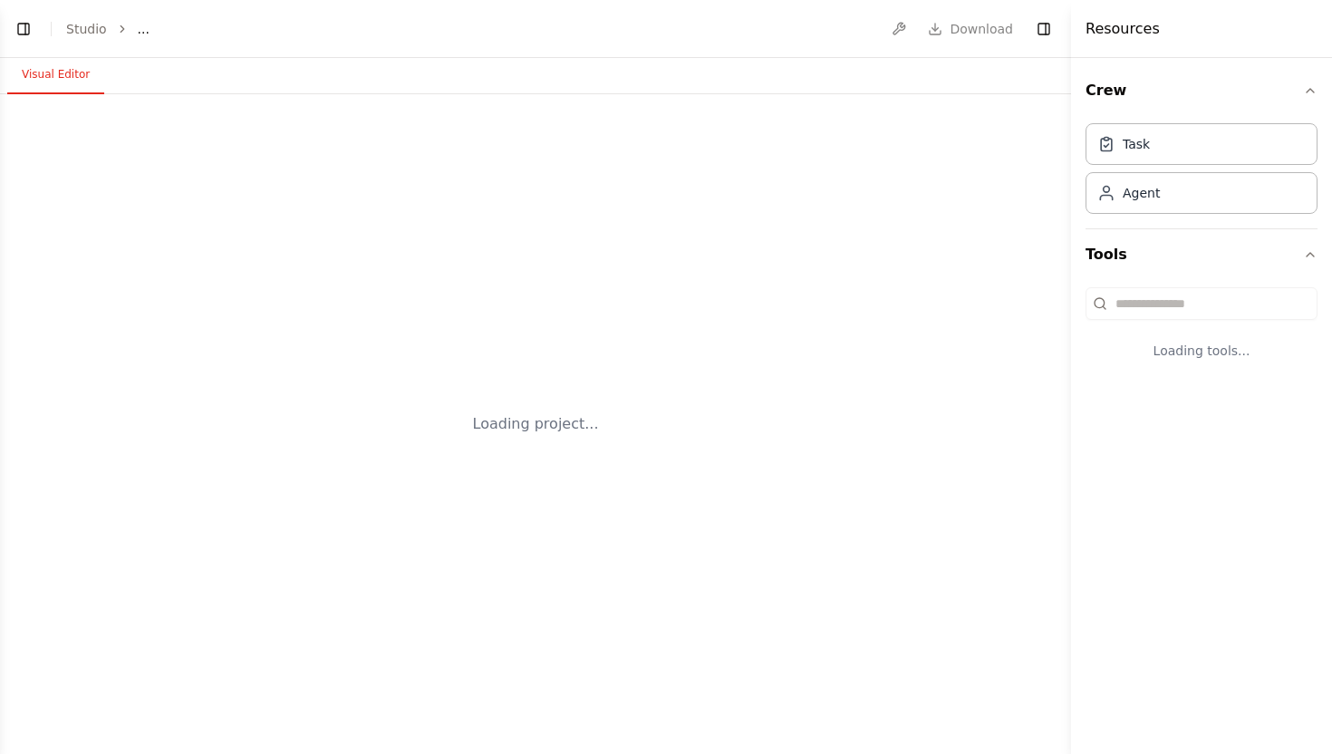
select select "****"
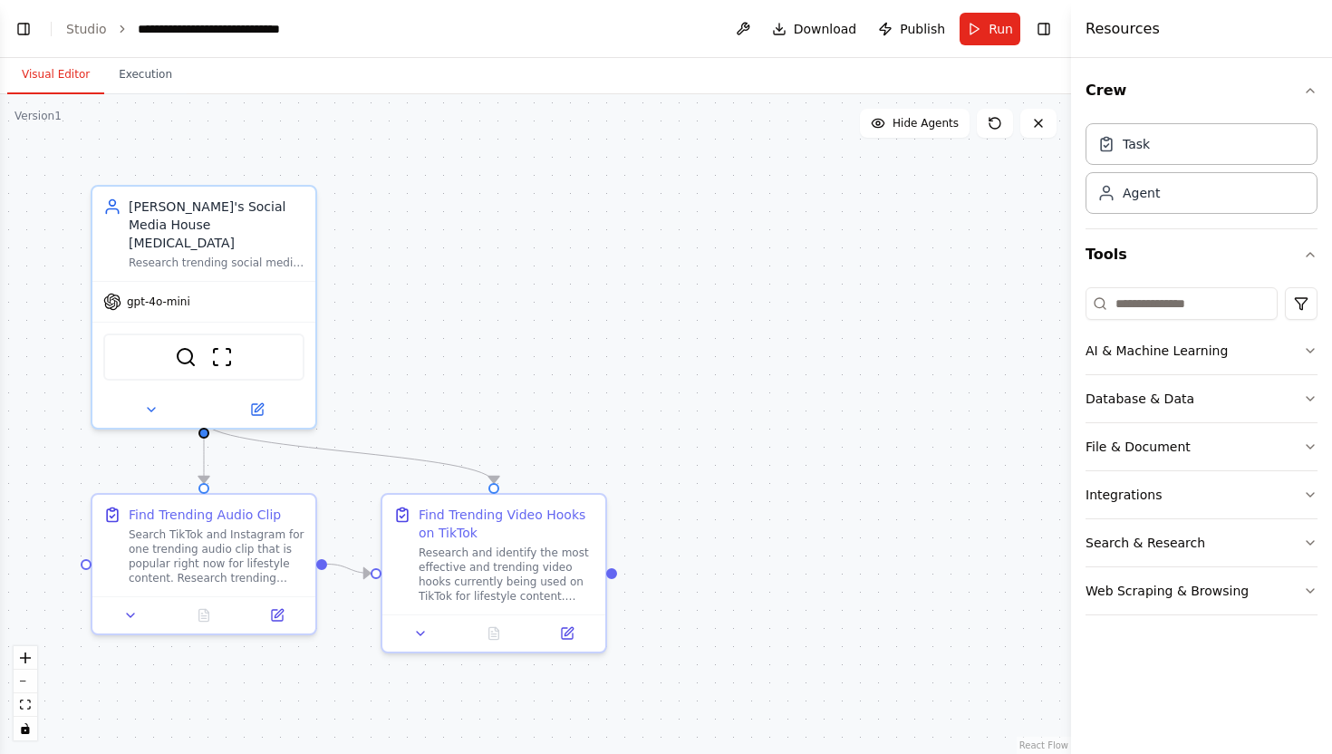
click at [41, 28] on header "**********" at bounding box center [535, 29] width 1071 height 58
click at [28, 26] on button "Toggle Left Sidebar" at bounding box center [23, 28] width 25 height 25
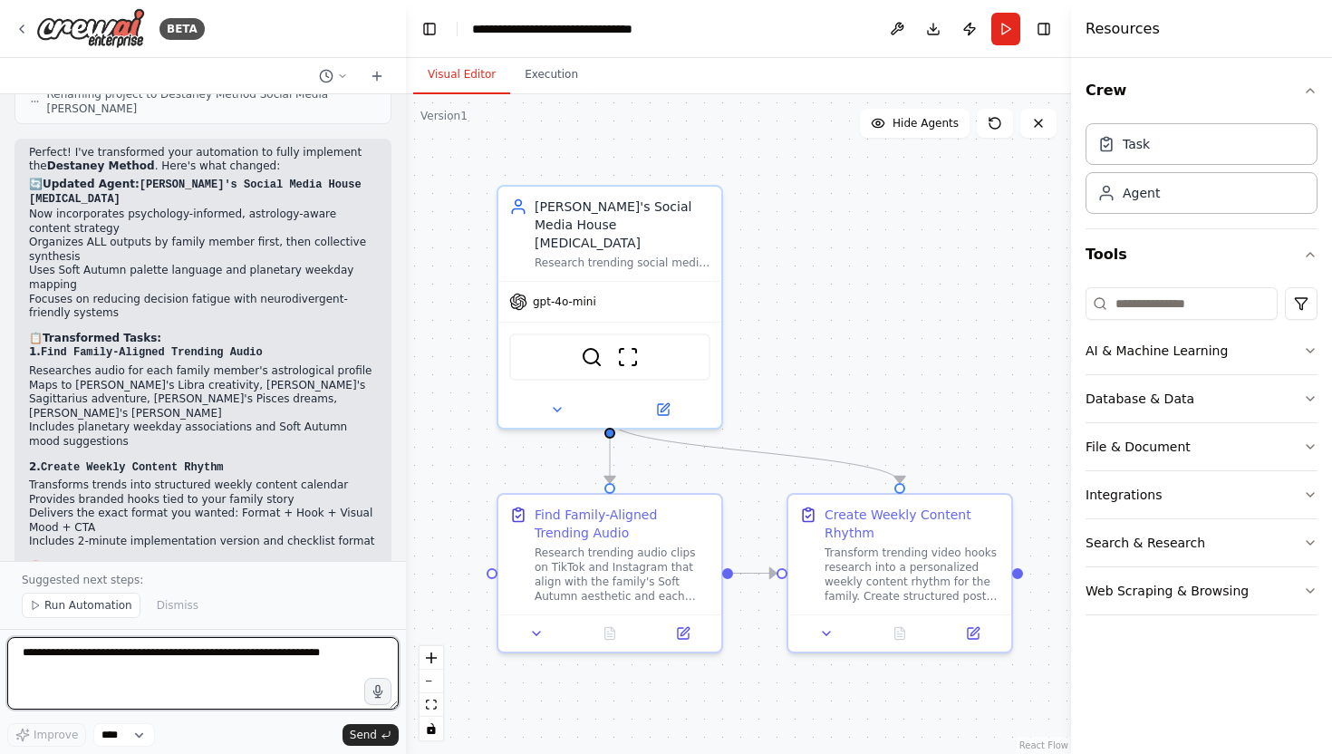
scroll to position [9667, 0]
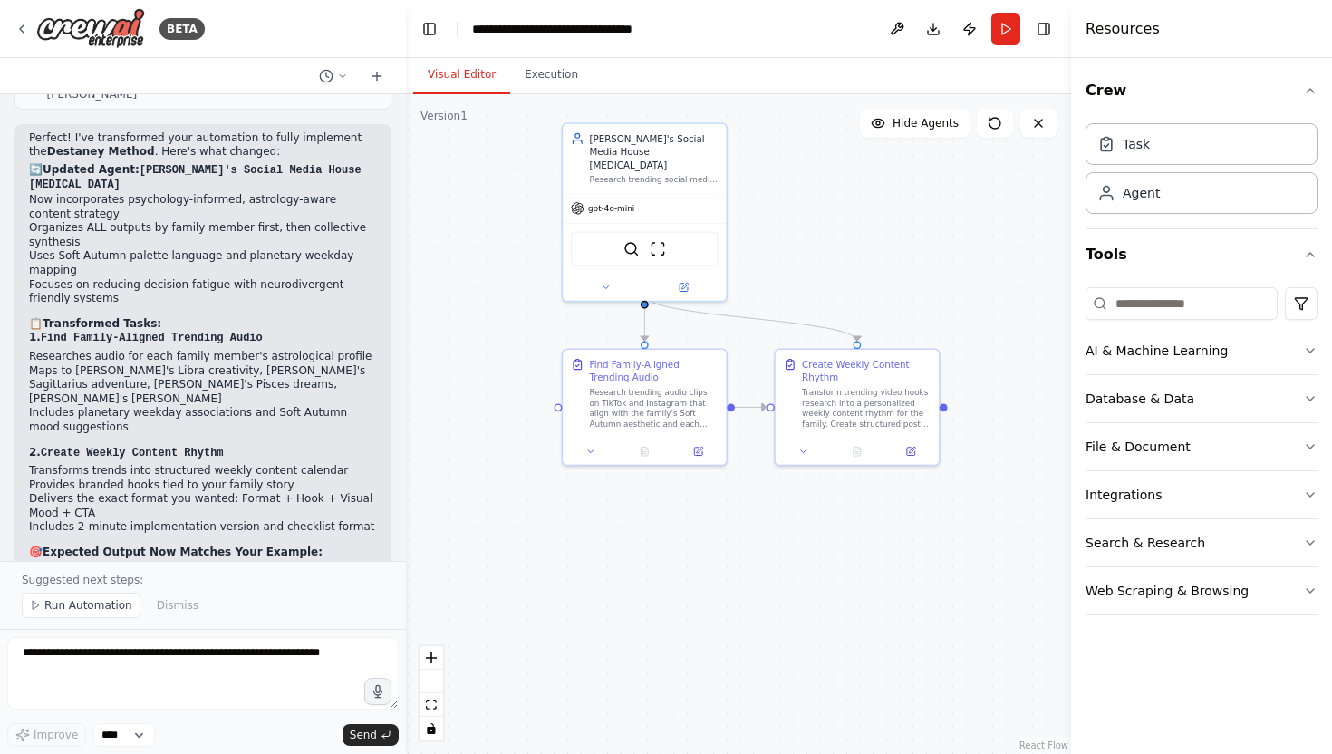
drag, startPoint x: 873, startPoint y: 398, endPoint x: 860, endPoint y: 256, distance: 141.9
click at [860, 256] on div ".deletable-edge-delete-btn { width: 20px; height: 20px; border: 0px solid #ffff…" at bounding box center [738, 424] width 665 height 660
drag, startPoint x: 773, startPoint y: 405, endPoint x: 749, endPoint y: 515, distance: 112.4
click at [748, 514] on div ".deletable-edge-delete-btn { width: 20px; height: 20px; border: 0px solid #ffff…" at bounding box center [738, 424] width 665 height 660
drag, startPoint x: 732, startPoint y: 408, endPoint x: 737, endPoint y: 458, distance: 50.1
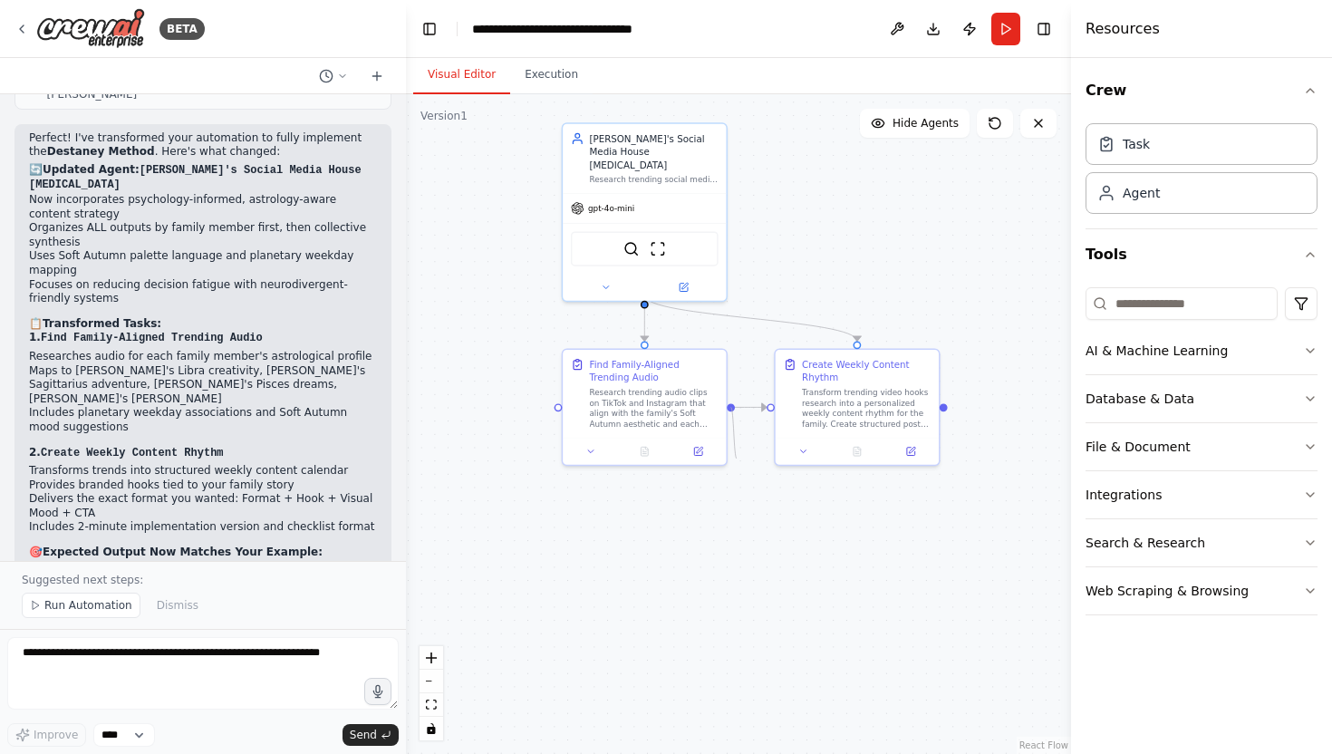
click at [737, 458] on div ".deletable-edge-delete-btn { width: 20px; height: 20px; border: 0px solid #ffff…" at bounding box center [738, 424] width 665 height 660
click at [152, 664] on textarea at bounding box center [203, 673] width 392 height 73
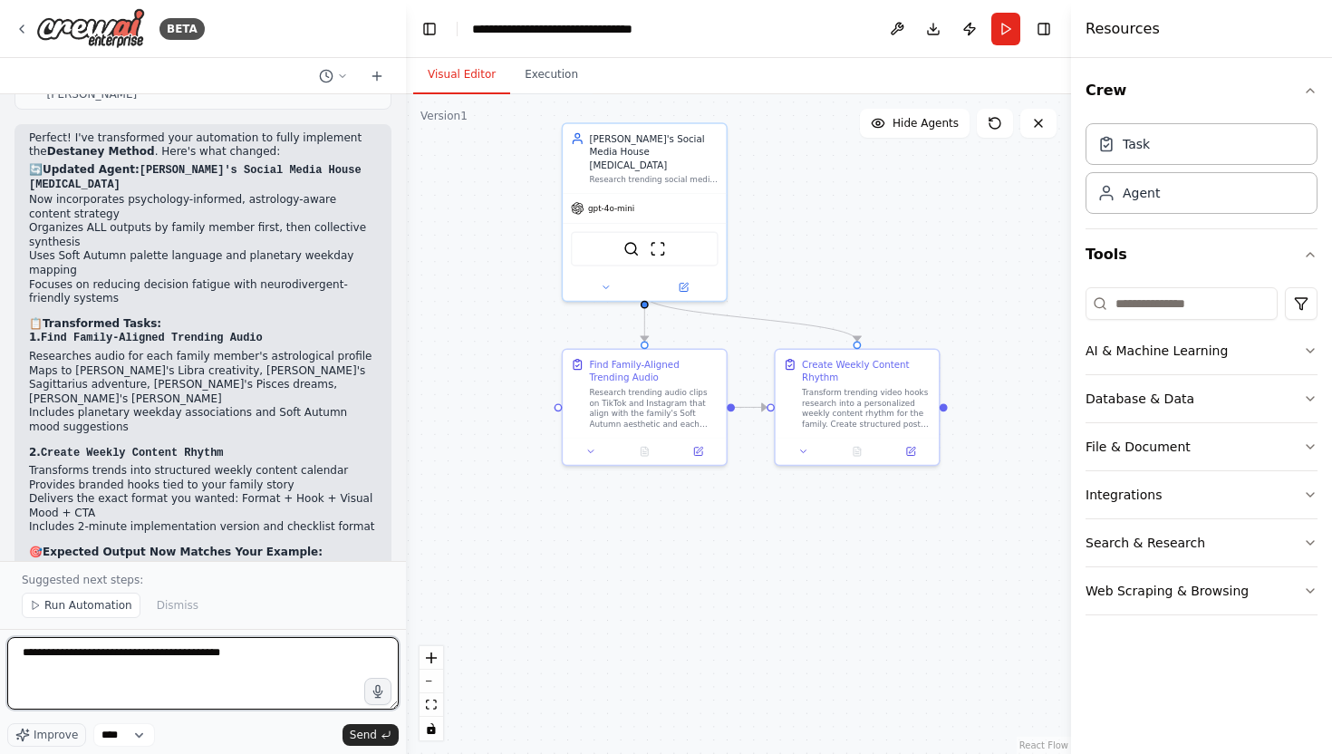
type textarea "**********"
click at [289, 652] on textarea "**********" at bounding box center [203, 673] width 392 height 73
click at [186, 646] on textarea at bounding box center [203, 673] width 392 height 73
paste textarea "**********"
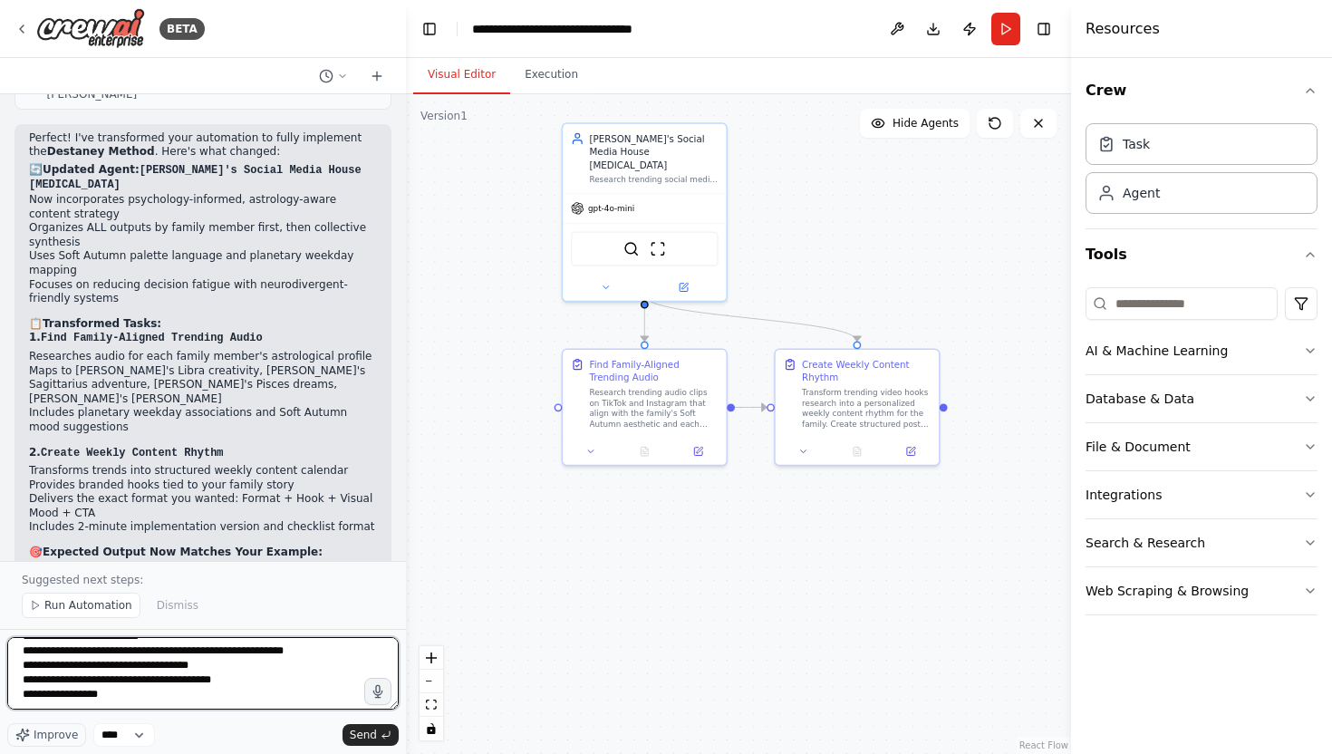
type textarea "**********"
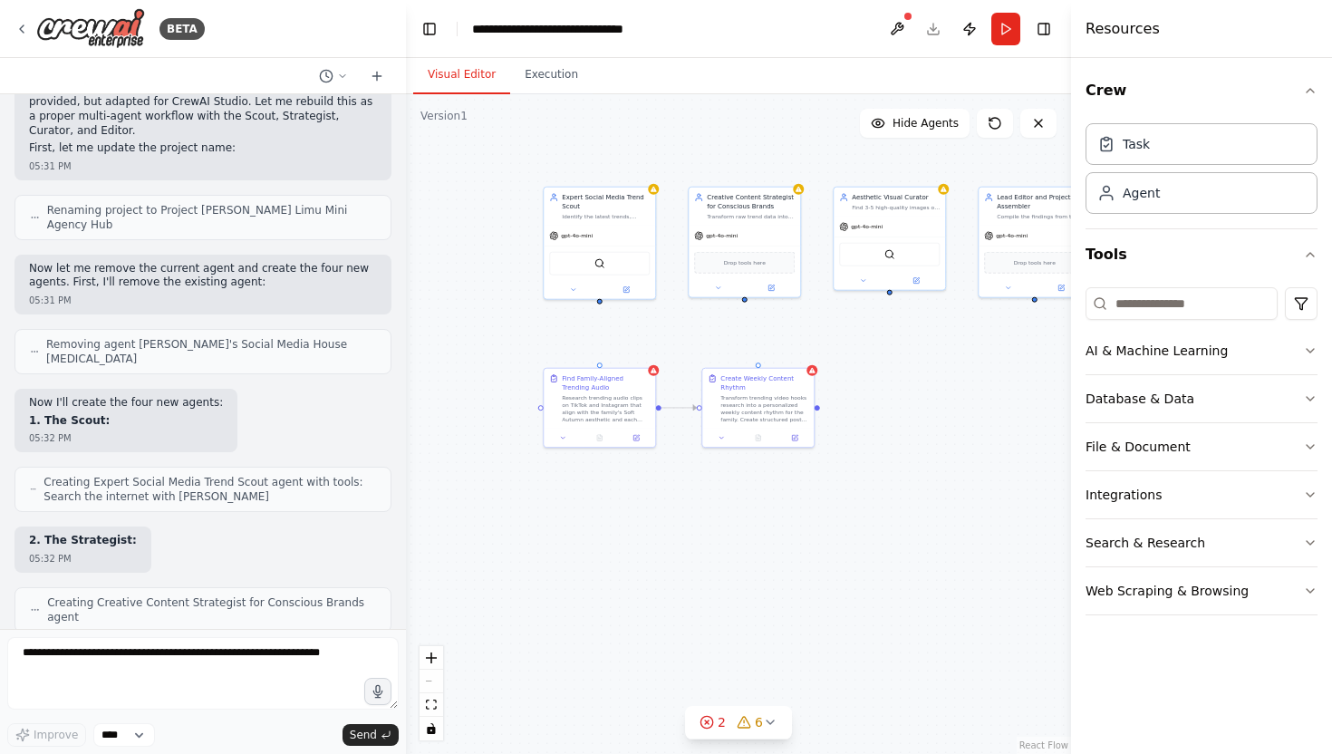
scroll to position [12744, 0]
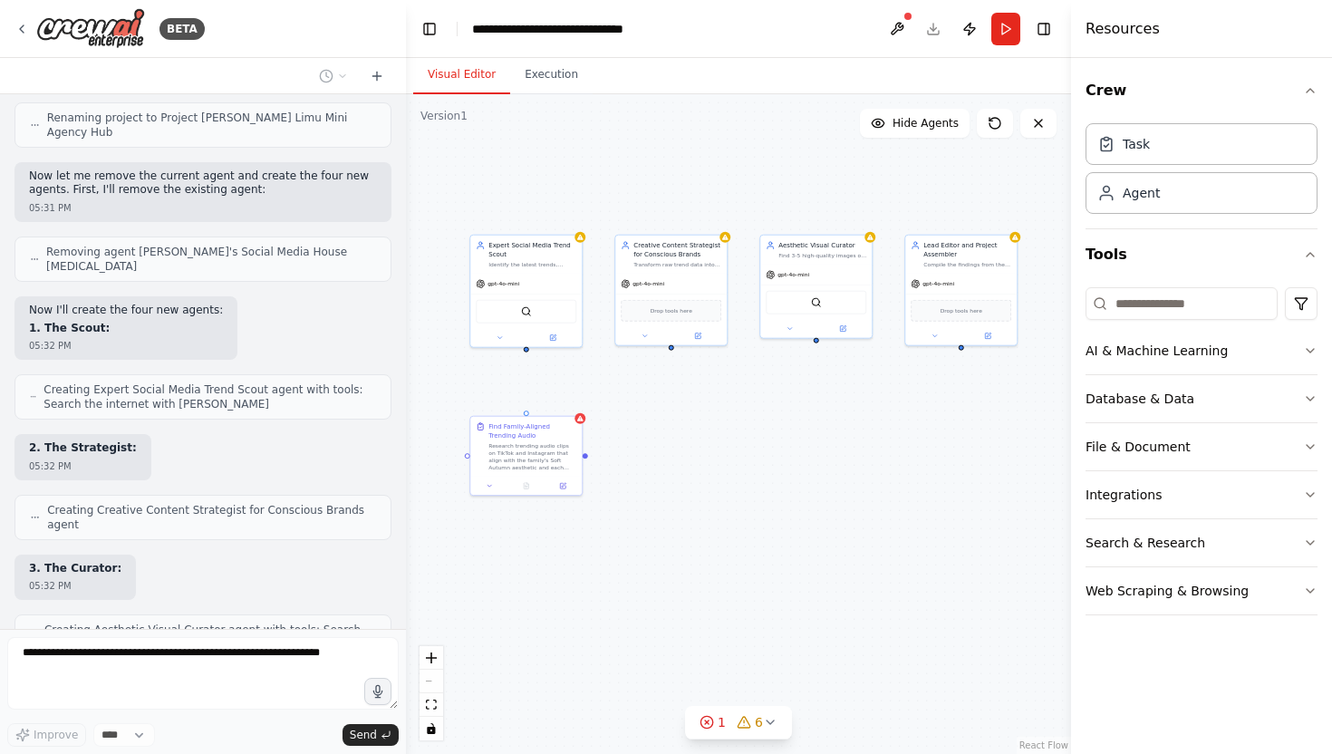
drag, startPoint x: 501, startPoint y: 341, endPoint x: 430, endPoint y: 385, distance: 84.2
click at [427, 389] on div "Find Family-Aligned Trending Audio Research trending audio clips on TikTok and …" at bounding box center [738, 424] width 665 height 660
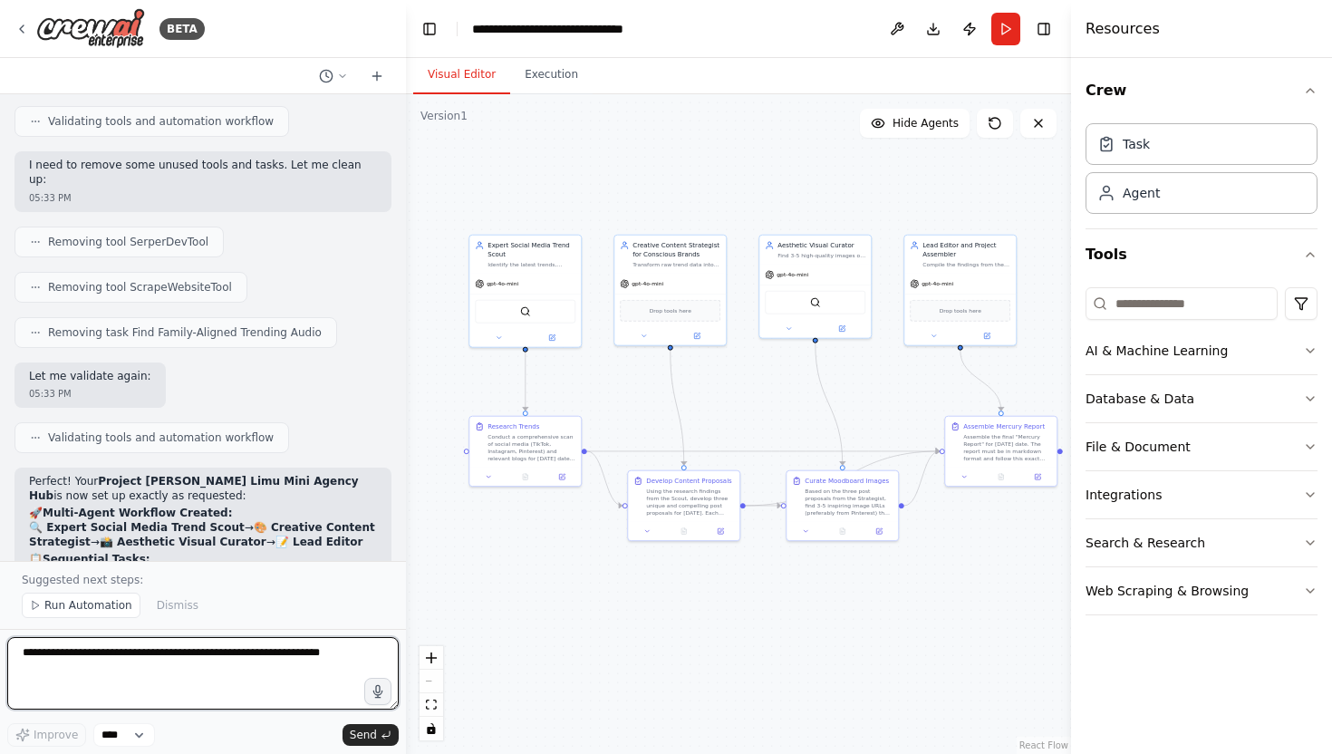
scroll to position [14066, 0]
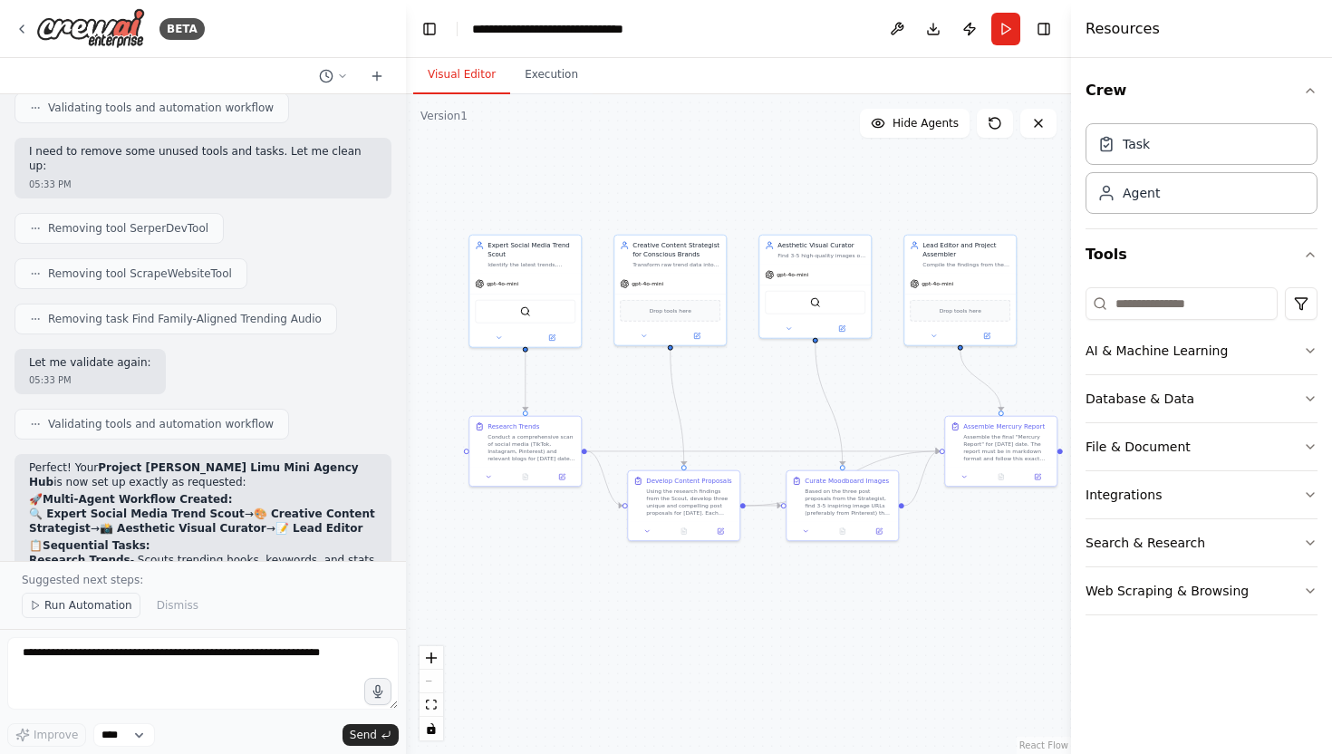
click at [53, 607] on span "Run Automation" at bounding box center [88, 605] width 88 height 15
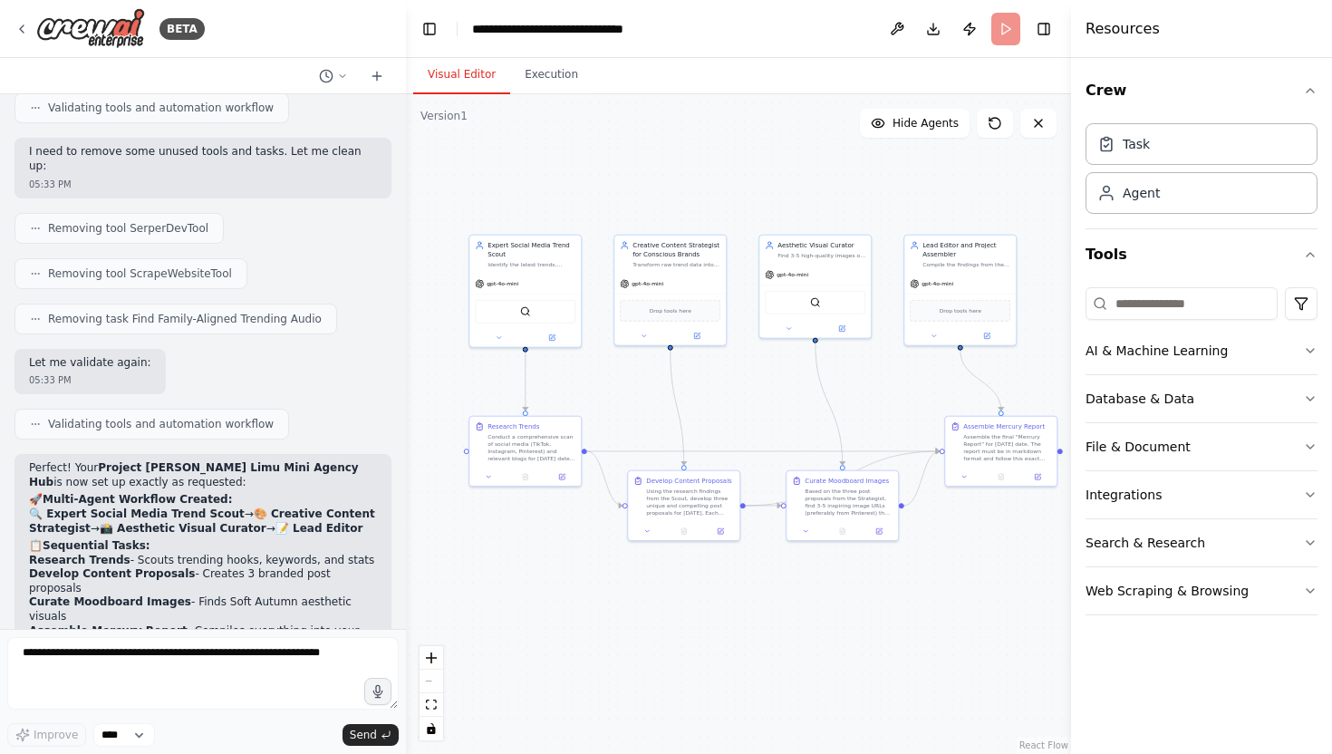
scroll to position [13998, 0]
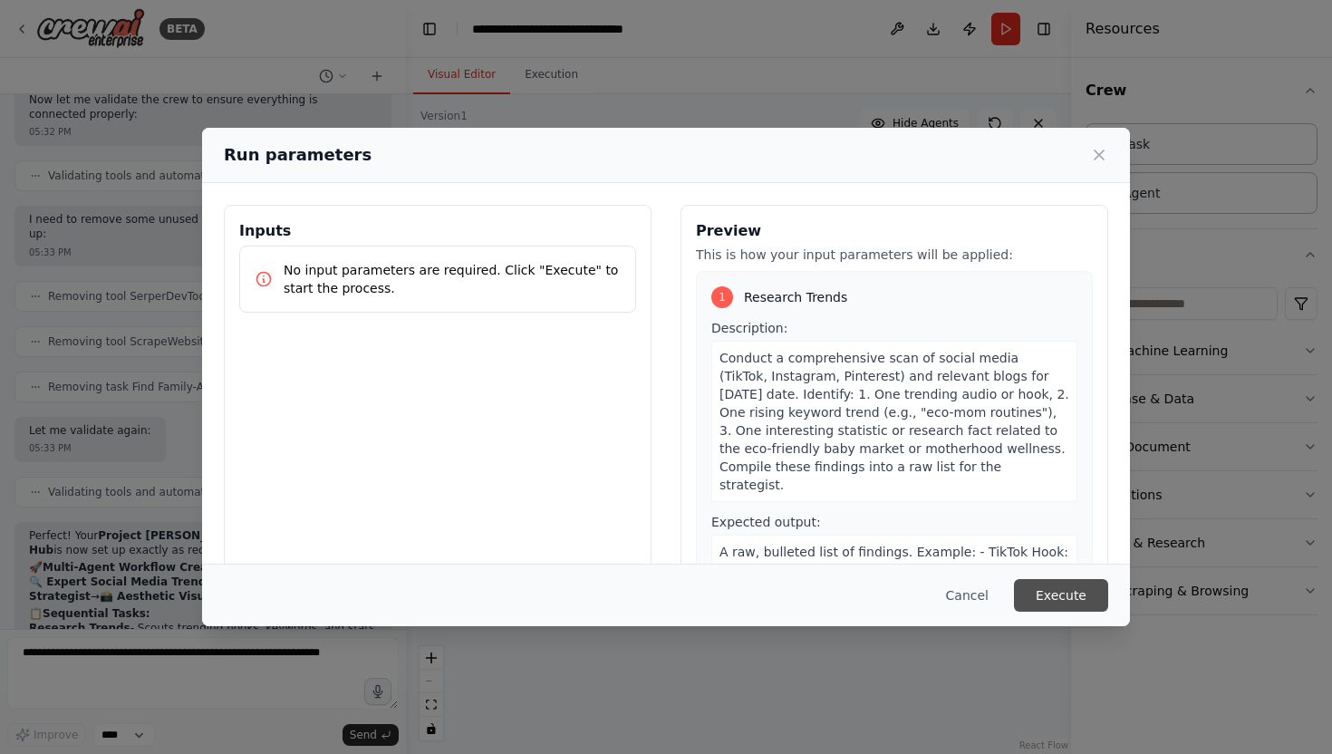
click at [1086, 600] on button "Execute" at bounding box center [1061, 595] width 94 height 33
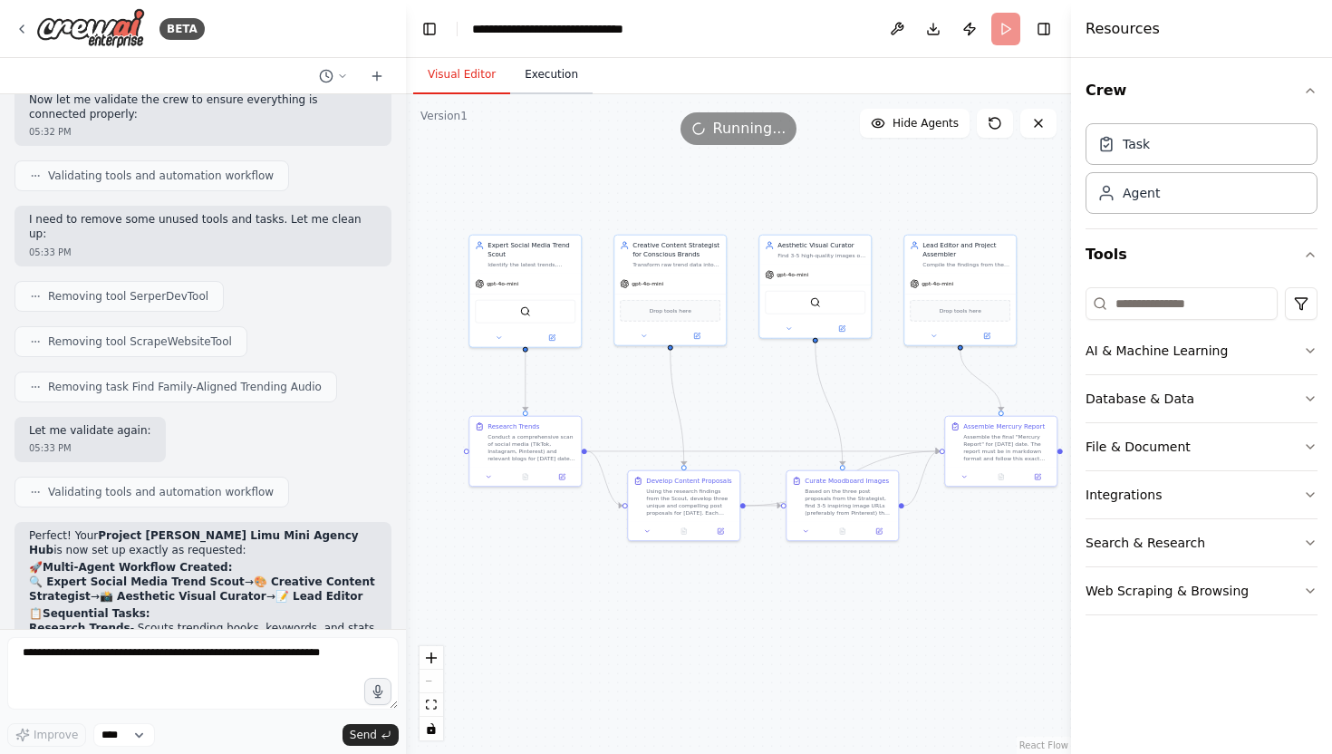
click at [556, 81] on button "Execution" at bounding box center [551, 75] width 82 height 38
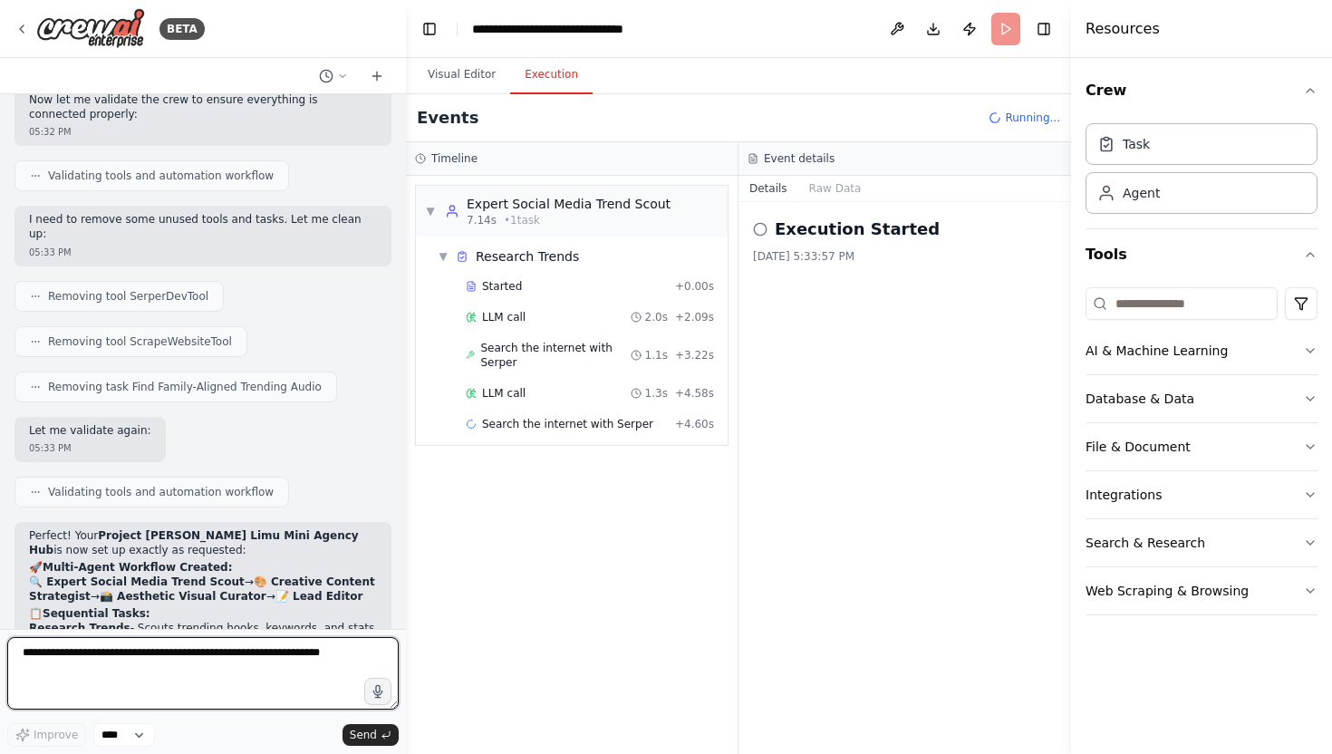
click at [186, 667] on textarea at bounding box center [203, 673] width 392 height 73
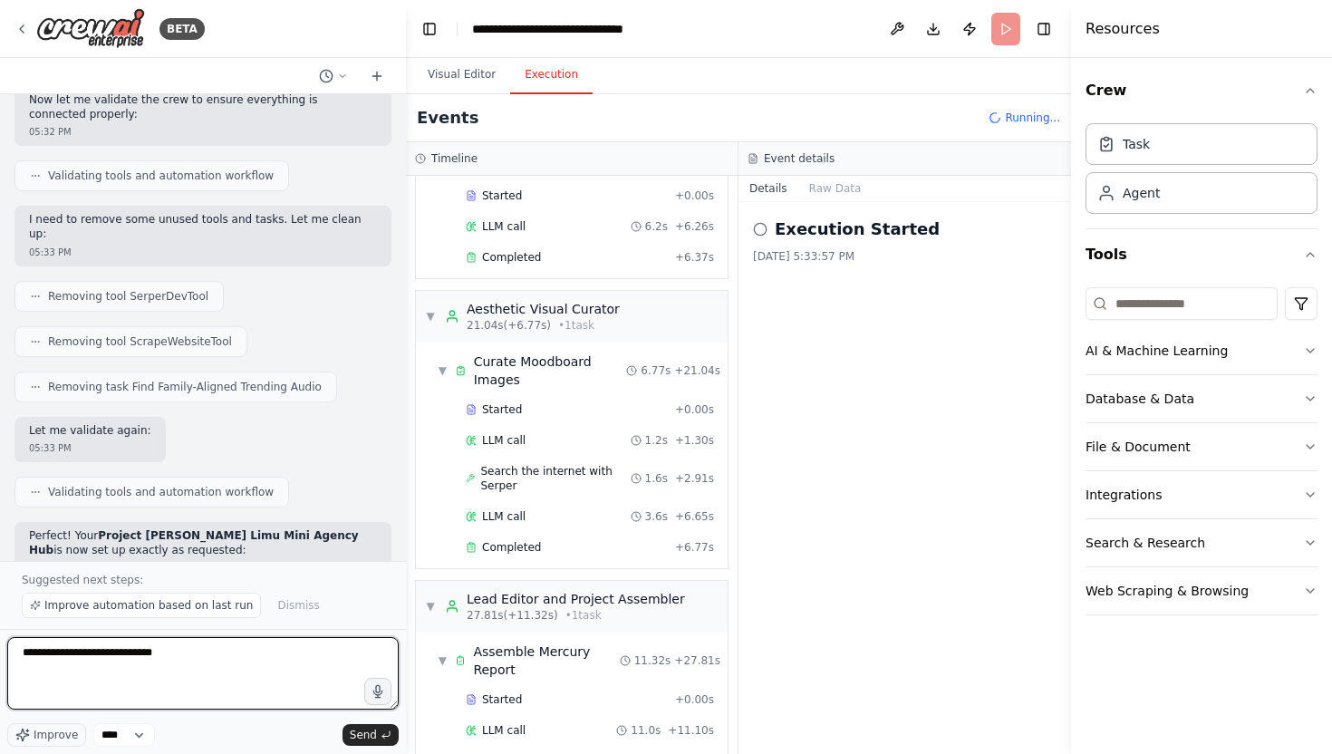
scroll to position [506, 0]
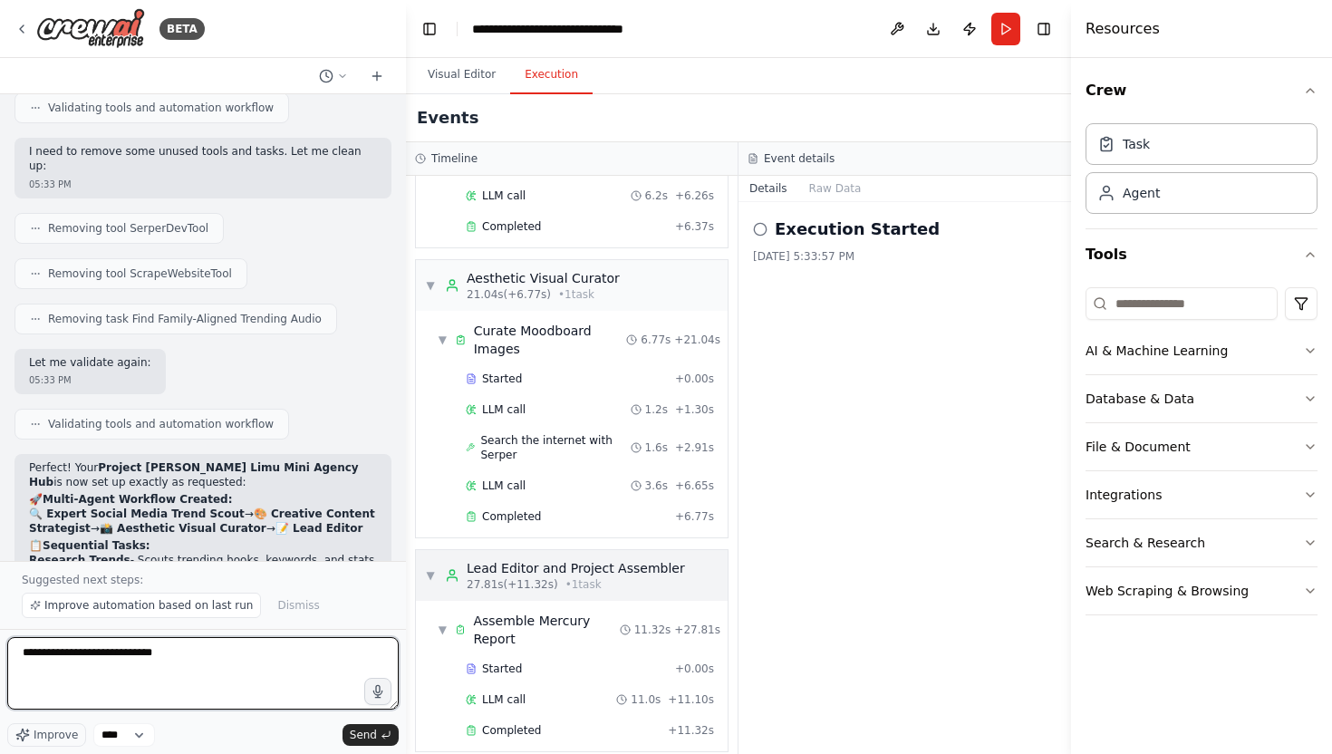
type textarea "**********"
click at [604, 571] on div "Lead Editor and Project Assembler" at bounding box center [576, 568] width 218 height 18
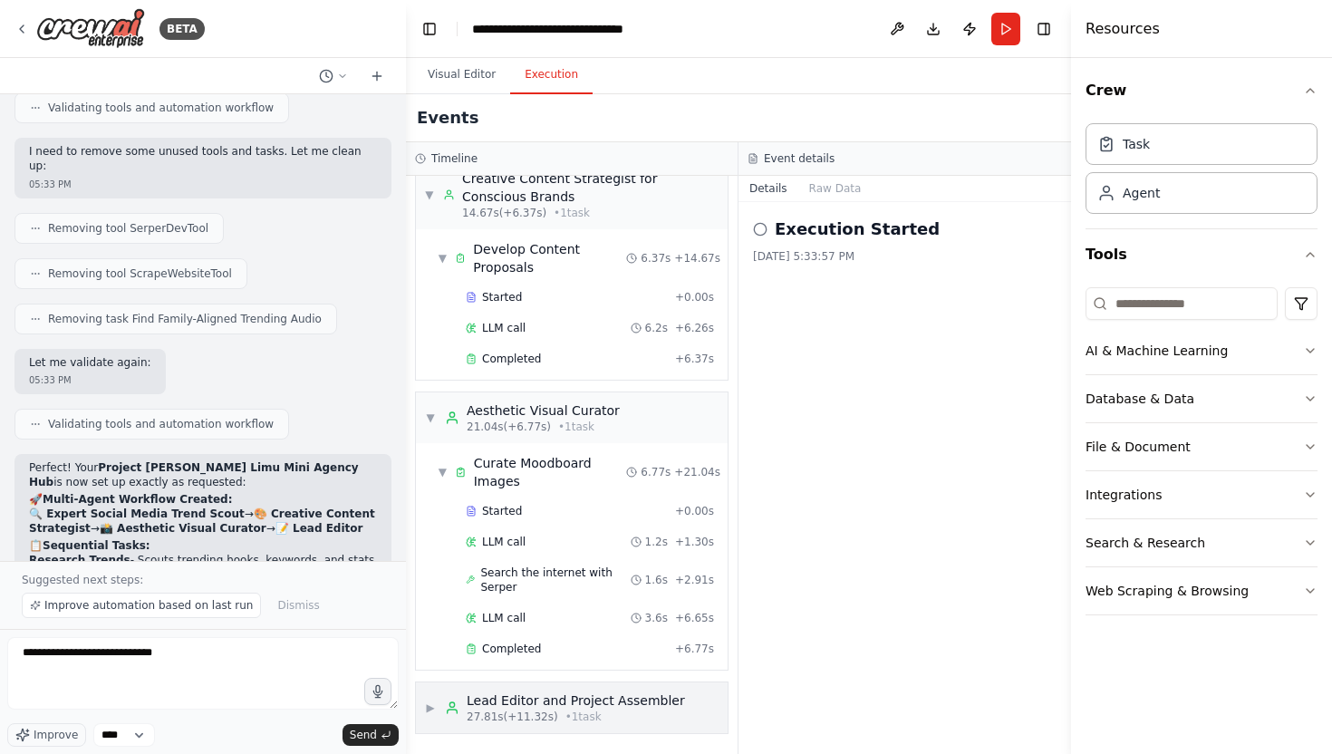
scroll to position [373, 0]
click at [596, 711] on div "27.81s (+11.32s) • 1 task" at bounding box center [576, 717] width 218 height 15
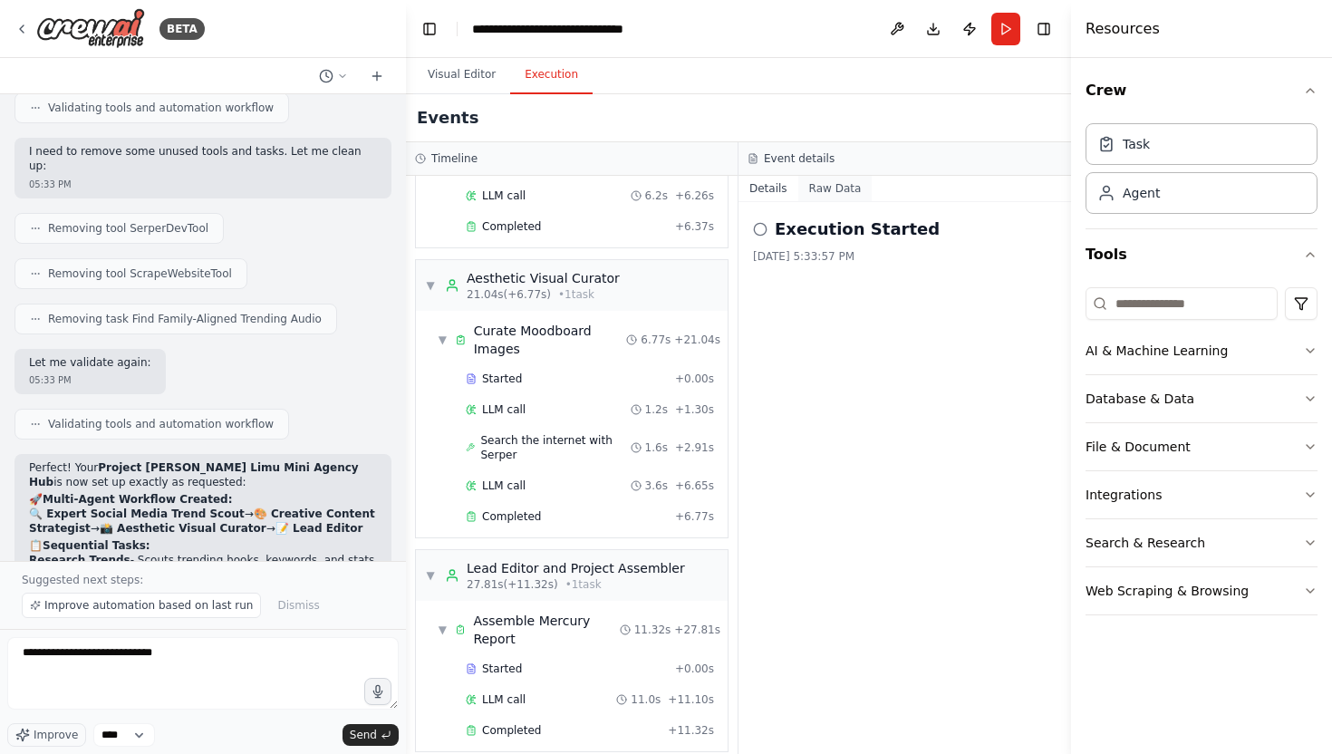
click at [829, 189] on button "Raw Data" at bounding box center [835, 188] width 74 height 25
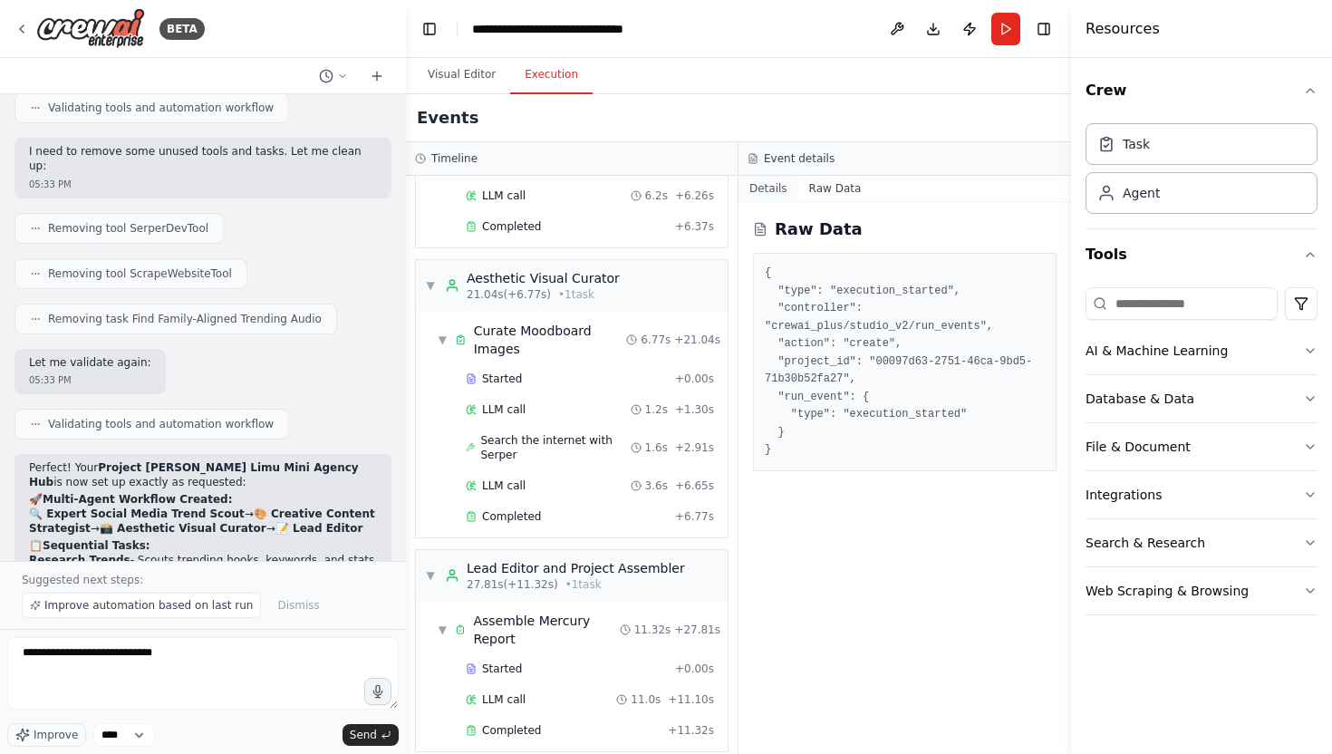
click at [766, 185] on button "Details" at bounding box center [769, 188] width 60 height 25
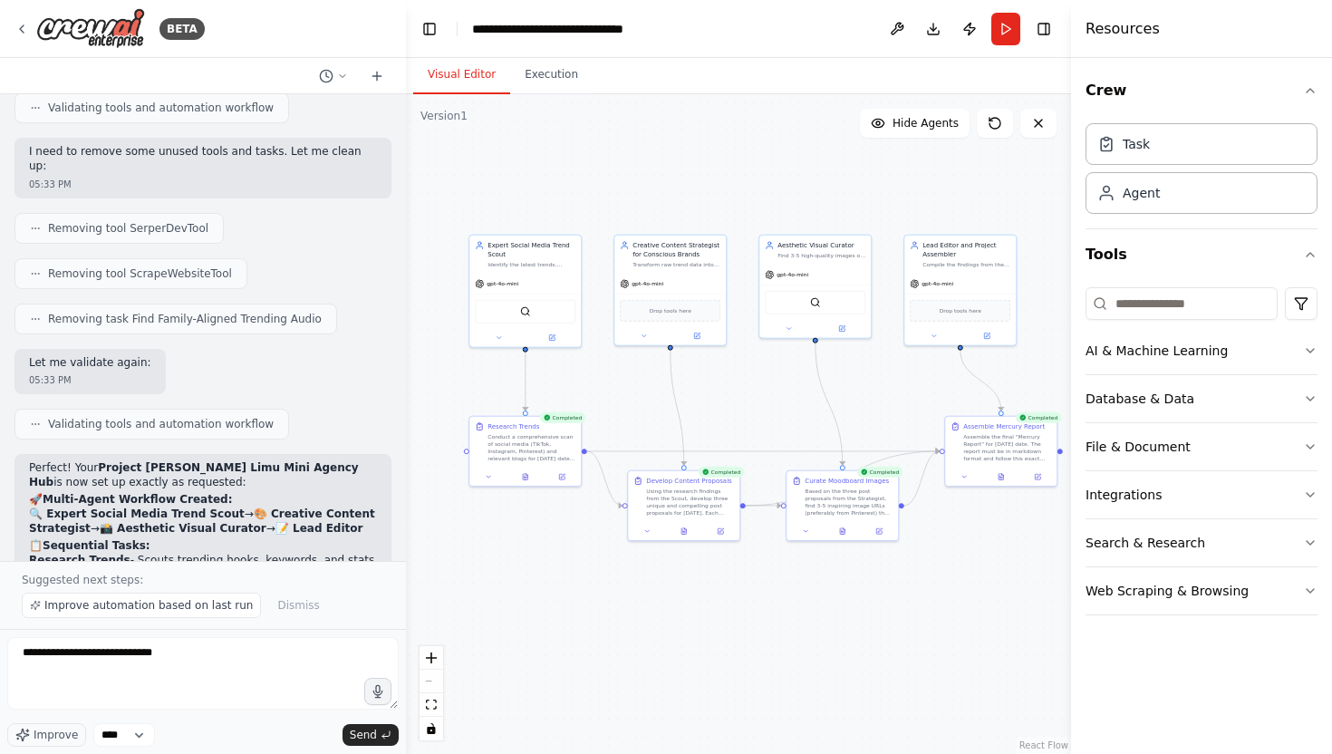
click at [468, 75] on button "Visual Editor" at bounding box center [461, 75] width 97 height 38
click at [530, 75] on button "Execution" at bounding box center [551, 75] width 82 height 38
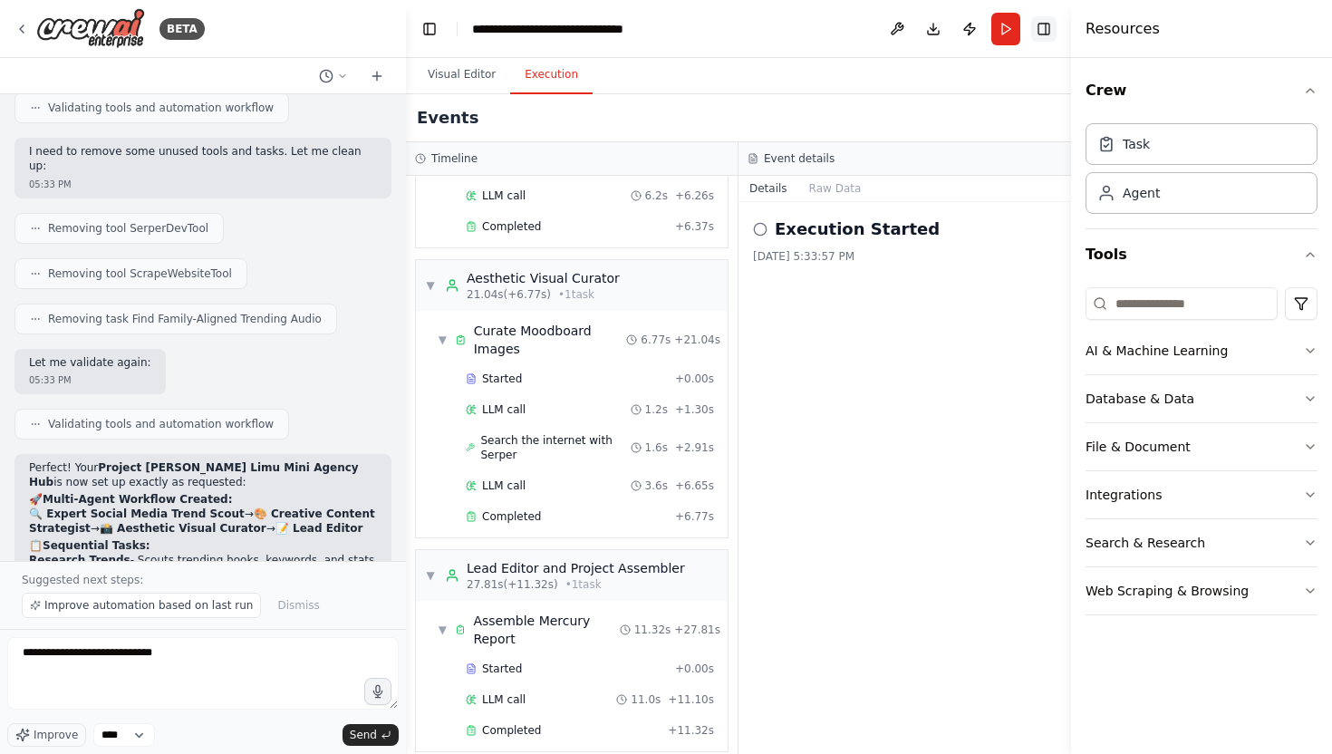
click at [1046, 28] on button "Toggle Right Sidebar" at bounding box center [1043, 28] width 25 height 25
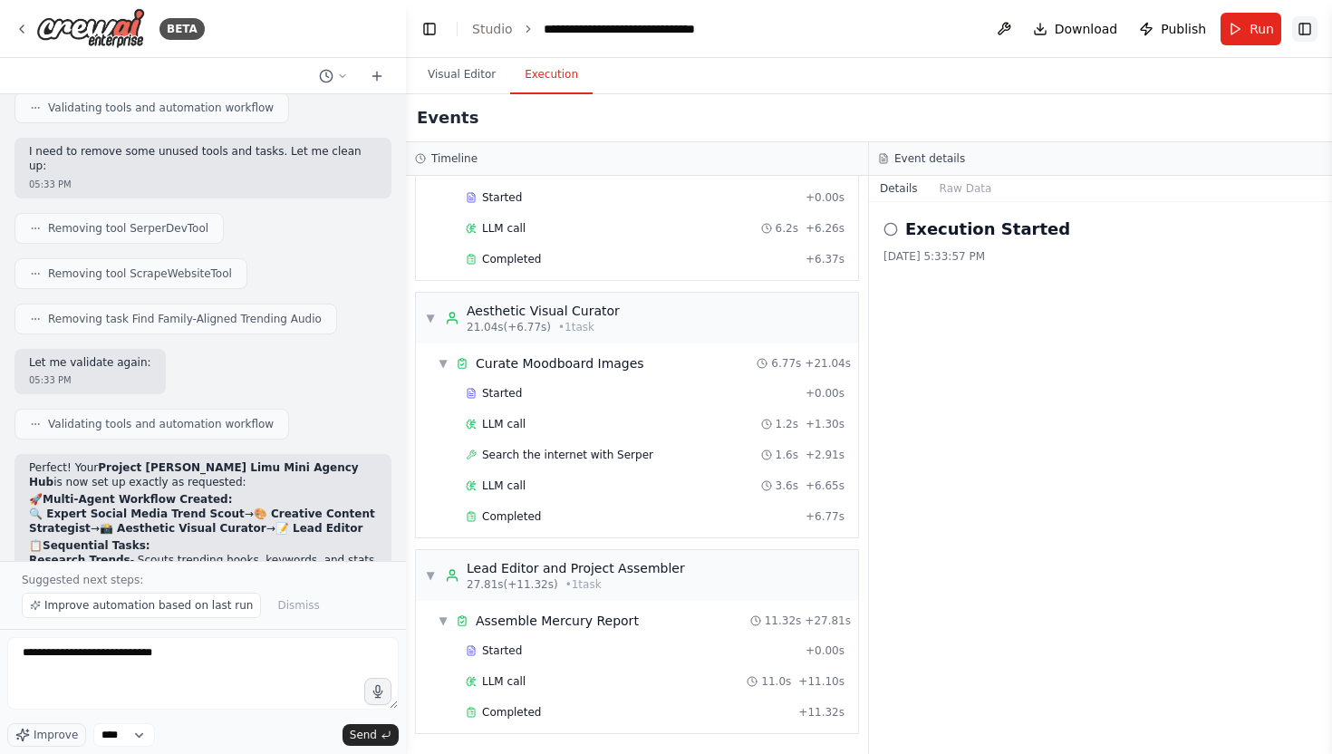
scroll to position [408, 0]
click at [201, 656] on textarea "**********" at bounding box center [203, 673] width 392 height 73
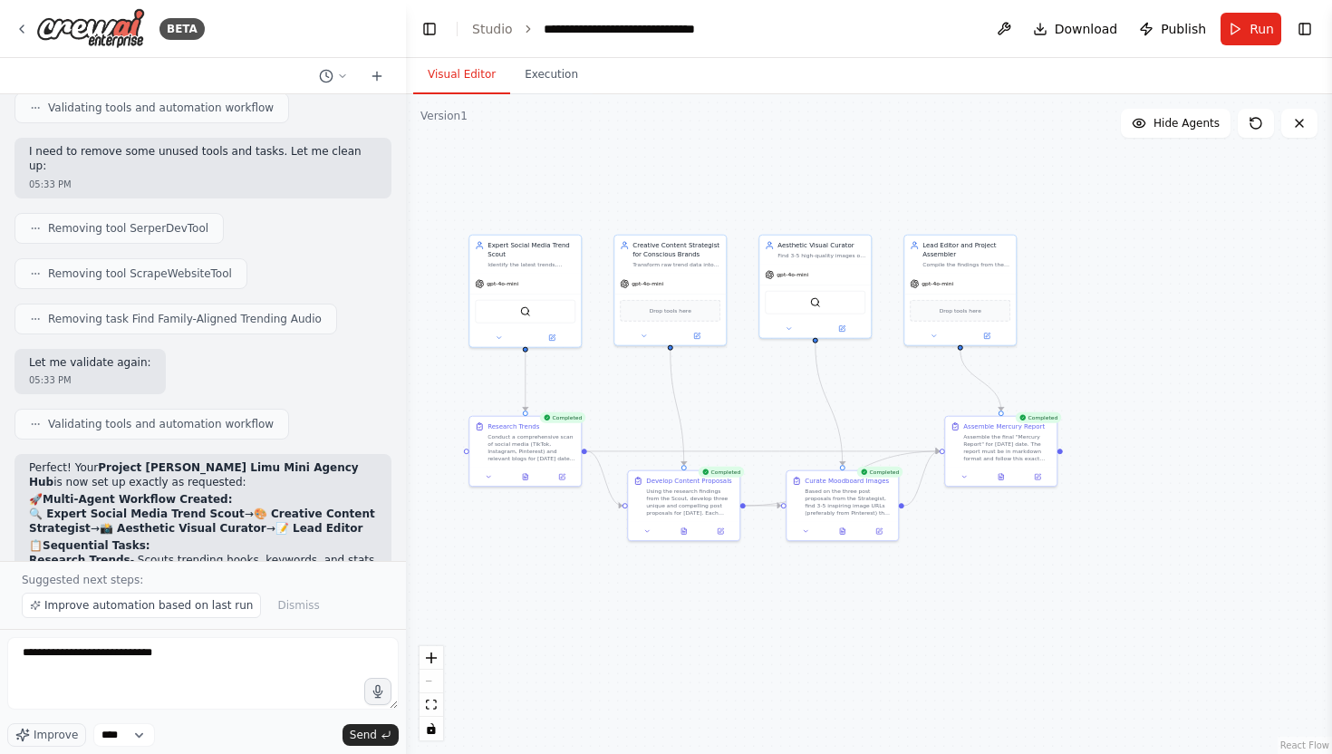
click at [459, 79] on button "Visual Editor" at bounding box center [461, 75] width 97 height 38
click at [213, 669] on textarea "**********" at bounding box center [203, 673] width 392 height 73
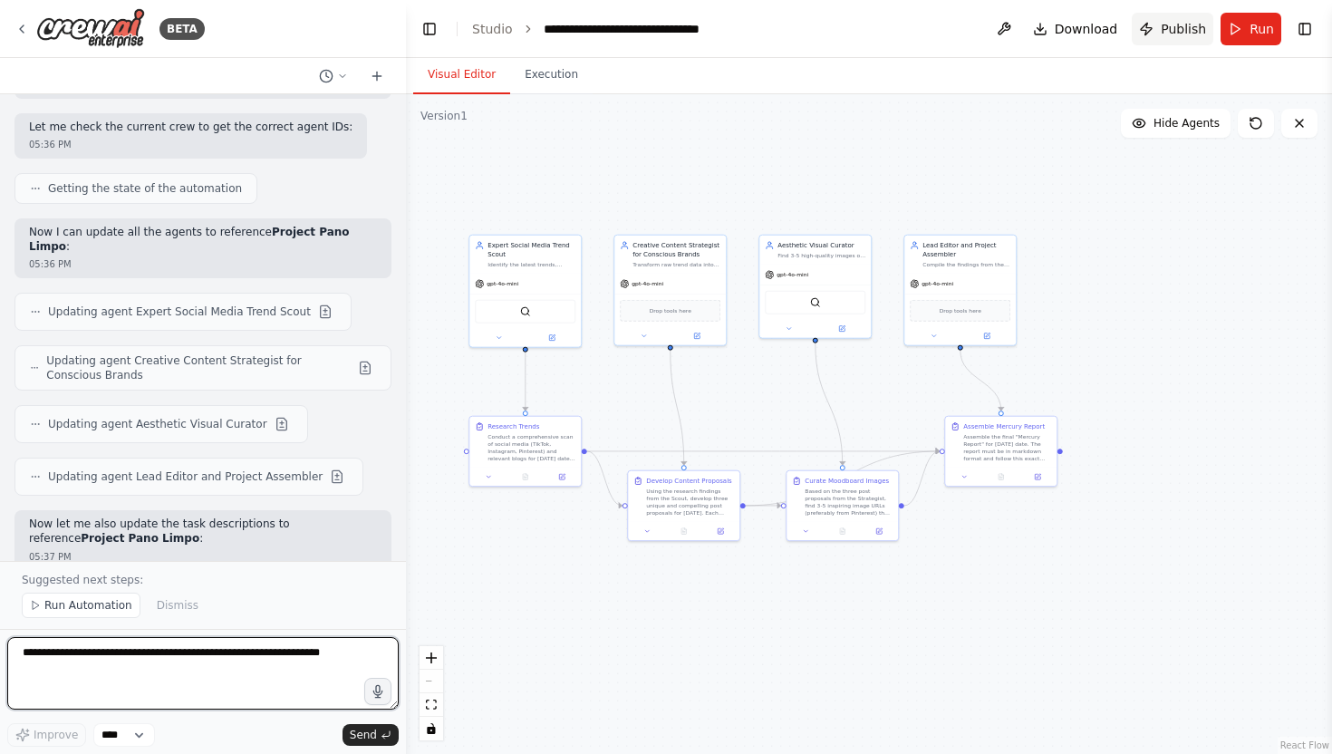
scroll to position [15190, 0]
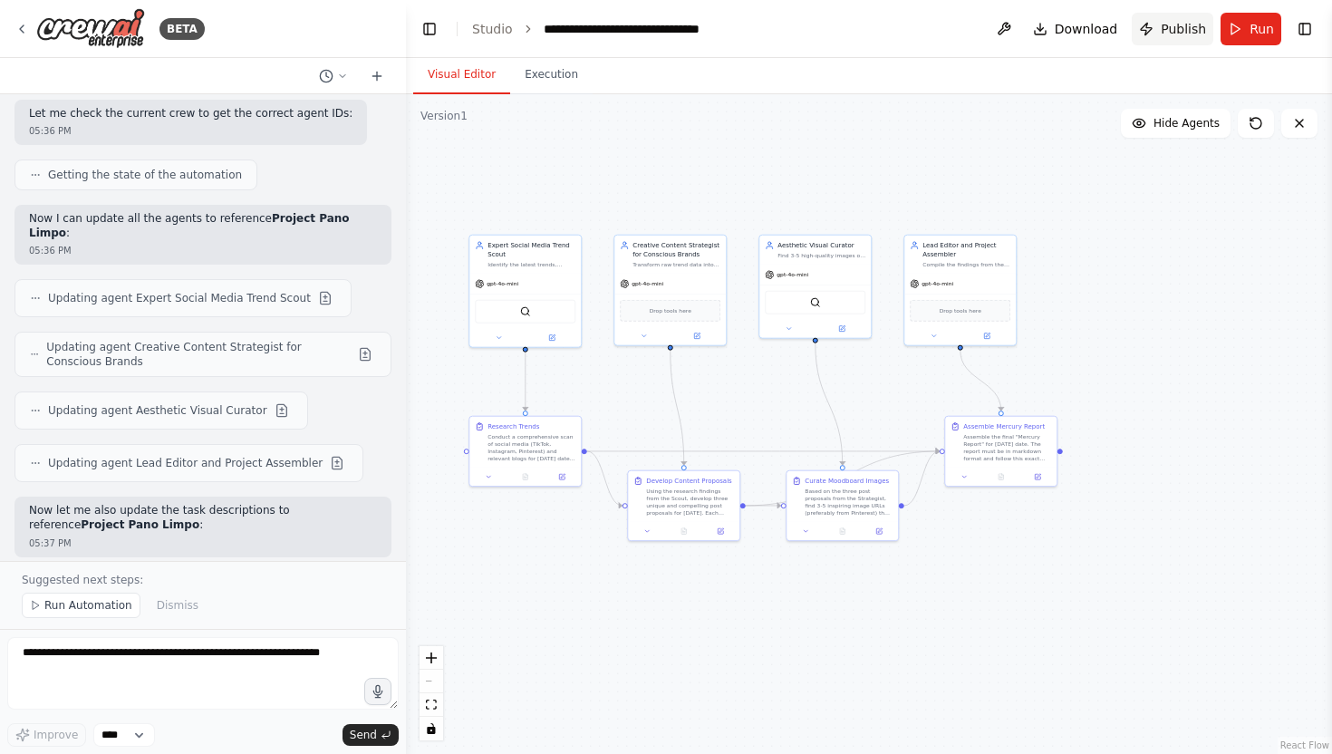
click at [1185, 30] on span "Publish" at bounding box center [1183, 29] width 45 height 18
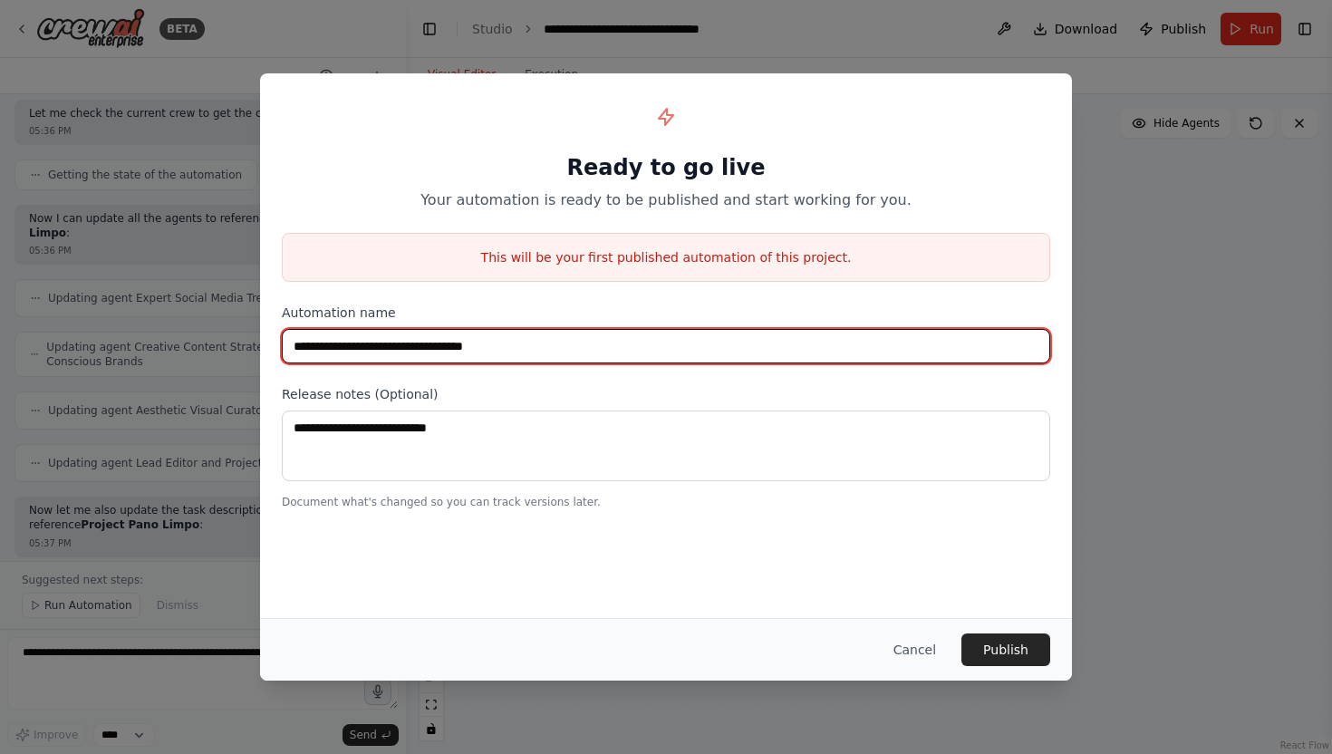
drag, startPoint x: 405, startPoint y: 344, endPoint x: 278, endPoint y: 344, distance: 126.9
click at [278, 344] on div "**********" at bounding box center [666, 302] width 812 height 458
click at [293, 343] on input "**********" at bounding box center [666, 346] width 769 height 34
type input "**********"
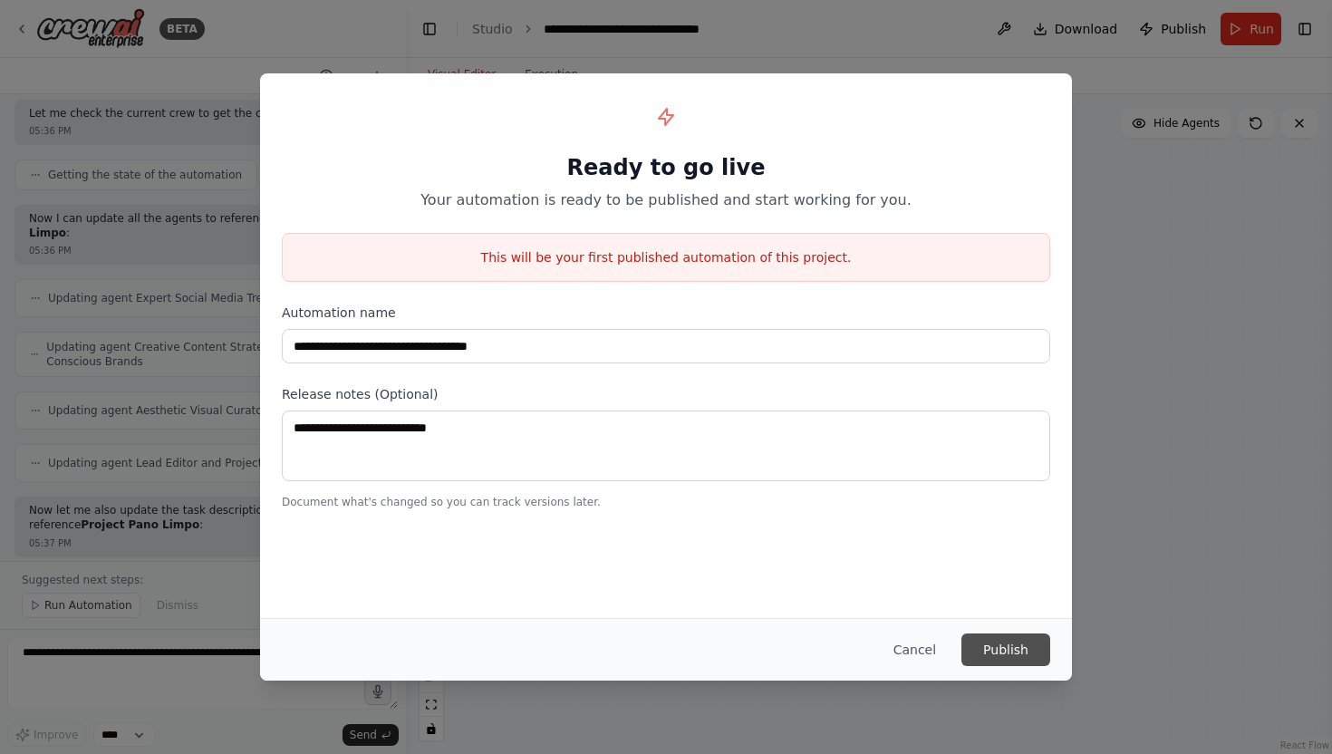
click at [1001, 642] on button "Publish" at bounding box center [1006, 649] width 89 height 33
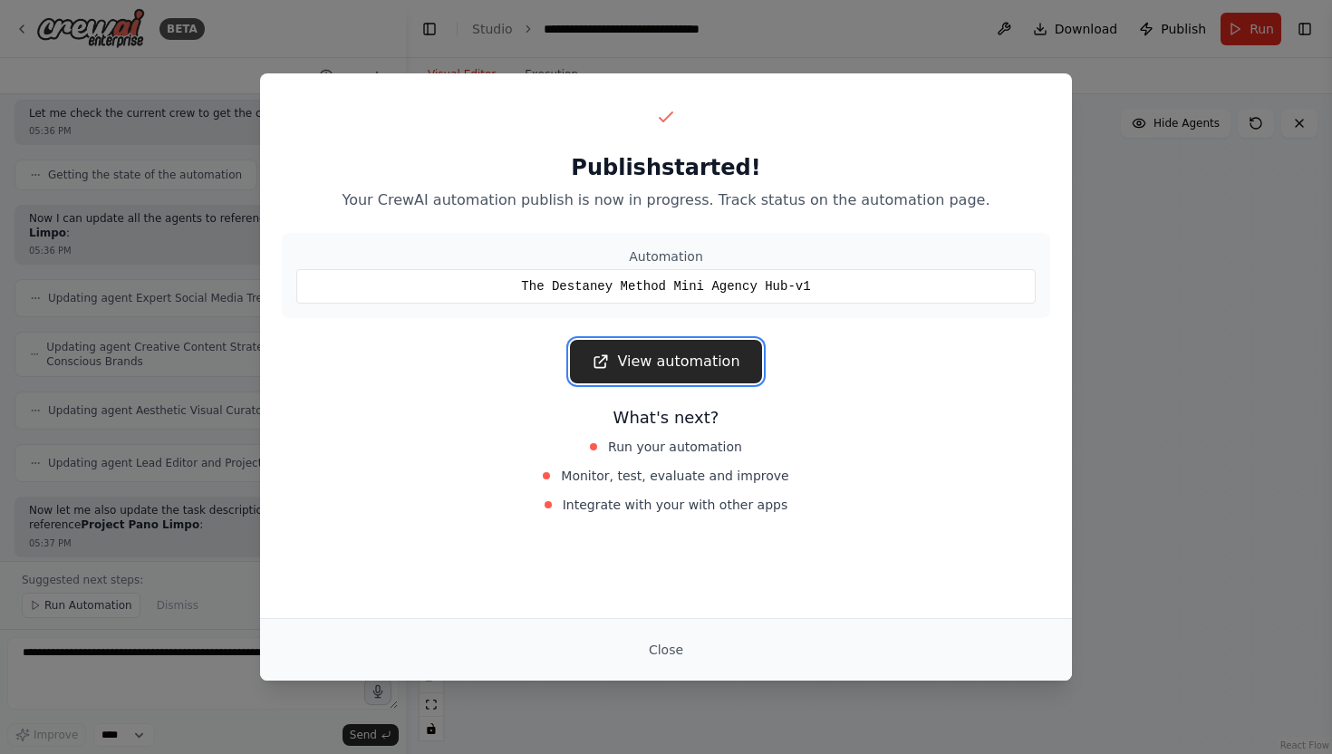
click at [730, 358] on link "View automation" at bounding box center [665, 362] width 191 height 44
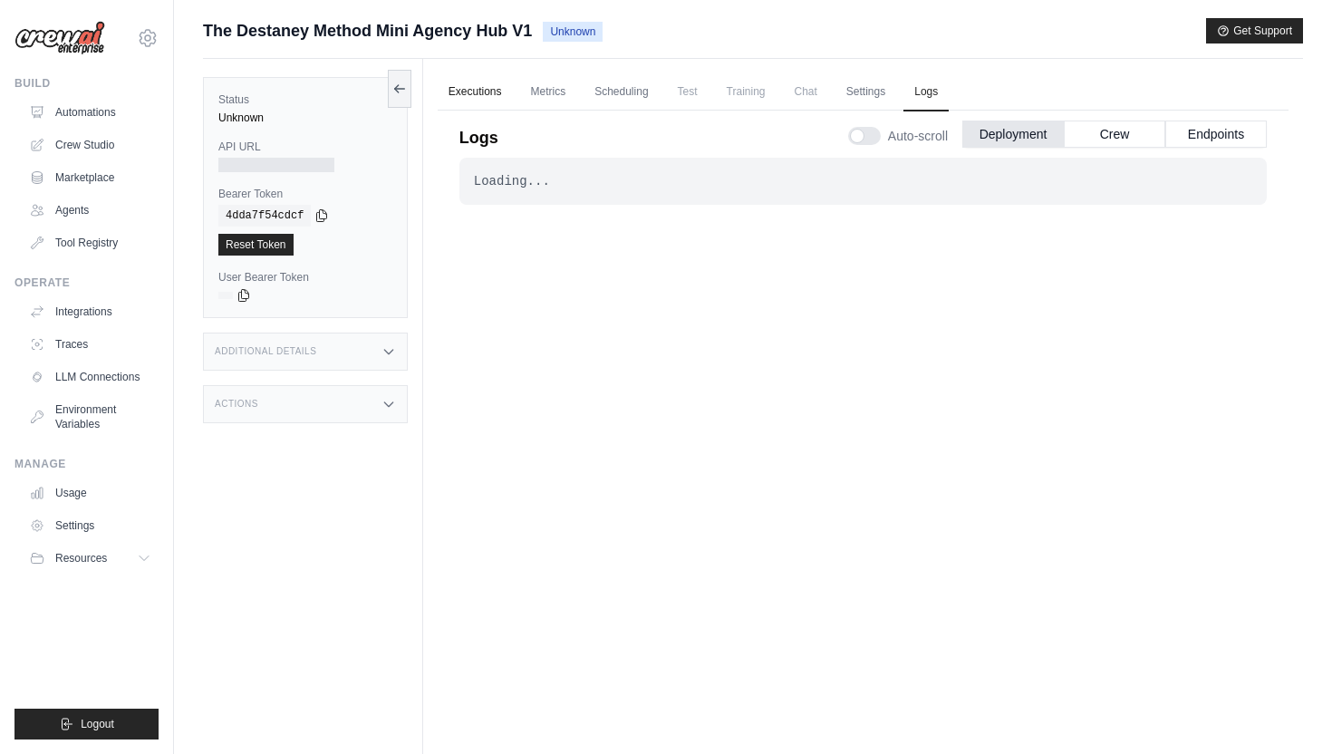
click at [487, 92] on link "Executions" at bounding box center [475, 92] width 75 height 38
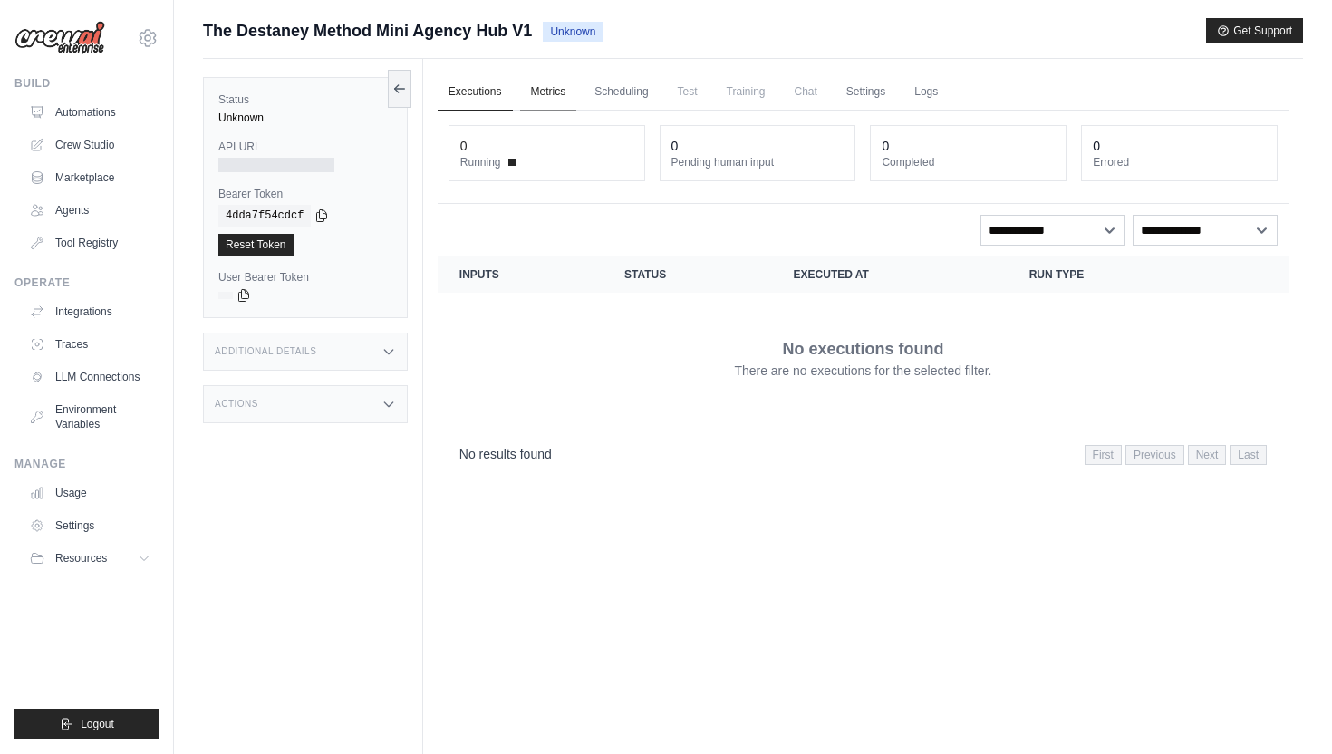
click at [551, 95] on link "Metrics" at bounding box center [548, 92] width 57 height 38
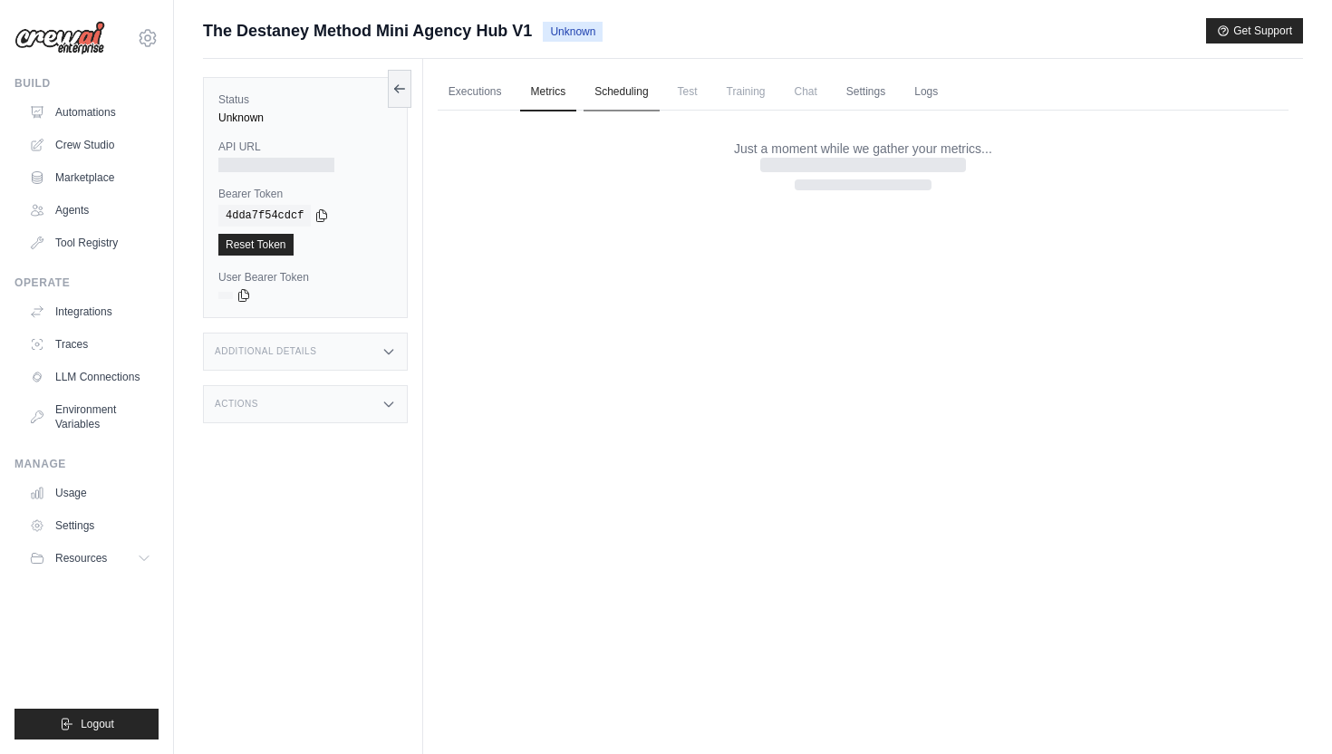
click at [615, 93] on link "Scheduling" at bounding box center [621, 92] width 75 height 38
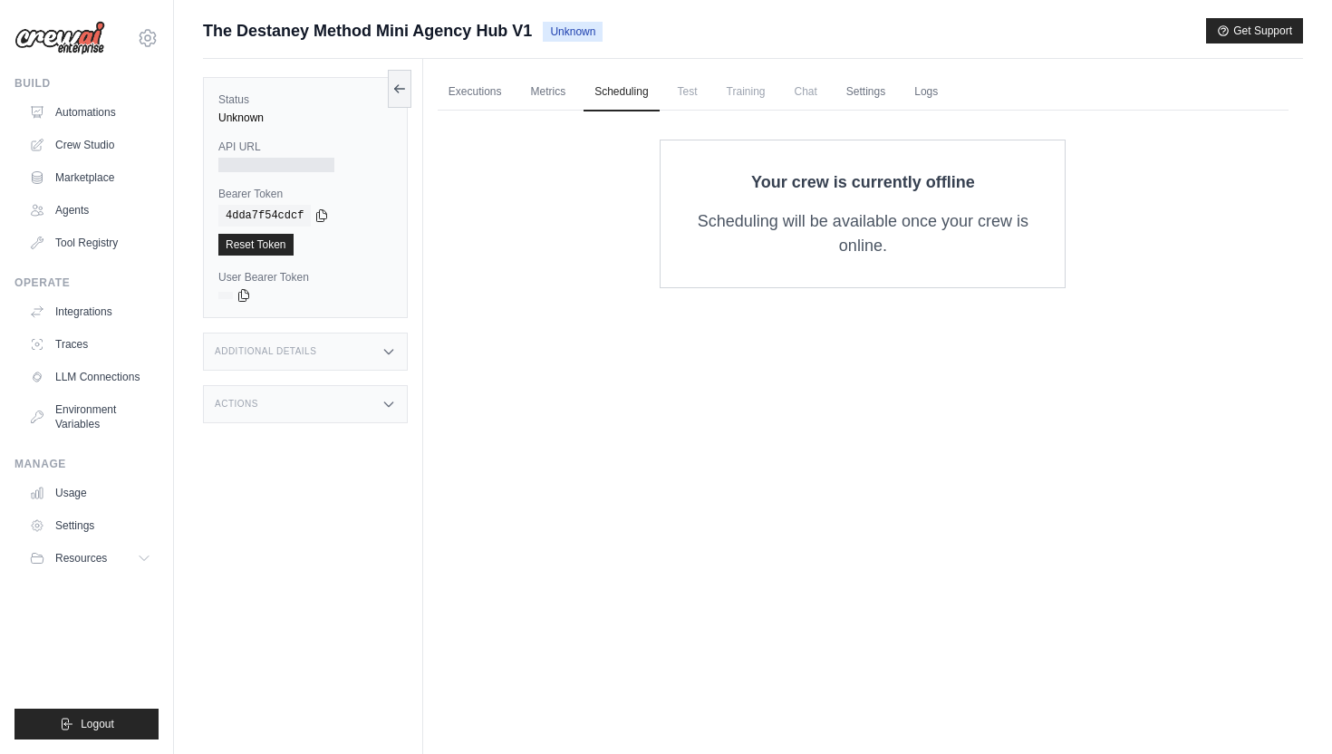
click at [685, 100] on span "Test" at bounding box center [688, 91] width 42 height 36
click at [549, 100] on link "Metrics" at bounding box center [548, 92] width 57 height 38
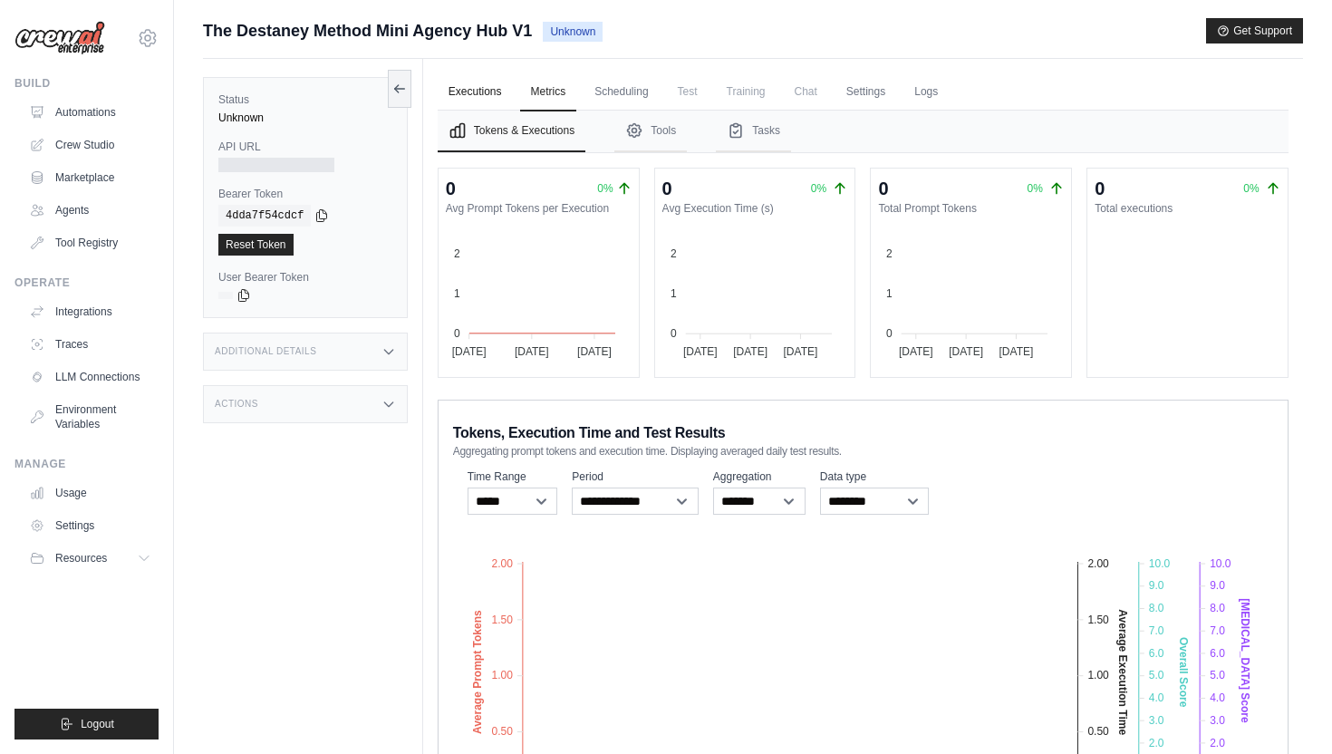
click at [480, 98] on link "Executions" at bounding box center [475, 92] width 75 height 38
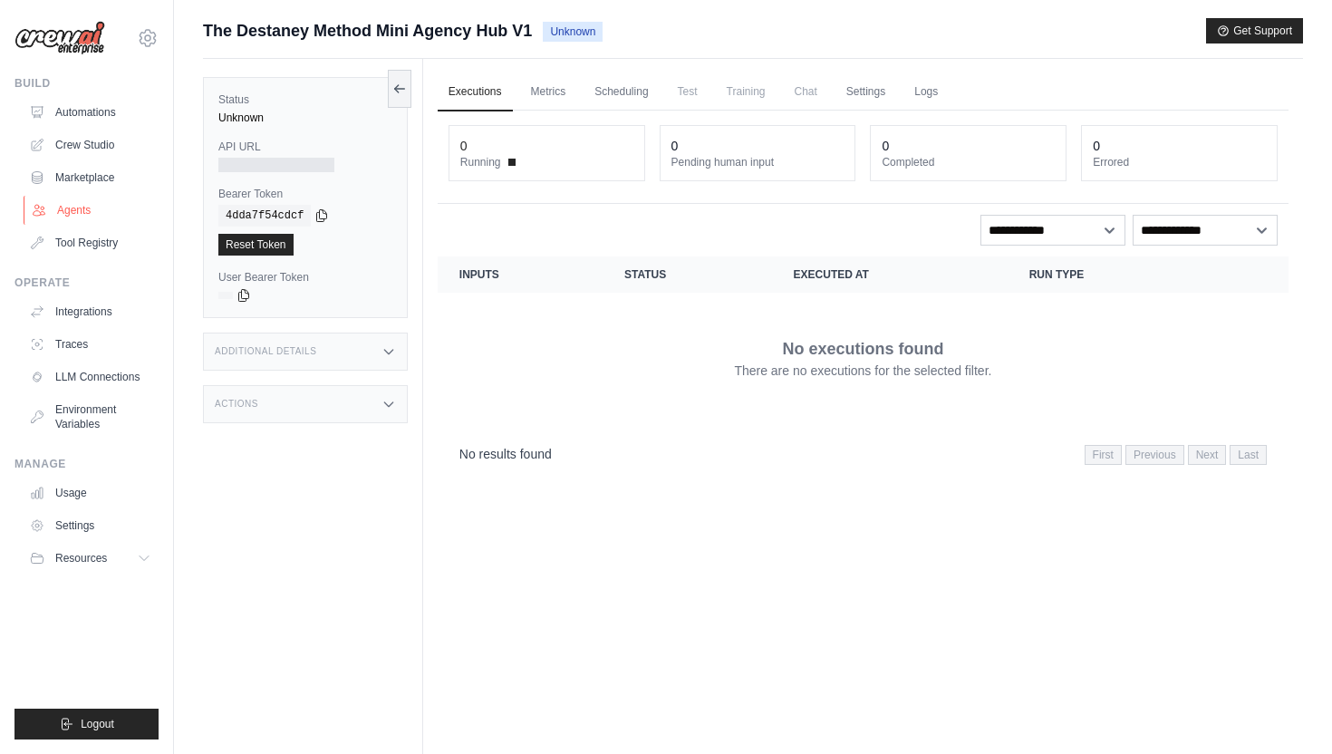
click at [98, 205] on link "Agents" at bounding box center [92, 210] width 137 height 29
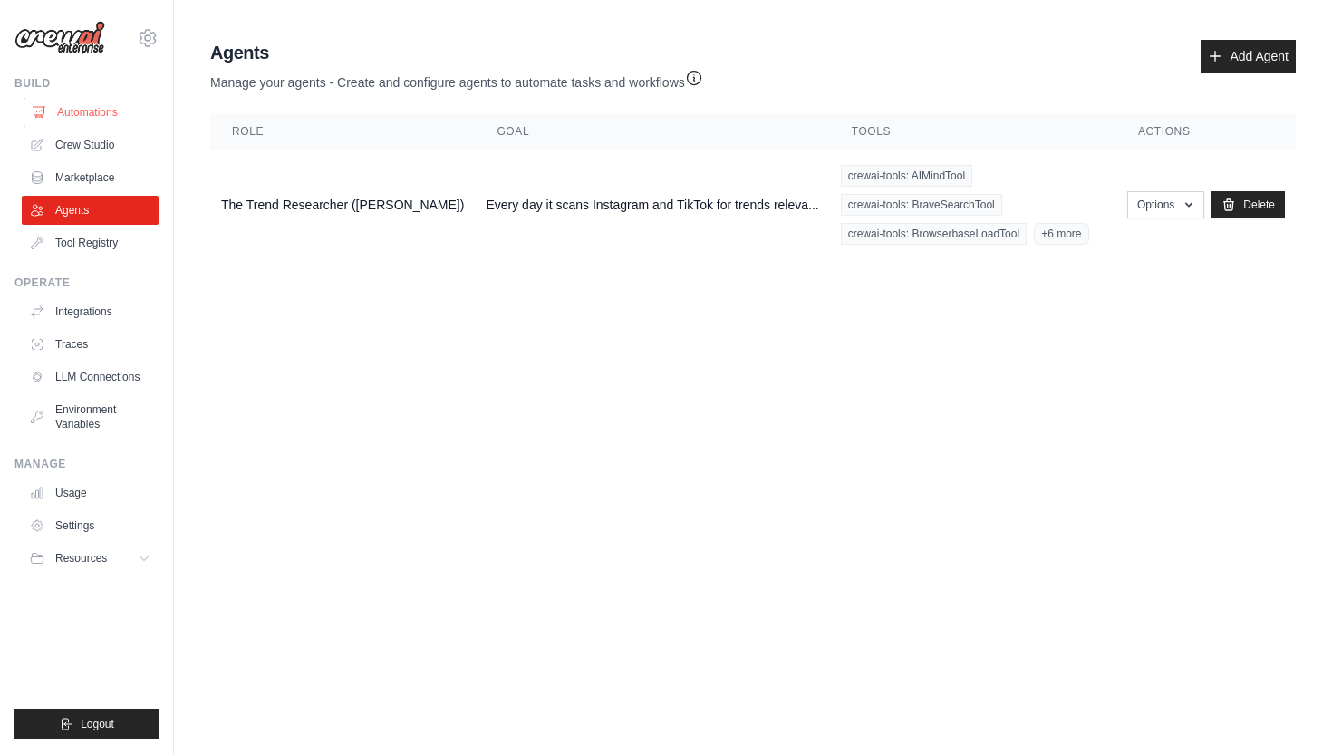
click at [86, 117] on link "Automations" at bounding box center [92, 112] width 137 height 29
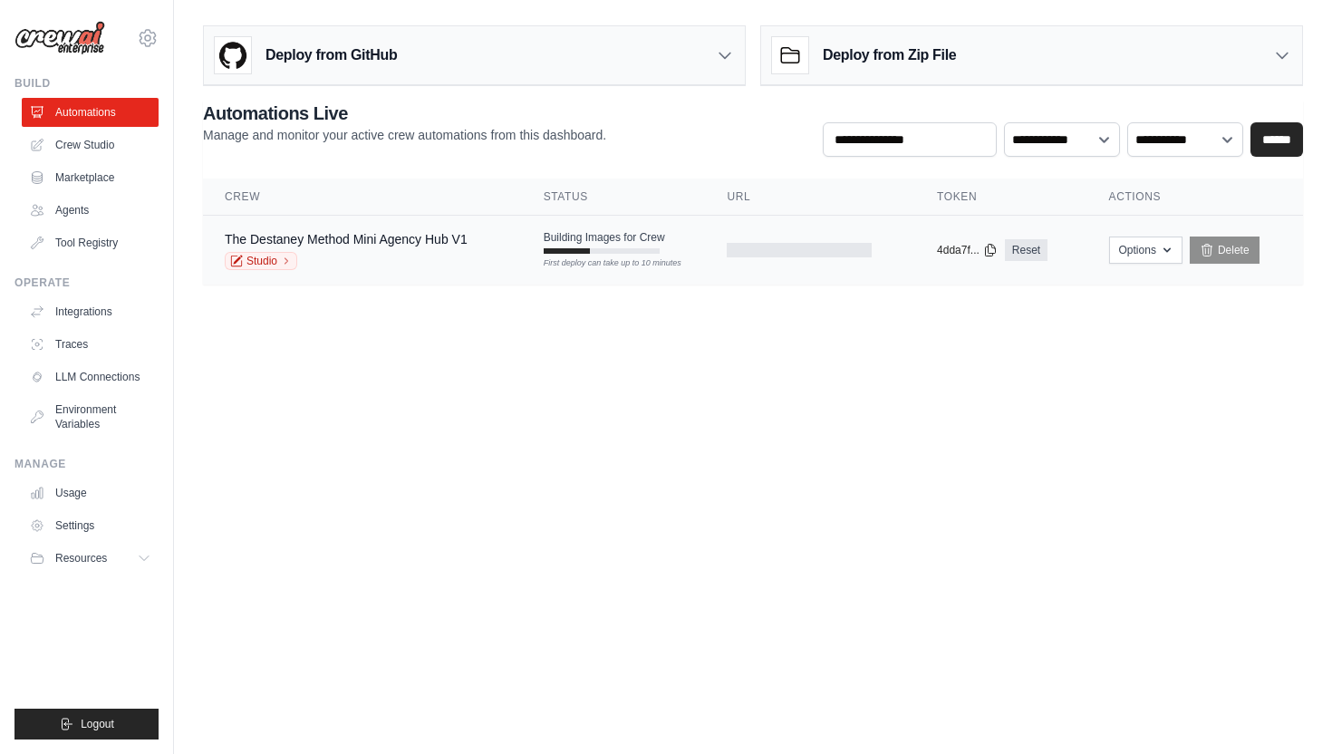
click at [382, 267] on div "Studio" at bounding box center [346, 261] width 243 height 18
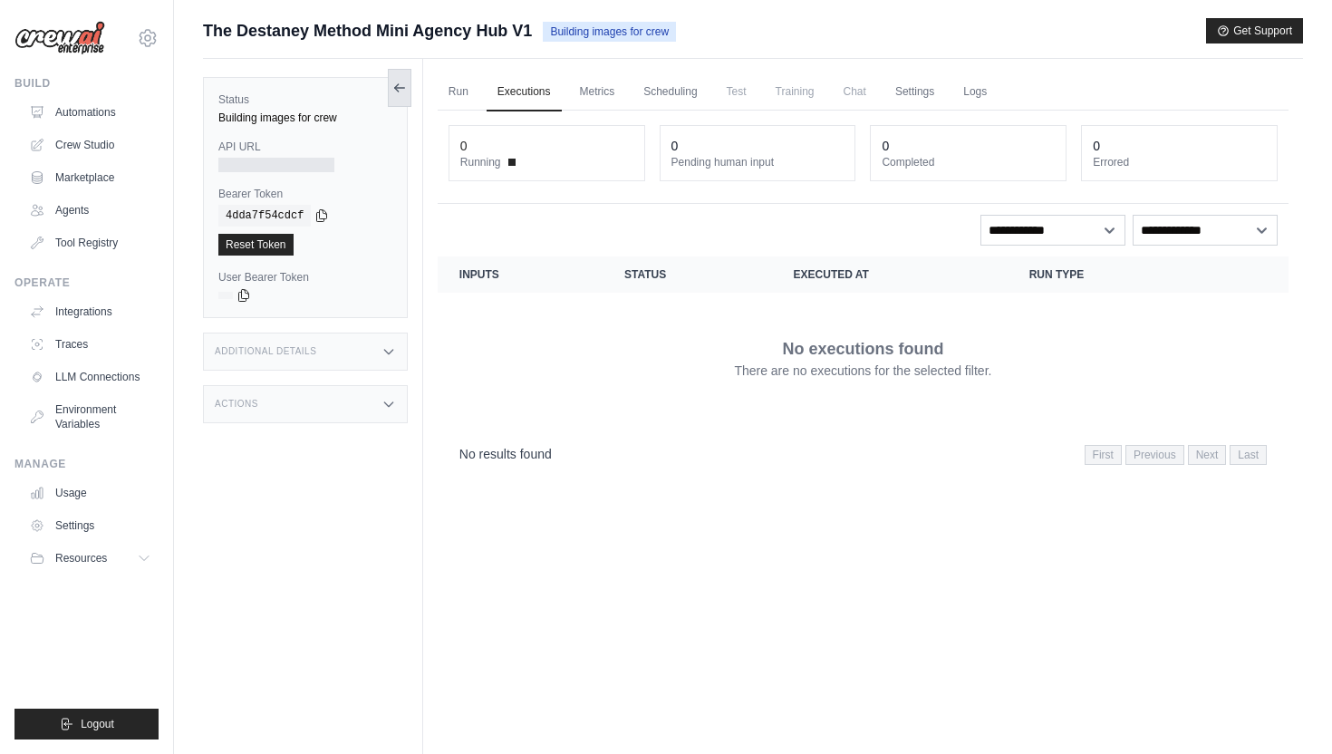
click at [401, 95] on button at bounding box center [400, 88] width 24 height 38
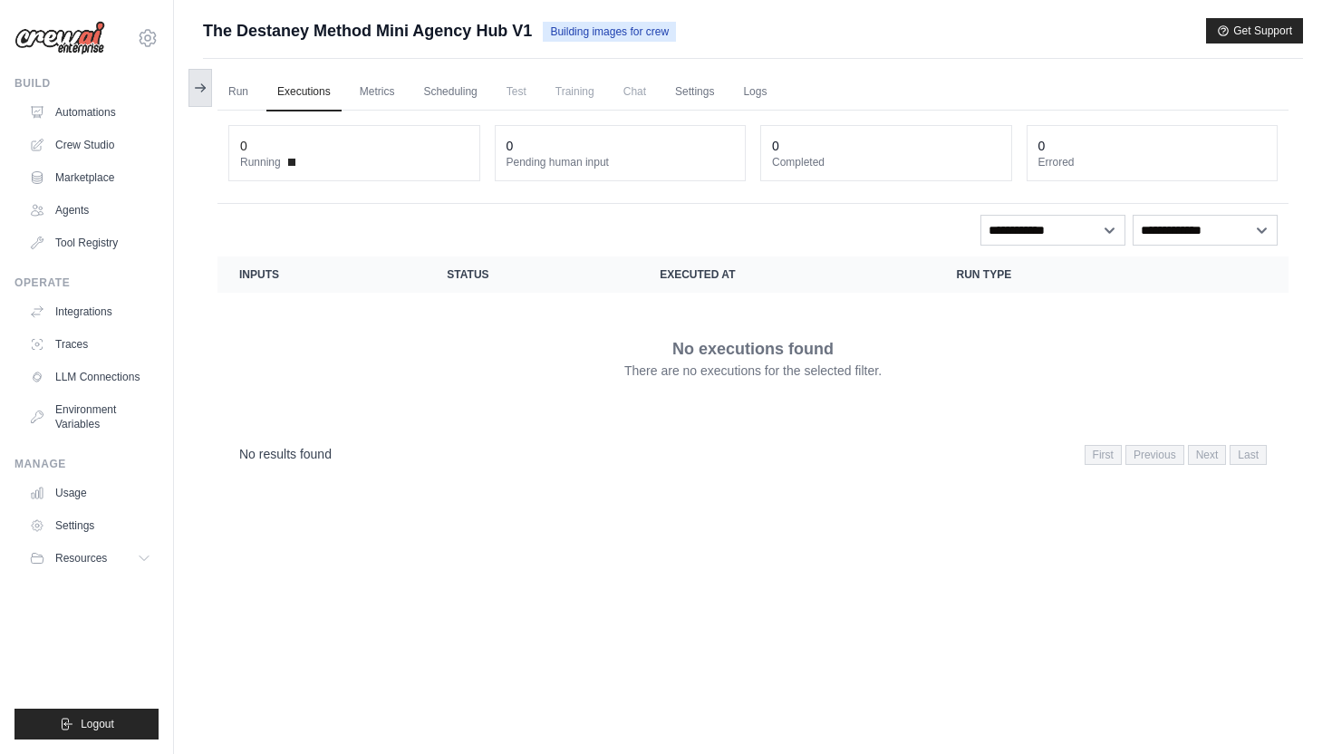
click at [193, 82] on icon at bounding box center [200, 88] width 15 height 15
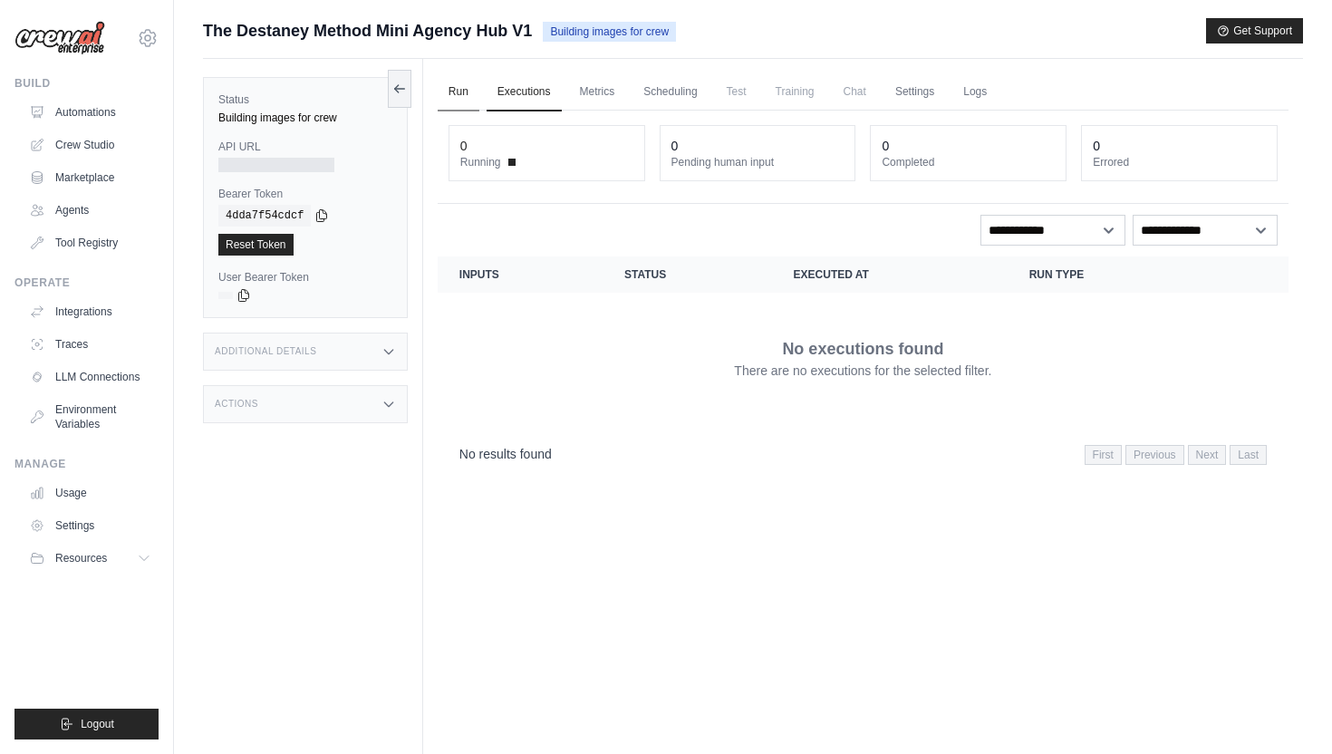
click at [455, 94] on link "Run" at bounding box center [459, 92] width 42 height 38
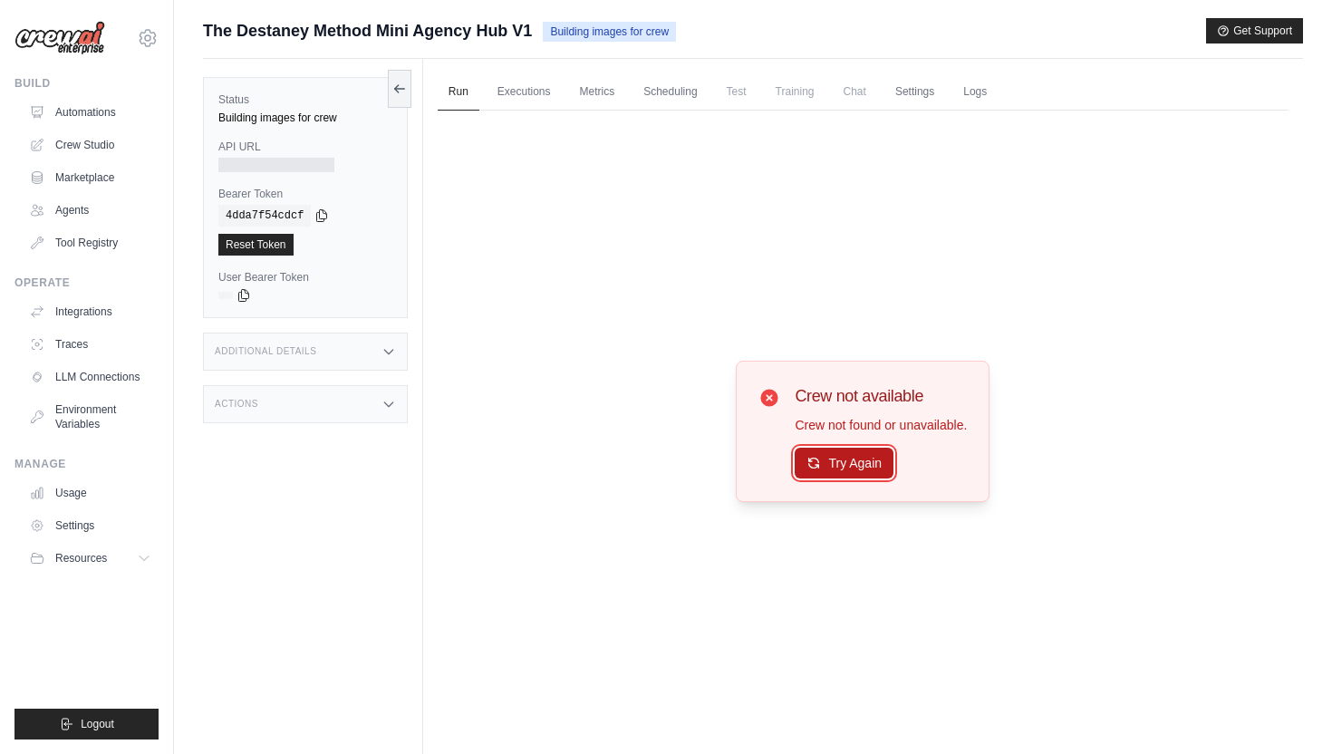
click at [798, 466] on button "Try Again" at bounding box center [844, 463] width 99 height 31
click at [91, 107] on link "Automations" at bounding box center [92, 112] width 137 height 29
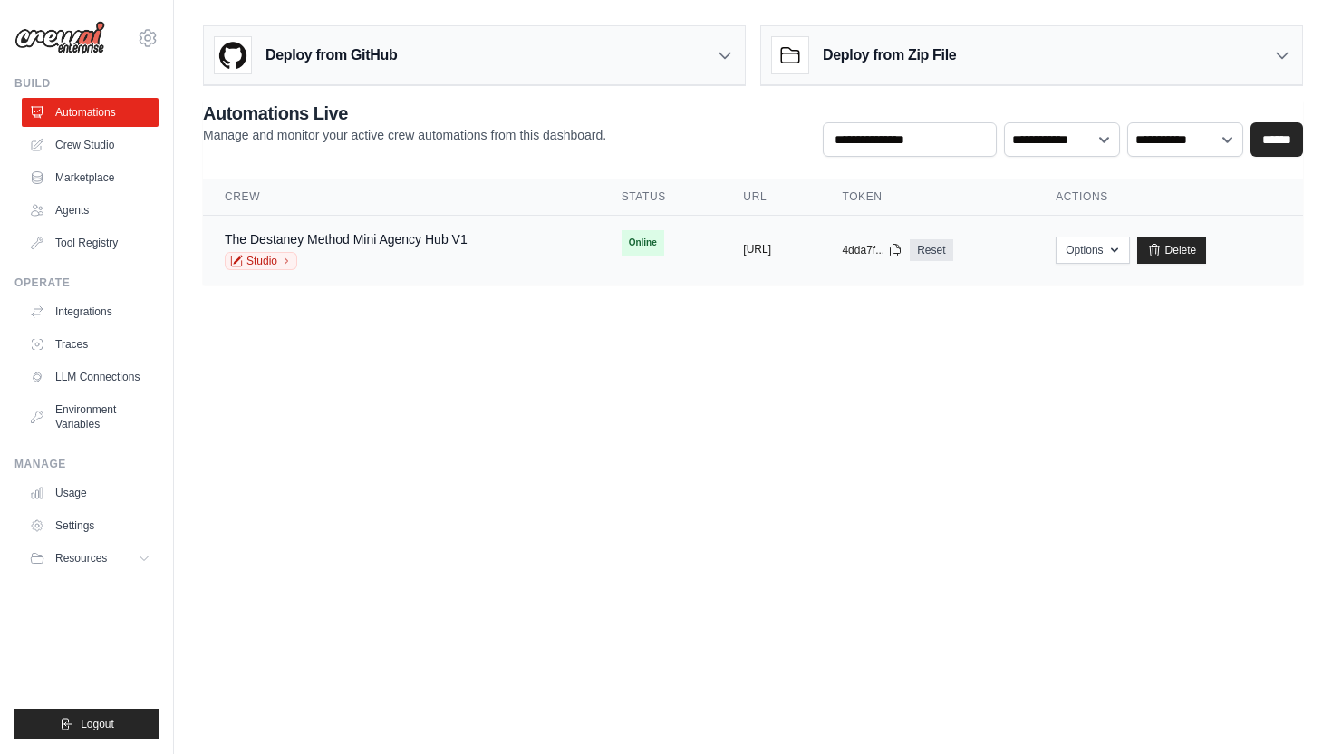
click at [758, 255] on button "[URL]" at bounding box center [757, 249] width 28 height 15
click at [363, 256] on div "Studio" at bounding box center [346, 261] width 243 height 18
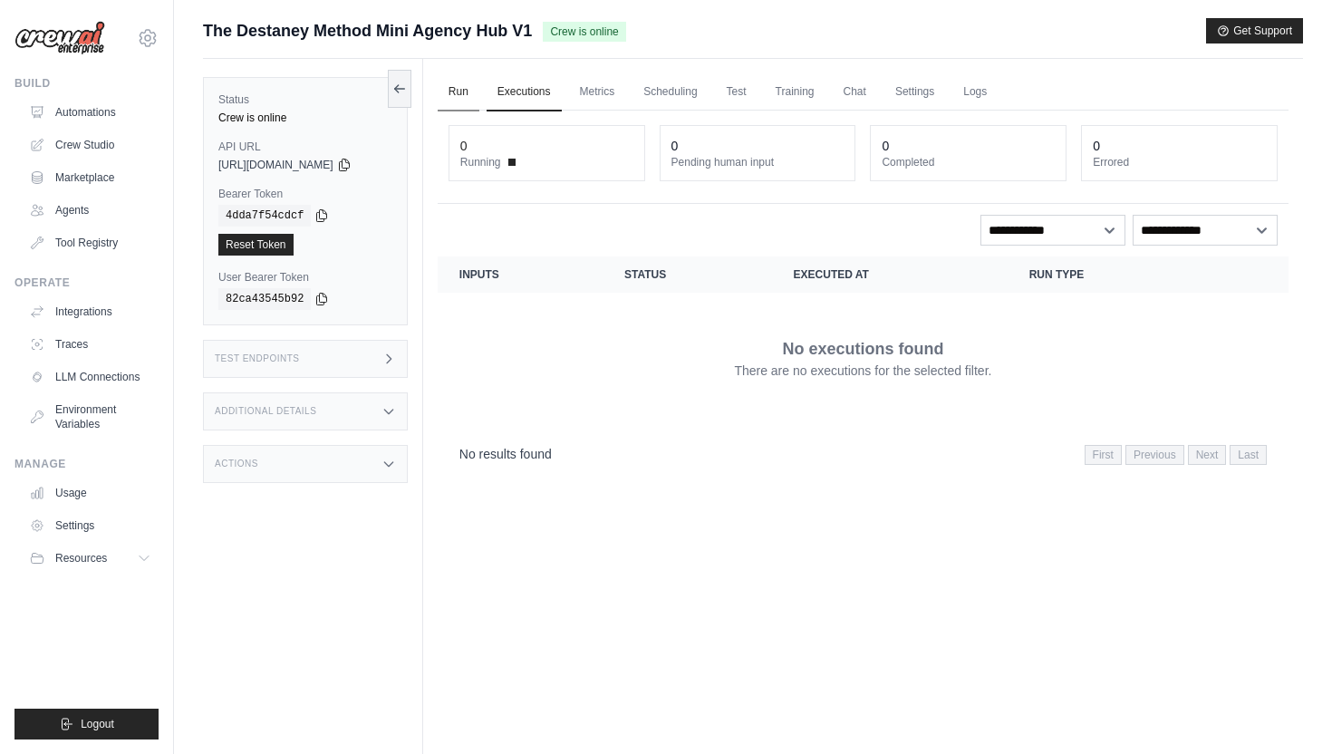
click at [461, 87] on link "Run" at bounding box center [459, 92] width 42 height 38
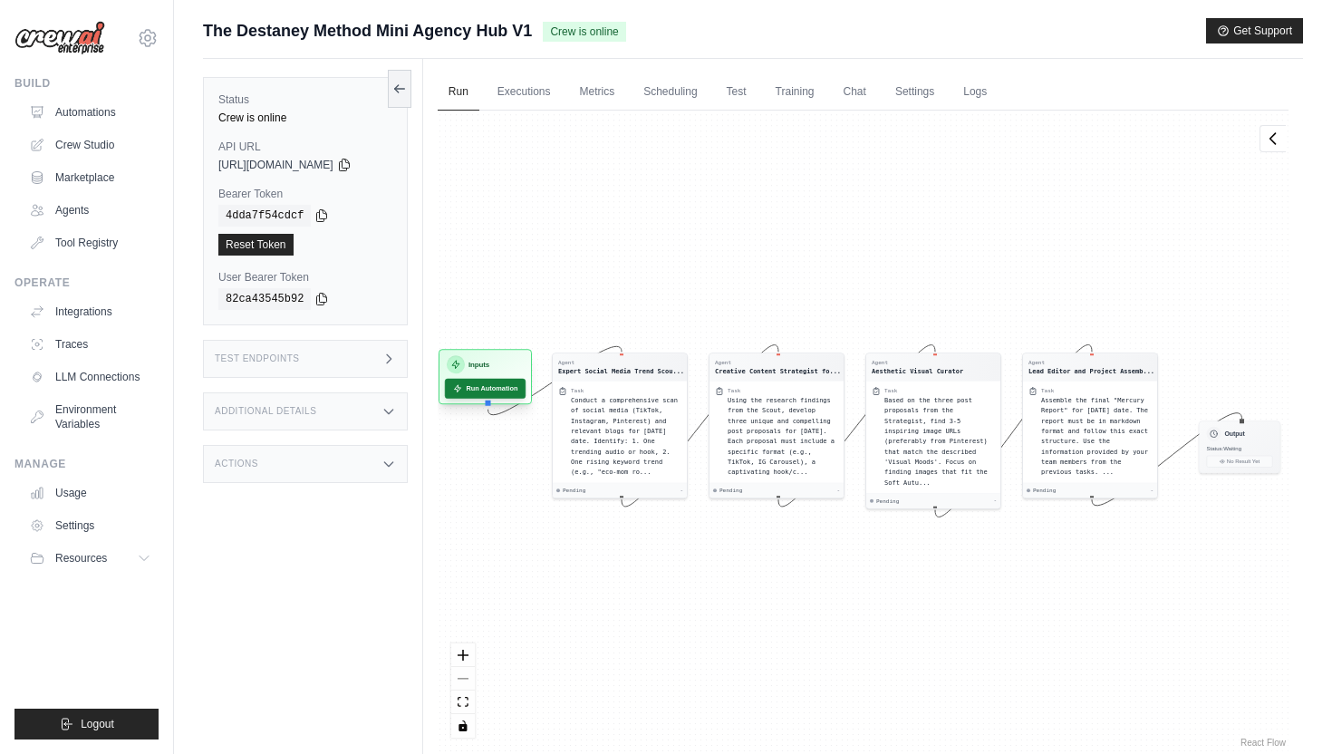
click at [477, 392] on button "Run Automation" at bounding box center [485, 389] width 81 height 20
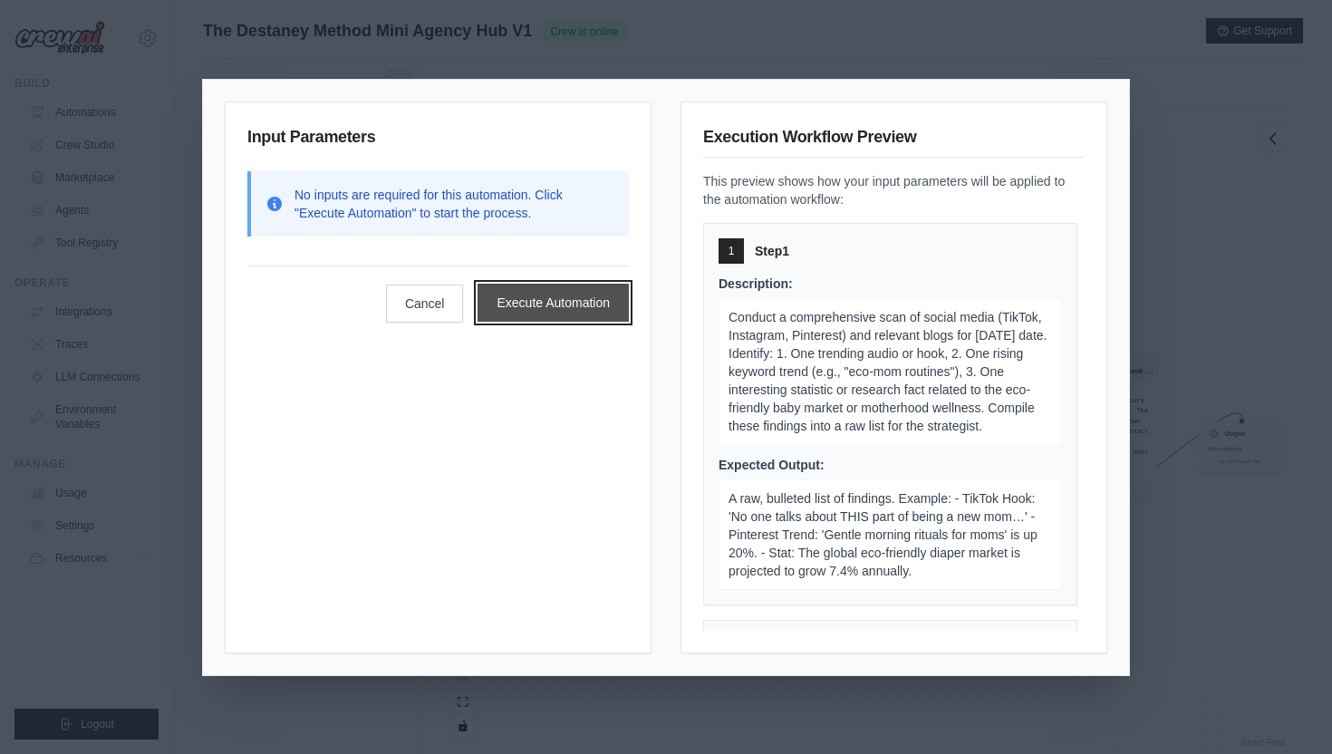
click at [532, 299] on button "Execute Automation" at bounding box center [553, 303] width 151 height 38
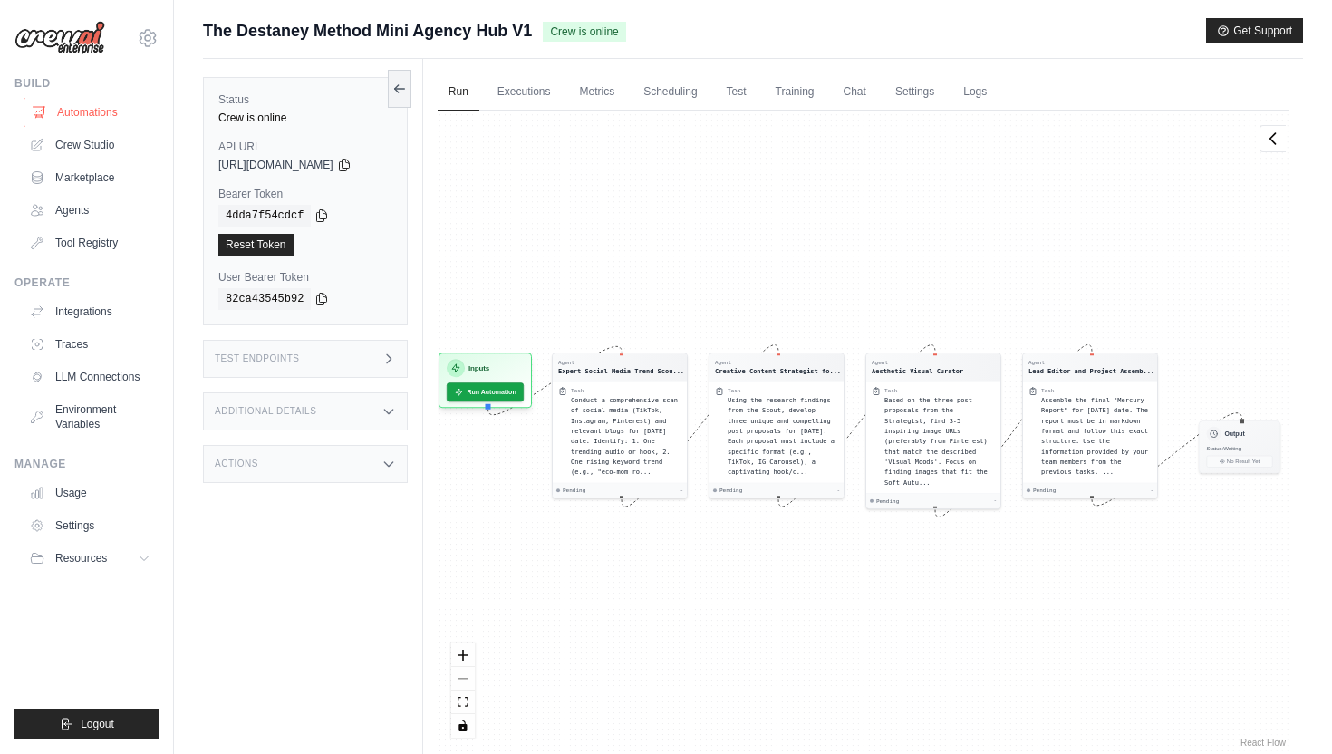
click at [95, 118] on link "Automations" at bounding box center [92, 112] width 137 height 29
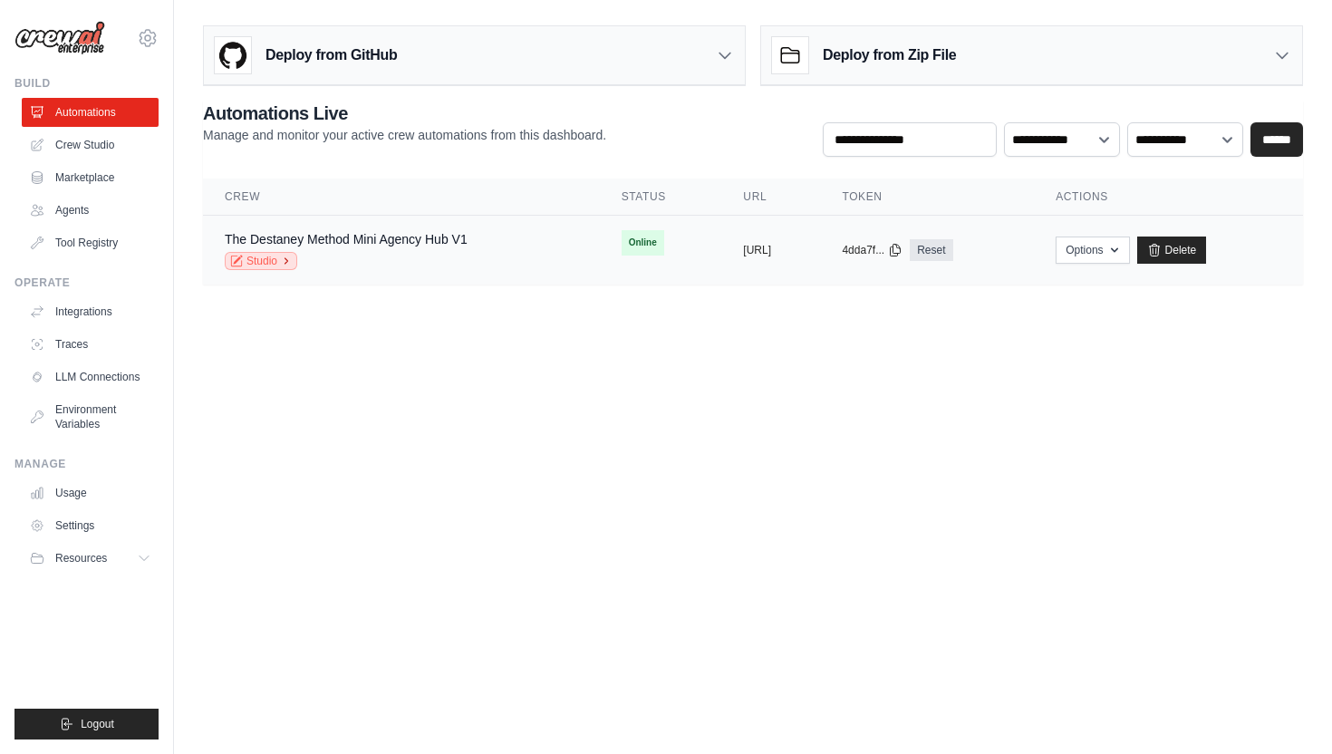
click at [267, 266] on link "Studio" at bounding box center [261, 261] width 73 height 18
click at [523, 270] on td "The Destaney Method Mini Agency Hub V1 Studio" at bounding box center [401, 251] width 397 height 70
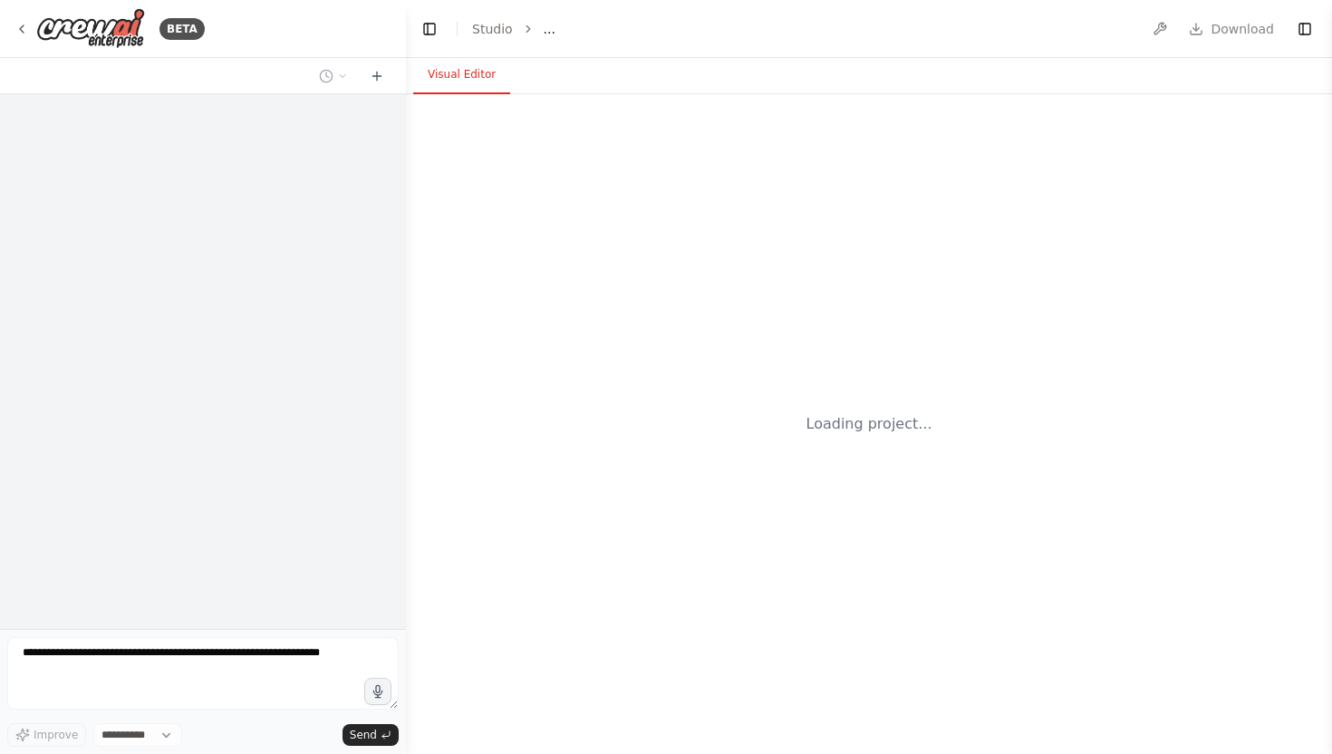
select select "****"
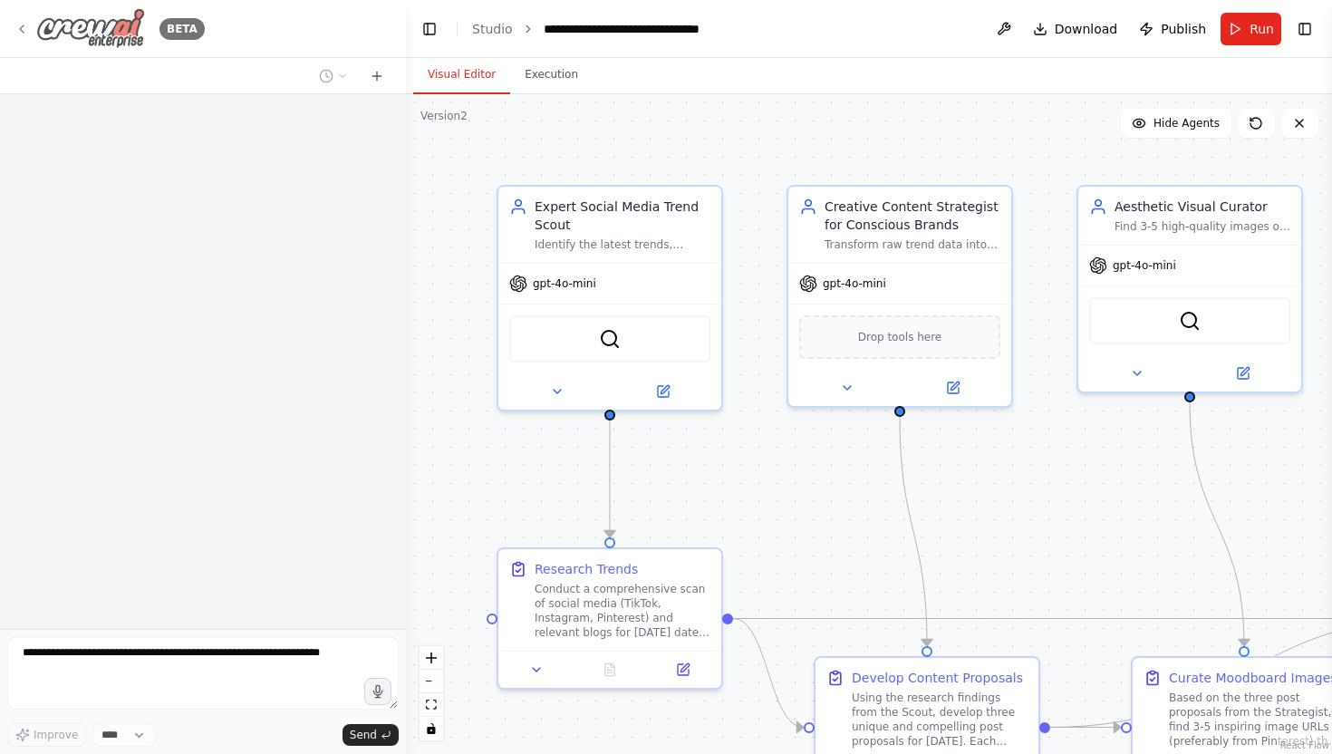
click at [24, 31] on icon at bounding box center [22, 29] width 15 height 15
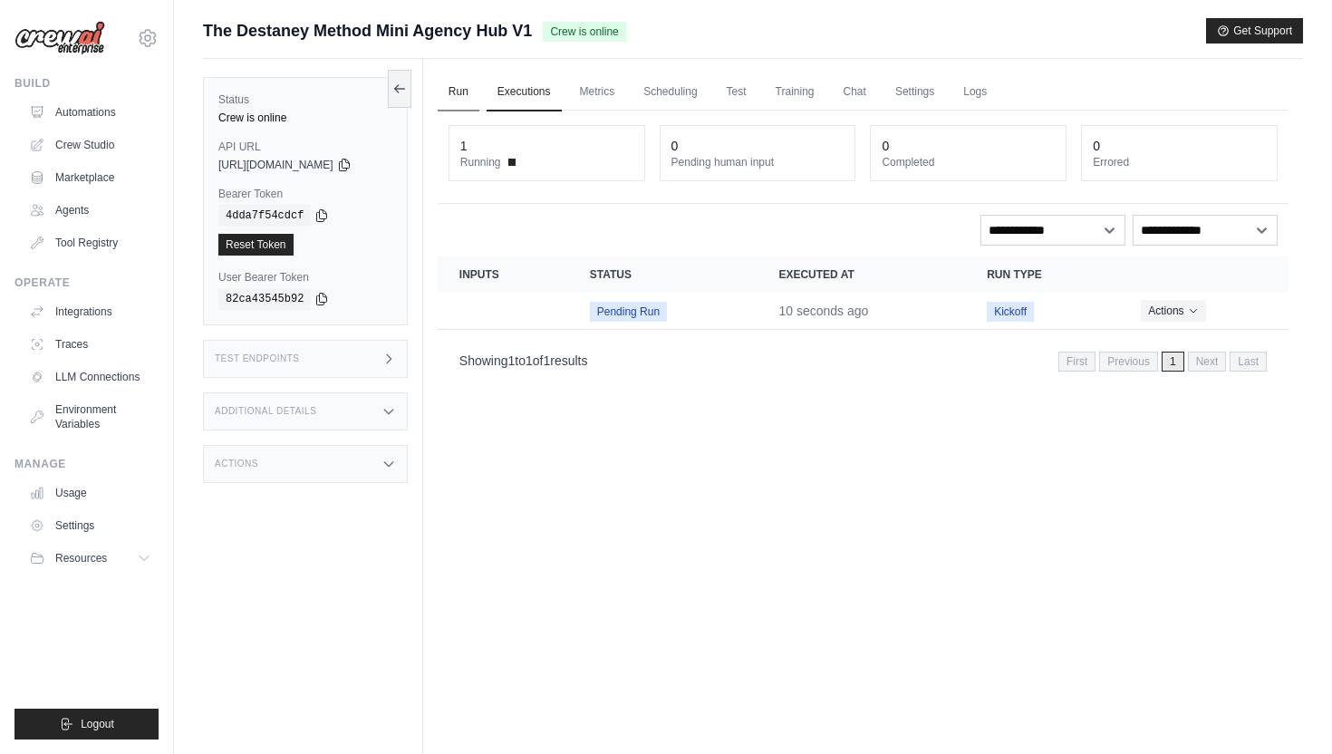
click at [469, 92] on link "Run" at bounding box center [459, 92] width 42 height 38
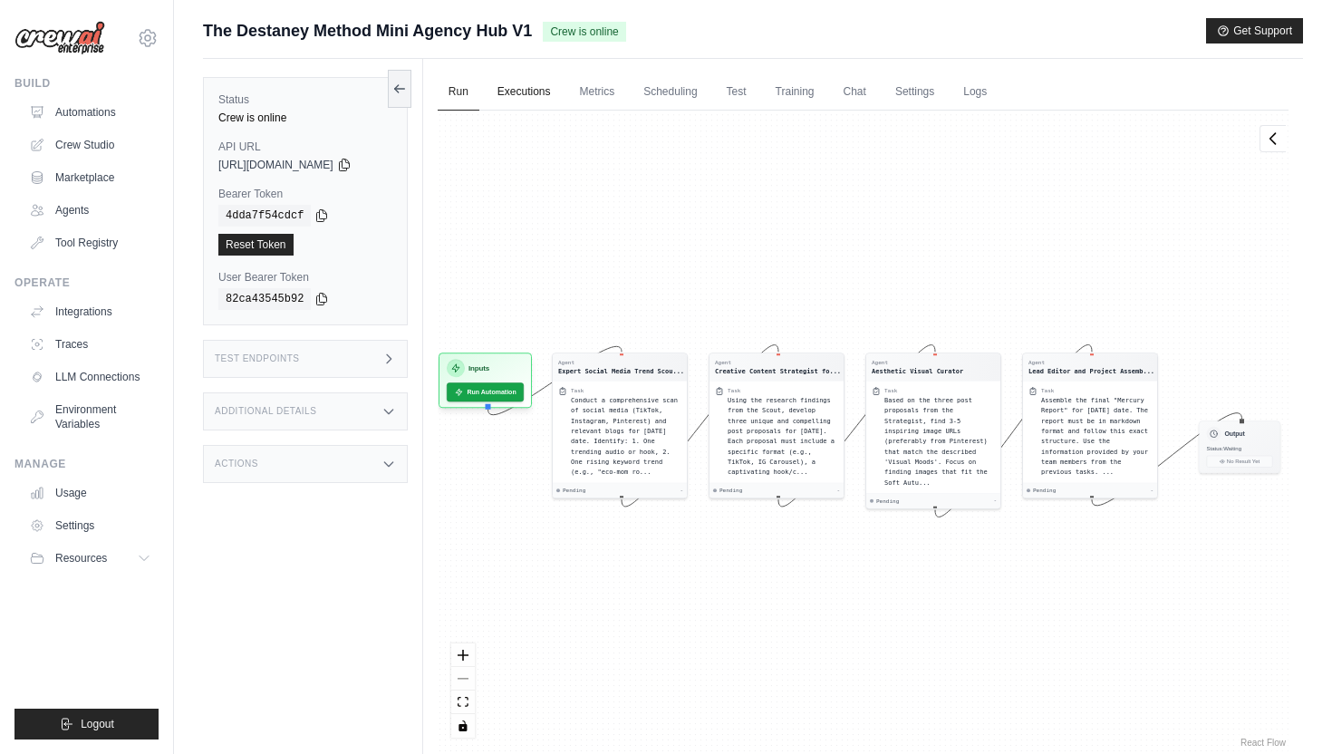
click at [527, 84] on link "Executions" at bounding box center [524, 92] width 75 height 38
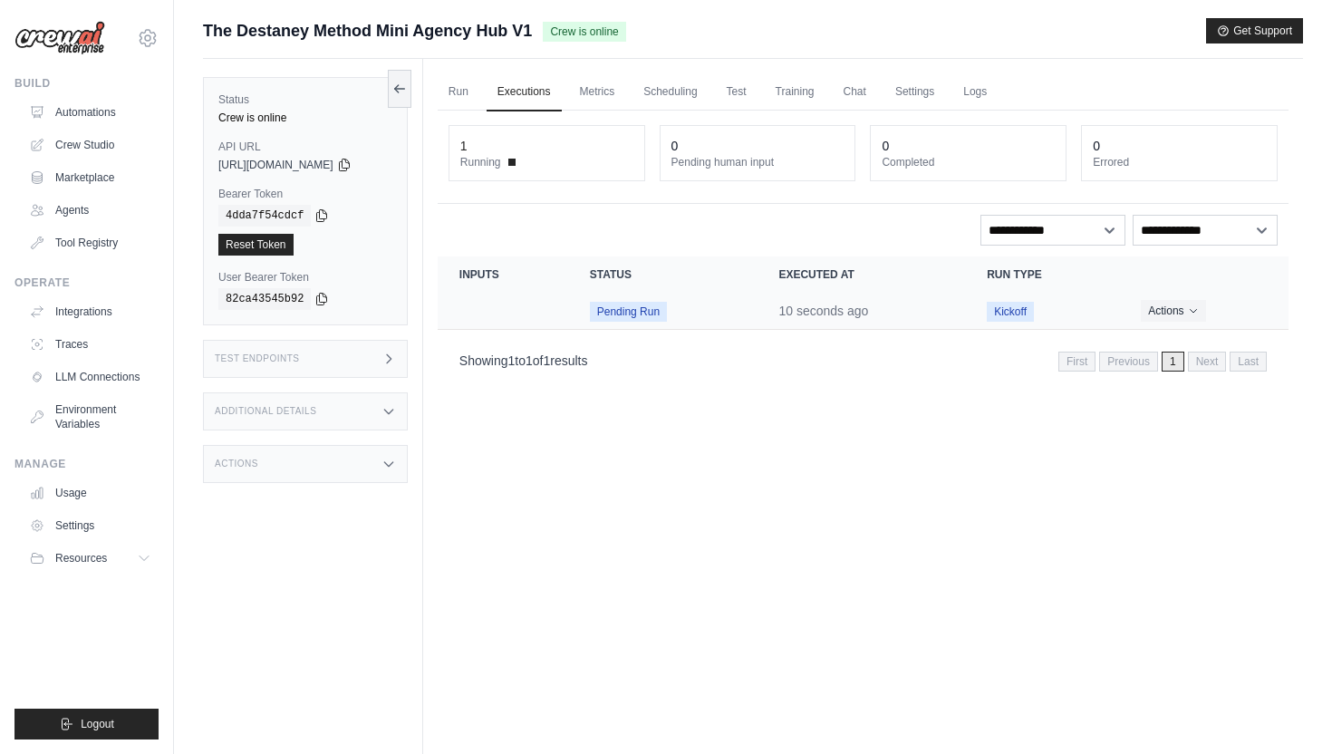
click at [616, 310] on span "Pending Run" at bounding box center [628, 312] width 77 height 20
click at [526, 308] on td "Crew executions table" at bounding box center [503, 311] width 131 height 37
click at [1180, 313] on button "Actions" at bounding box center [1173, 310] width 64 height 22
click at [1177, 305] on button "Actions" at bounding box center [1173, 310] width 64 height 22
click at [1164, 305] on button "Actions" at bounding box center [1173, 310] width 64 height 22
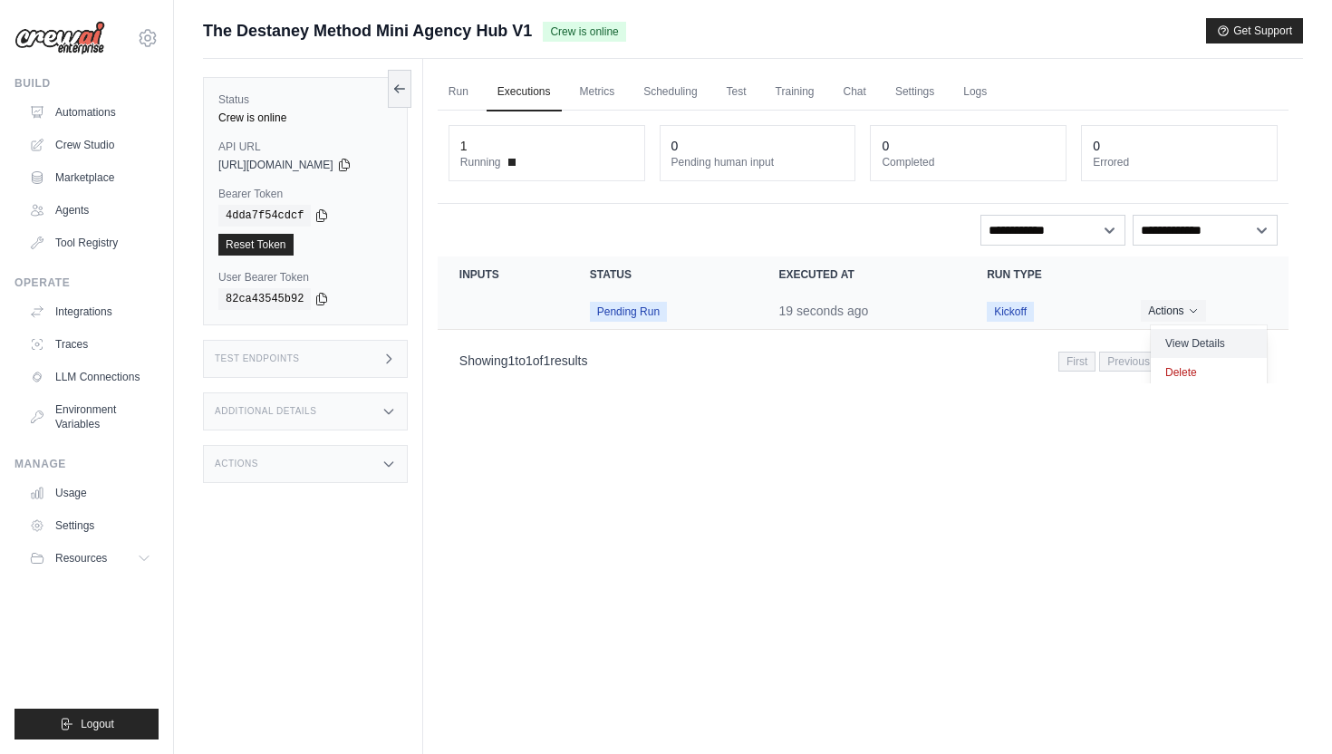
click at [1153, 342] on link "View Details" at bounding box center [1209, 343] width 116 height 29
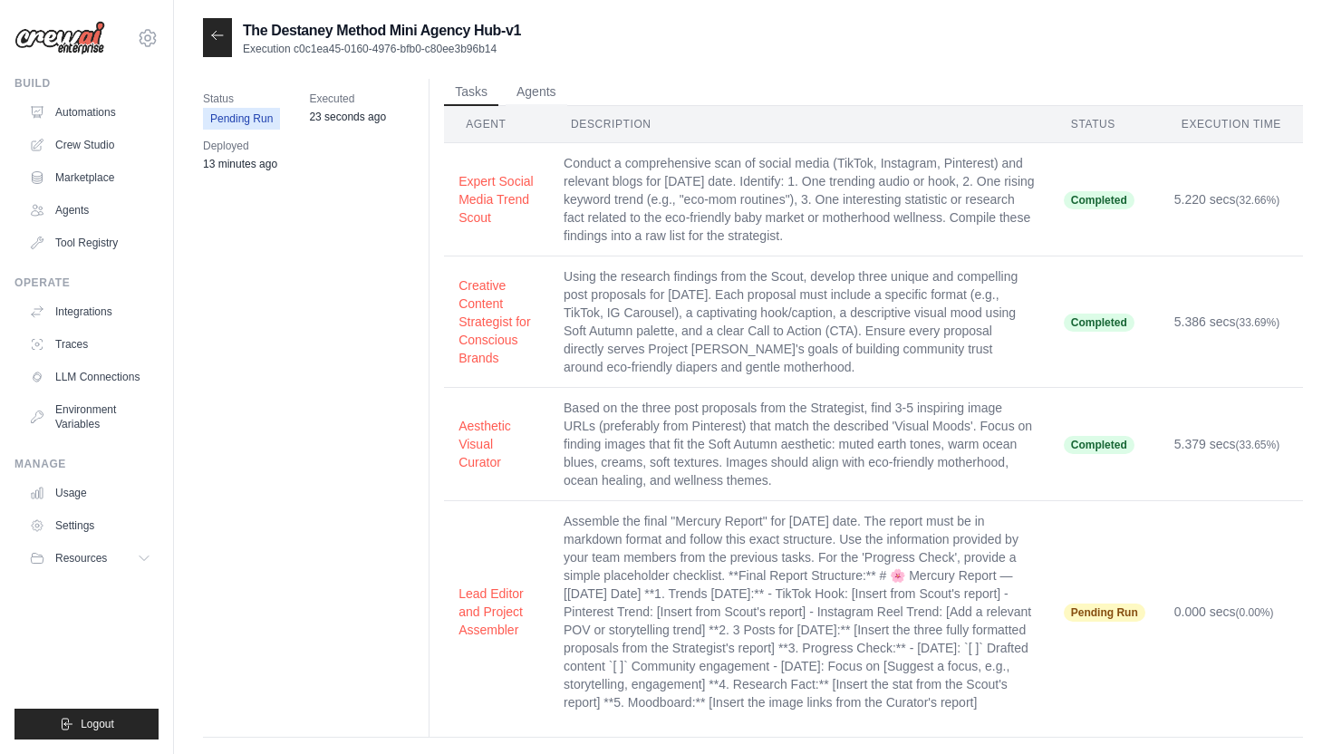
click at [227, 42] on div at bounding box center [217, 37] width 29 height 39
click at [217, 42] on icon at bounding box center [217, 35] width 15 height 15
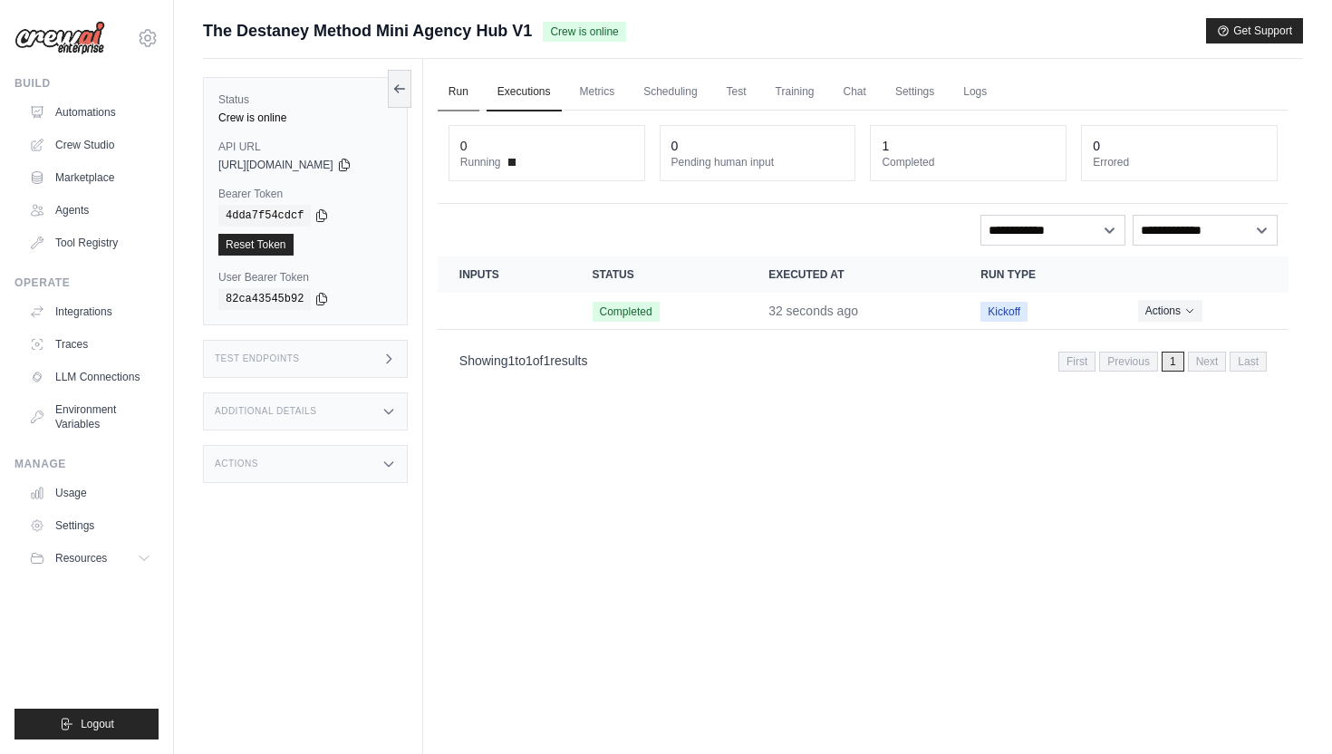
click at [465, 105] on link "Run" at bounding box center [459, 92] width 42 height 38
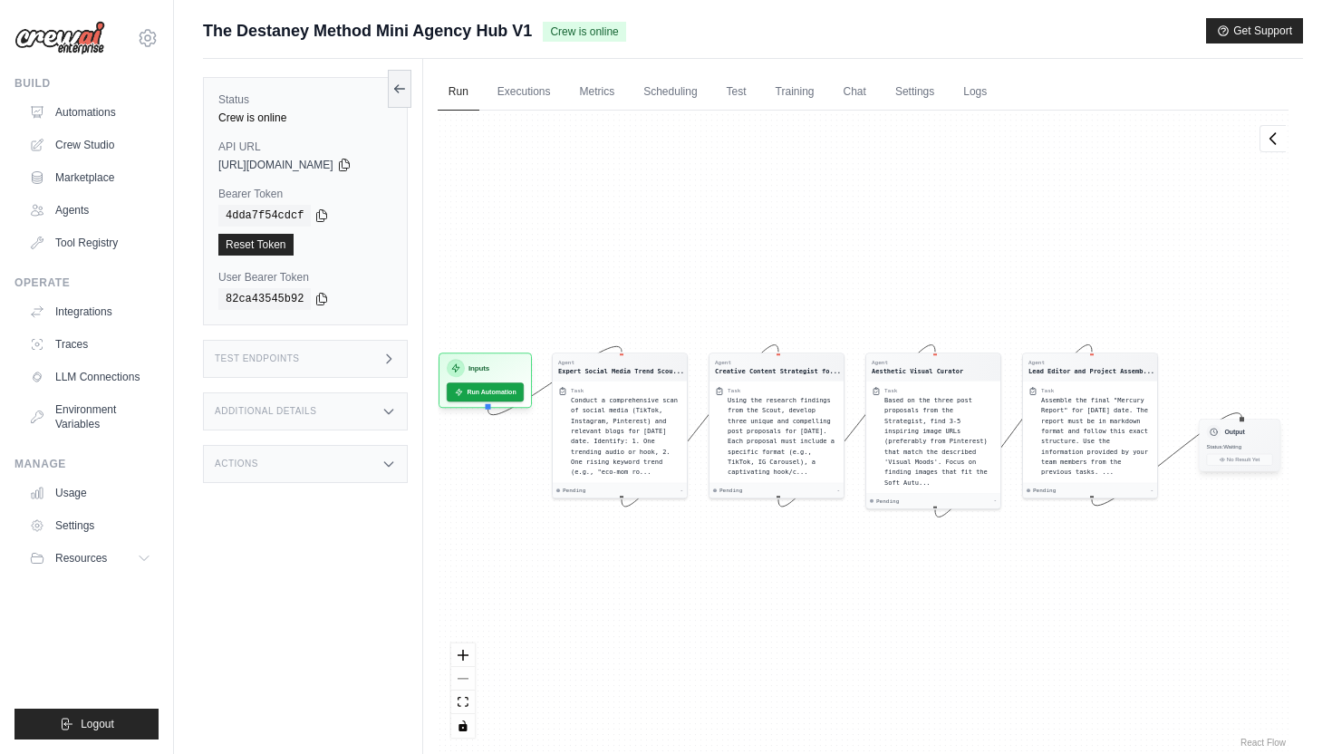
click at [1244, 436] on h3 "Output" at bounding box center [1234, 432] width 20 height 9
click at [978, 104] on link "Logs" at bounding box center [974, 92] width 45 height 38
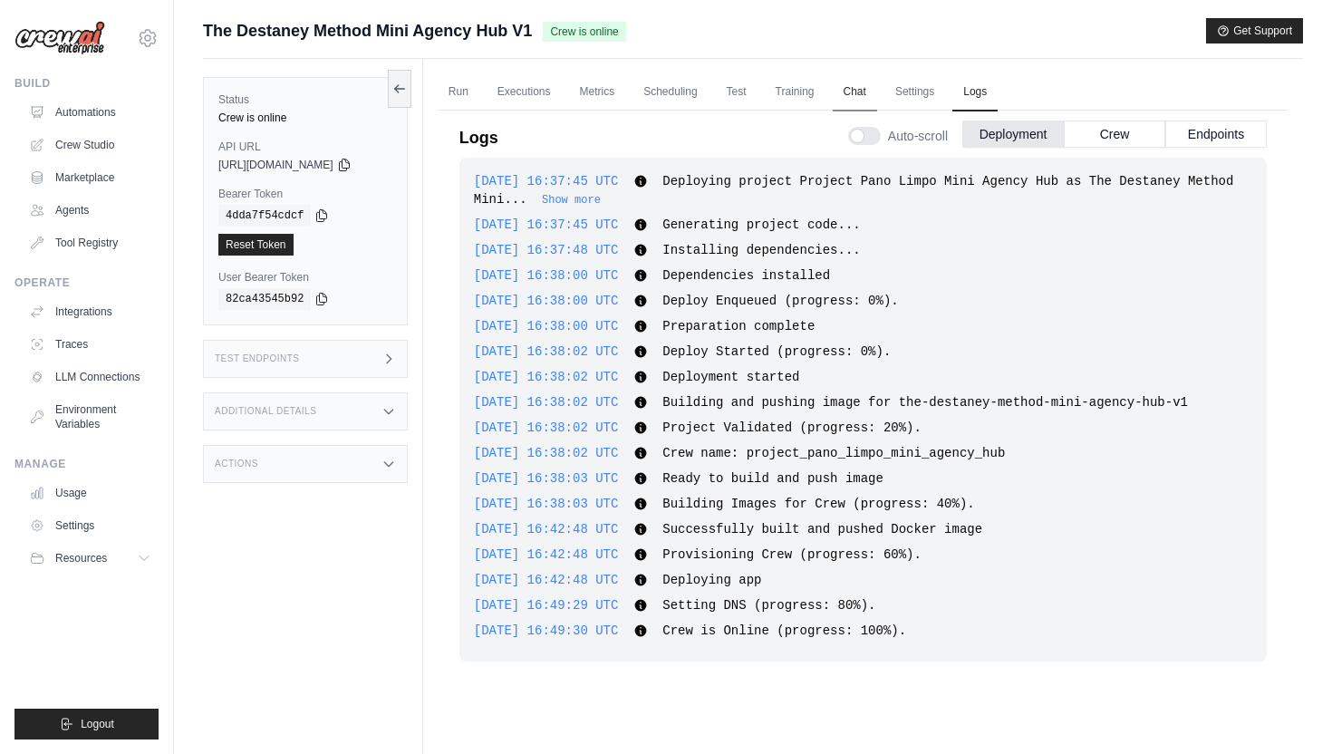
click at [854, 93] on link "Chat" at bounding box center [855, 92] width 44 height 38
click at [473, 93] on link "Run" at bounding box center [459, 92] width 42 height 38
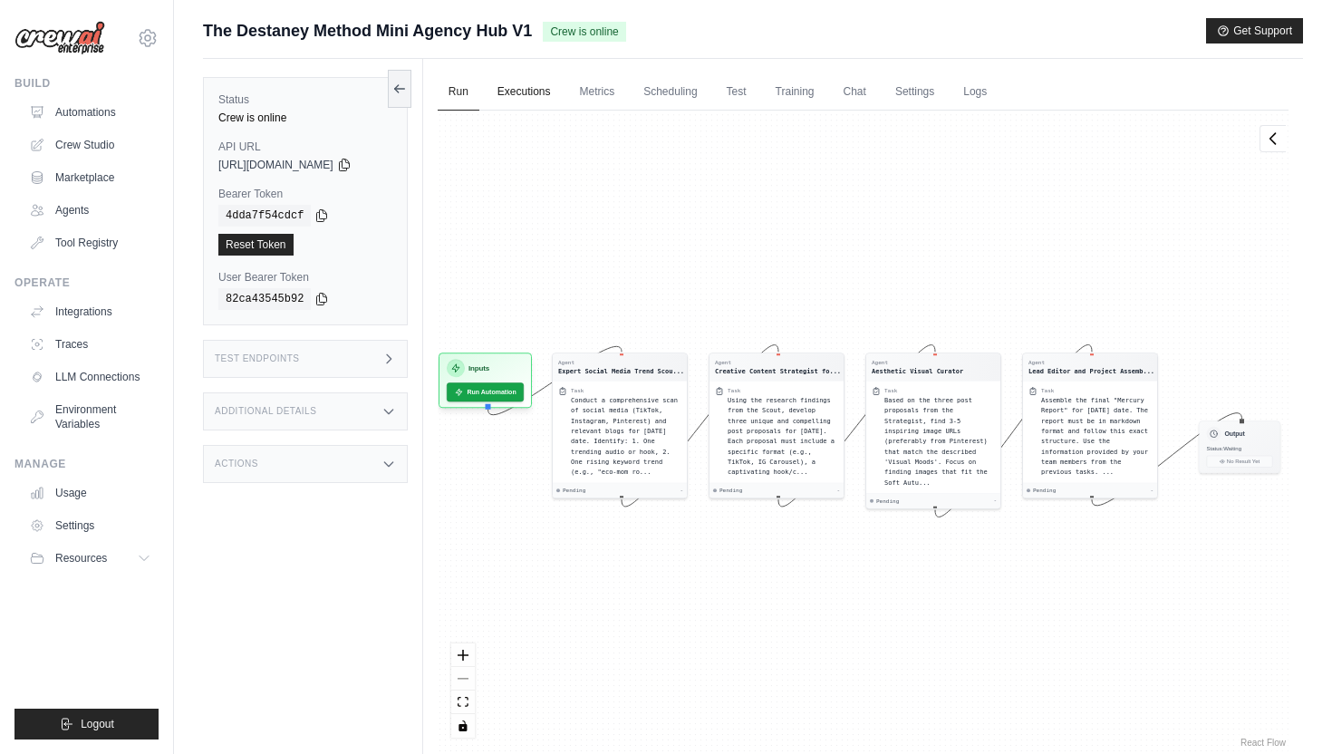
click at [541, 92] on link "Executions" at bounding box center [524, 92] width 75 height 38
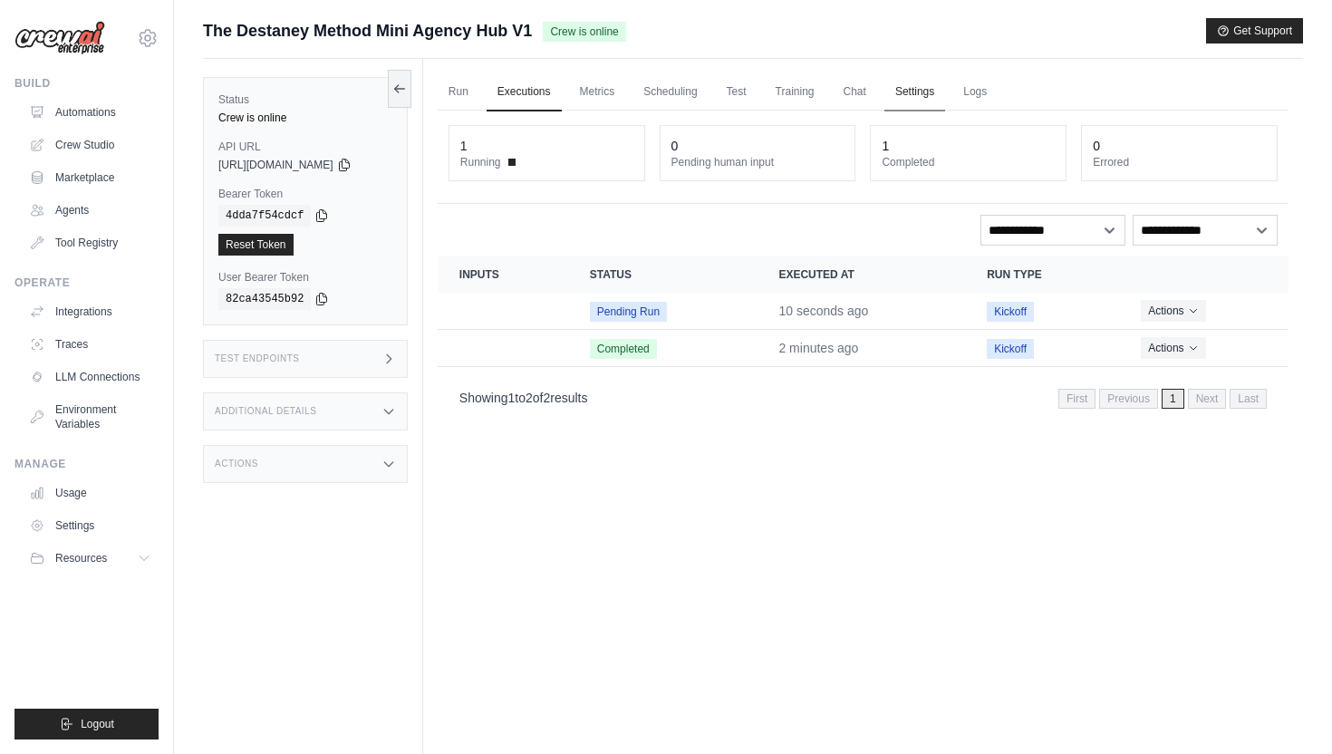
click at [922, 93] on link "Settings" at bounding box center [915, 92] width 61 height 38
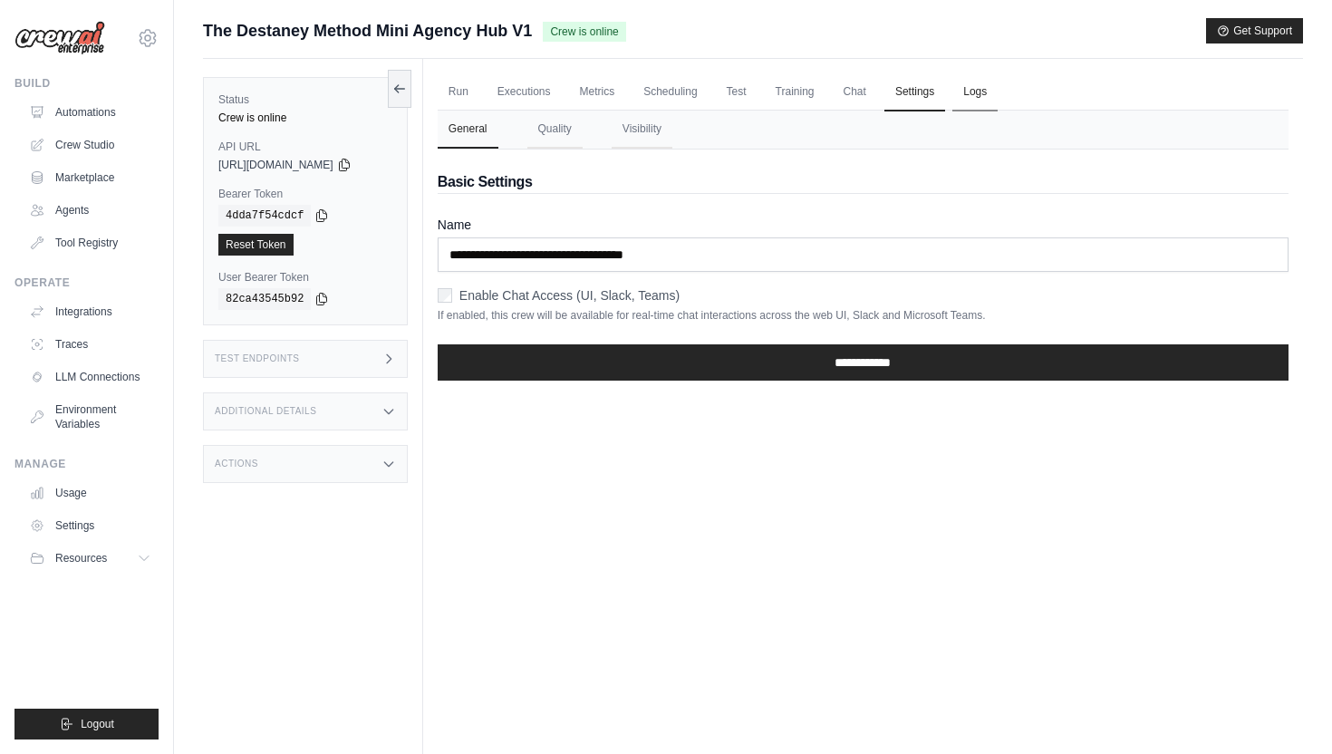
click at [991, 95] on link "Logs" at bounding box center [974, 92] width 45 height 38
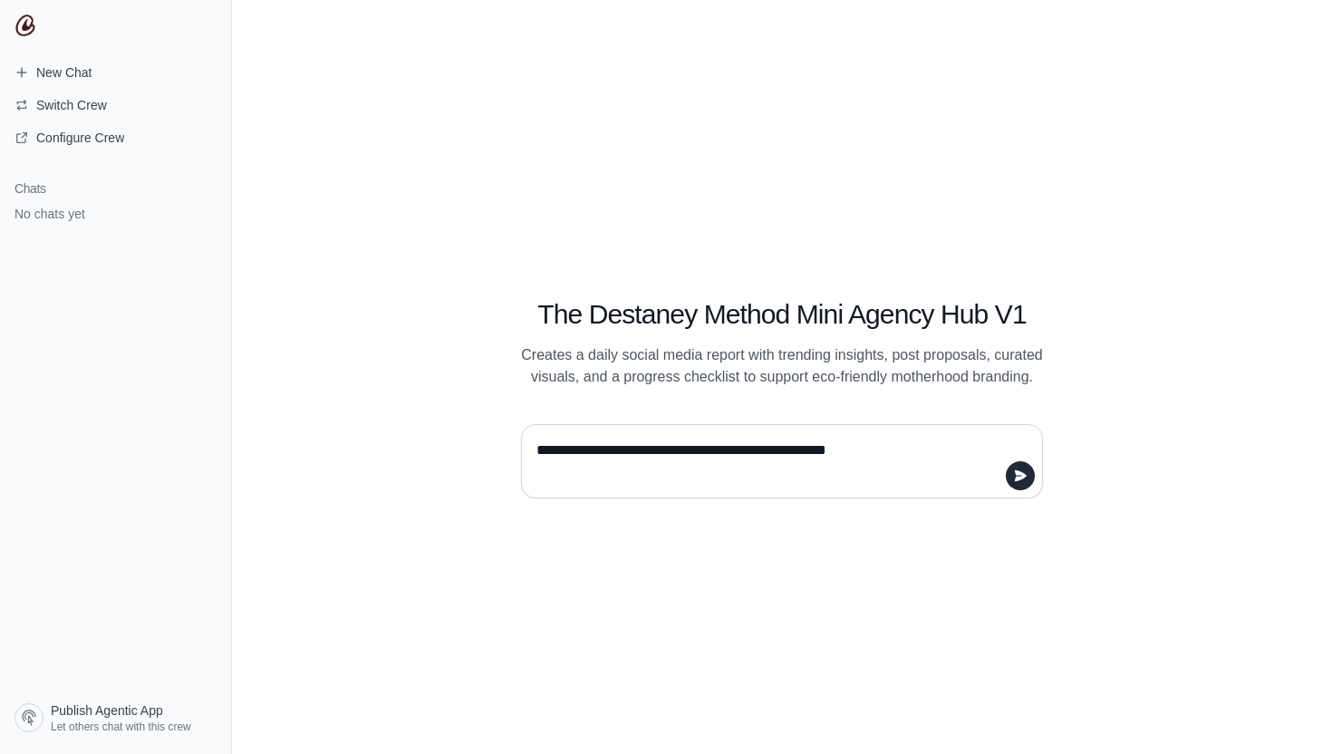
type textarea "**********"
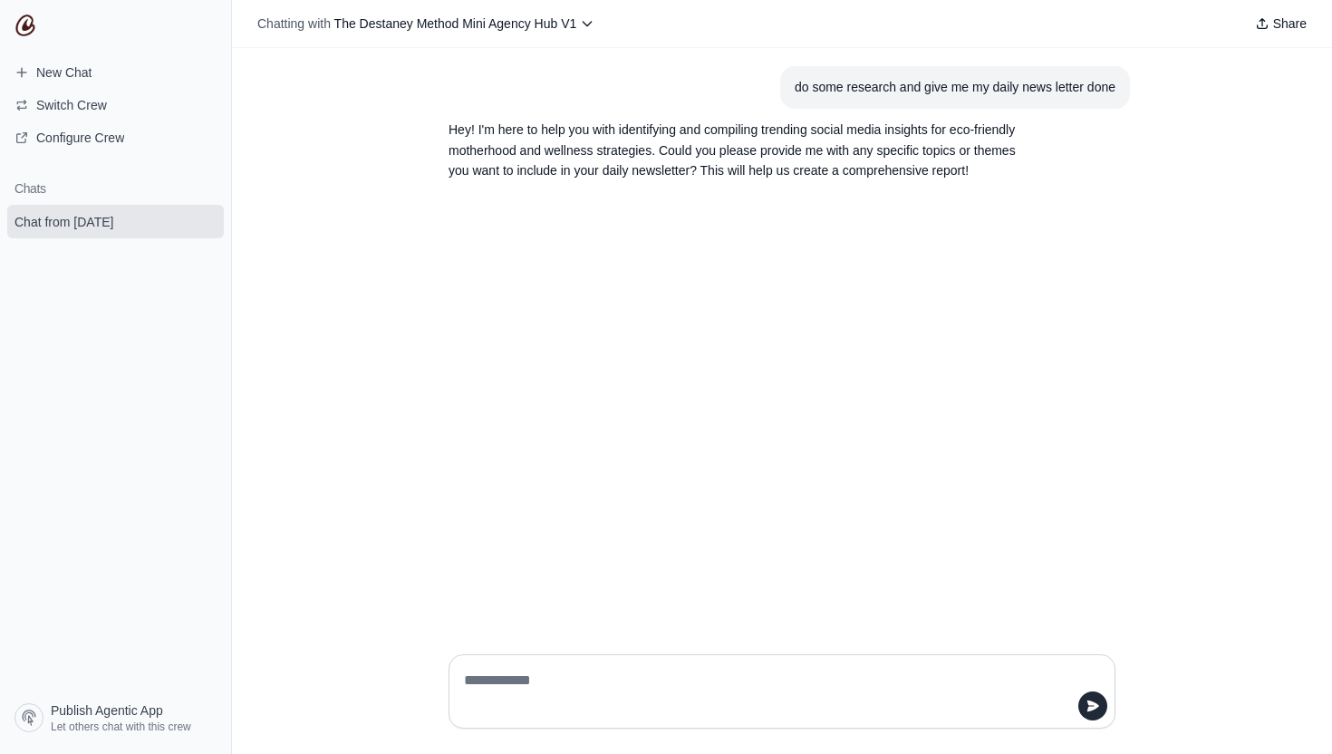
click at [574, 682] on textarea at bounding box center [776, 691] width 633 height 51
type textarea "**********"
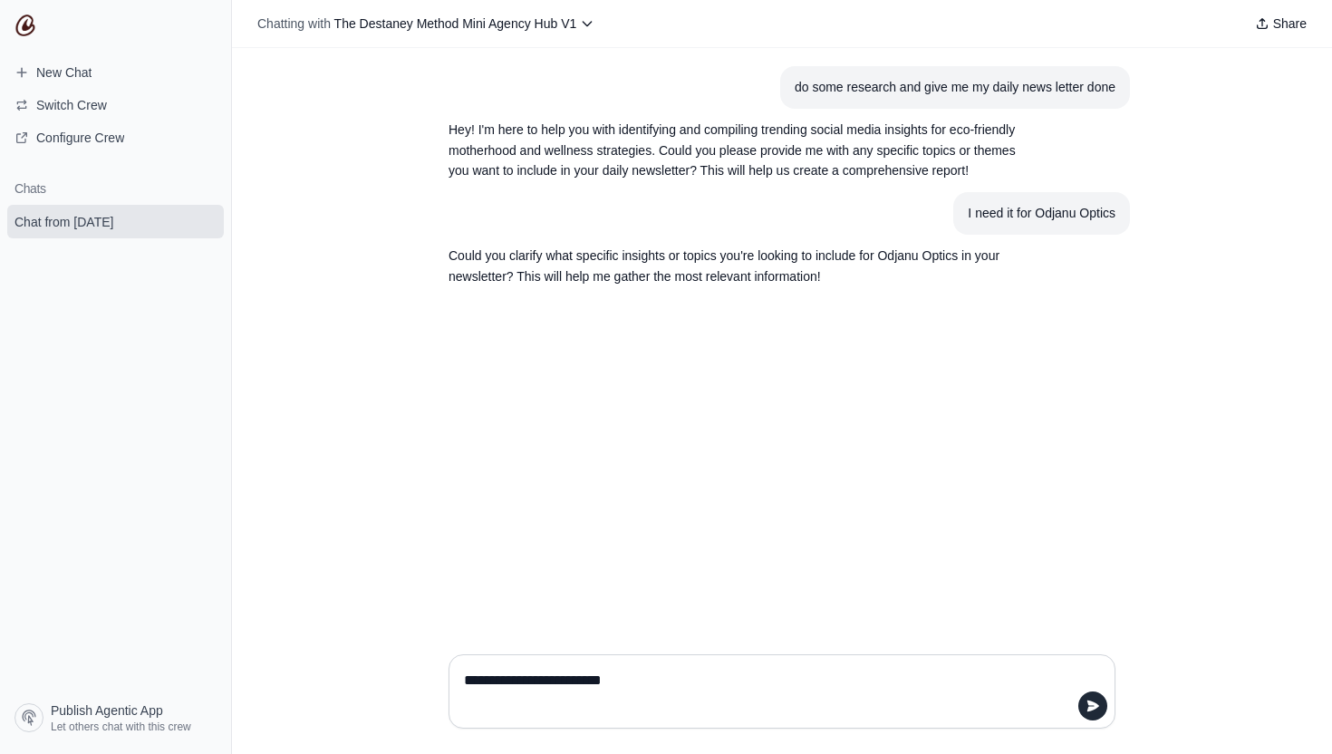
type textarea "**********"
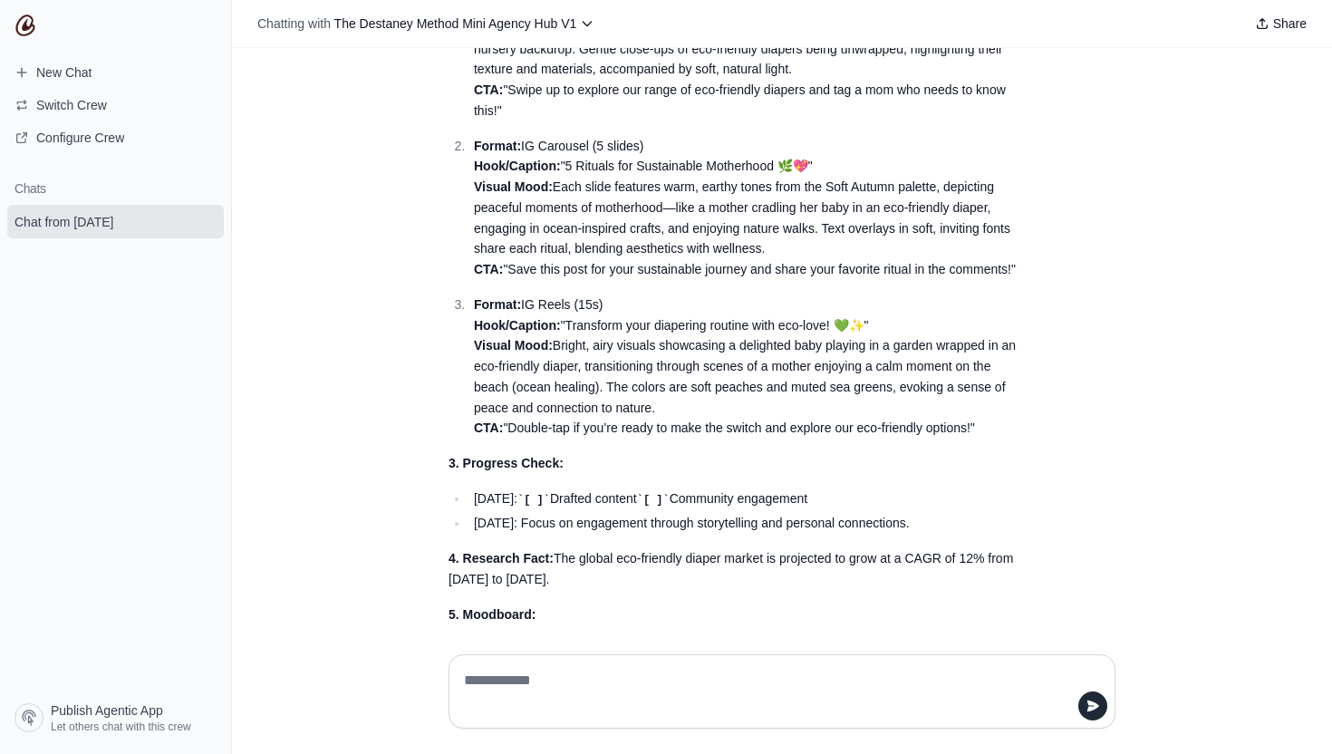
scroll to position [823, 0]
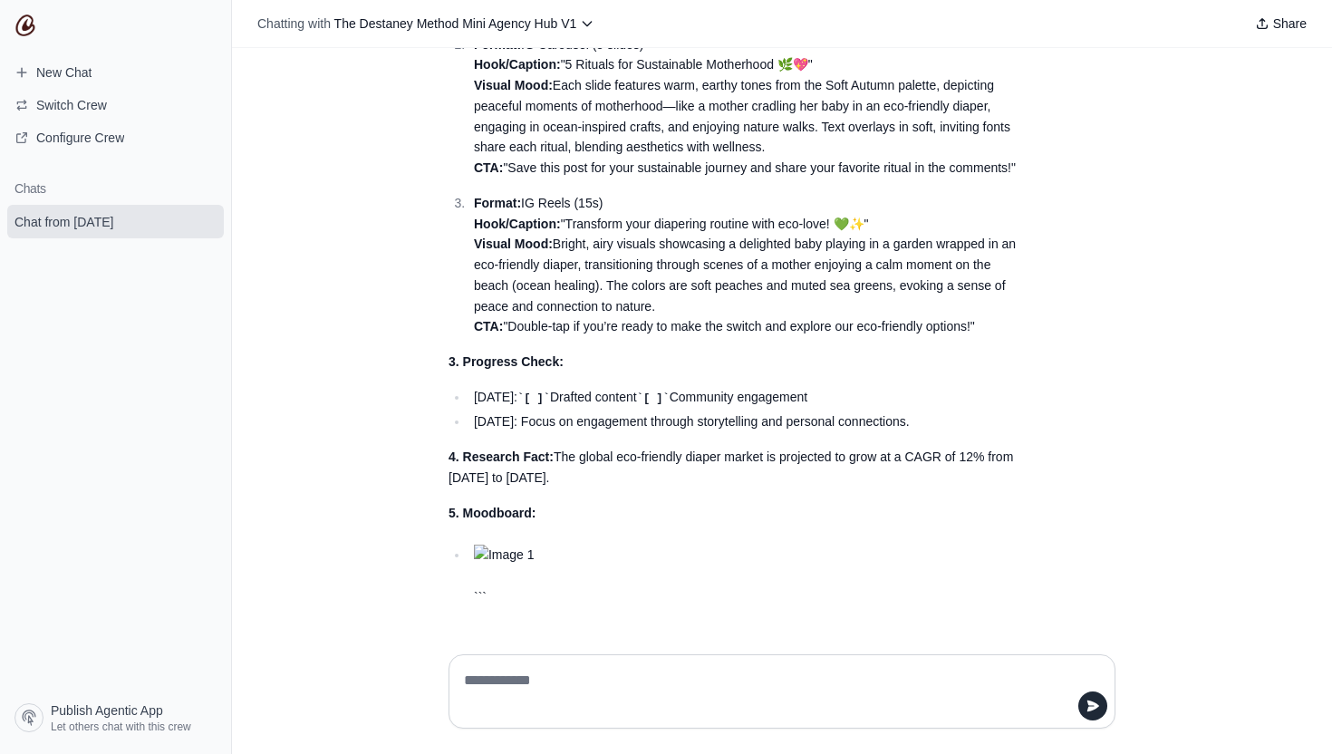
click at [504, 560] on img "Response" at bounding box center [751, 555] width 555 height 21
click at [480, 552] on img "Response" at bounding box center [751, 555] width 555 height 21
click at [506, 552] on img "Response" at bounding box center [751, 555] width 555 height 21
drag, startPoint x: 496, startPoint y: 532, endPoint x: 507, endPoint y: 531, distance: 10.9
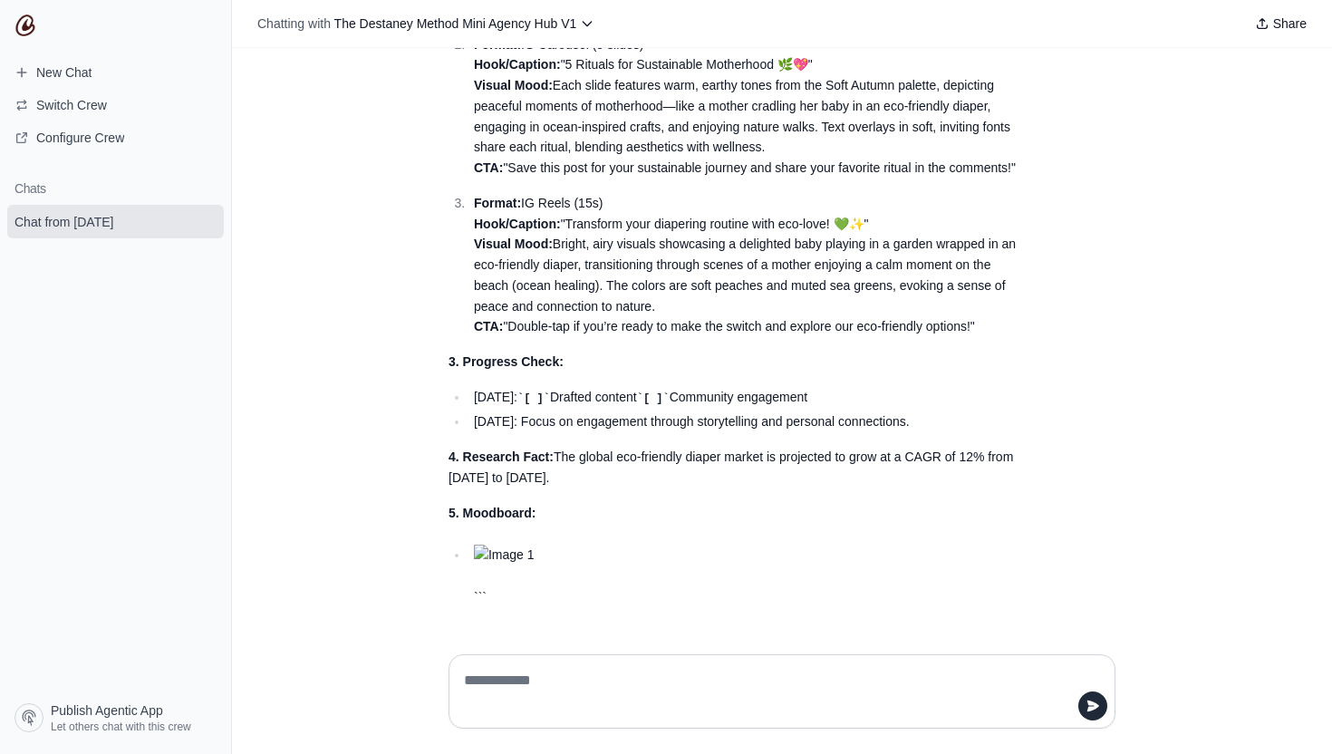
click at [507, 530] on div "```markdown 🌸 Mercury Report — [DATE] 1. Trends [DATE]: TikTok Hook: "Use [PERS…" at bounding box center [739, 89] width 580 height 1038
click at [505, 535] on div "```markdown 🌸 Mercury Report — [DATE] 1. Trends [DATE]: TikTok Hook: "Use [PERS…" at bounding box center [739, 89] width 580 height 1038
click at [482, 531] on div "```markdown 🌸 Mercury Report — [DATE] 1. Trends [DATE]: TikTok Hook: "Use [PERS…" at bounding box center [739, 89] width 580 height 1038
click at [474, 535] on div "```markdown 🌸 Mercury Report — [DATE] 1. Trends [DATE]: TikTok Hook: "Use [PERS…" at bounding box center [739, 89] width 580 height 1038
drag, startPoint x: 327, startPoint y: 375, endPoint x: 329, endPoint y: 392, distance: 16.4
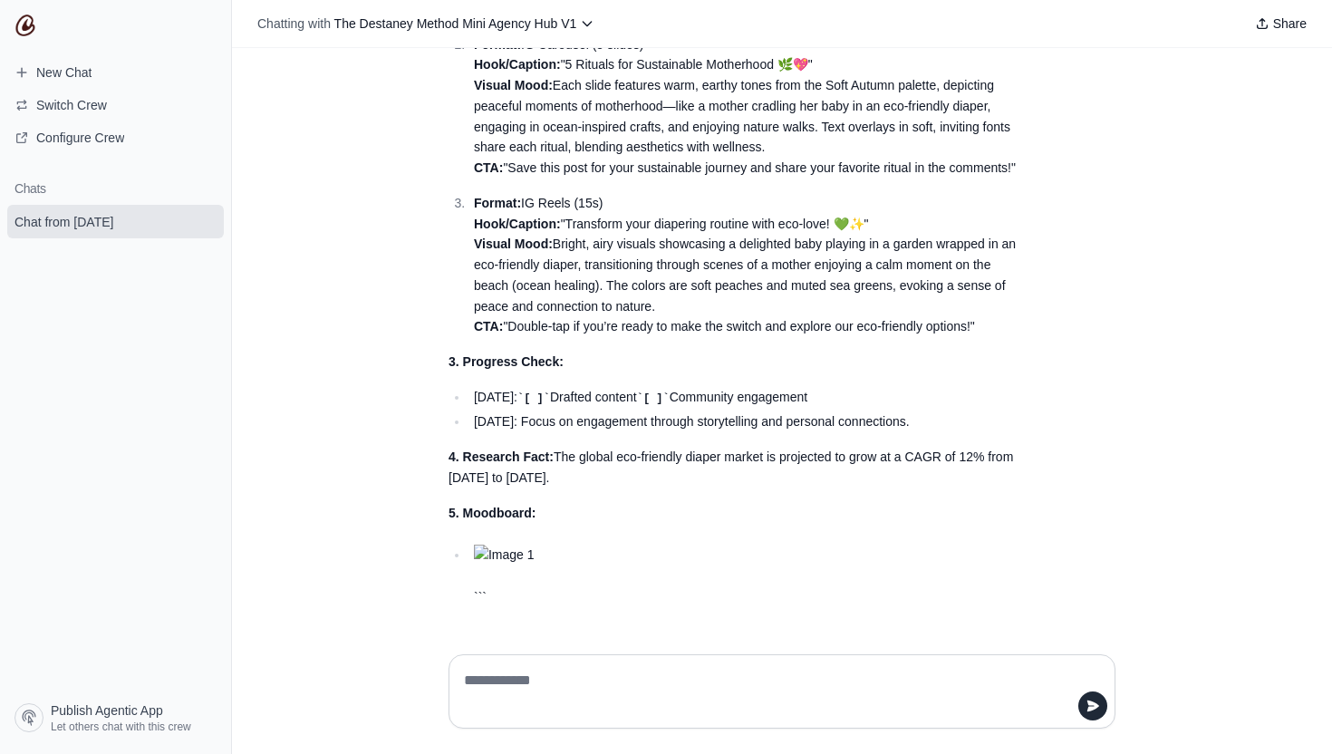
click at [332, 392] on div "do some research and give me my daily news letter done Hey! I'm here to help yo…" at bounding box center [782, 344] width 1100 height 592
drag, startPoint x: 176, startPoint y: 590, endPoint x: 0, endPoint y: 717, distance: 216.8
click at [0, 717] on nav "New Chat Switch Crew Configure Crew Chats Chat from [DATE] Publish Agentic App …" at bounding box center [116, 377] width 232 height 754
click at [0, 753] on nav "New Chat Switch Crew Configure Crew Chats Chat from [DATE] Publish Agentic App …" at bounding box center [116, 377] width 232 height 754
